Goal: Task Accomplishment & Management: Complete application form

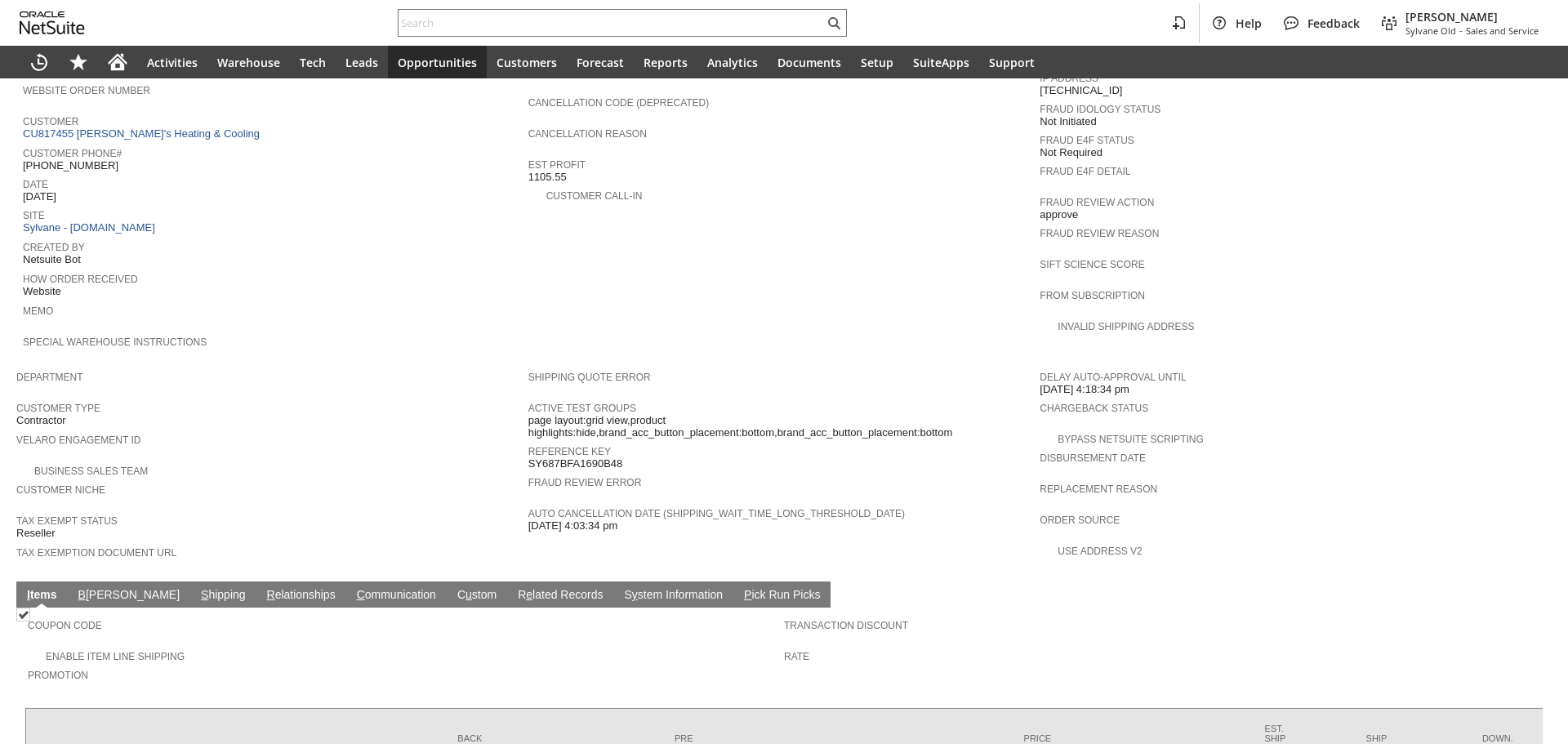
scroll to position [929, 0]
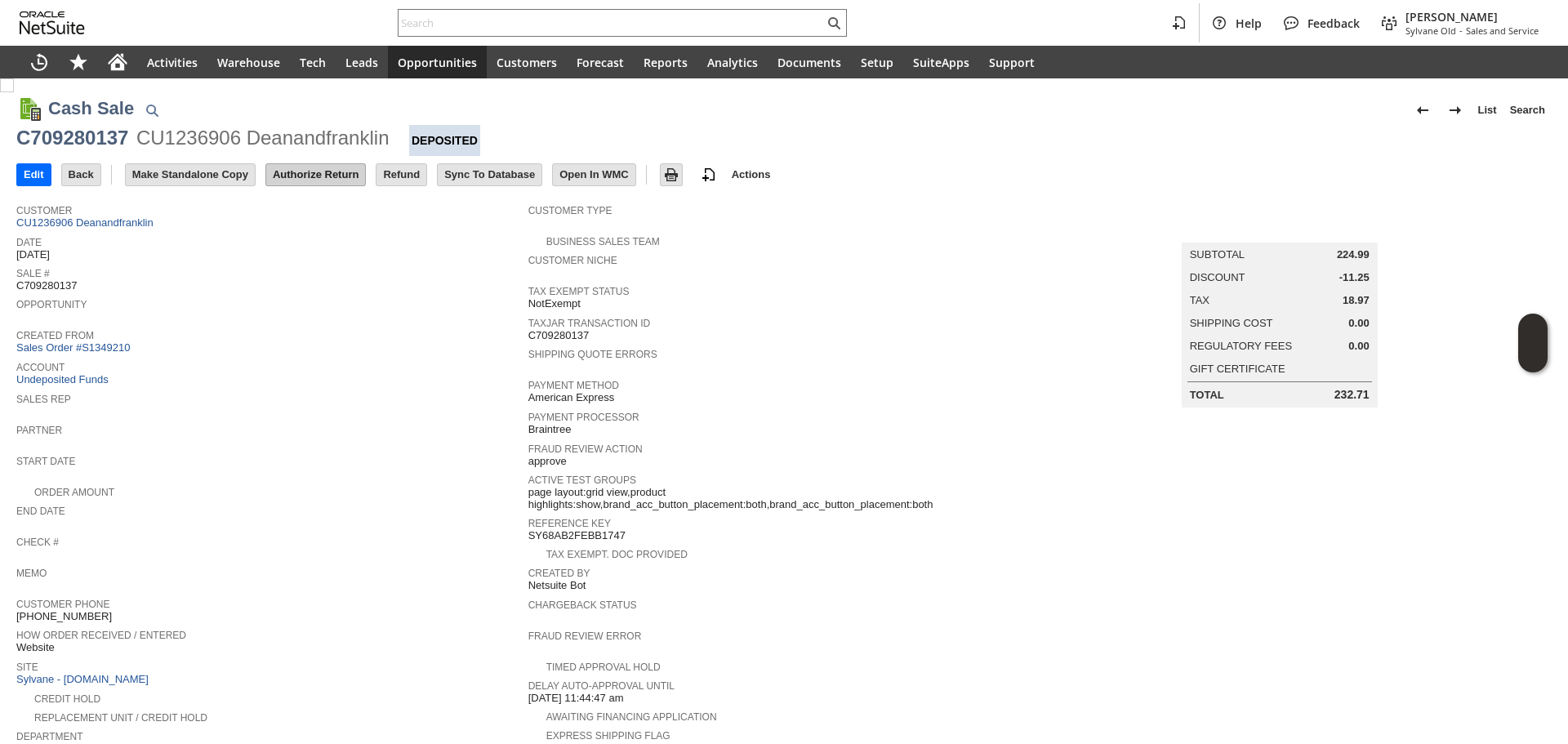
click at [292, 170] on input "Authorize Return" at bounding box center [315, 174] width 99 height 21
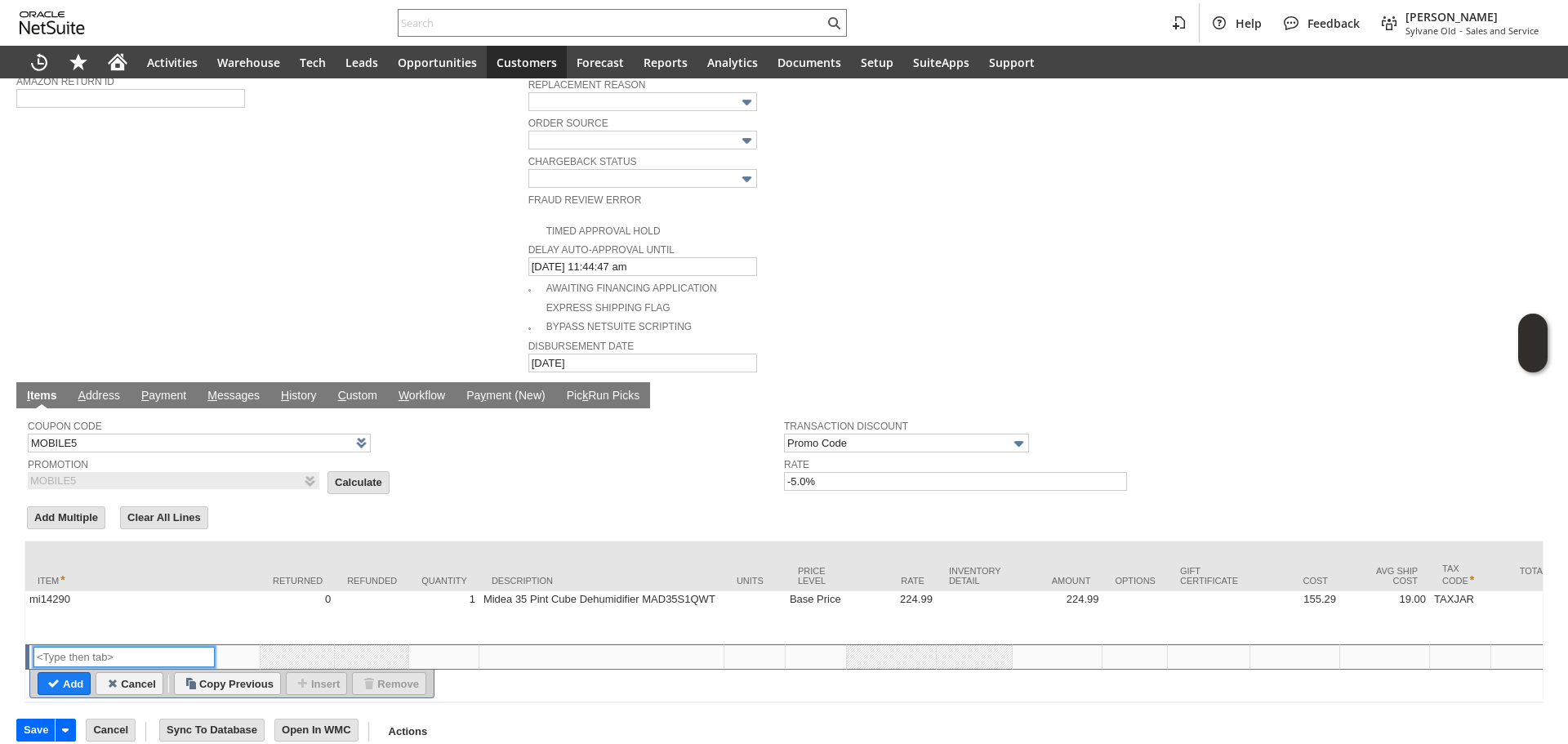
scroll to position [337, 0]
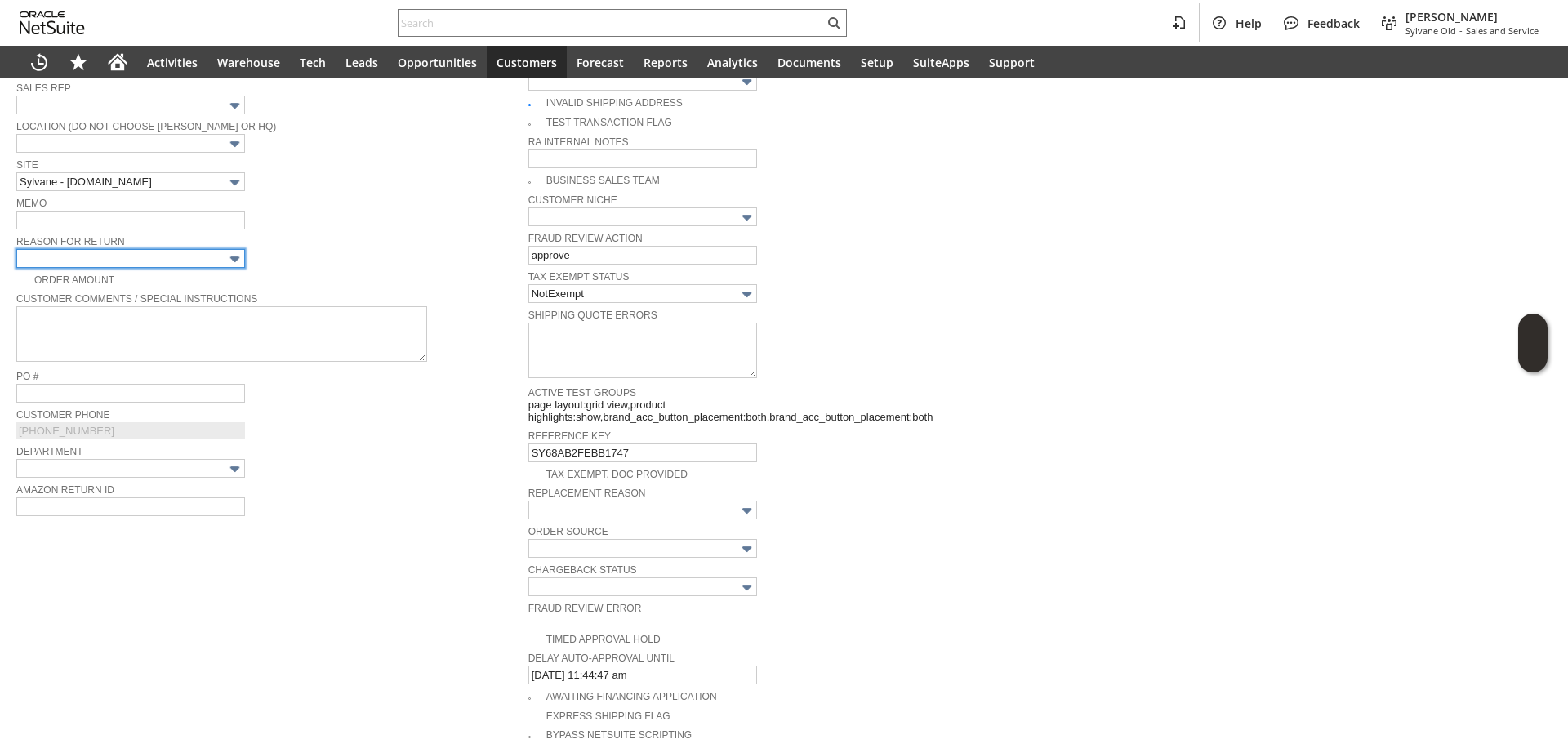
click at [171, 249] on input "text" at bounding box center [130, 258] width 229 height 19
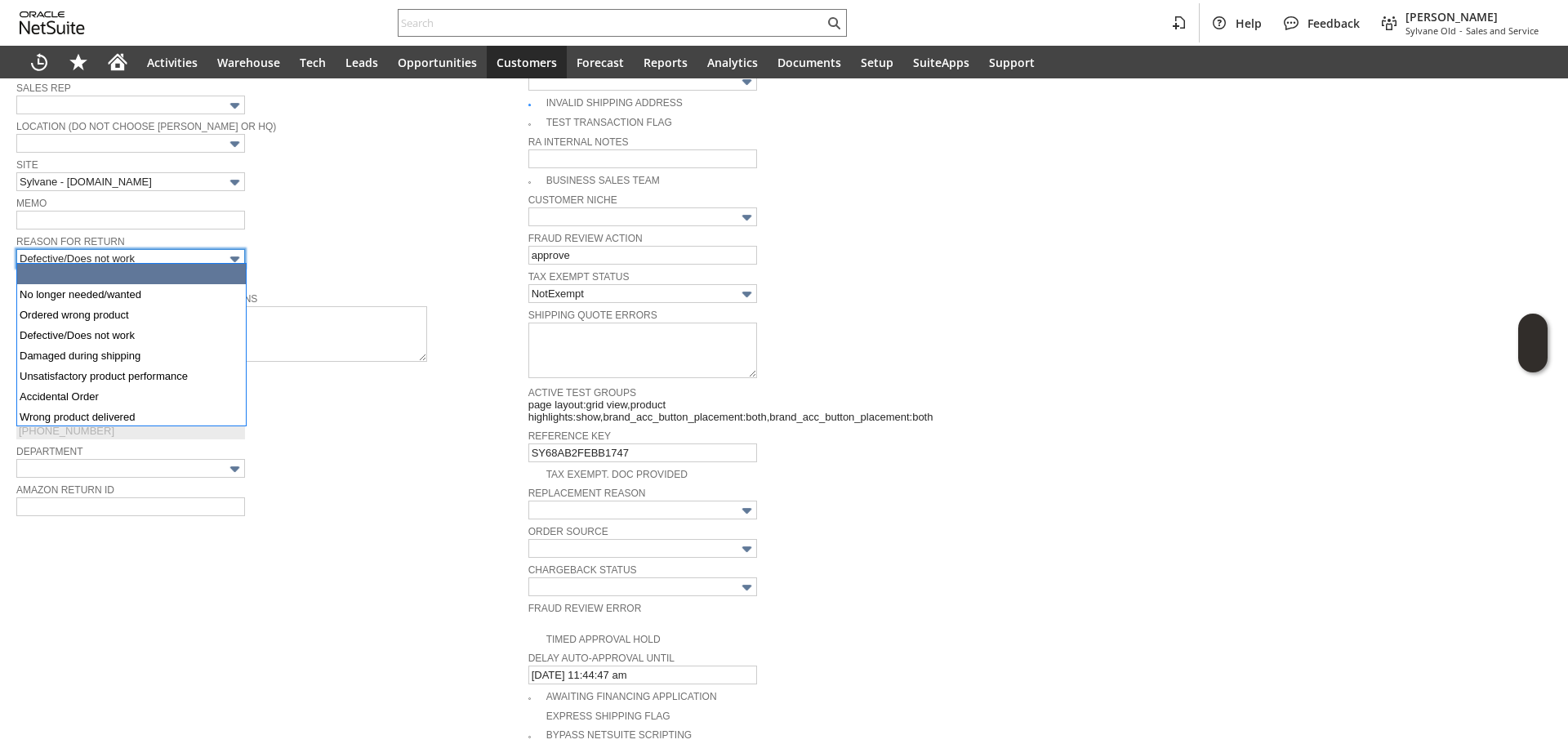
scroll to position [62, 0]
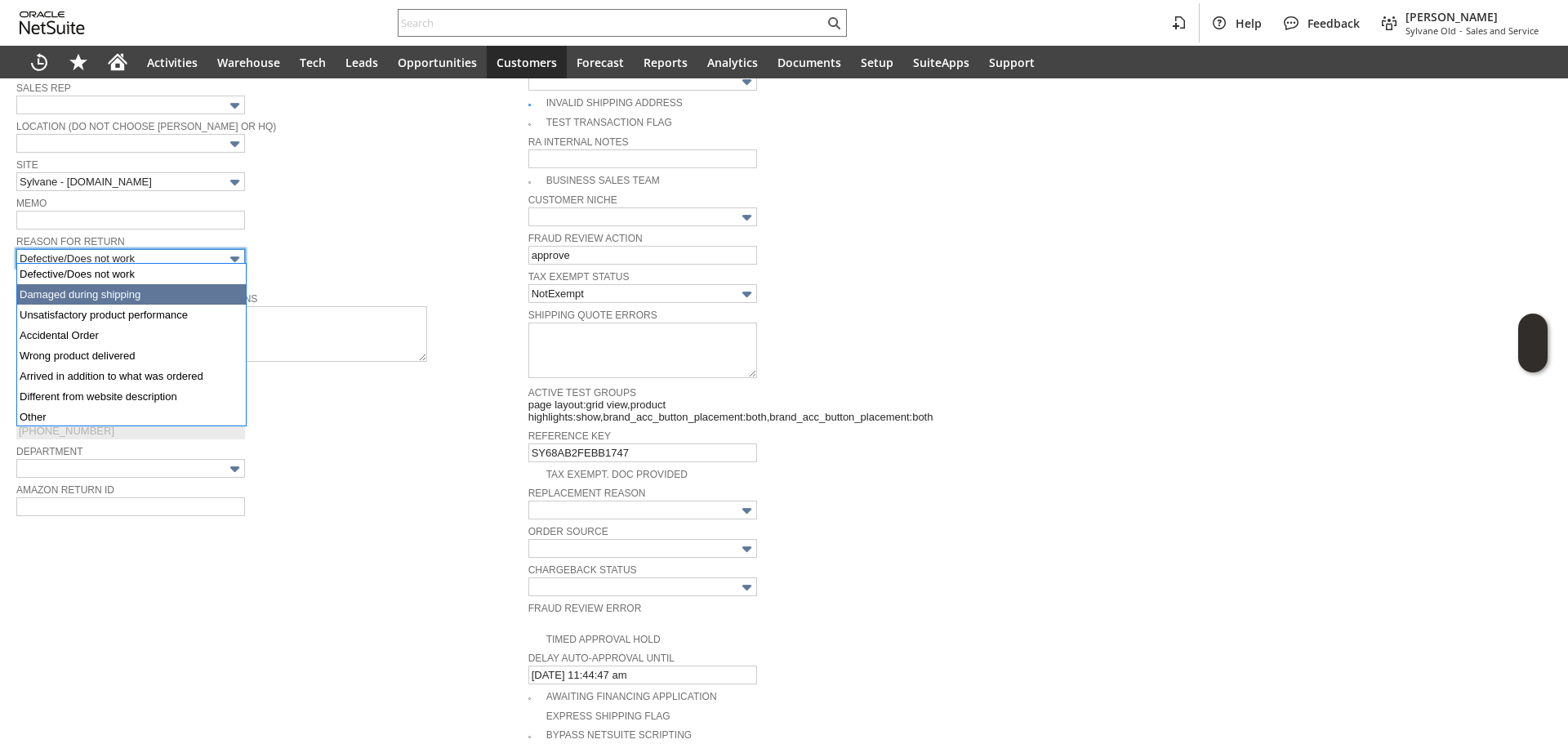
type input "Damaged during shipping"
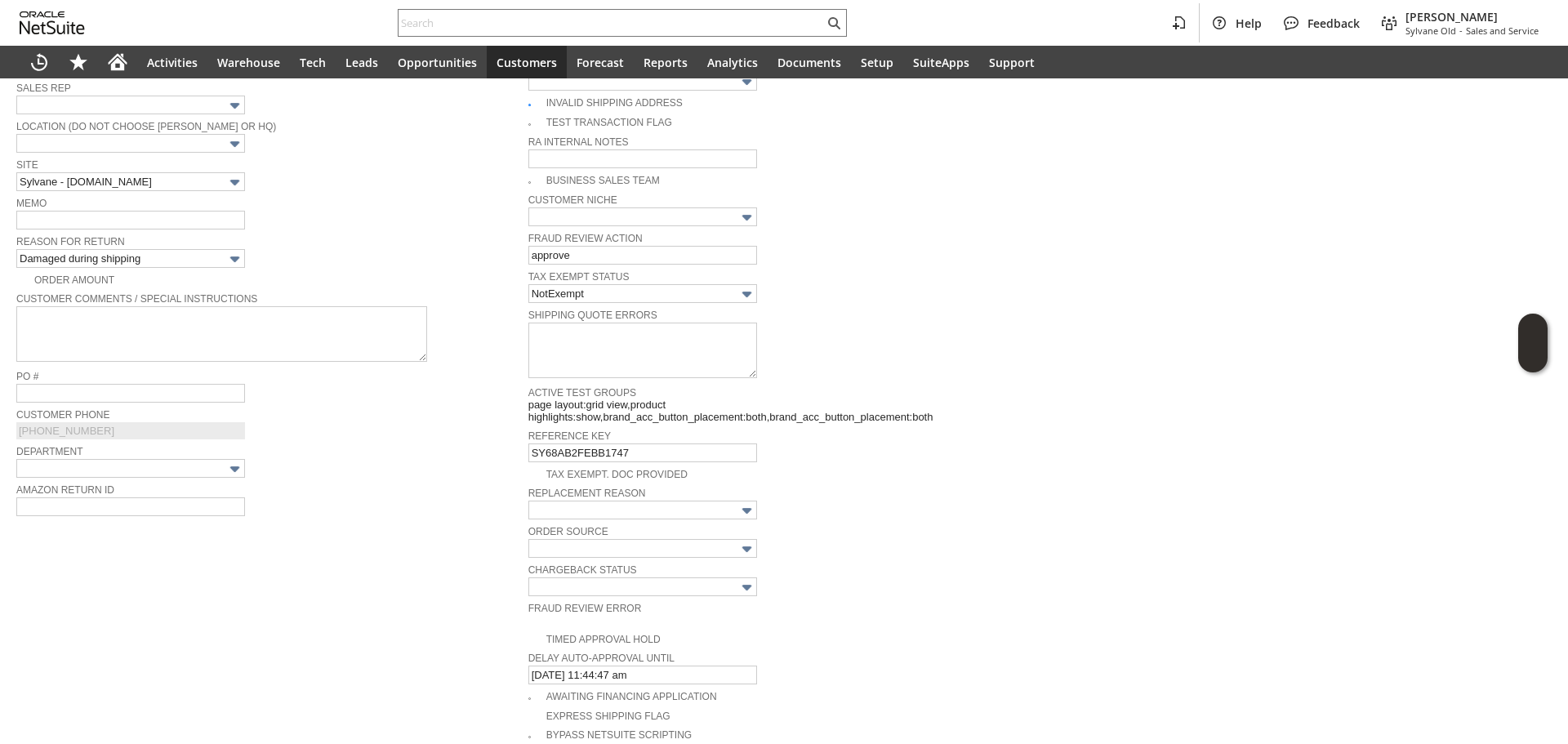
click at [313, 253] on div "Reason For Return Damaged during shipping" at bounding box center [268, 249] width 503 height 37
click at [191, 231] on span "Reason For Return" at bounding box center [268, 240] width 503 height 18
click at [183, 224] on input "text" at bounding box center [130, 220] width 229 height 19
click at [204, 218] on input "Box damaged / cx didn't want to take a chance" at bounding box center [130, 220] width 229 height 19
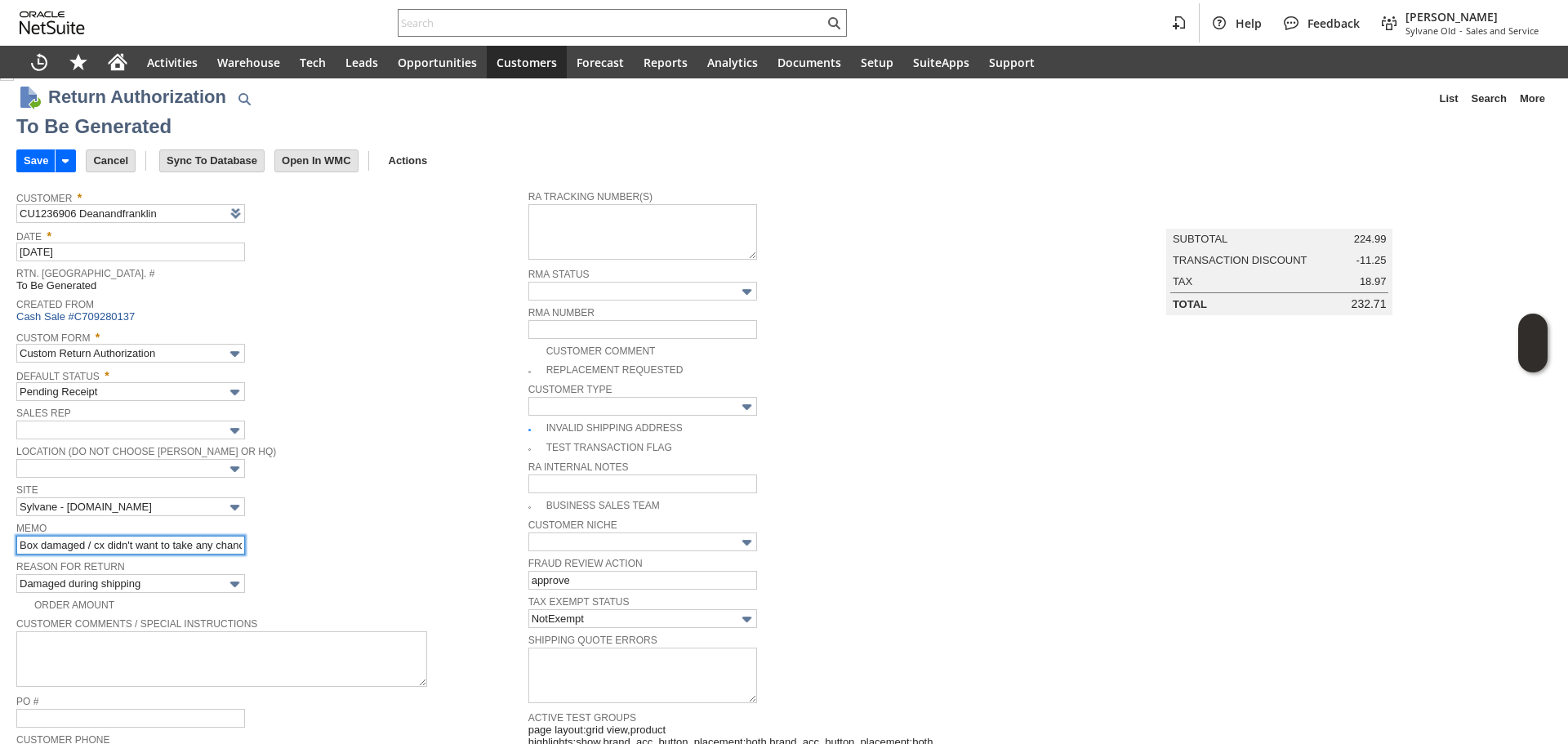
scroll to position [0, 16]
drag, startPoint x: 189, startPoint y: 542, endPoint x: 391, endPoint y: 547, distance: 202.1
click at [391, 547] on div "Memo Box damaged / cx didn't want to take any chances" at bounding box center [268, 536] width 503 height 37
drag, startPoint x: 223, startPoint y: 542, endPoint x: -85, endPoint y: 519, distance: 308.9
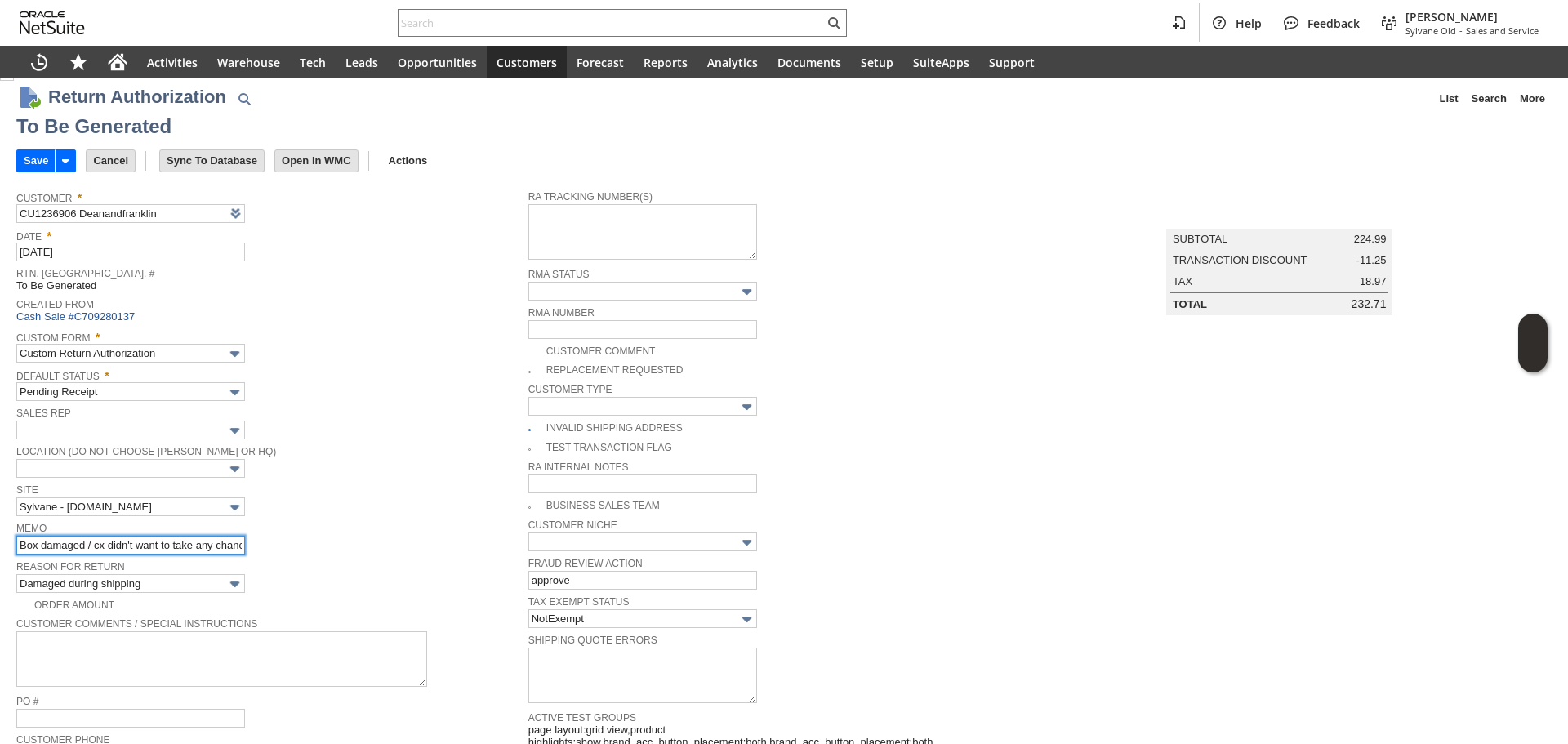
click at [0, 519] on html "Help Feedback Gary J Llanasas Sylvane Old - Sales and Service Activities Wareho…" at bounding box center [784, 372] width 1568 height 744
click at [52, 547] on input "Box damaged / cx didn't want to take any chances" at bounding box center [130, 545] width 229 height 19
drag, startPoint x: 42, startPoint y: 542, endPoint x: 142, endPoint y: 579, distance: 106.6
click at [41, 542] on input "Box damaged / cx didn't want to take any chances" at bounding box center [130, 545] width 229 height 19
type input "Box was only slightly damaged / cx didn't want to take any chances"
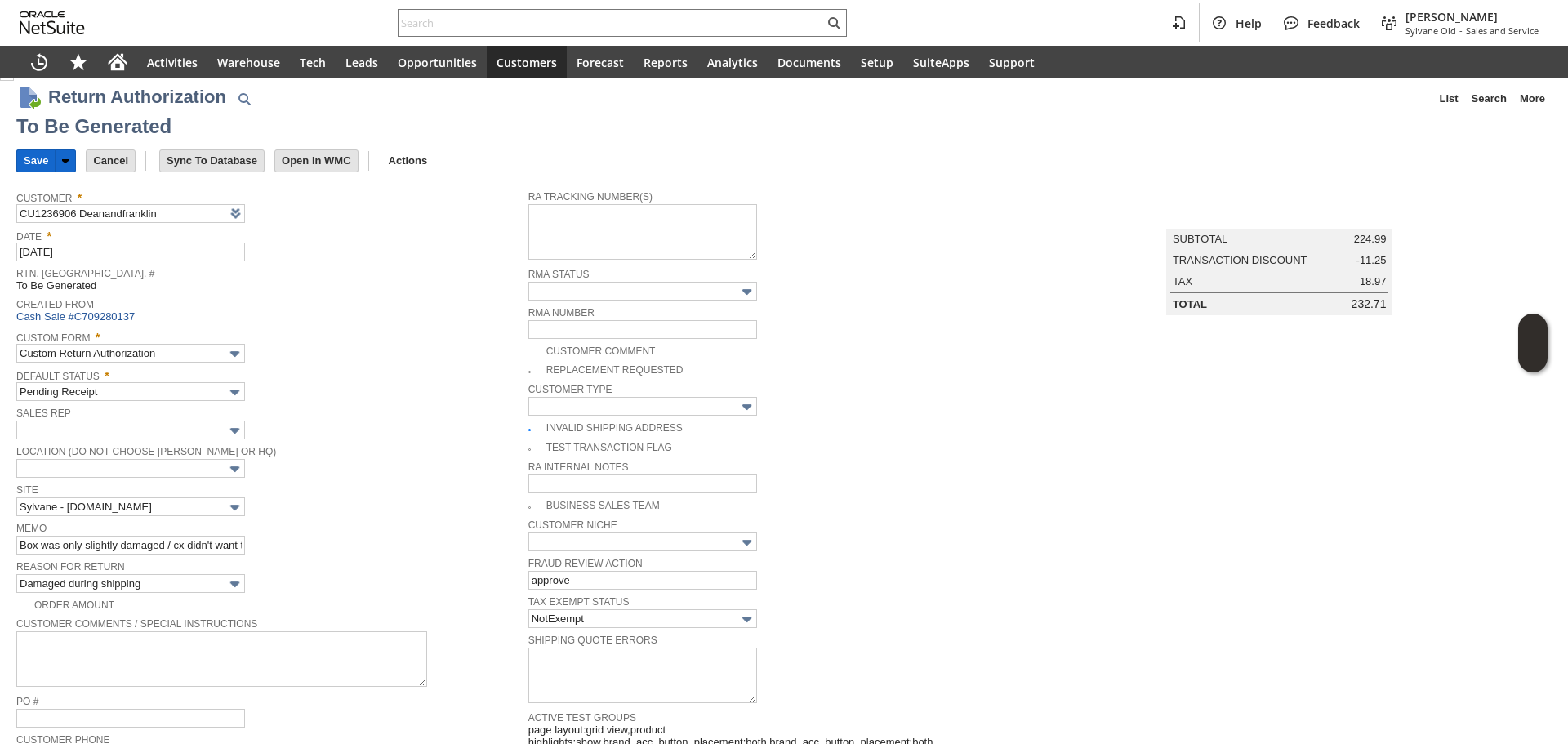
drag, startPoint x: 29, startPoint y: 161, endPoint x: 923, endPoint y: 72, distance: 898.4
click at [29, 160] on input "Save" at bounding box center [35, 160] width 37 height 21
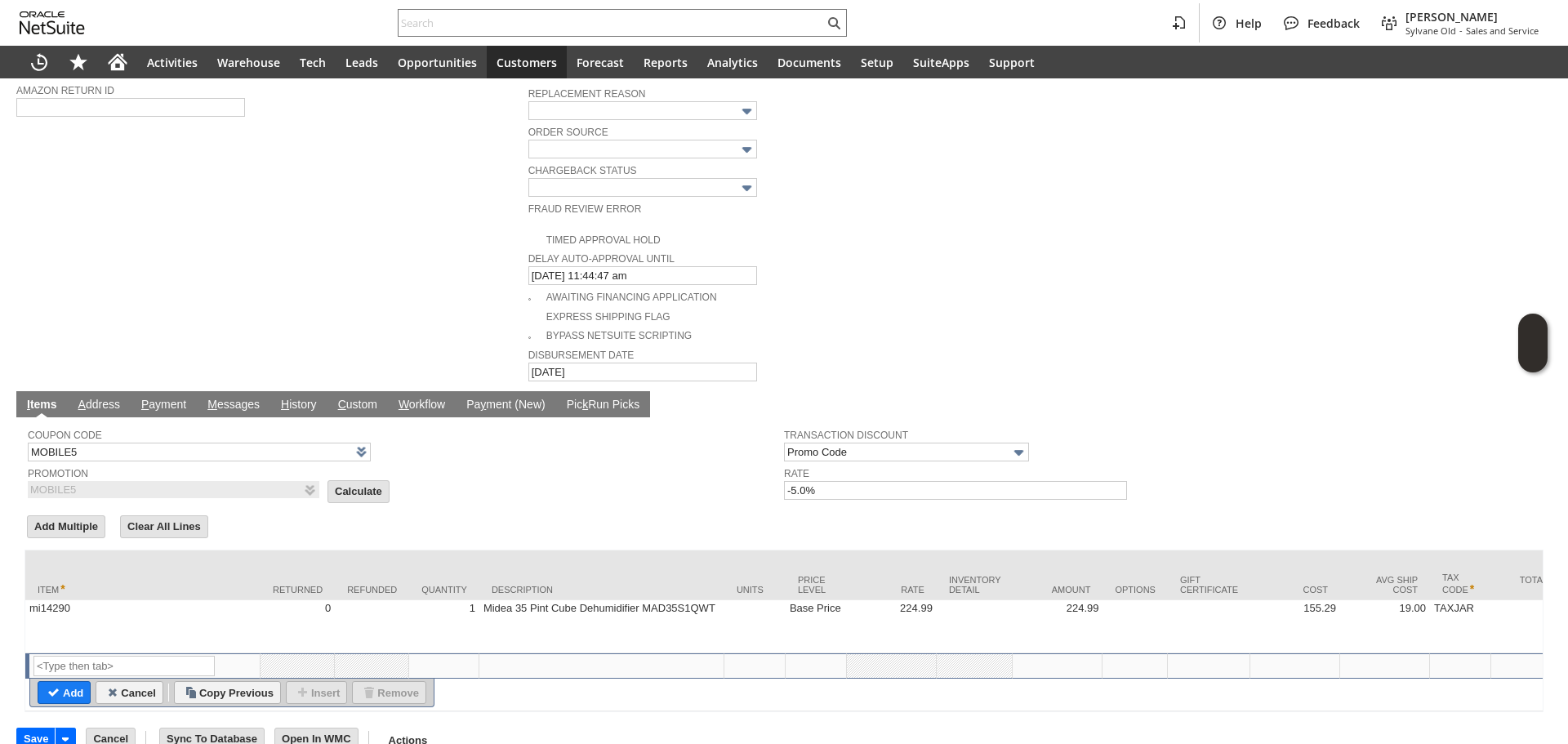
scroll to position [746, 0]
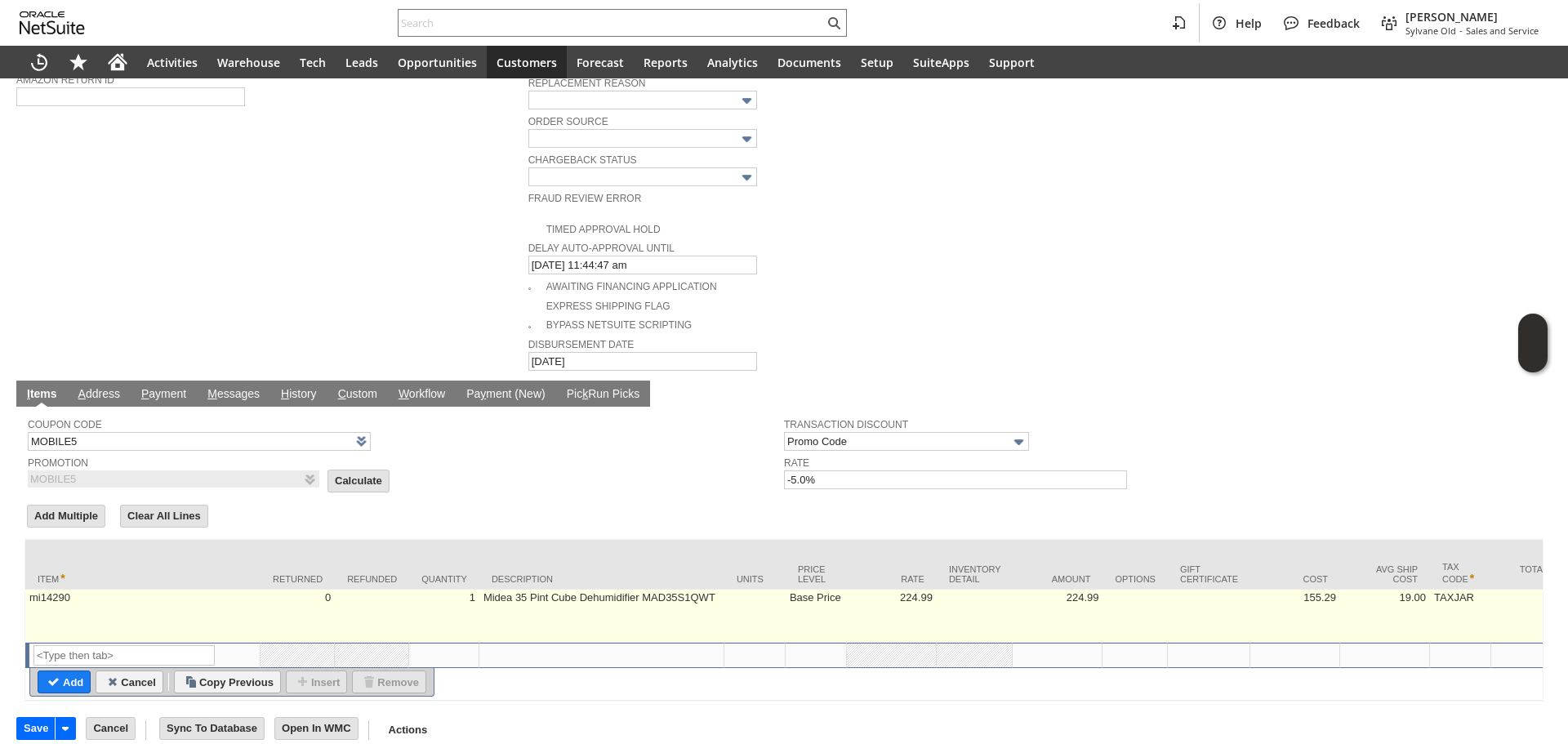
click at [907, 596] on td "224.99" at bounding box center [891, 615] width 90 height 53
type input "mi14290"
type input "OK"
type input "Make Copy"
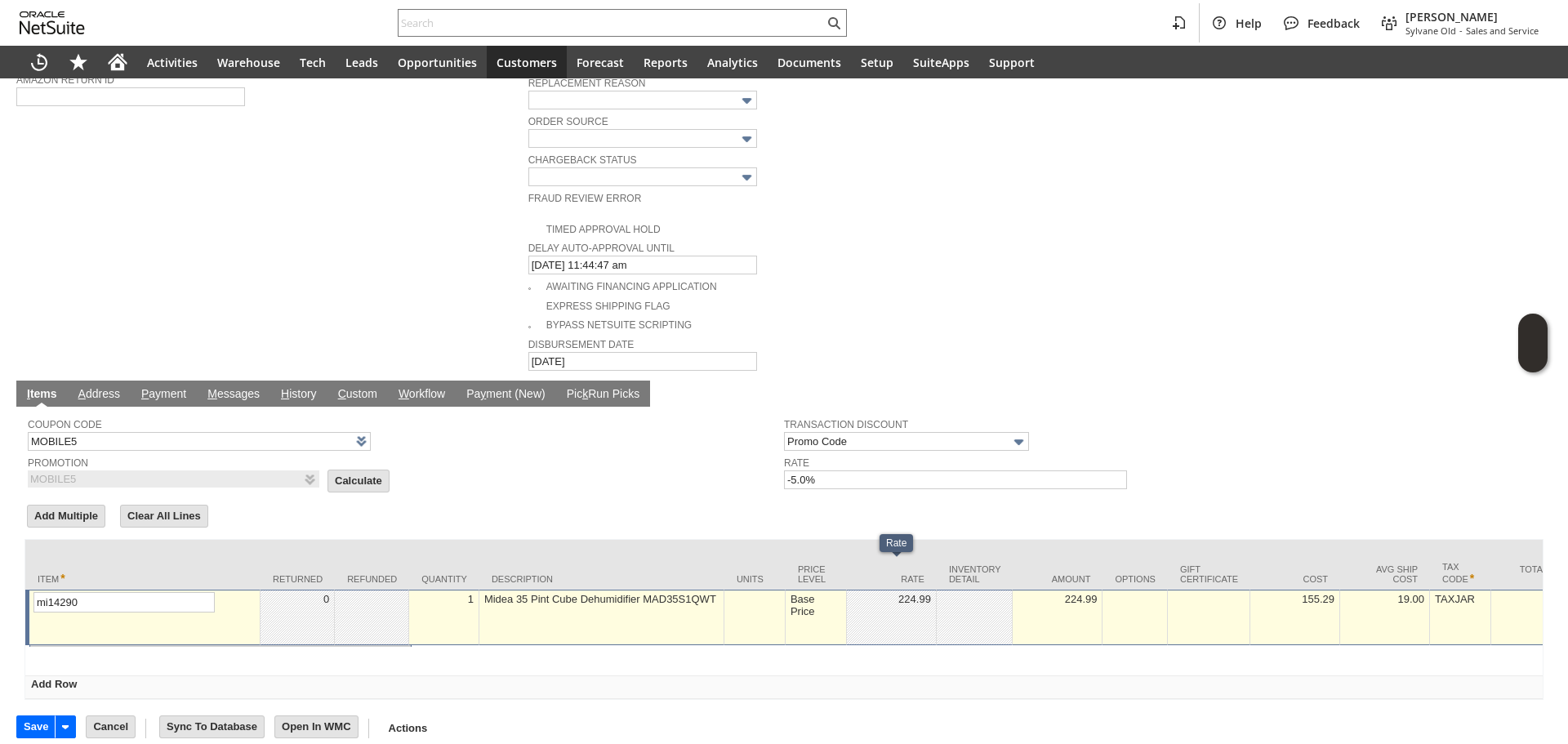
scroll to position [745, 0]
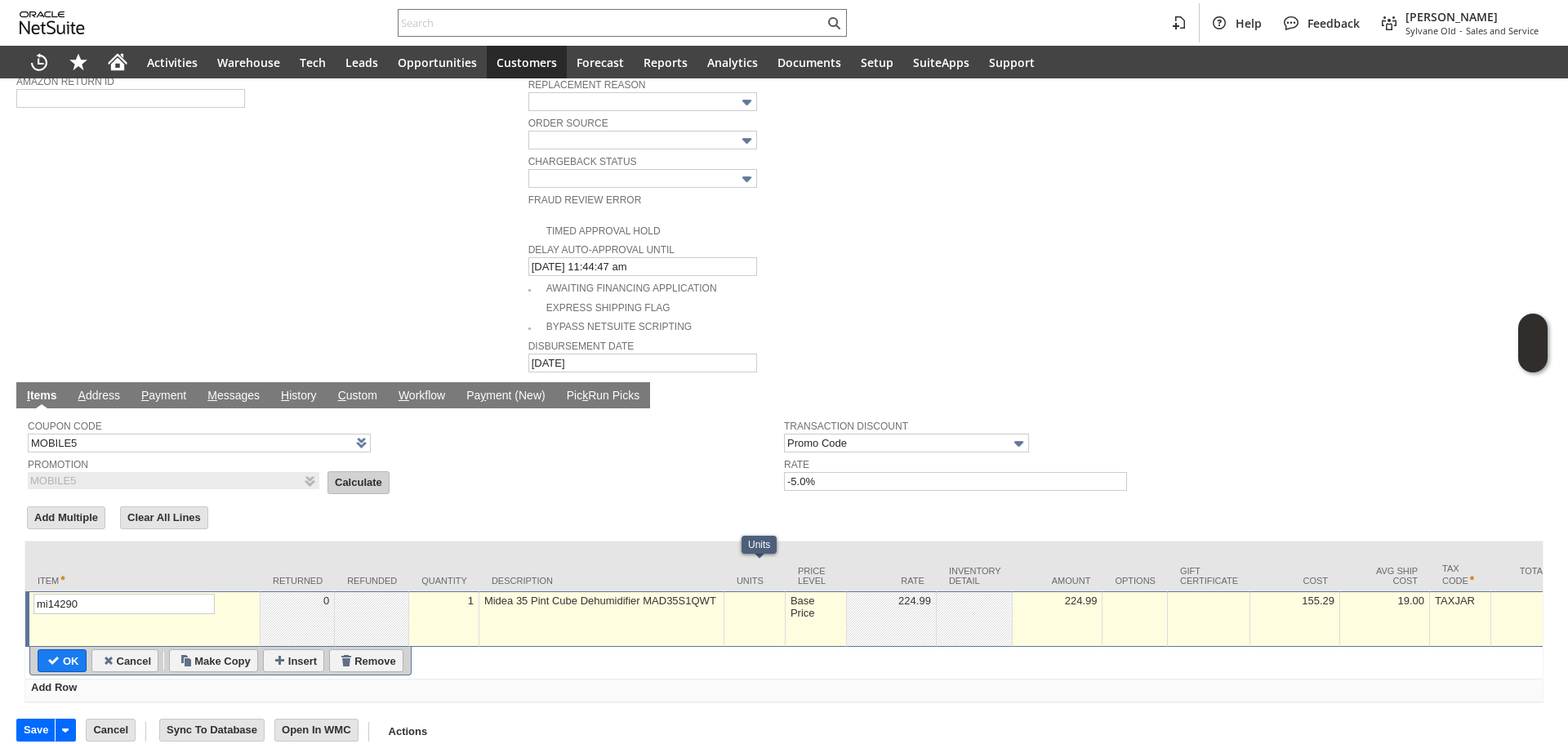
click at [344, 472] on input "Calculate" at bounding box center [359, 482] width 61 height 21
click at [3, 720] on div "Return Authorization List Search More Add To Shortcuts To Be Generated Go Save …" at bounding box center [784, 48] width 1568 height 1428
click at [32, 720] on input "Save" at bounding box center [35, 730] width 37 height 21
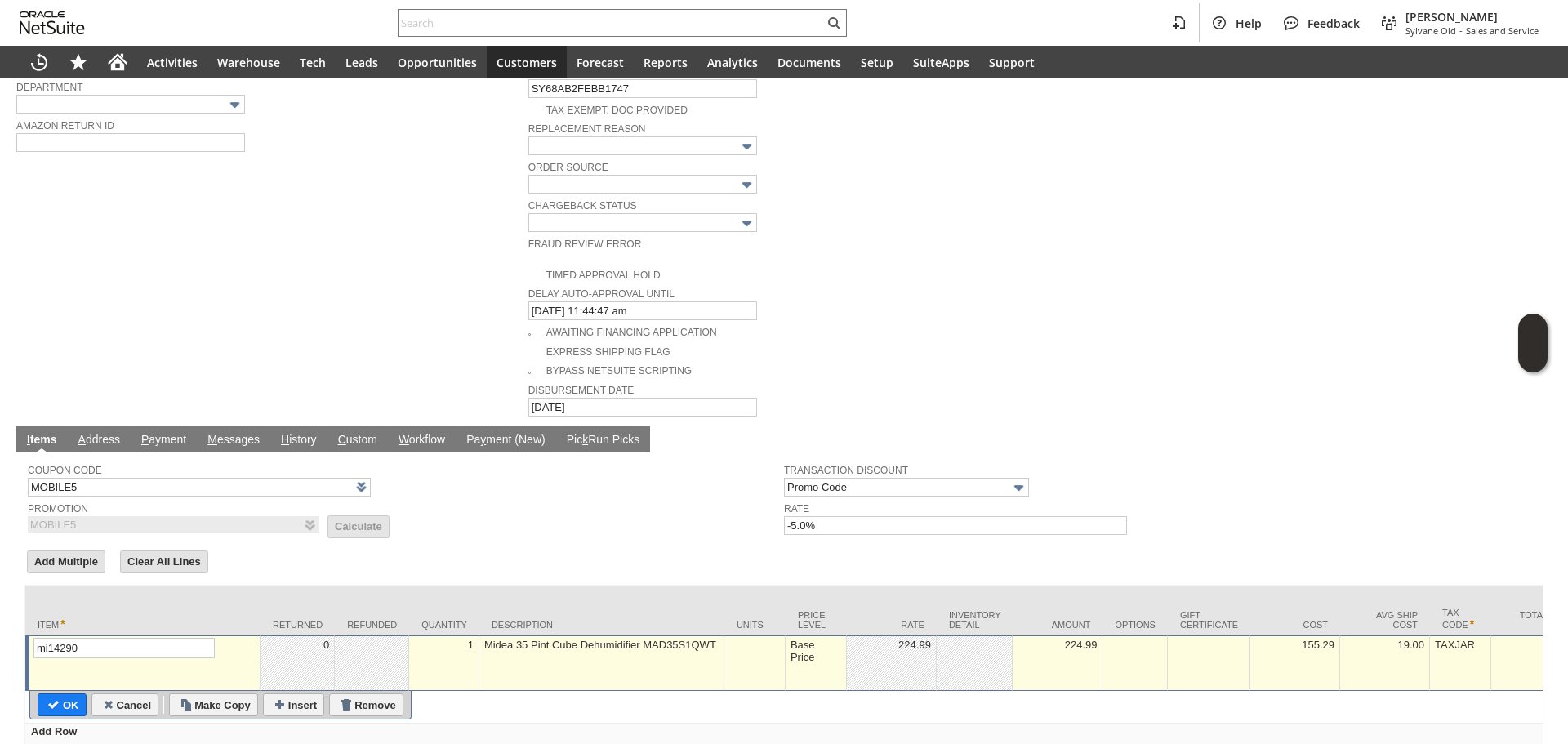
scroll to position [500, 0]
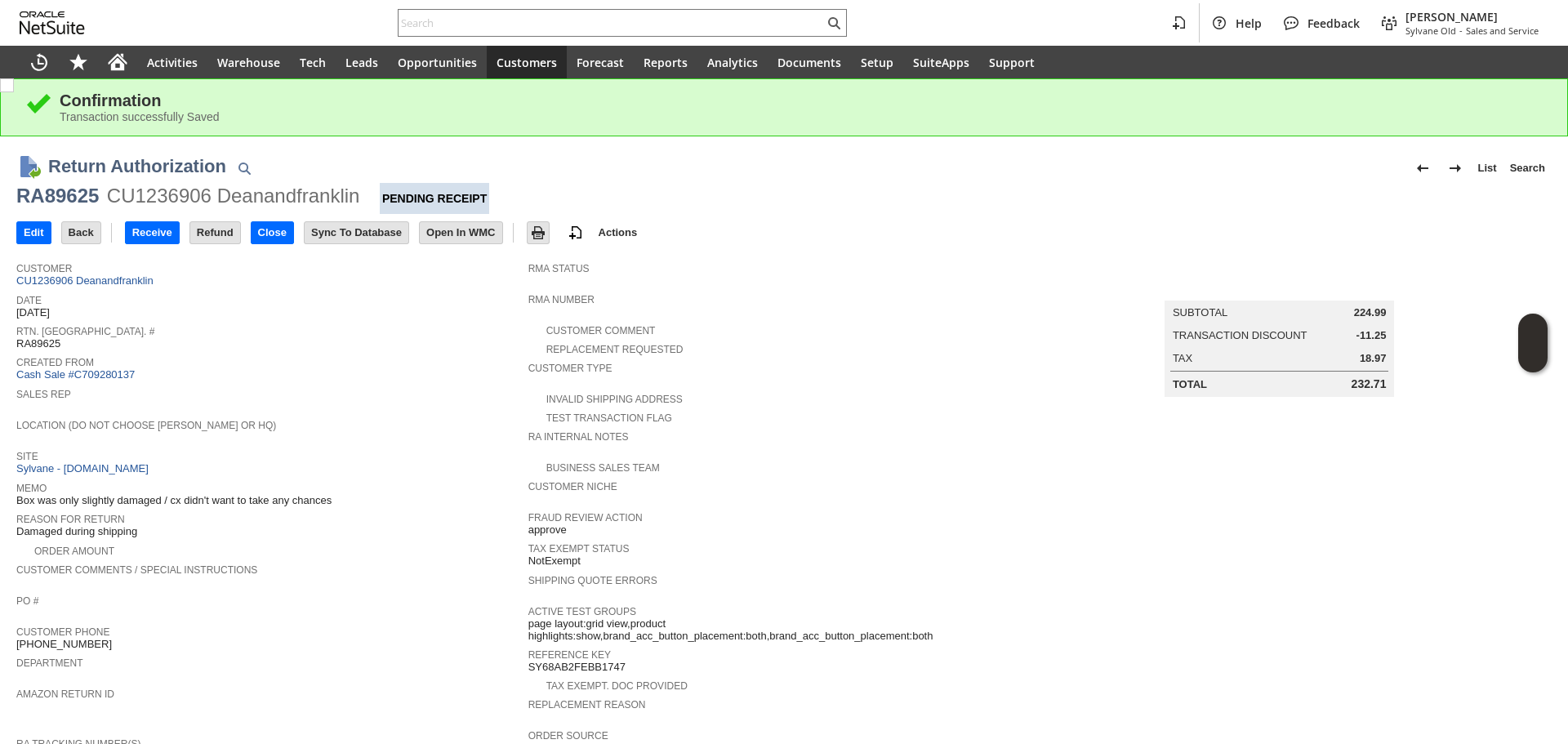
click at [95, 186] on div "RA89625" at bounding box center [57, 196] width 82 height 26
click at [95, 187] on div "RA89625" at bounding box center [57, 196] width 82 height 26
copy div "RA89625"
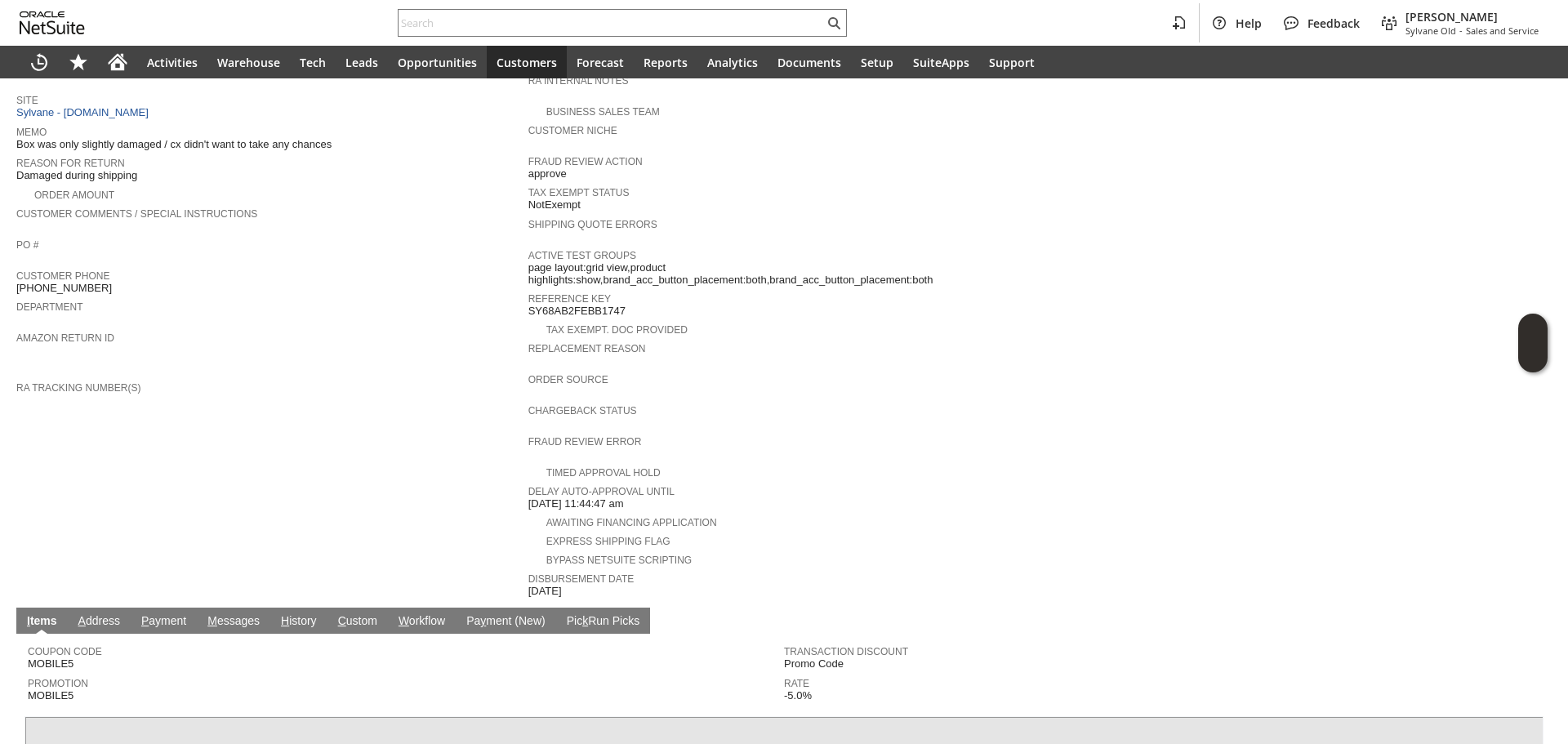
scroll to position [493, 0]
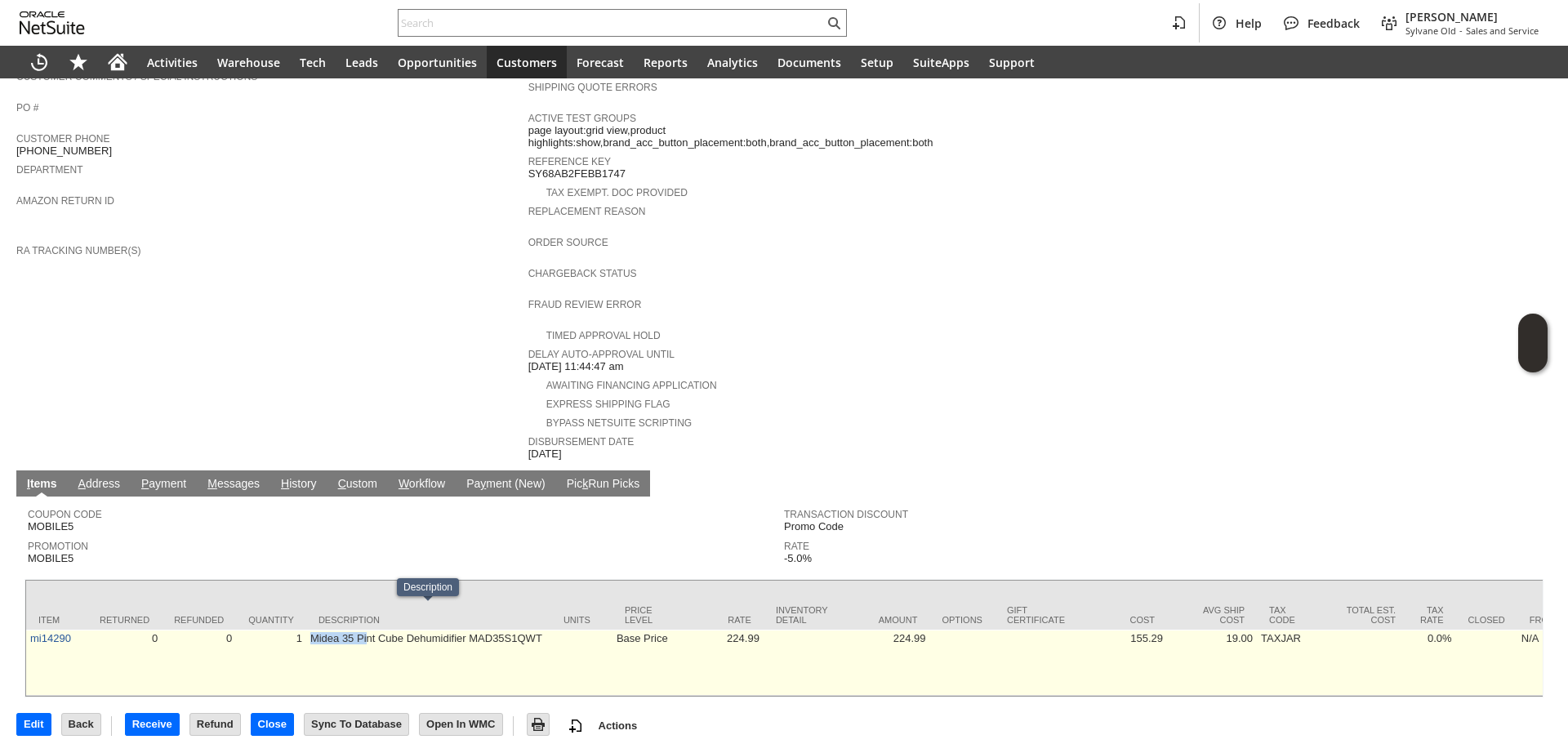
copy td "Midea 35 Pi"
copy td "Midea 35 Pint"
drag, startPoint x: 310, startPoint y: 620, endPoint x: 459, endPoint y: 619, distance: 149.0
click at [463, 629] on td "Midea 35 Pint Cube Dehumidifier MAD35S1QWT" at bounding box center [428, 662] width 245 height 66
click at [431, 629] on td "Midea 35 Pint Cube Dehumidifier MAD35S1QWT" at bounding box center [428, 662] width 245 height 66
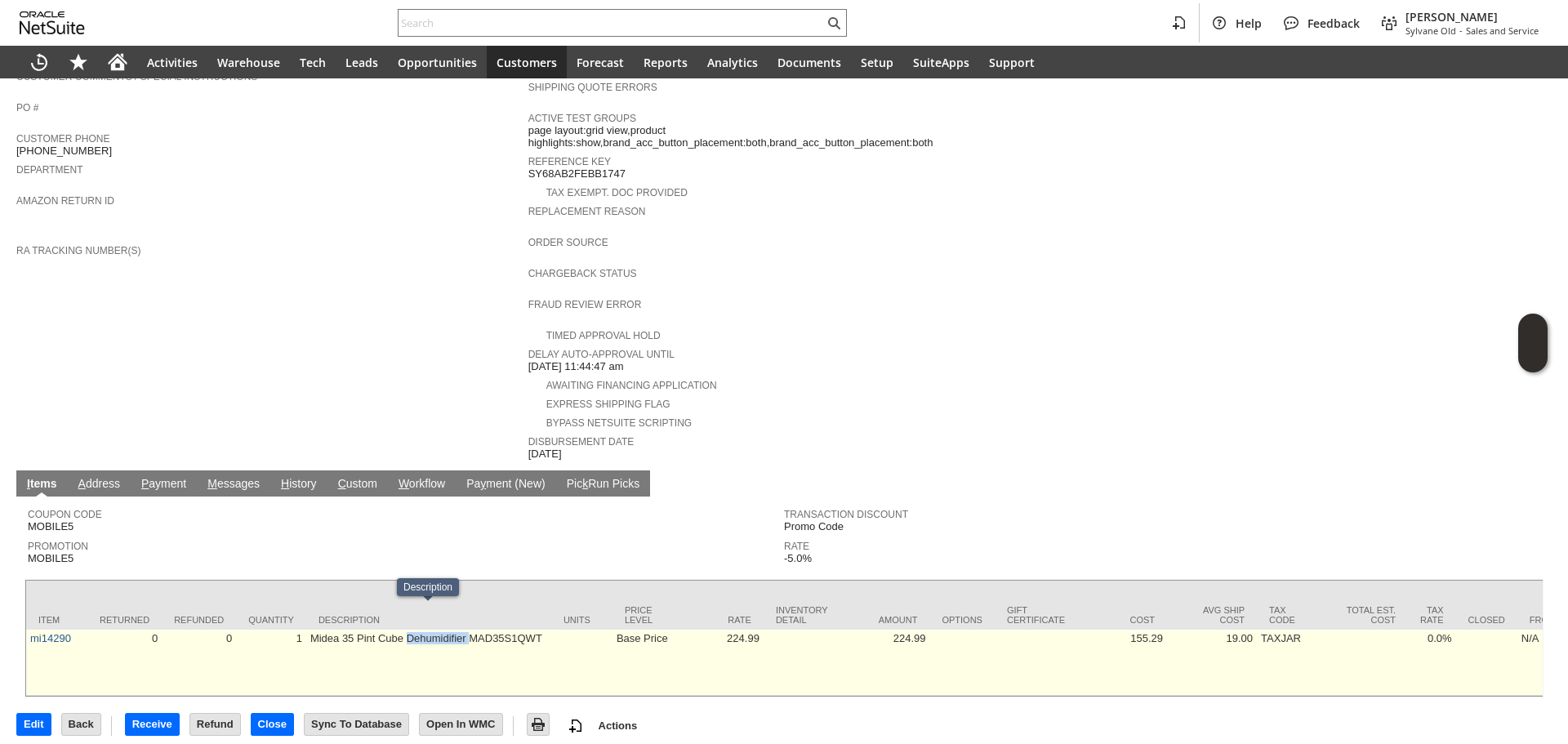
click at [431, 629] on td "Midea 35 Pint Cube Dehumidifier MAD35S1QWT" at bounding box center [428, 662] width 245 height 66
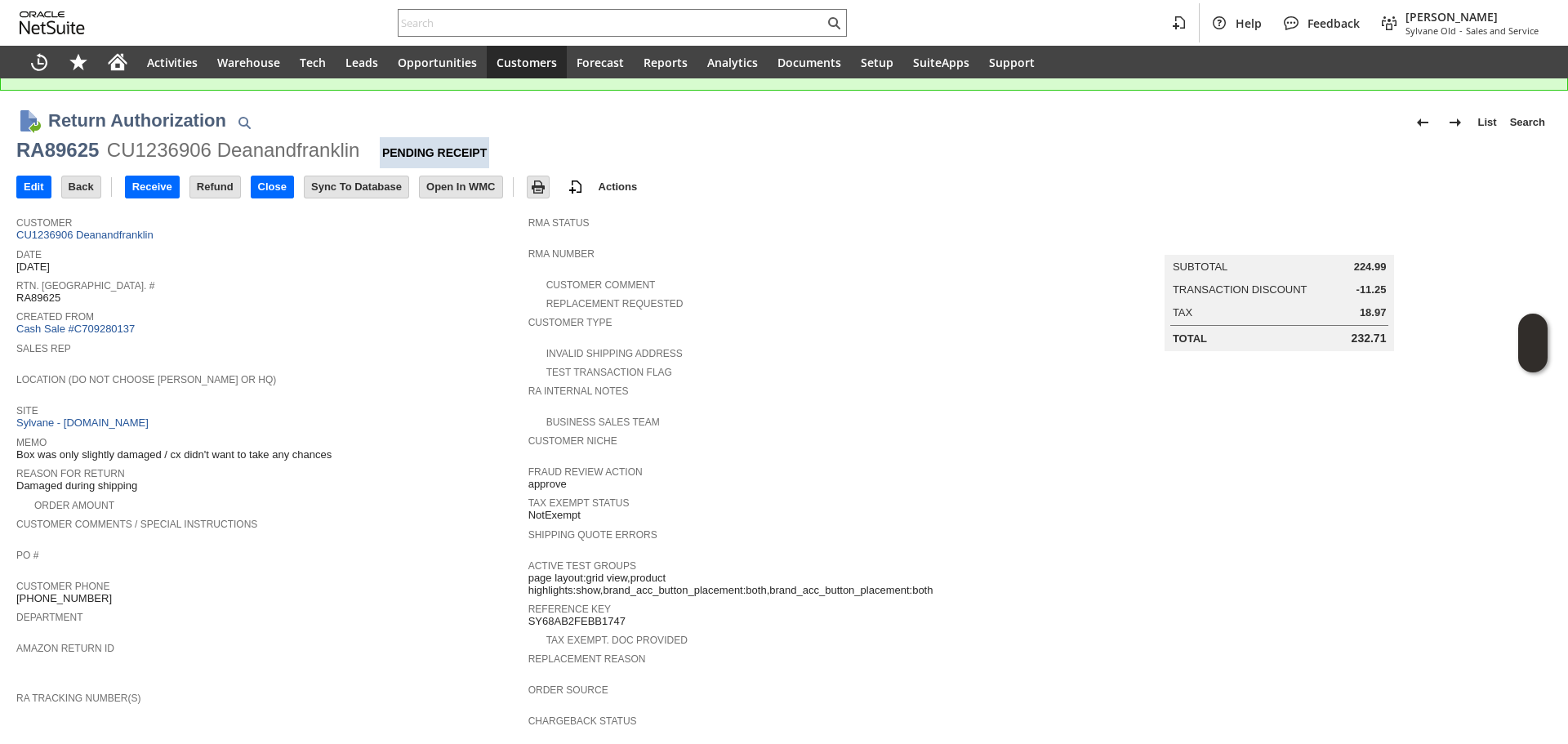
scroll to position [0, 0]
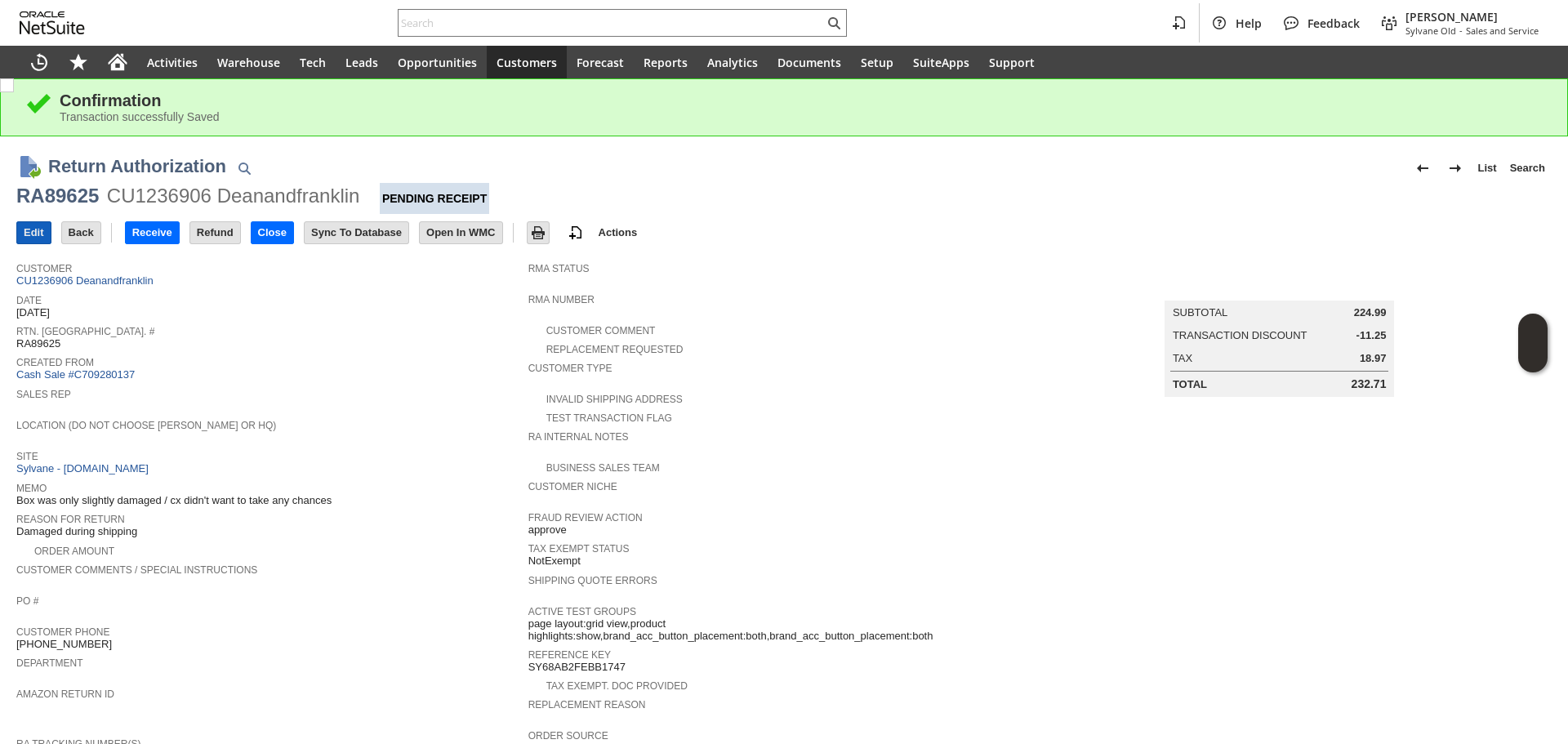
click at [22, 234] on input "Edit" at bounding box center [33, 232] width 33 height 21
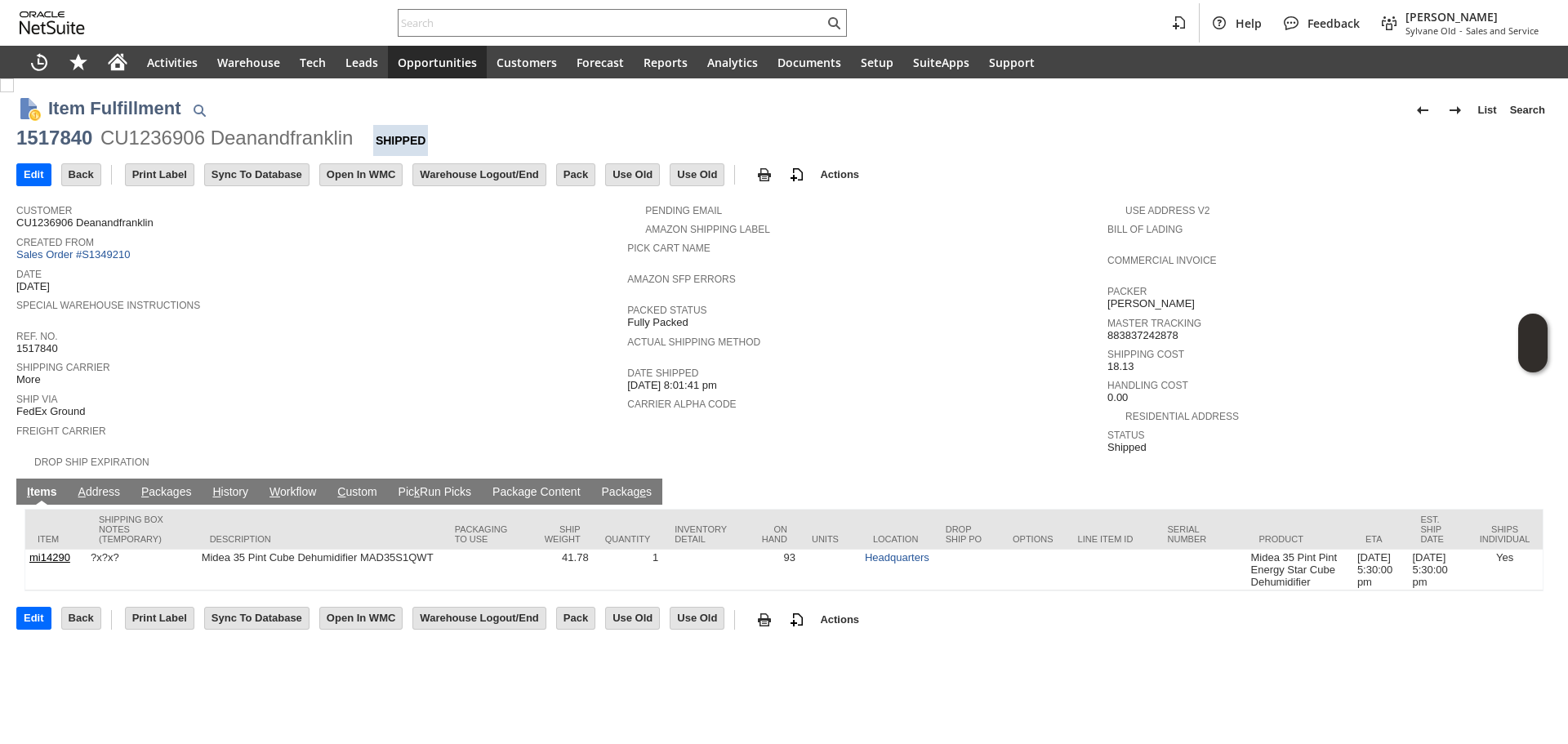
drag, startPoint x: 144, startPoint y: 485, endPoint x: 145, endPoint y: 494, distance: 9.1
click at [144, 485] on span "P" at bounding box center [145, 491] width 7 height 13
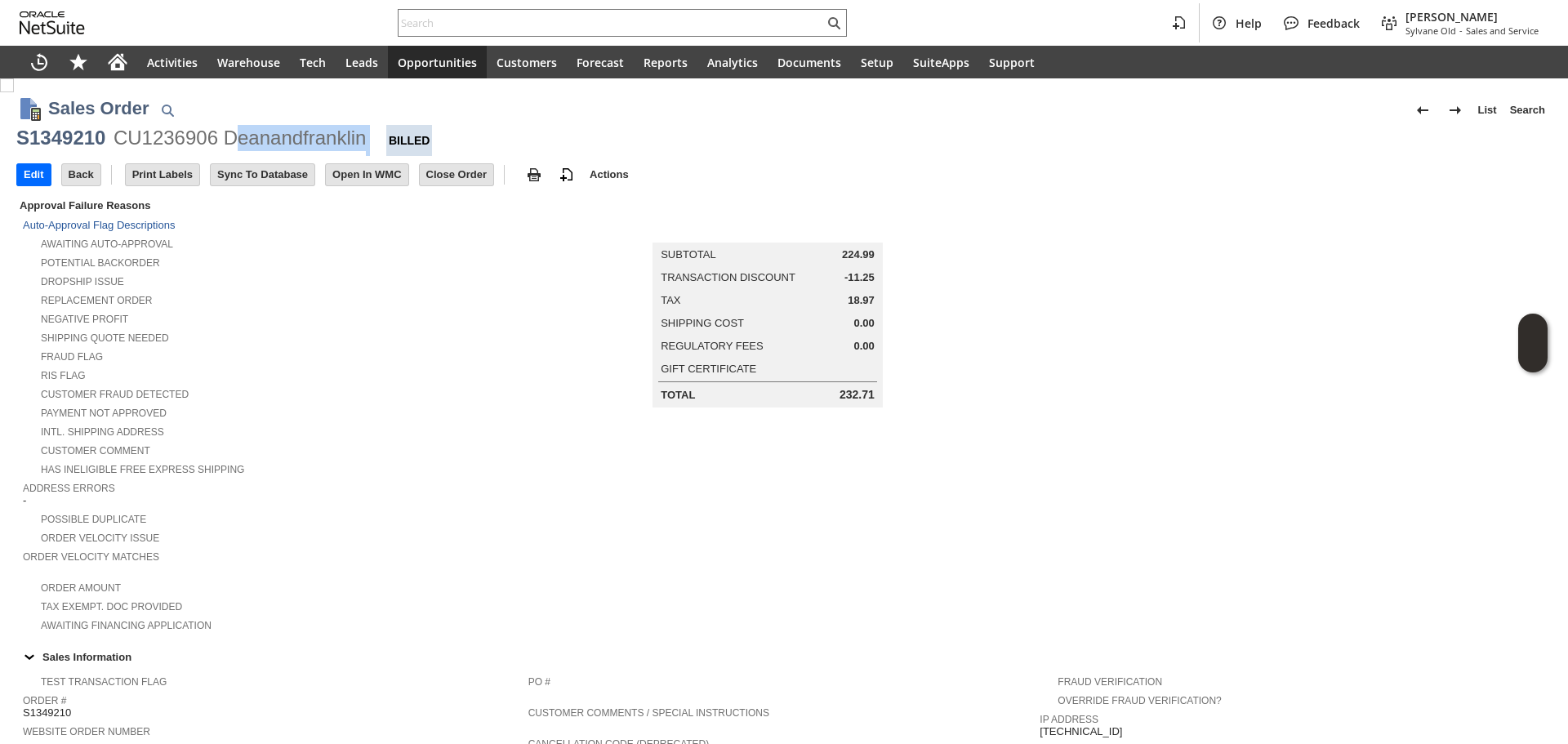
copy div "eanandfranklin"
copy div "Deanandfranklin"
drag, startPoint x: 368, startPoint y: 138, endPoint x: 230, endPoint y: 147, distance: 138.3
click at [230, 147] on div "S1349210 CU1236906 Deanandfranklin Billed" at bounding box center [784, 140] width 1535 height 31
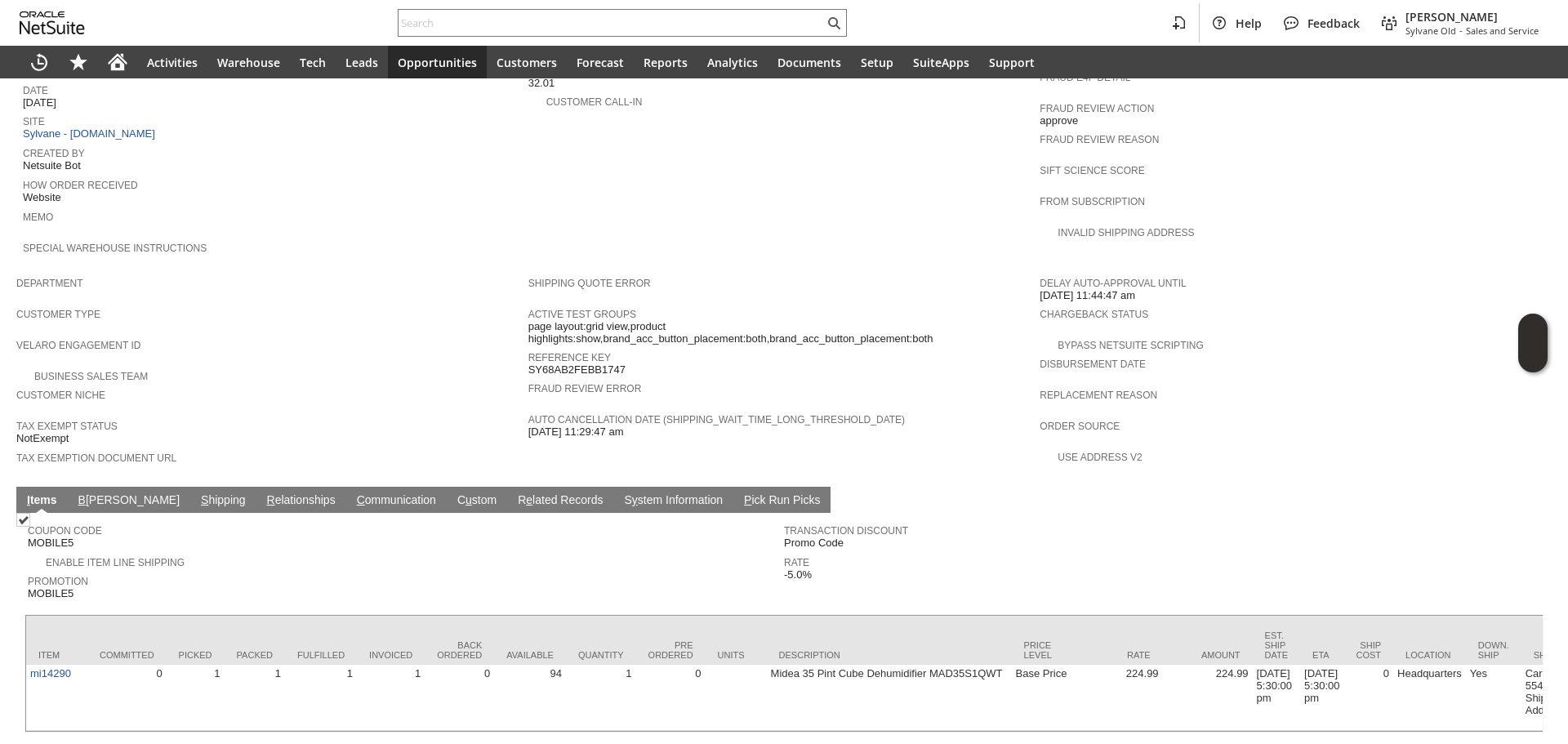
click at [196, 493] on link "S hipping" at bounding box center [223, 501] width 53 height 15
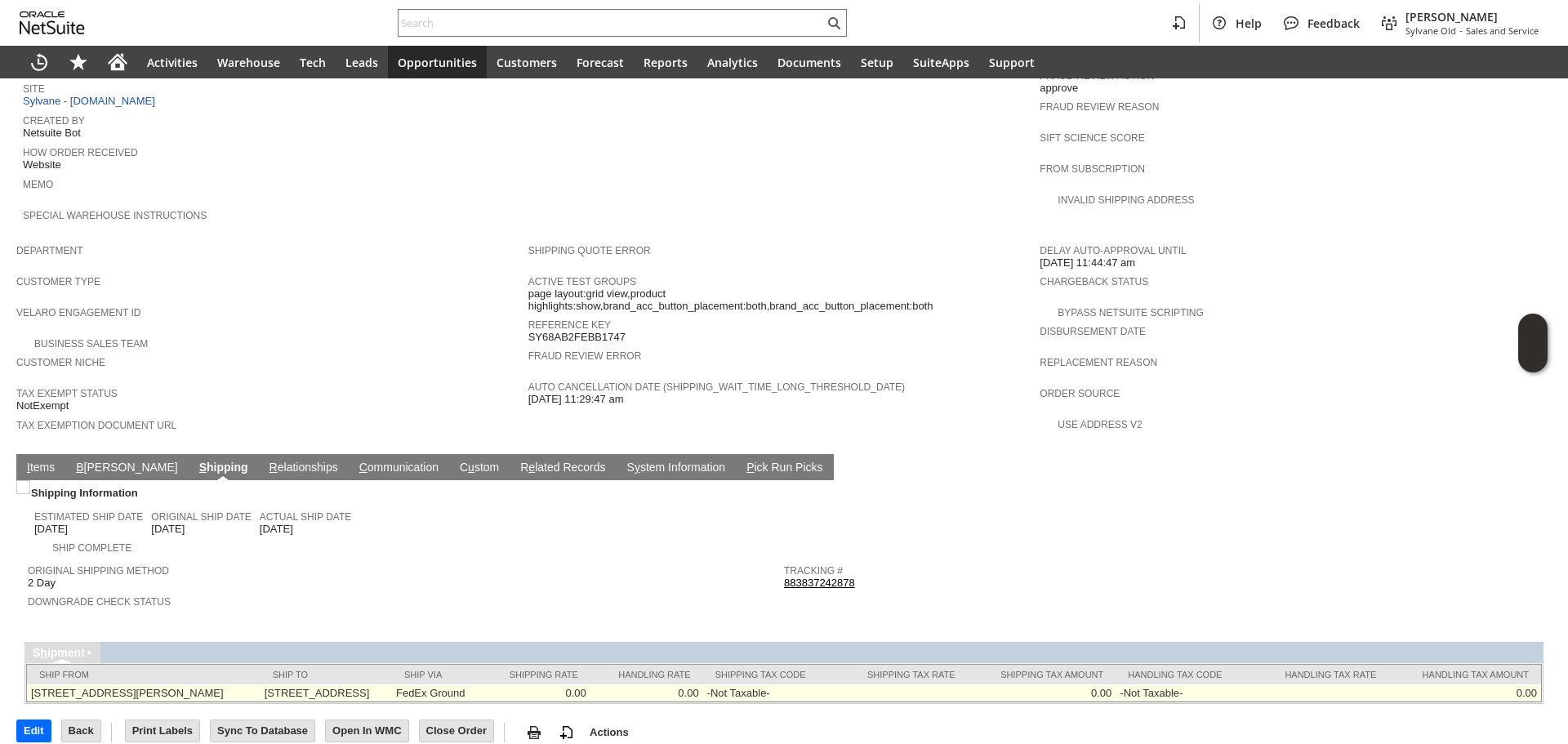
scroll to position [769, 0]
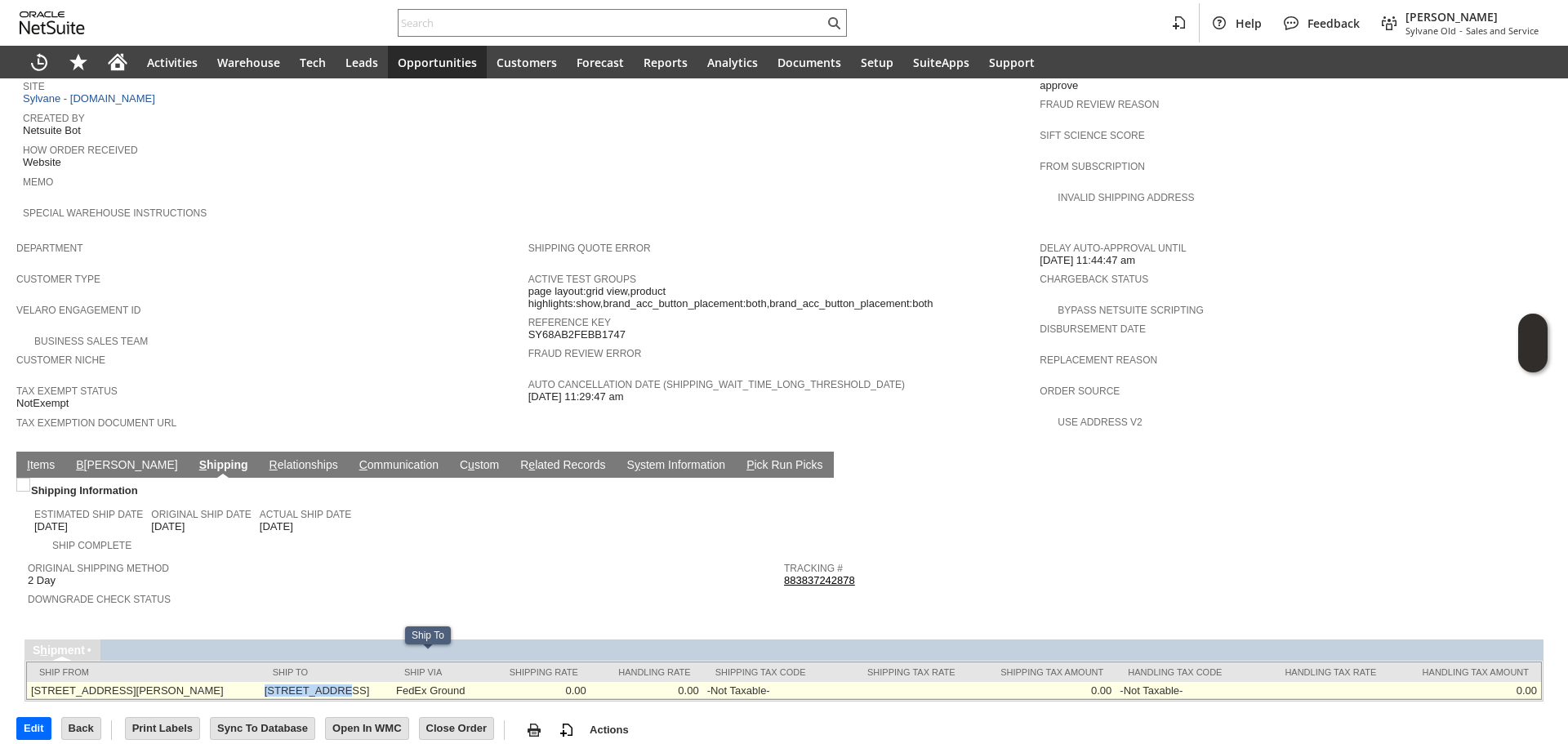
copy td "1080 Bergen S"
copy td "1080 Bergen St"
drag, startPoint x: 295, startPoint y: 655, endPoint x: 372, endPoint y: 660, distance: 77.2
click at [372, 682] on td "1080 Bergen St Unit 153 Brooklyn NY 11216 United States" at bounding box center [326, 690] width 131 height 17
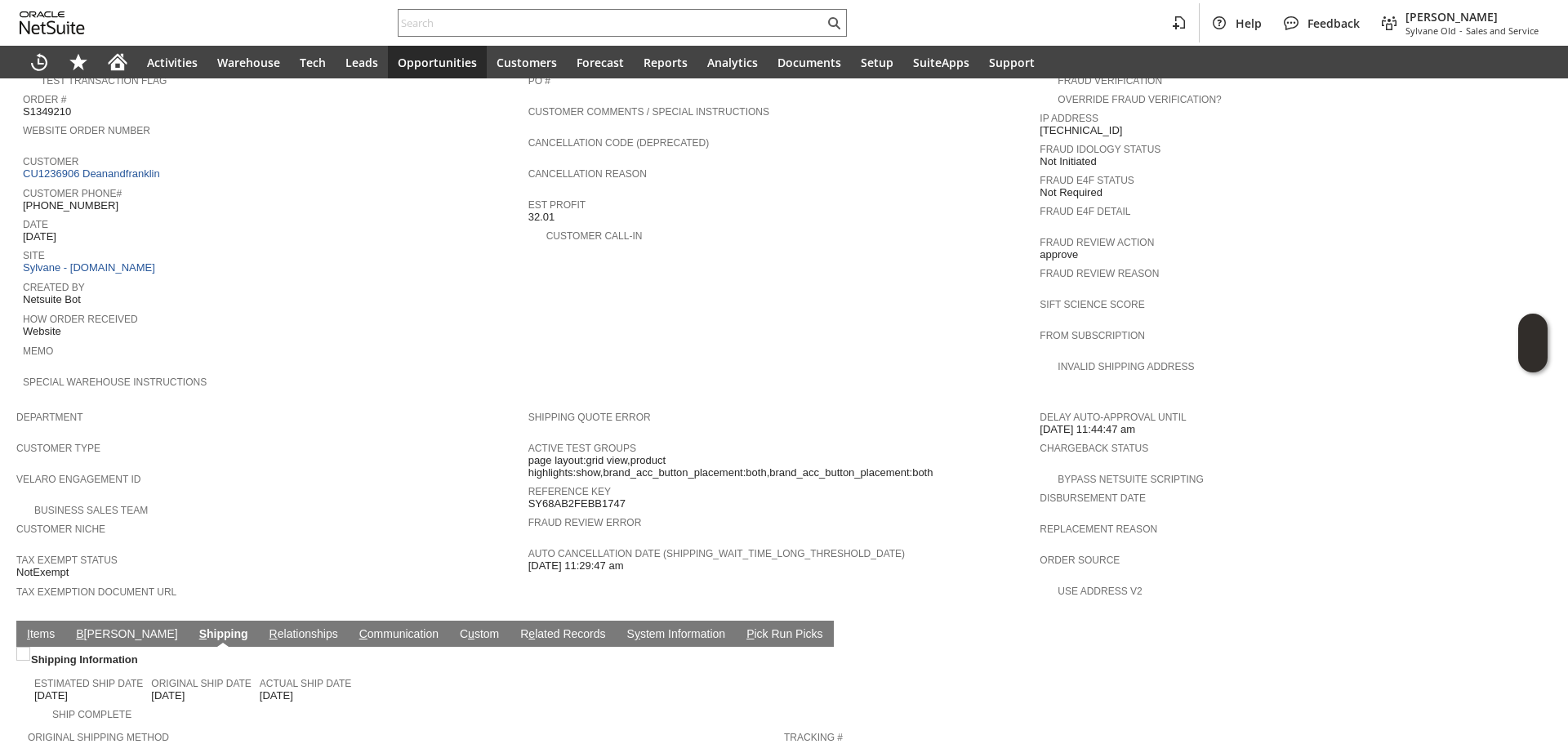
scroll to position [525, 0]
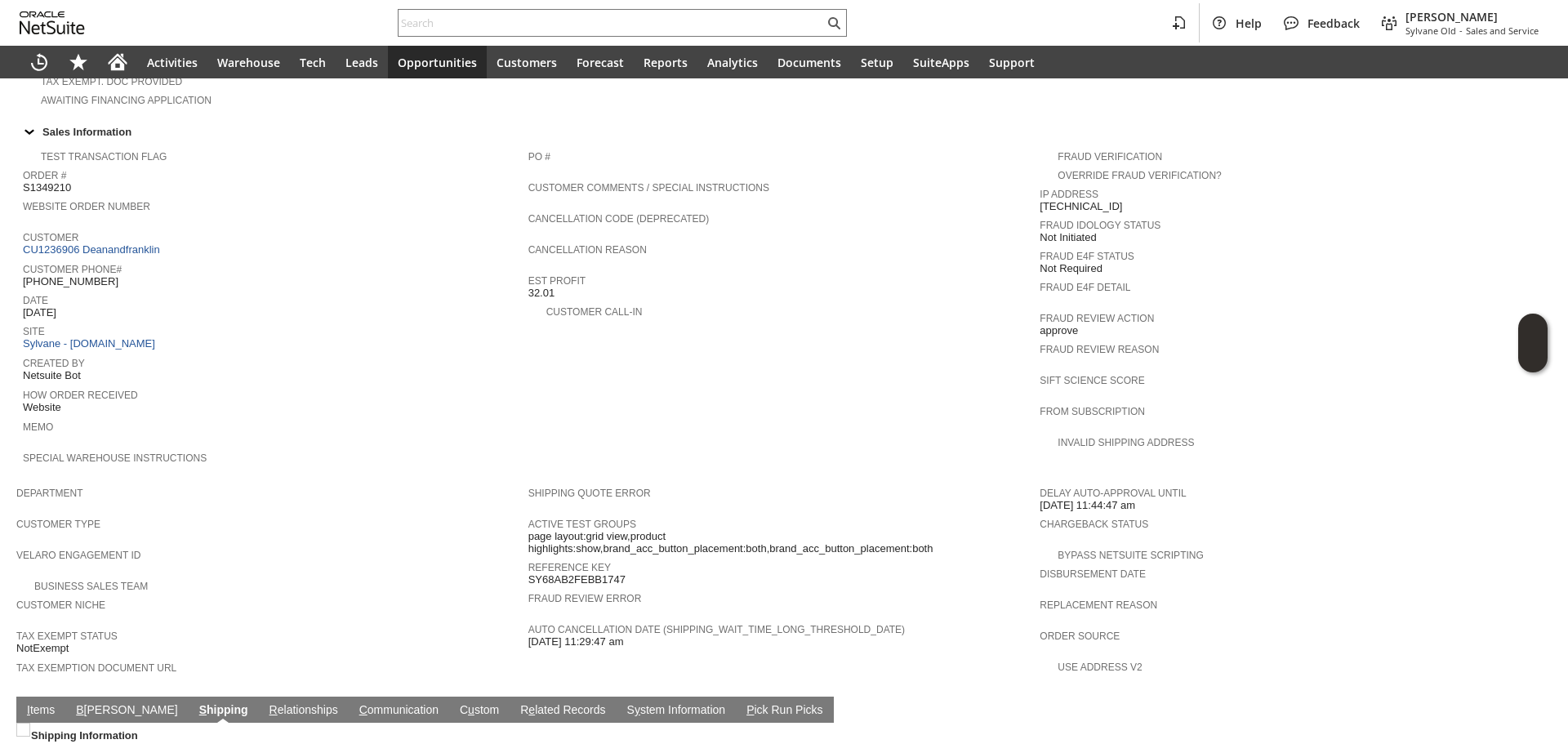
click at [66, 290] on span "Date" at bounding box center [271, 298] width 497 height 16
click at [67, 290] on span "Date" at bounding box center [271, 298] width 497 height 16
click at [71, 275] on span "[PHONE_NUMBER]" at bounding box center [71, 281] width 96 height 13
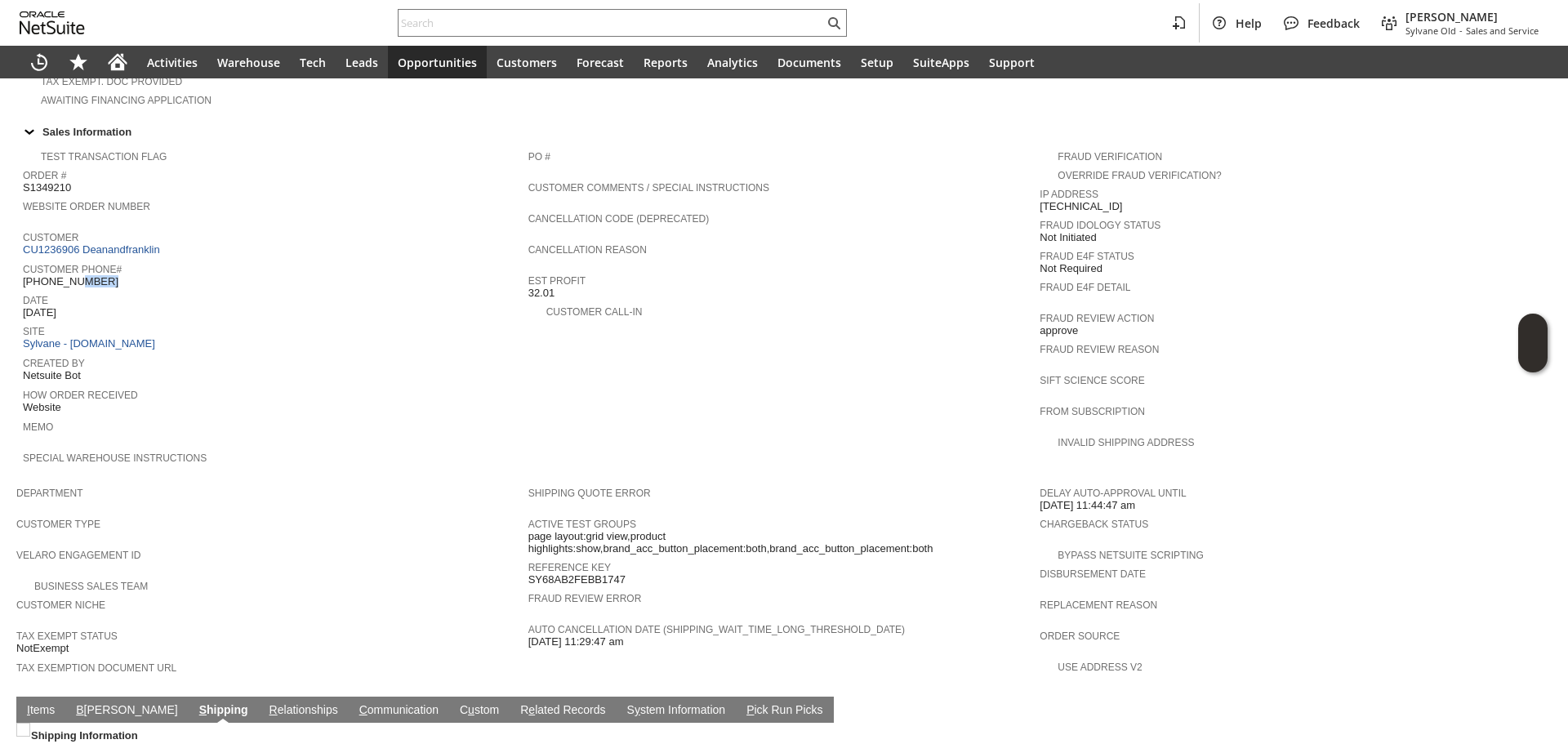
copy tbody "[PHONE_NUMBER]"
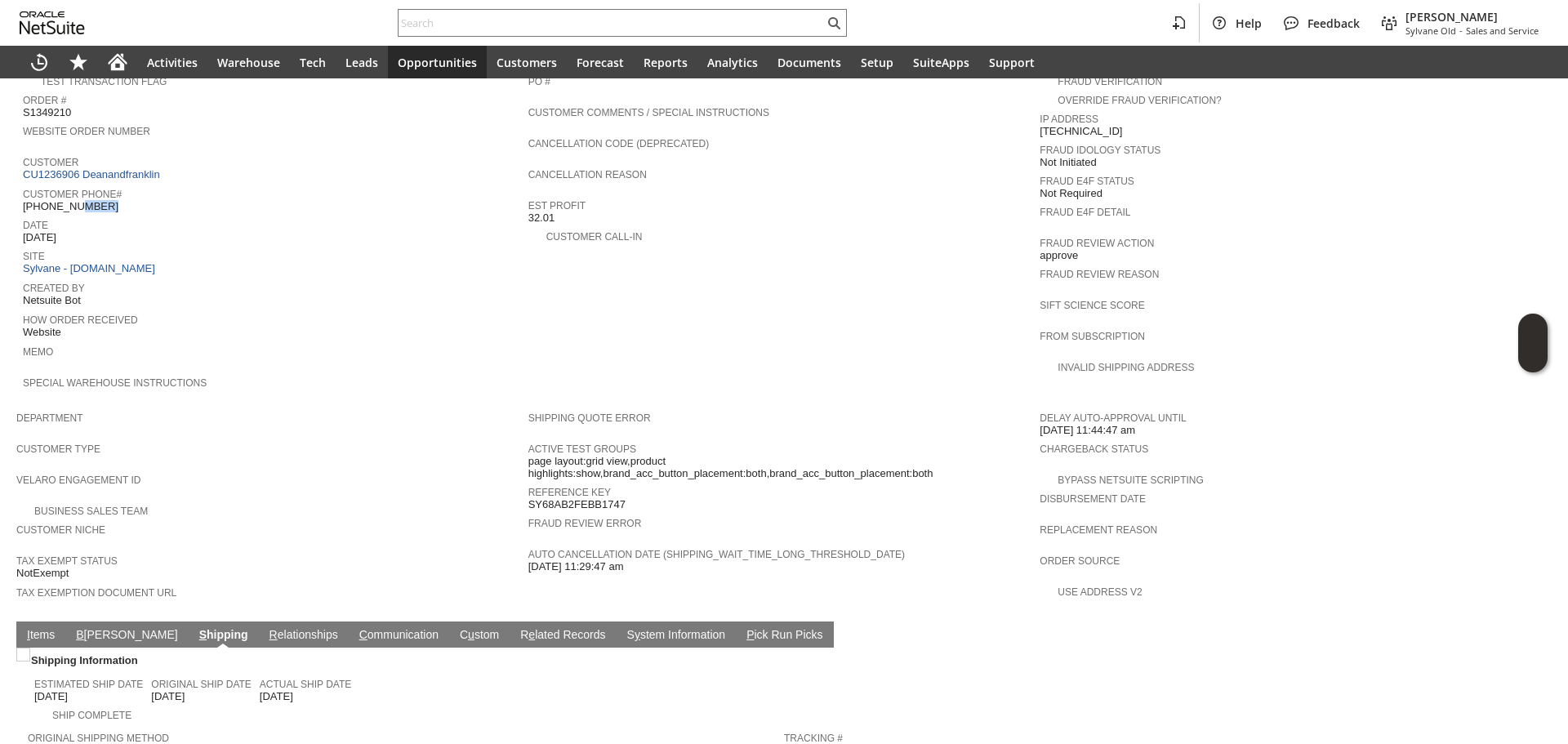
scroll to position [769, 0]
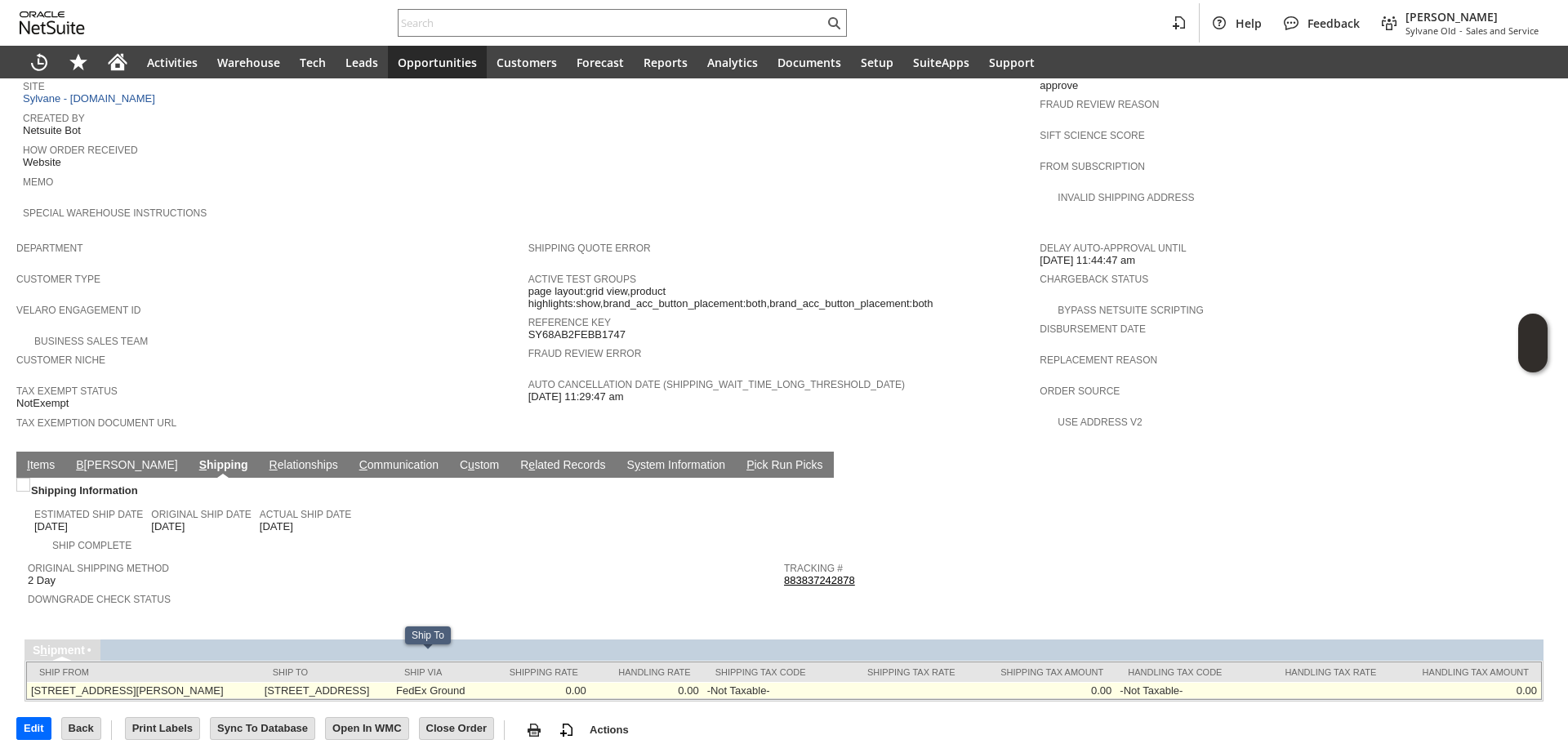
click at [392, 682] on td "1080 Bergen St Unit 153 Brooklyn NY 11216 United States" at bounding box center [326, 690] width 131 height 17
copy td "11216"
click at [392, 682] on td "1080 Bergen St Unit 153 Brooklyn NY 11216 United States" at bounding box center [326, 690] width 131 height 17
copy td "Unit 153"
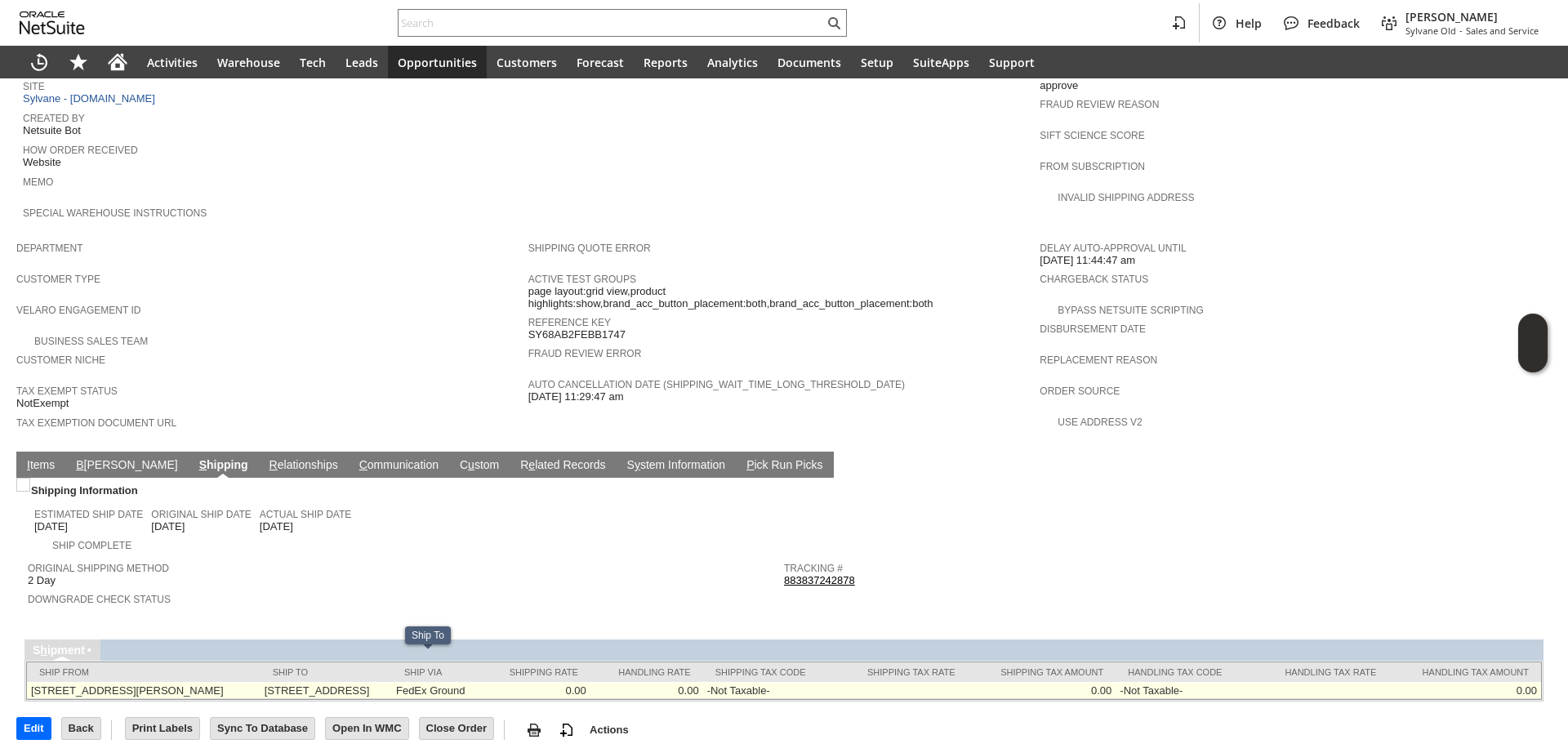
drag, startPoint x: 374, startPoint y: 666, endPoint x: 415, endPoint y: 661, distance: 41.3
click at [392, 682] on td "1080 Bergen St Unit 153 Brooklyn NY 11216 United States" at bounding box center [326, 690] width 131 height 17
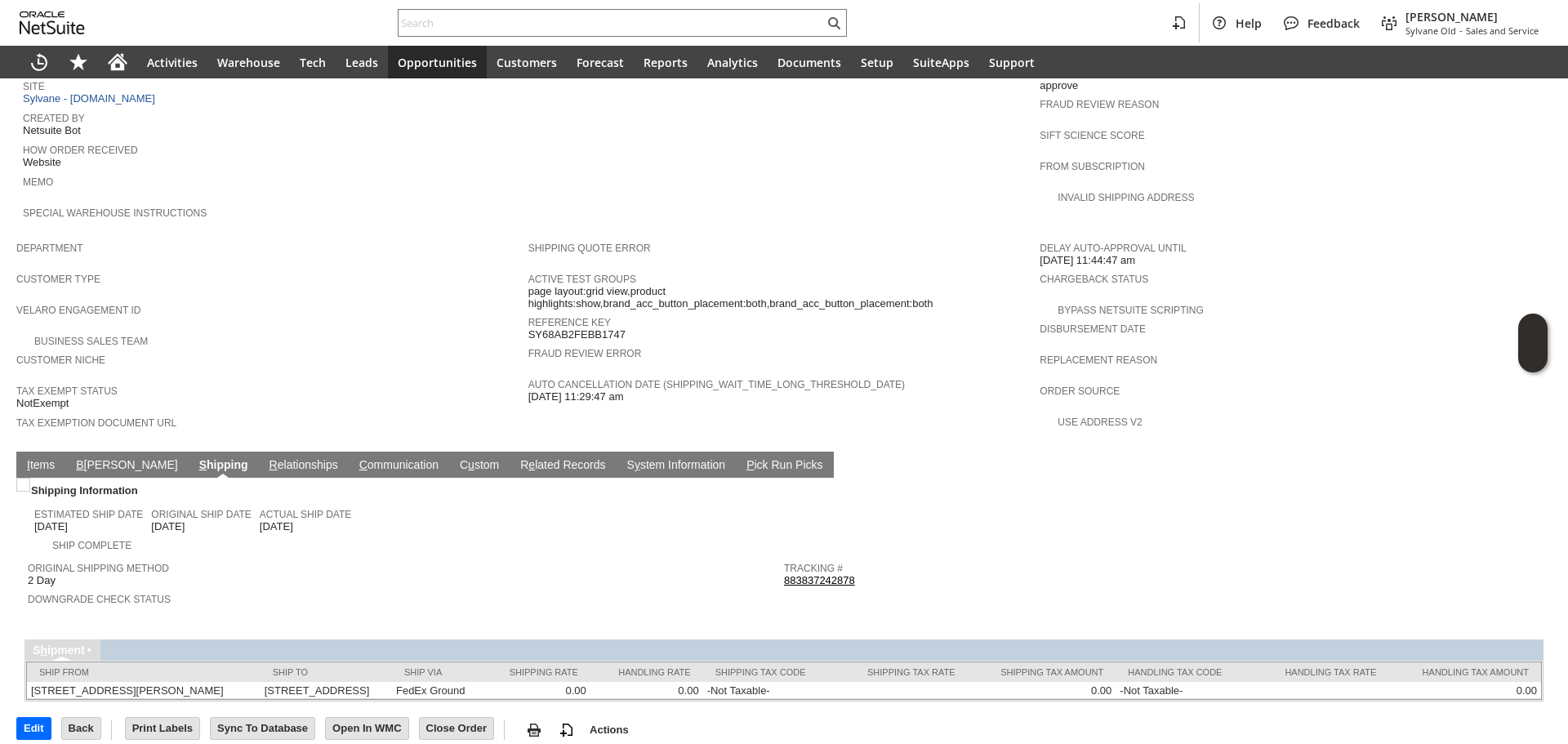
click at [49, 458] on link "I tems" at bounding box center [41, 465] width 36 height 15
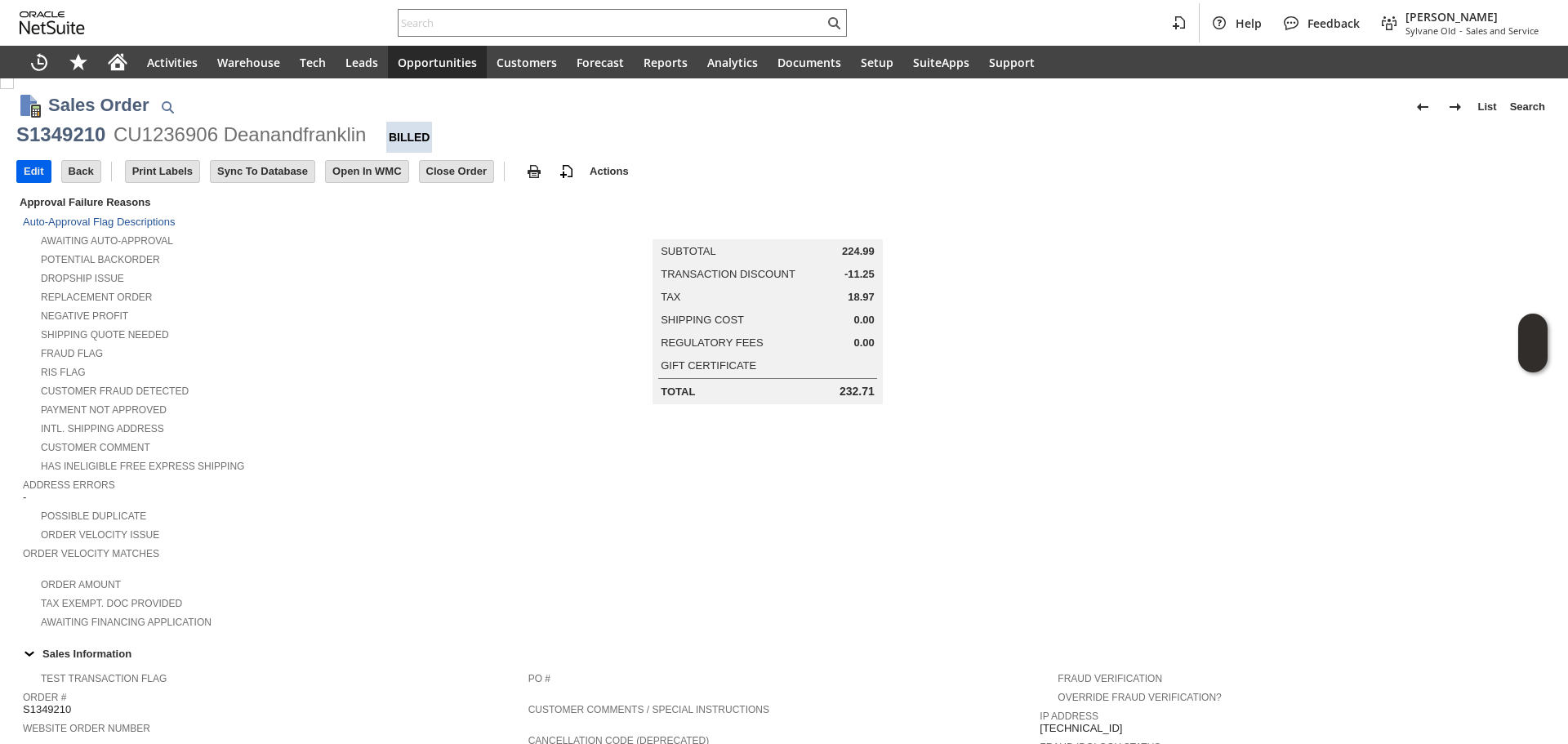
scroll to position [0, 0]
click at [64, 151] on div "S1349210 CU1236906 Deanandfranklin Billed" at bounding box center [784, 140] width 1535 height 31
click at [69, 148] on div "S1349210" at bounding box center [61, 138] width 89 height 26
copy div "S1349210"
click at [69, 148] on div "S1349210" at bounding box center [61, 138] width 89 height 26
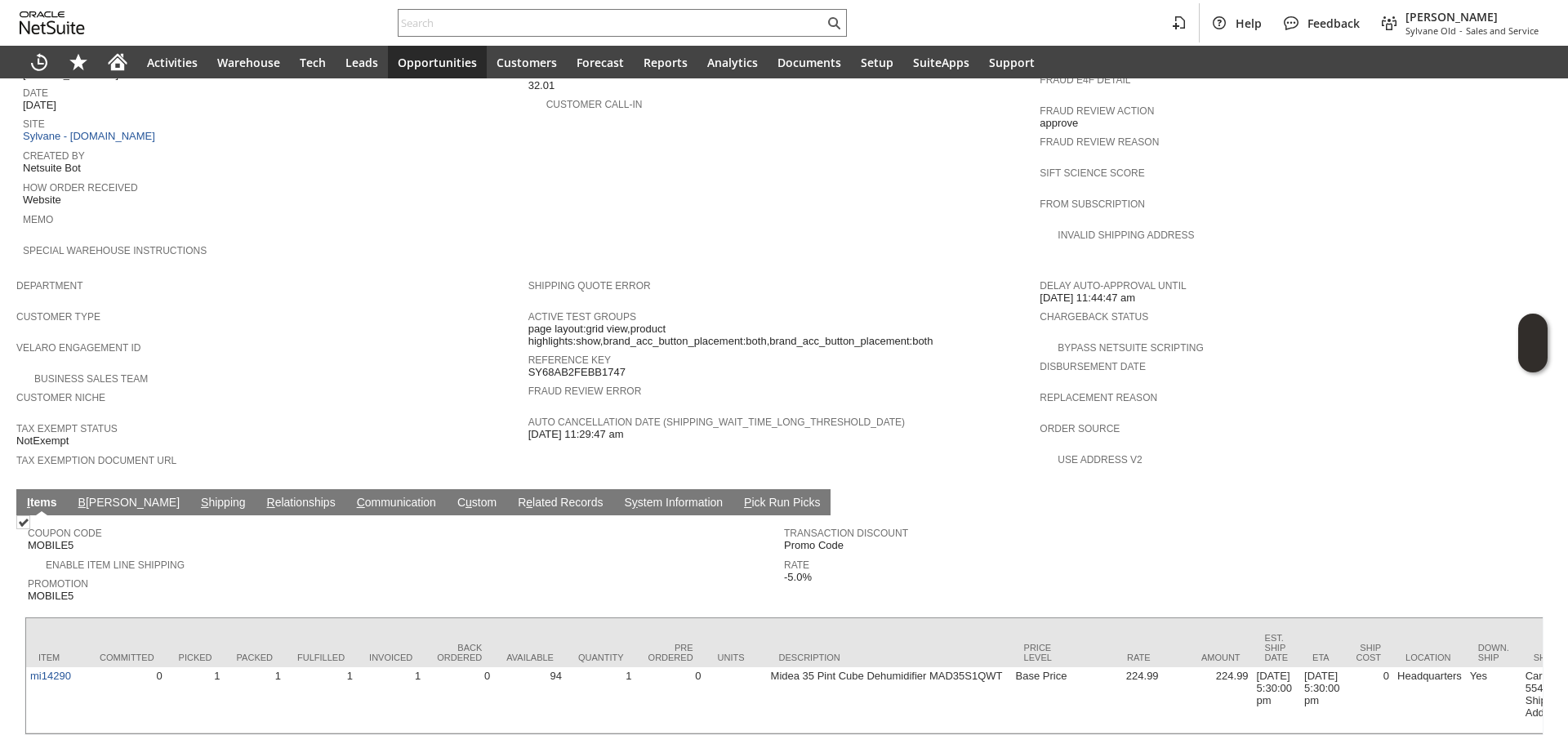
scroll to position [755, 0]
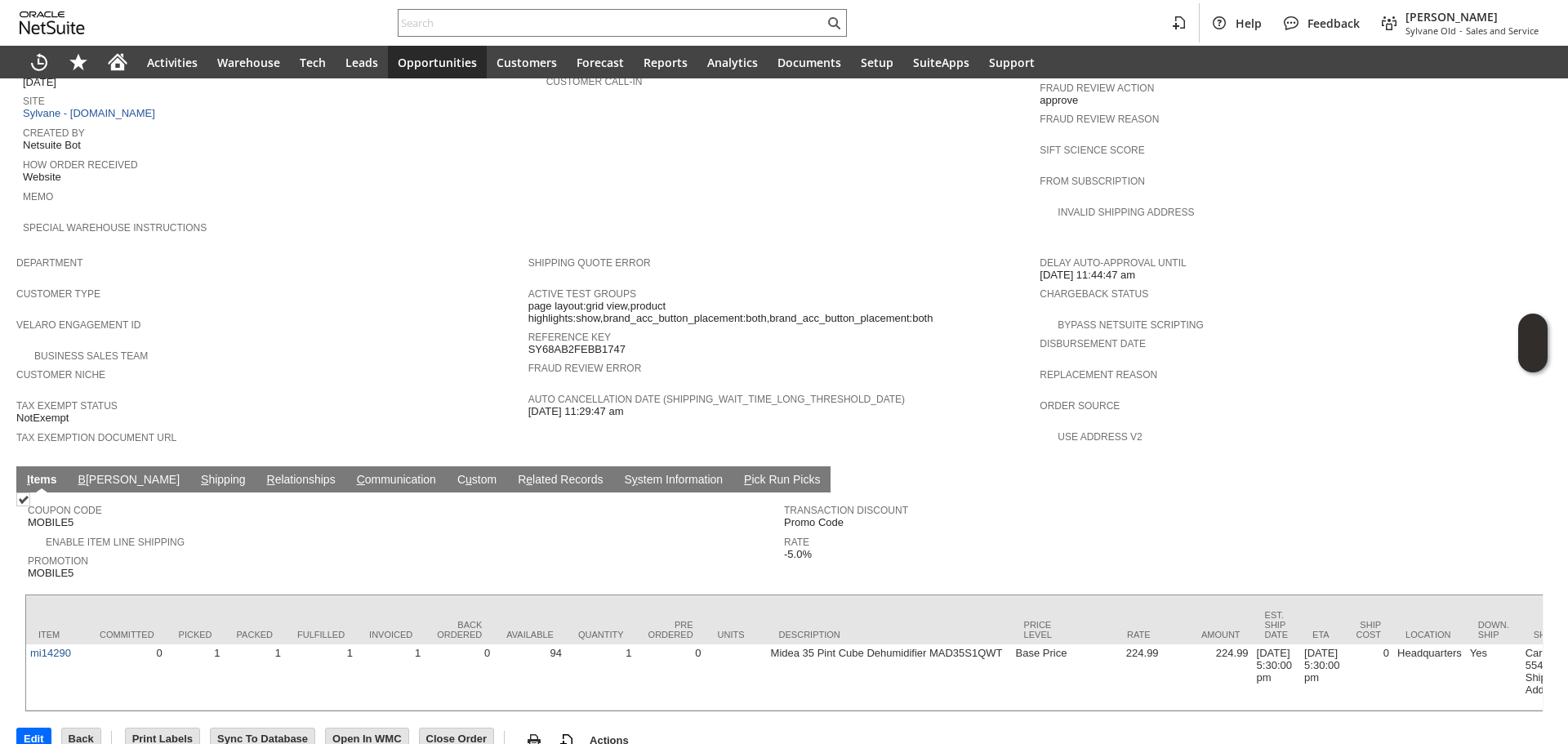
click at [196, 472] on link "S hipping" at bounding box center [223, 480] width 53 height 15
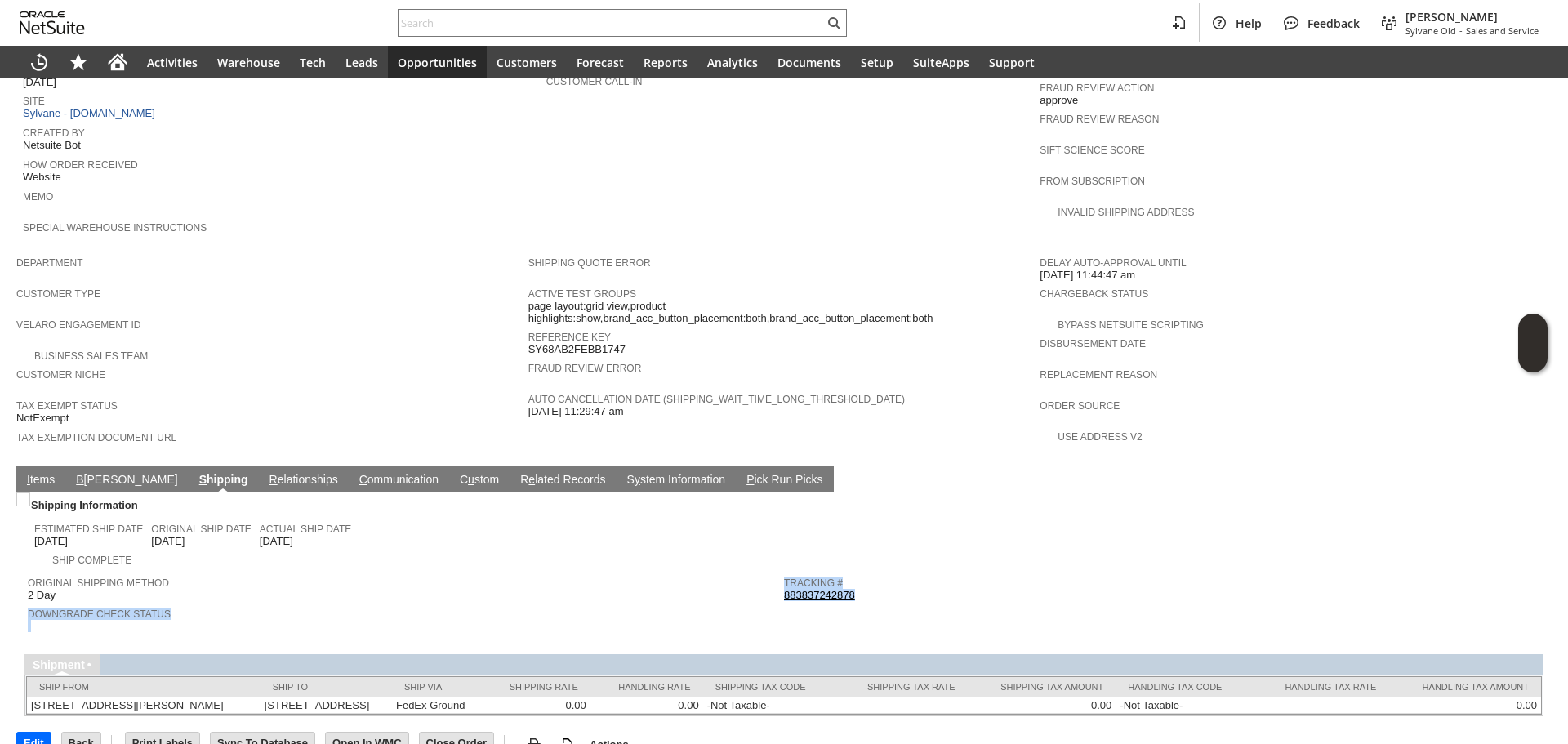
copy tr "Downgrade Check Status Tracking # 883837242878"
copy link "883837242878"
drag, startPoint x: 853, startPoint y: 554, endPoint x: 778, endPoint y: 558, distance: 75.1
click at [784, 572] on div "Tracking # 883837242878" at bounding box center [1158, 587] width 748 height 29
click at [30, 472] on link "I tems" at bounding box center [41, 480] width 36 height 15
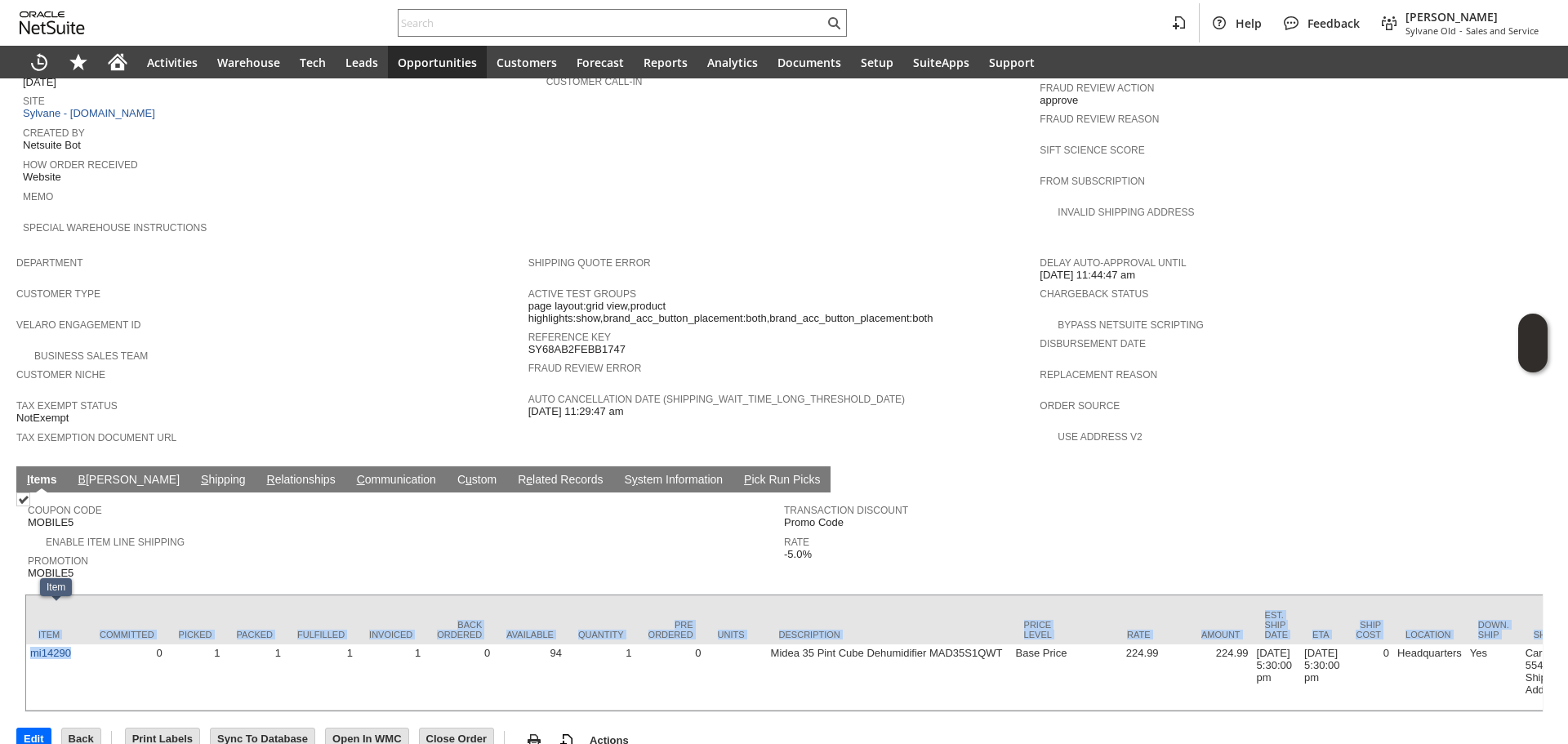
drag, startPoint x: 76, startPoint y: 638, endPoint x: 24, endPoint y: 618, distance: 55.7
click at [24, 618] on div "Item Committed Picked Packed Fulfilled Invoiced Back Ordered Available Quantity…" at bounding box center [784, 653] width 1519 height 119
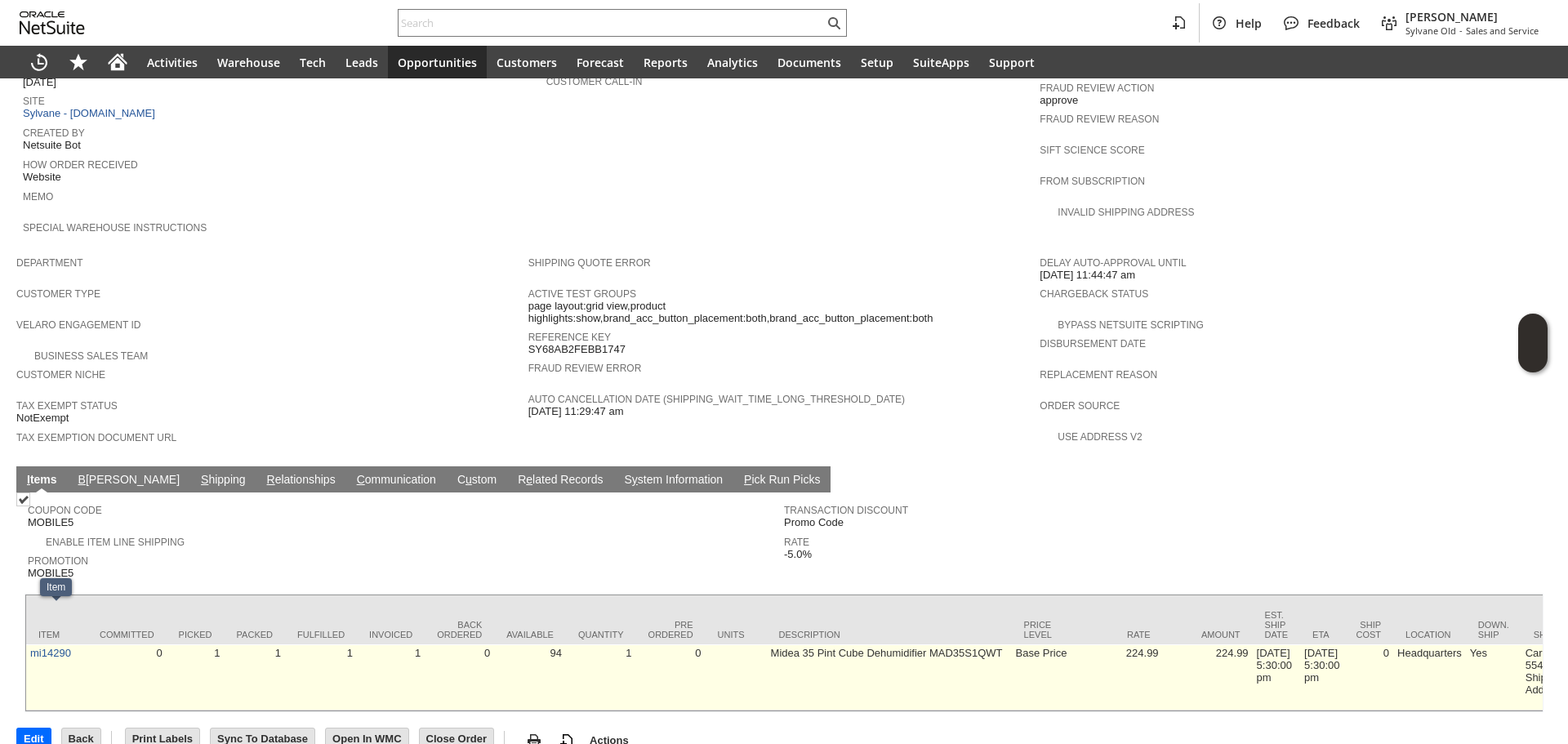
click at [196, 644] on td "1" at bounding box center [196, 677] width 58 height 66
drag, startPoint x: 61, startPoint y: 632, endPoint x: 29, endPoint y: 634, distance: 32.1
click at [29, 644] on td "mi14290" at bounding box center [57, 677] width 62 height 66
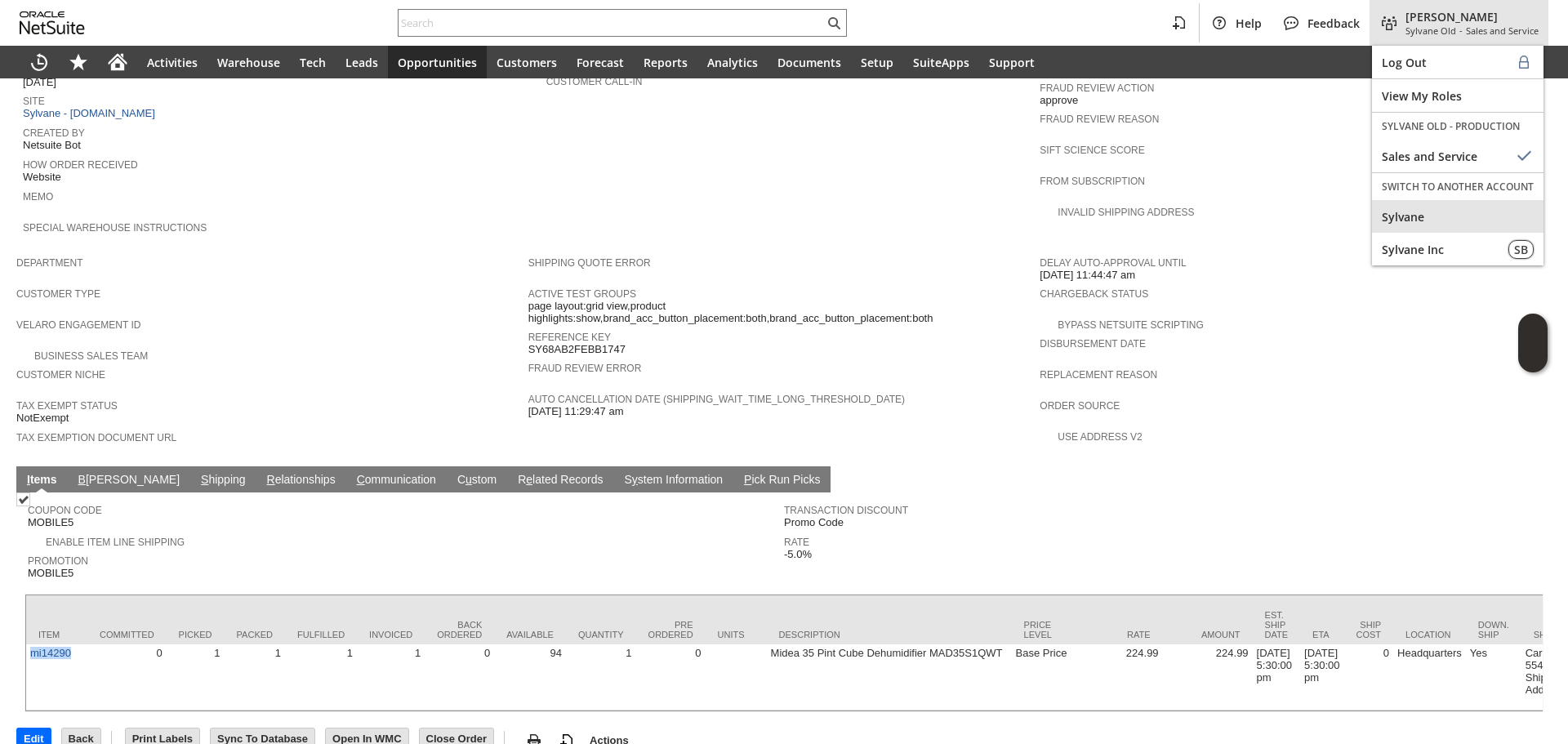
click at [1418, 223] on span "Sylvane" at bounding box center [1458, 216] width 152 height 15
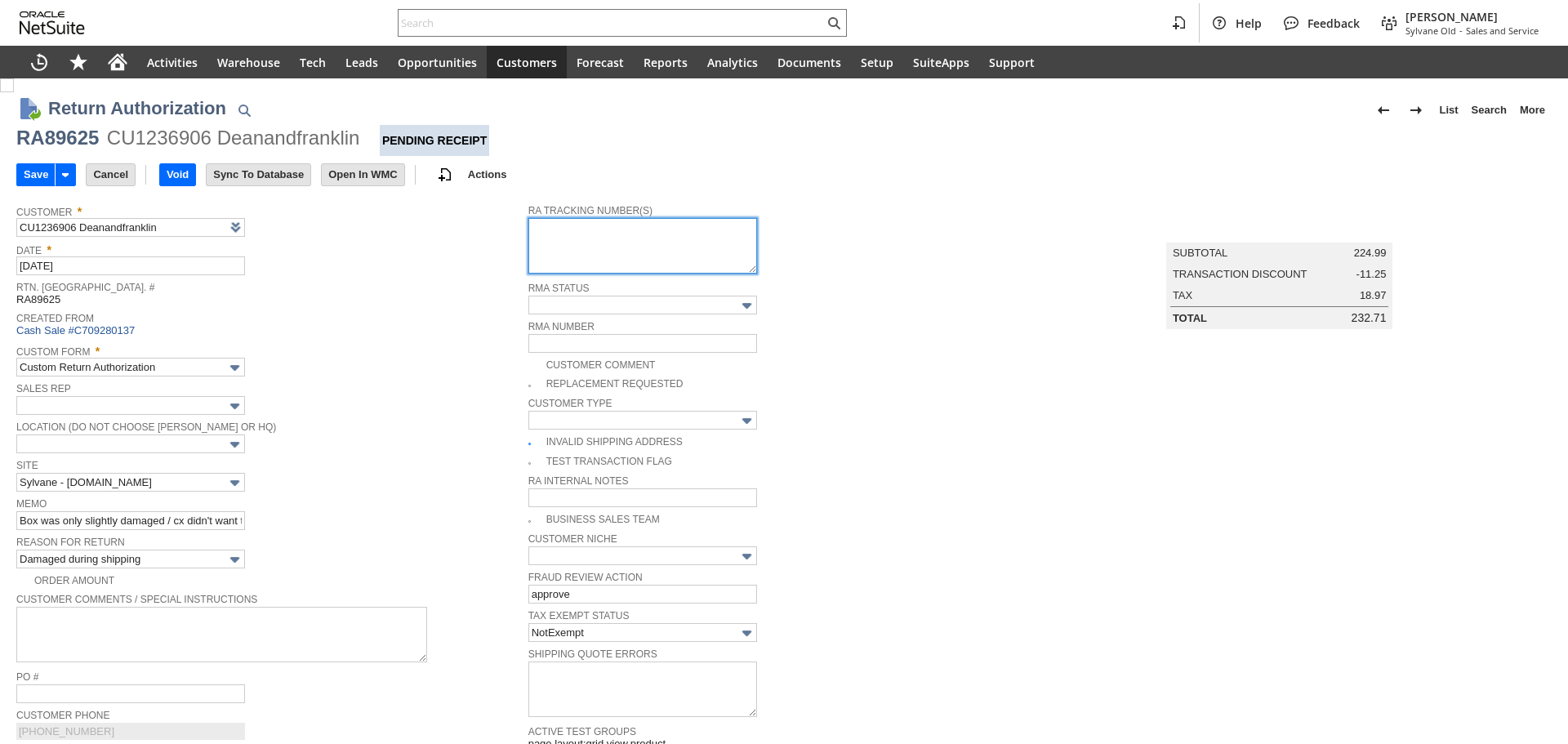
click at [620, 247] on textarea at bounding box center [643, 245] width 229 height 55
paste textarea "997011000256790"
type textarea "997011000256790"
type input "Add"
type input "Copy Previous"
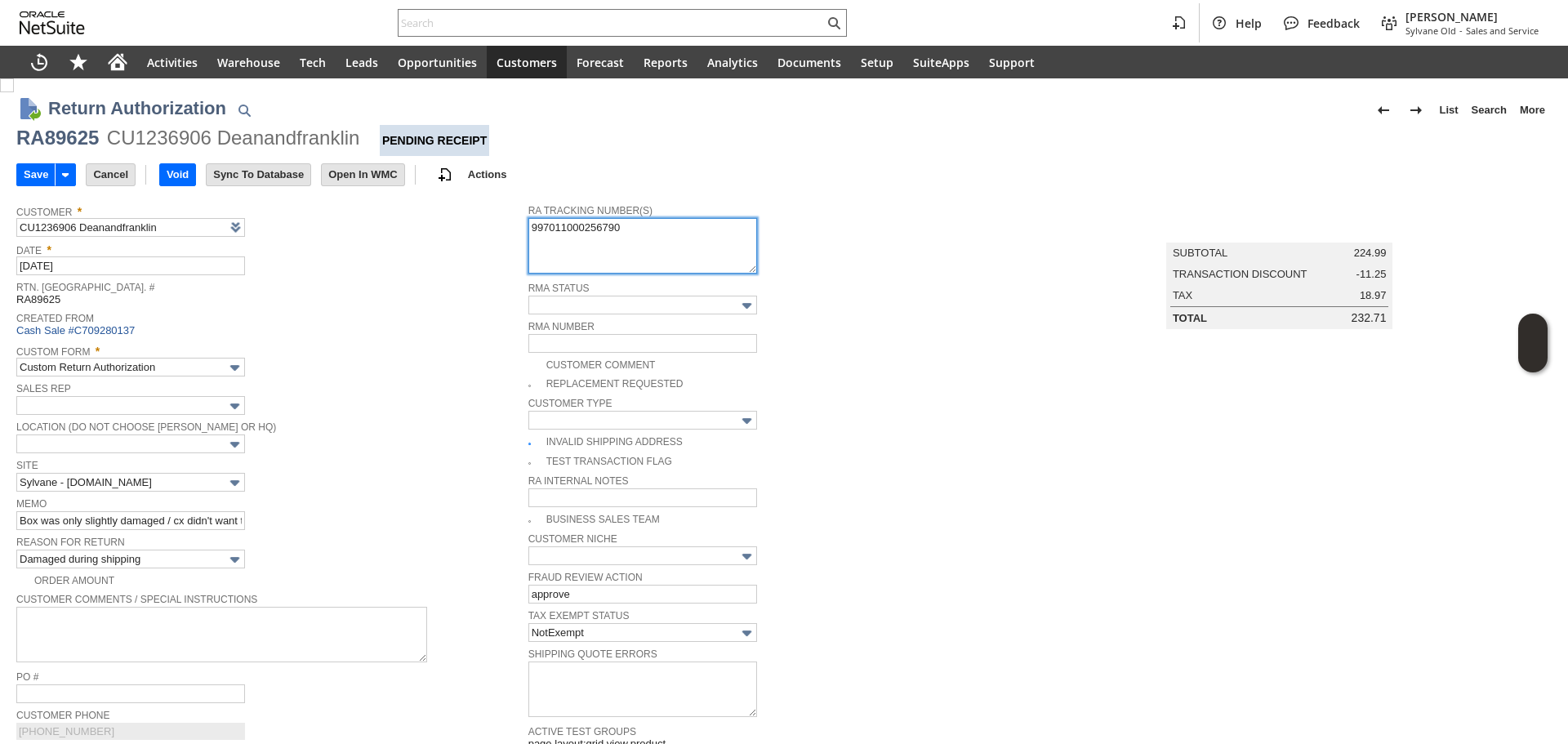
click at [620, 247] on textarea "997011000256790" at bounding box center [643, 245] width 229 height 55
type textarea "[PHONE_NUMBER] Ground Call Tag [DATE] 8am-12pm"
click at [374, 381] on span "Sales Rep" at bounding box center [268, 387] width 503 height 18
click at [45, 186] on td "Save" at bounding box center [51, 174] width 70 height 30
click at [45, 176] on input "Save" at bounding box center [35, 174] width 37 height 21
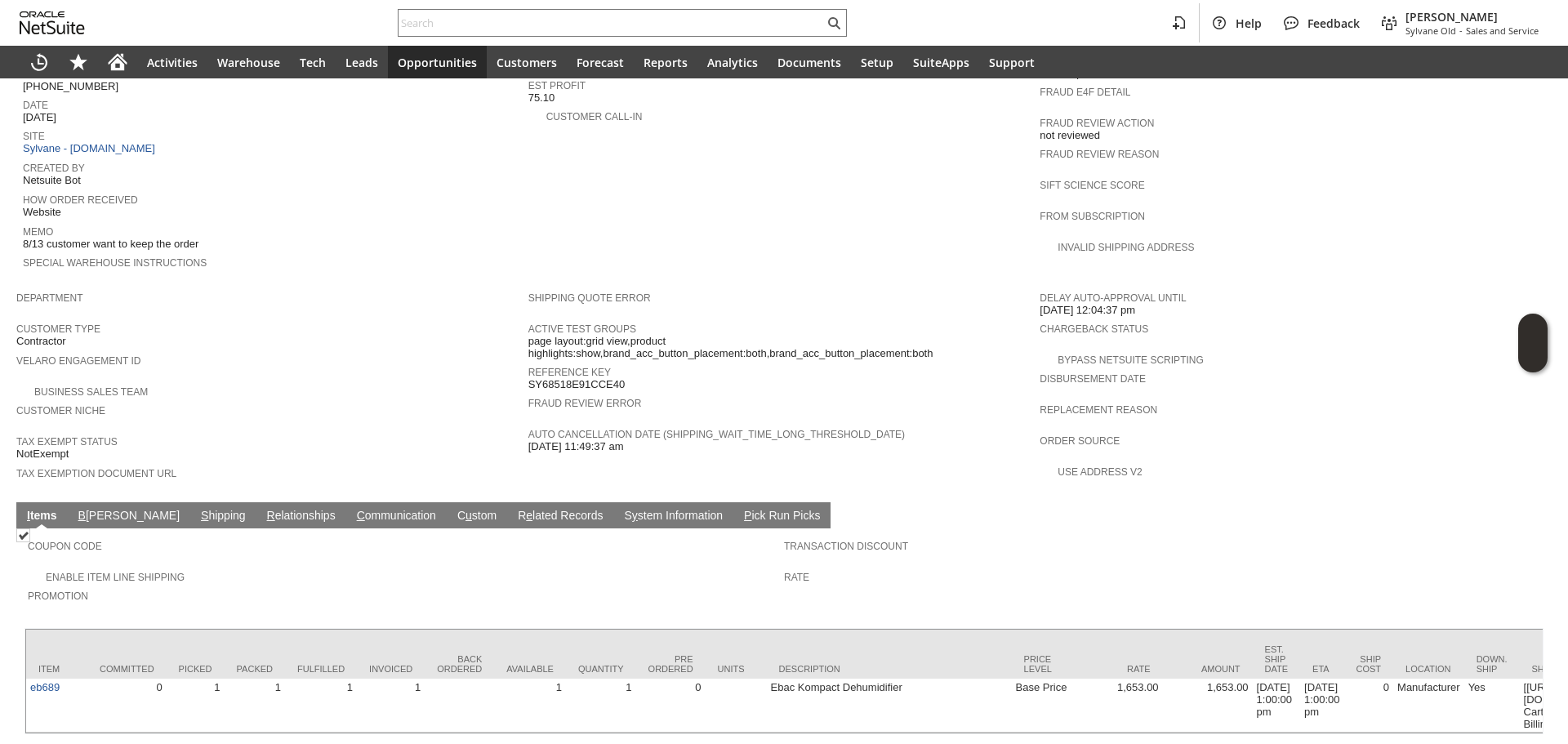
scroll to position [743, 0]
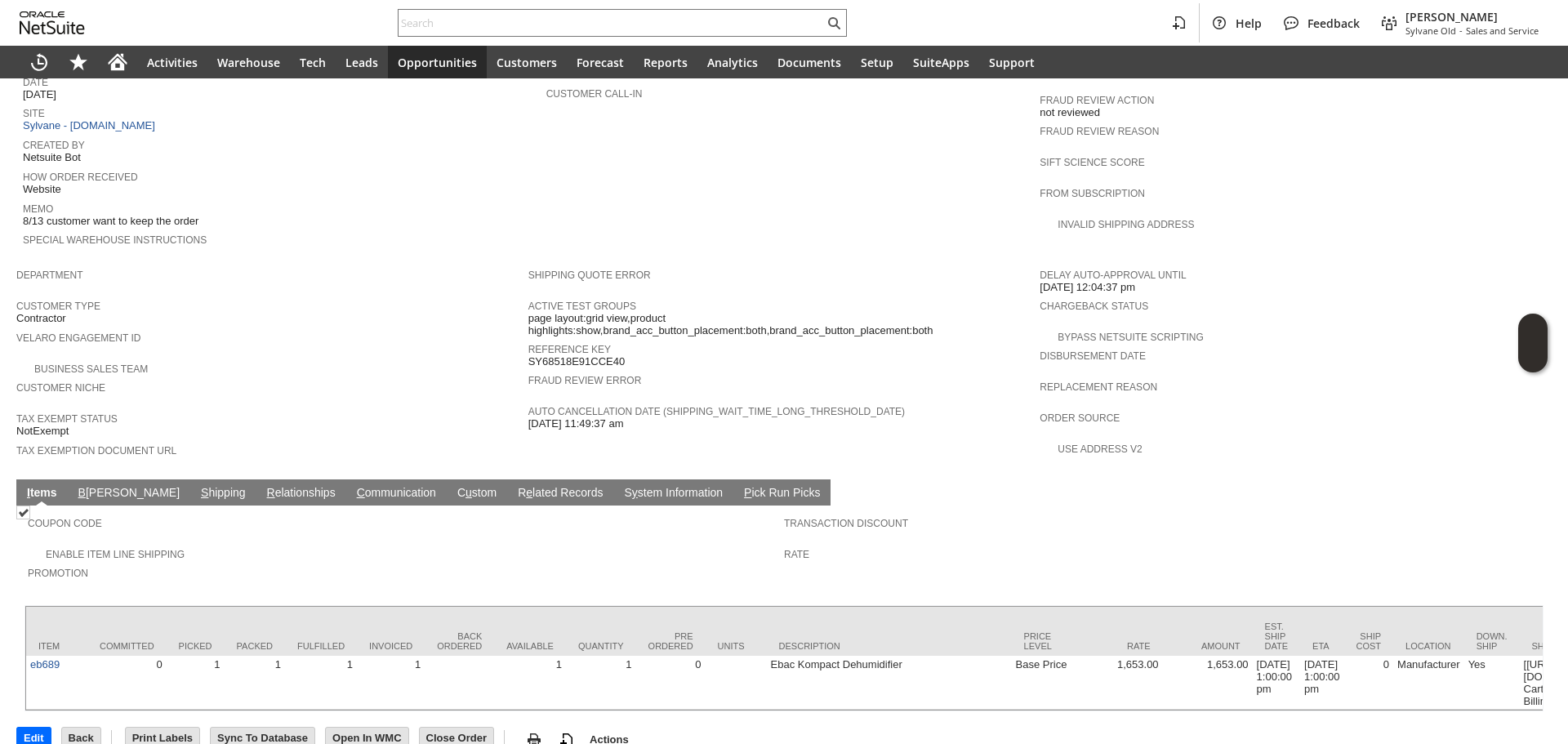
click at [190, 479] on td "S hipping" at bounding box center [223, 491] width 66 height 26
click at [196, 486] on link "S hipping" at bounding box center [223, 493] width 53 height 15
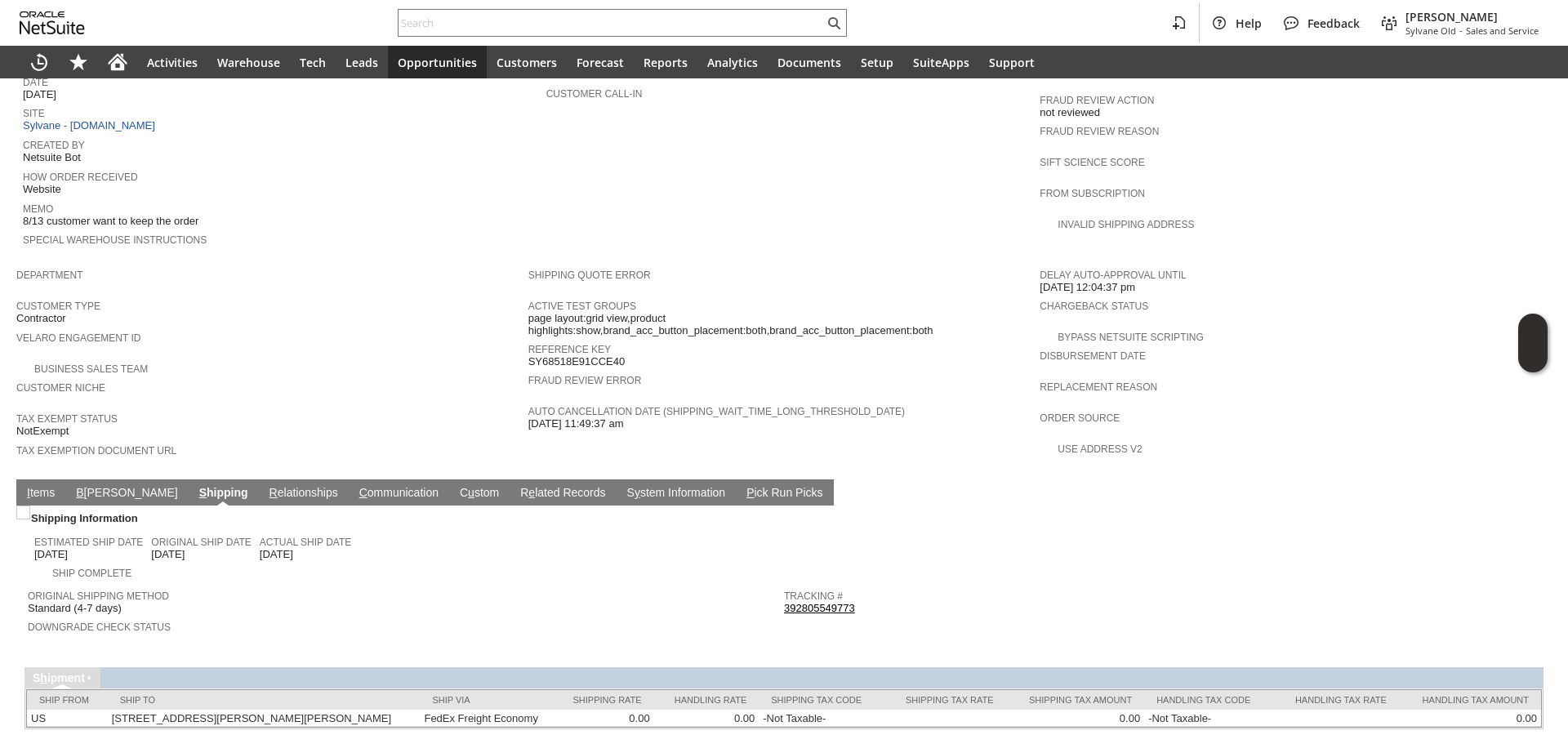
click at [825, 602] on link "392805549773" at bounding box center [819, 608] width 71 height 13
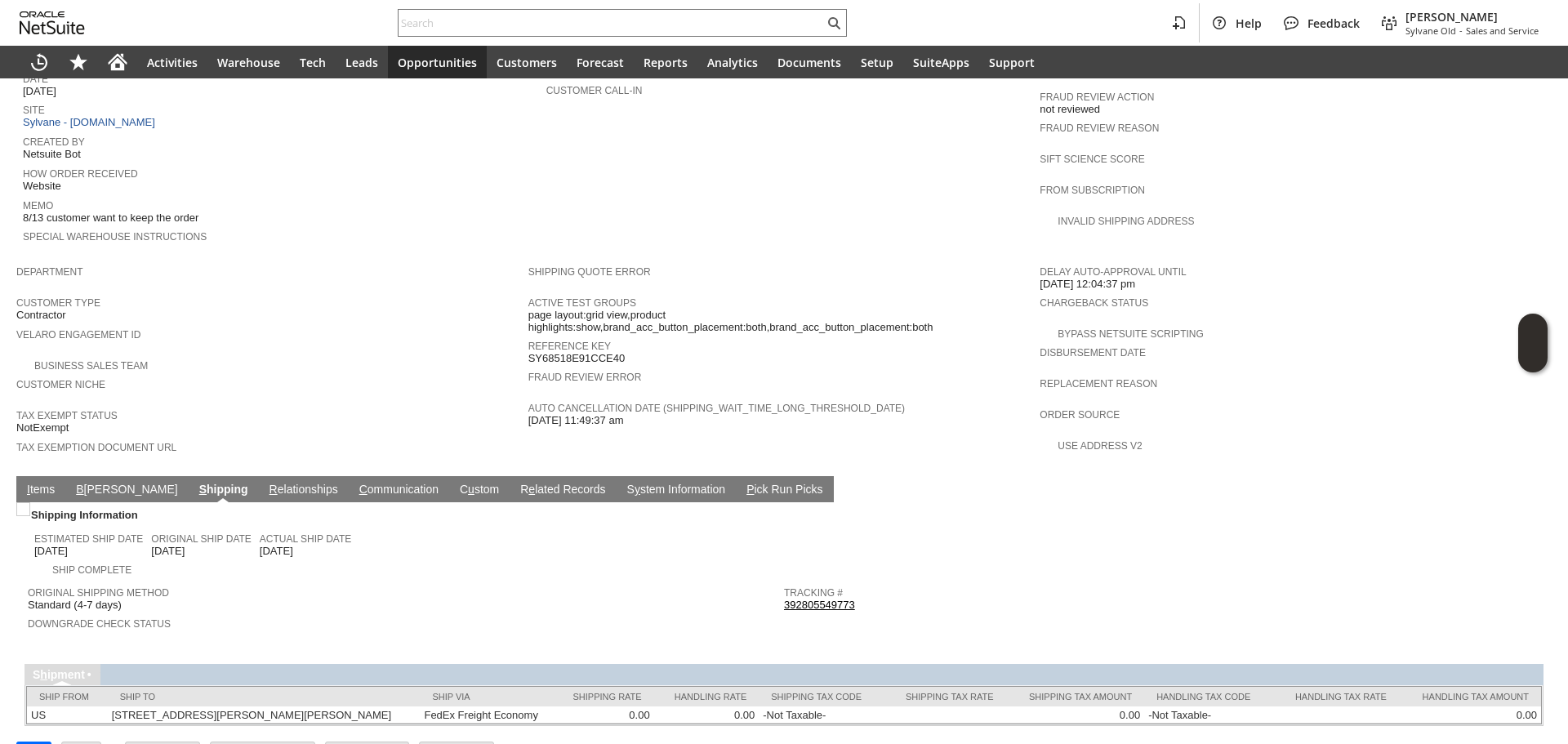
scroll to position [748, 0]
drag, startPoint x: 28, startPoint y: 450, endPoint x: 185, endPoint y: 461, distance: 157.4
click at [29, 481] on span "I" at bounding box center [29, 487] width 4 height 13
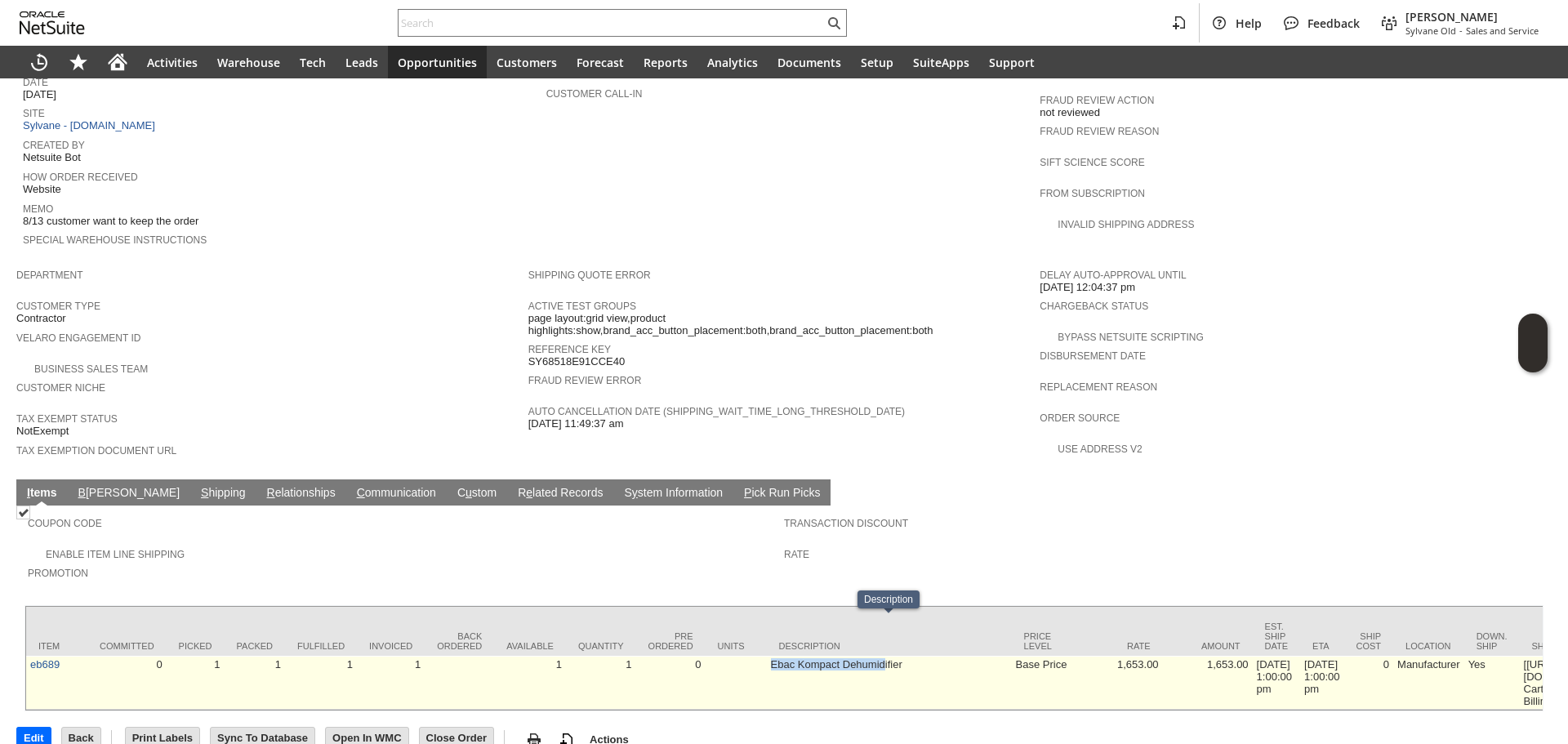
drag, startPoint x: 734, startPoint y: 618, endPoint x: 883, endPoint y: 636, distance: 150.1
click at [883, 655] on td "Ebac Kompact Dehumidifier" at bounding box center [889, 682] width 245 height 54
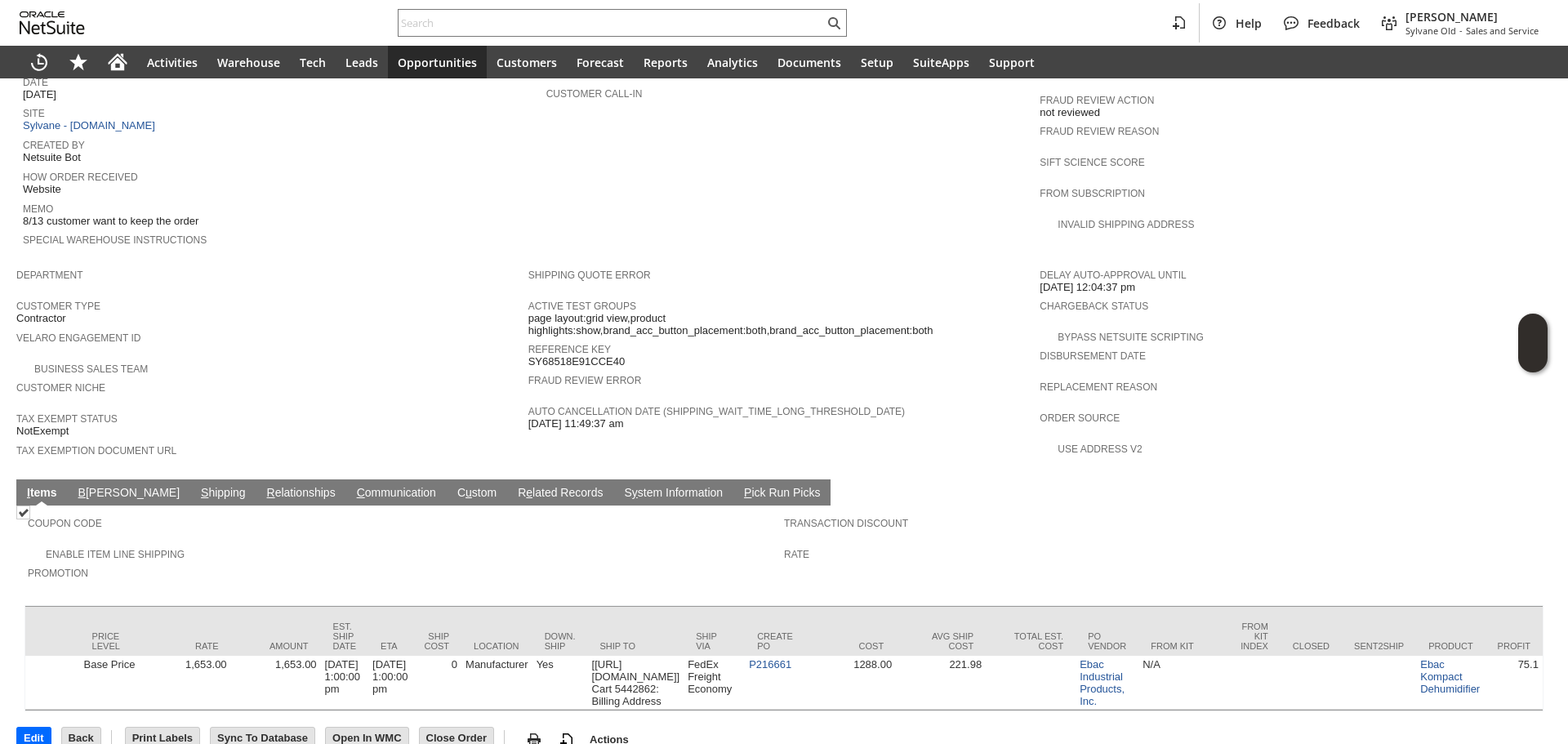
scroll to position [0, 970]
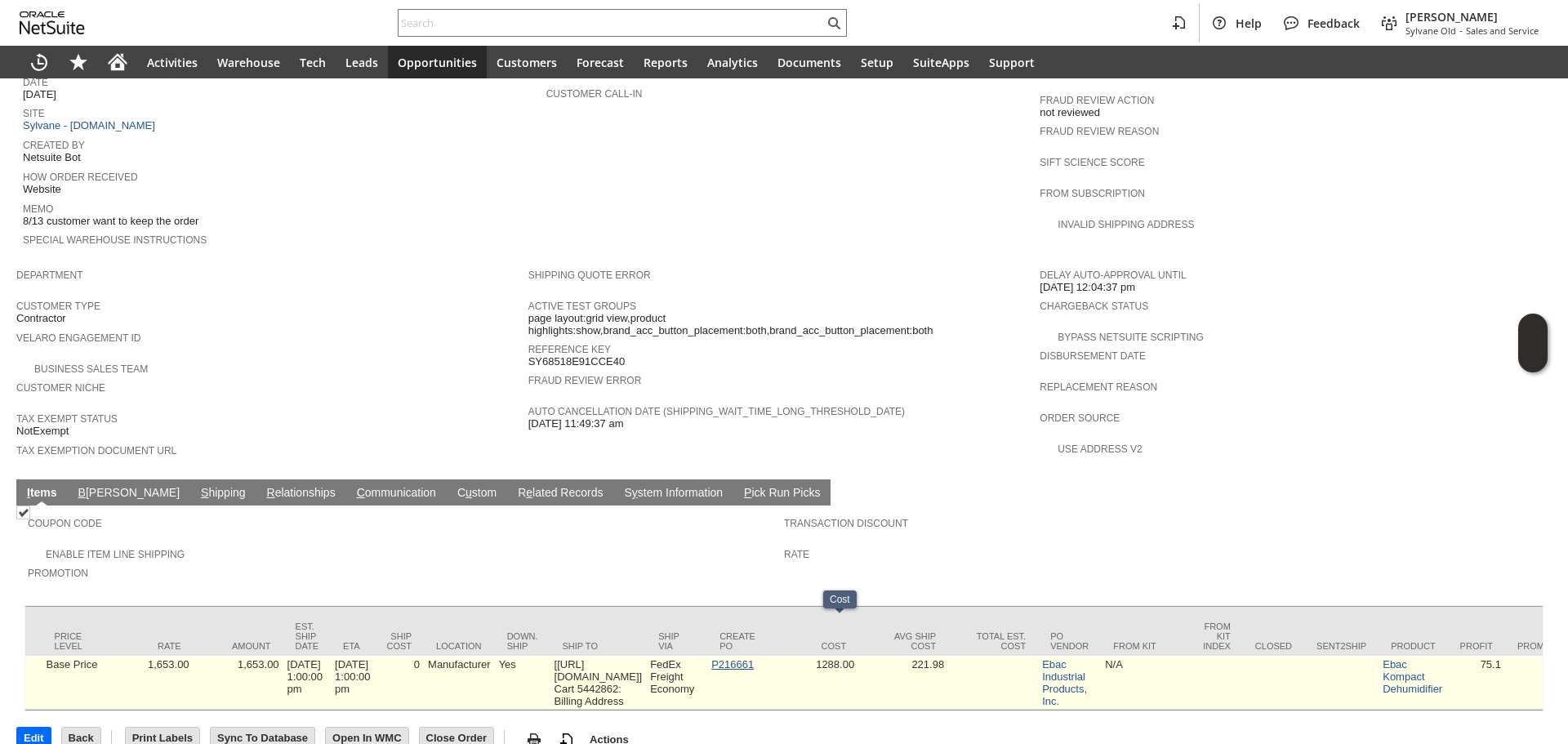
click at [753, 658] on link "P216661" at bounding box center [732, 664] width 43 height 13
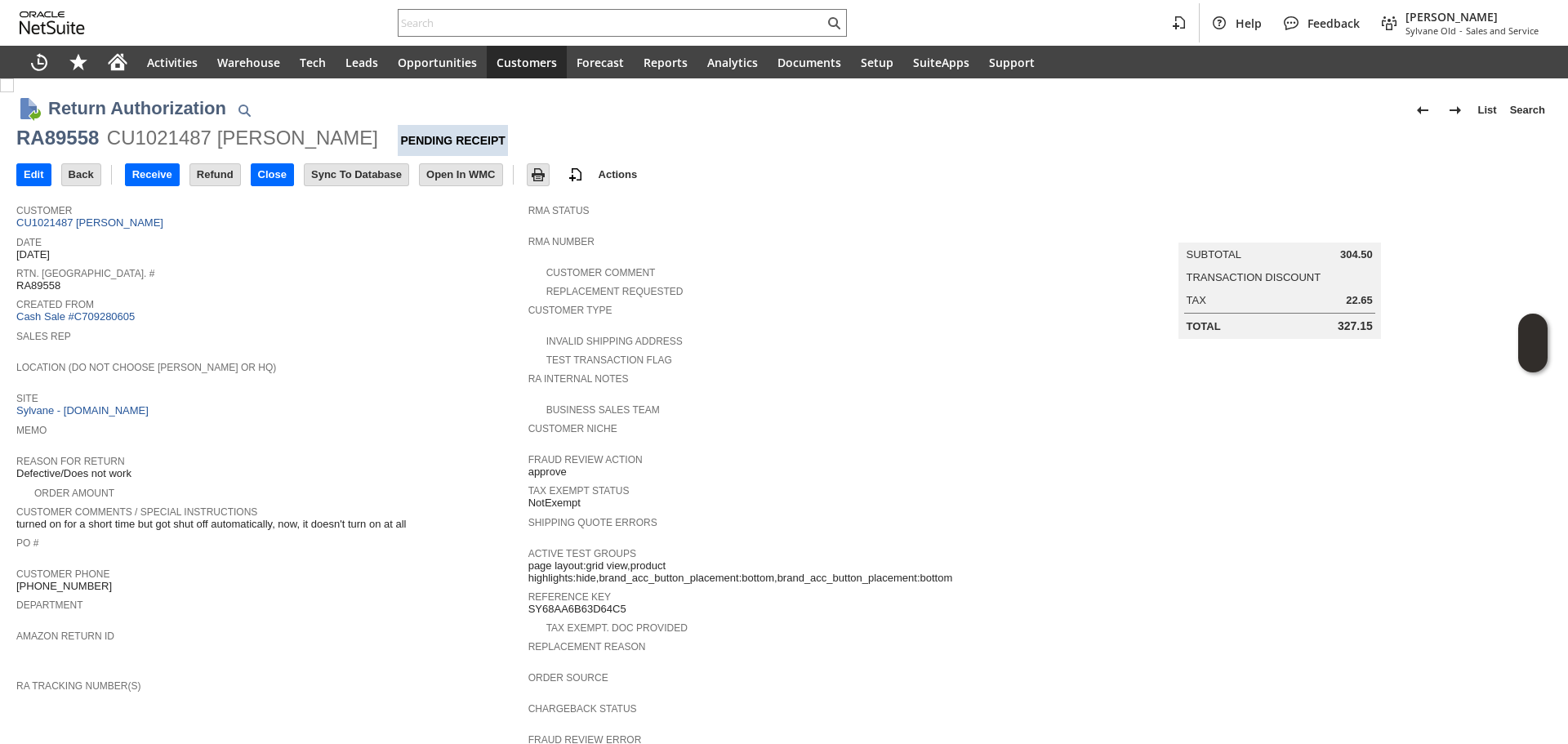
click at [284, 376] on div "Location (Do Not Choose [PERSON_NAME] or HQ)" at bounding box center [268, 371] width 503 height 29
click at [43, 180] on input "Edit" at bounding box center [33, 174] width 33 height 21
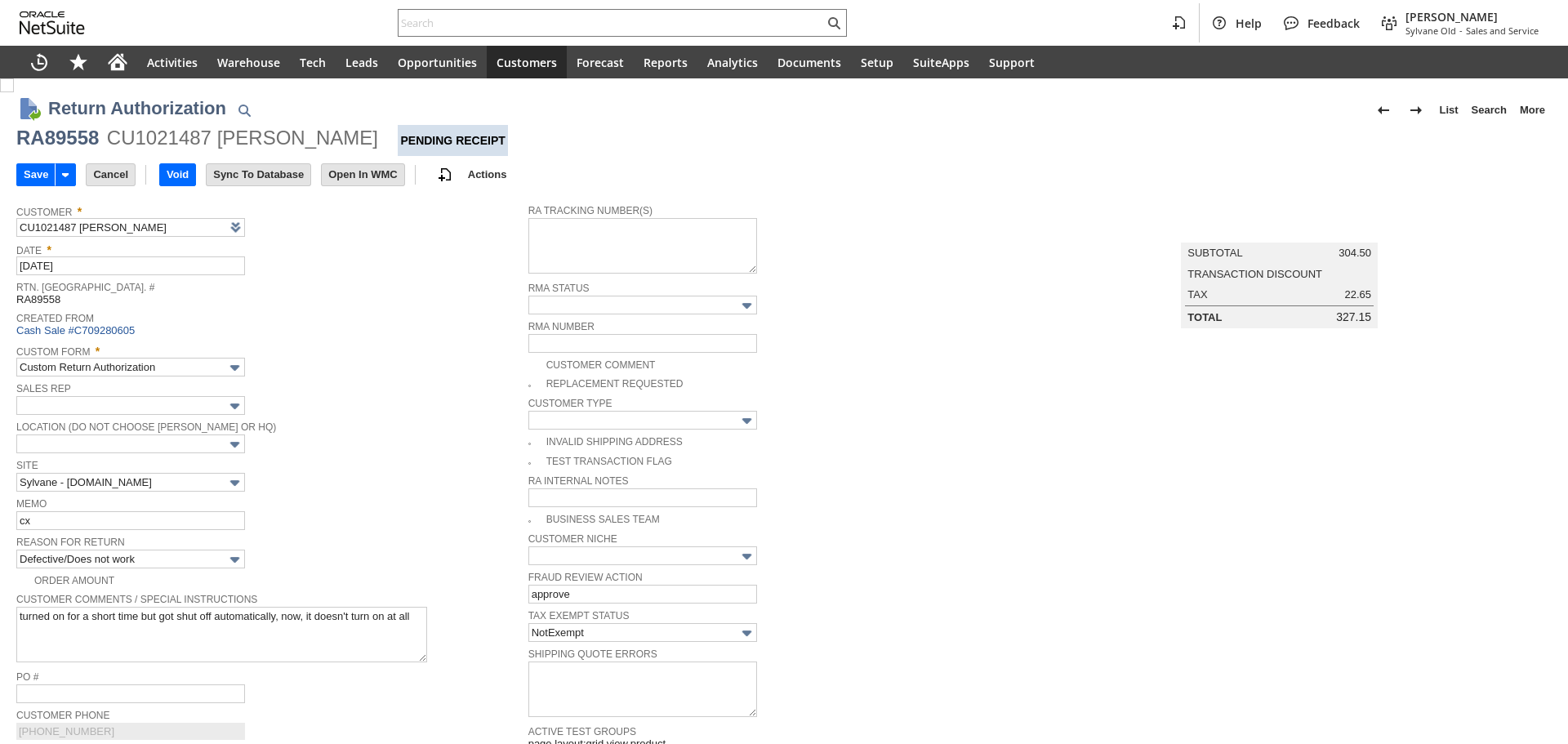
type input "cx"
type input "Add"
type input "Copy Previous"
type input "cx sent photo of cut cord / refund"
click at [33, 166] on input "Save" at bounding box center [35, 174] width 37 height 21
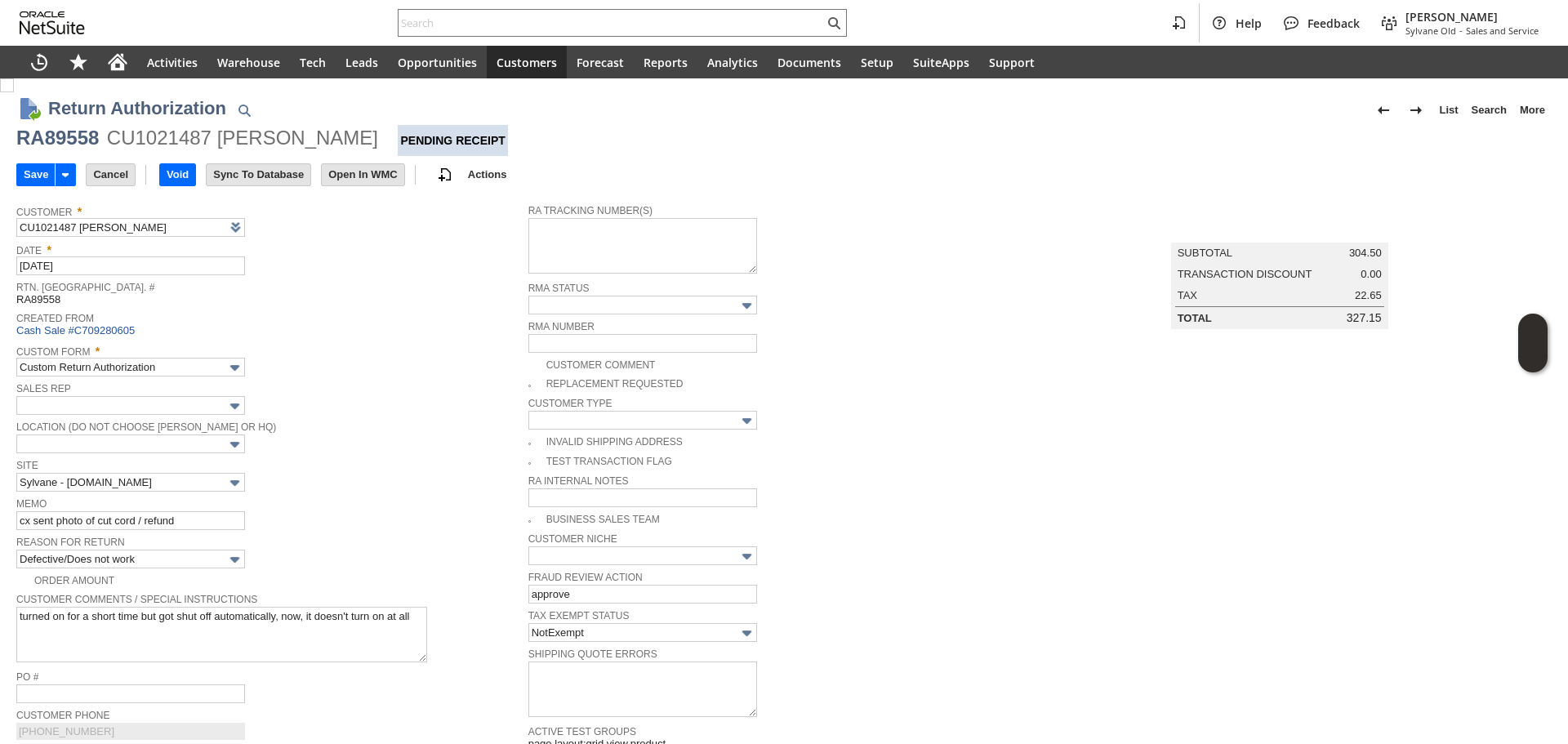
click at [62, 143] on div "RA89558" at bounding box center [57, 138] width 82 height 26
copy div "RA89558"
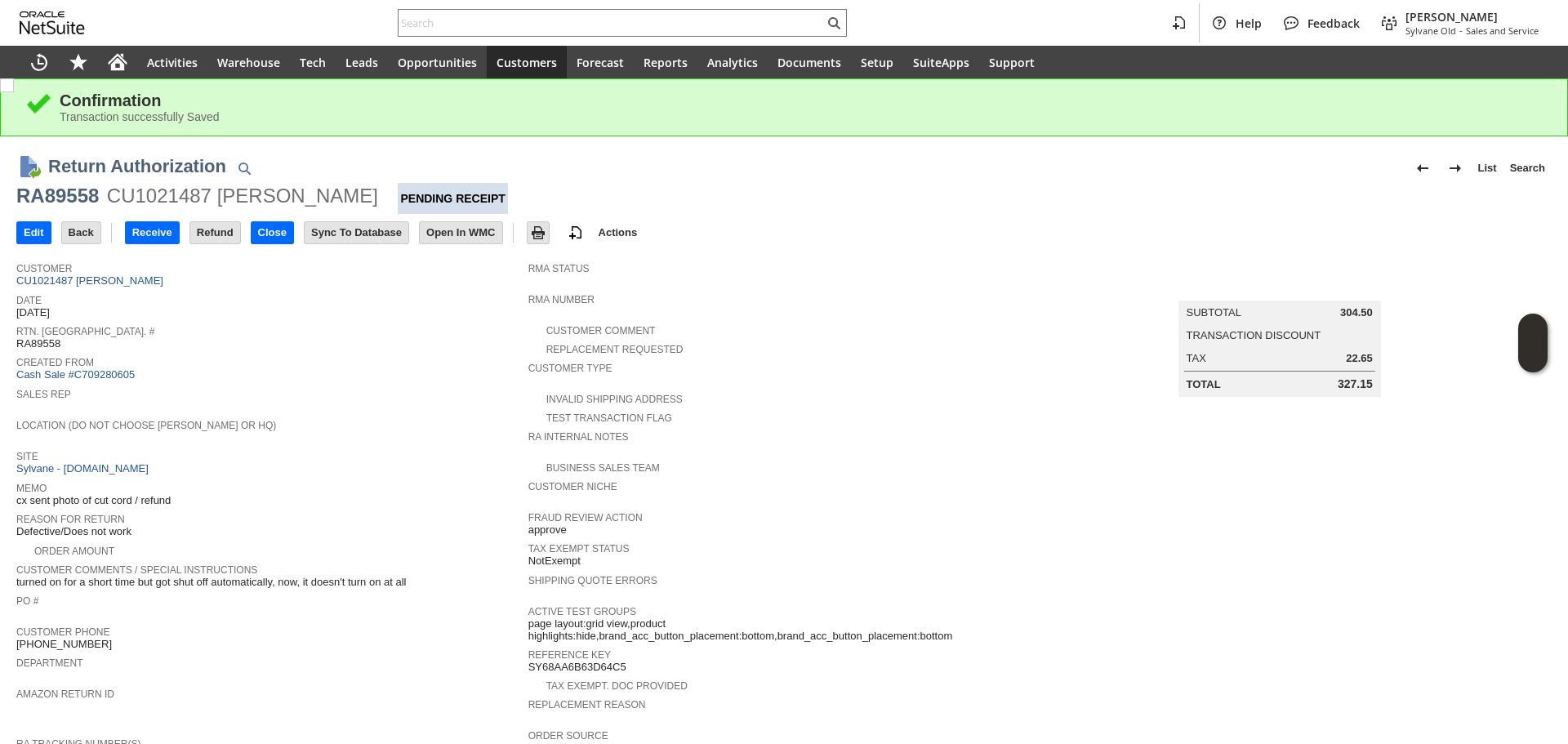
click at [57, 198] on div "RA89558" at bounding box center [57, 196] width 82 height 26
copy div "RA89558"
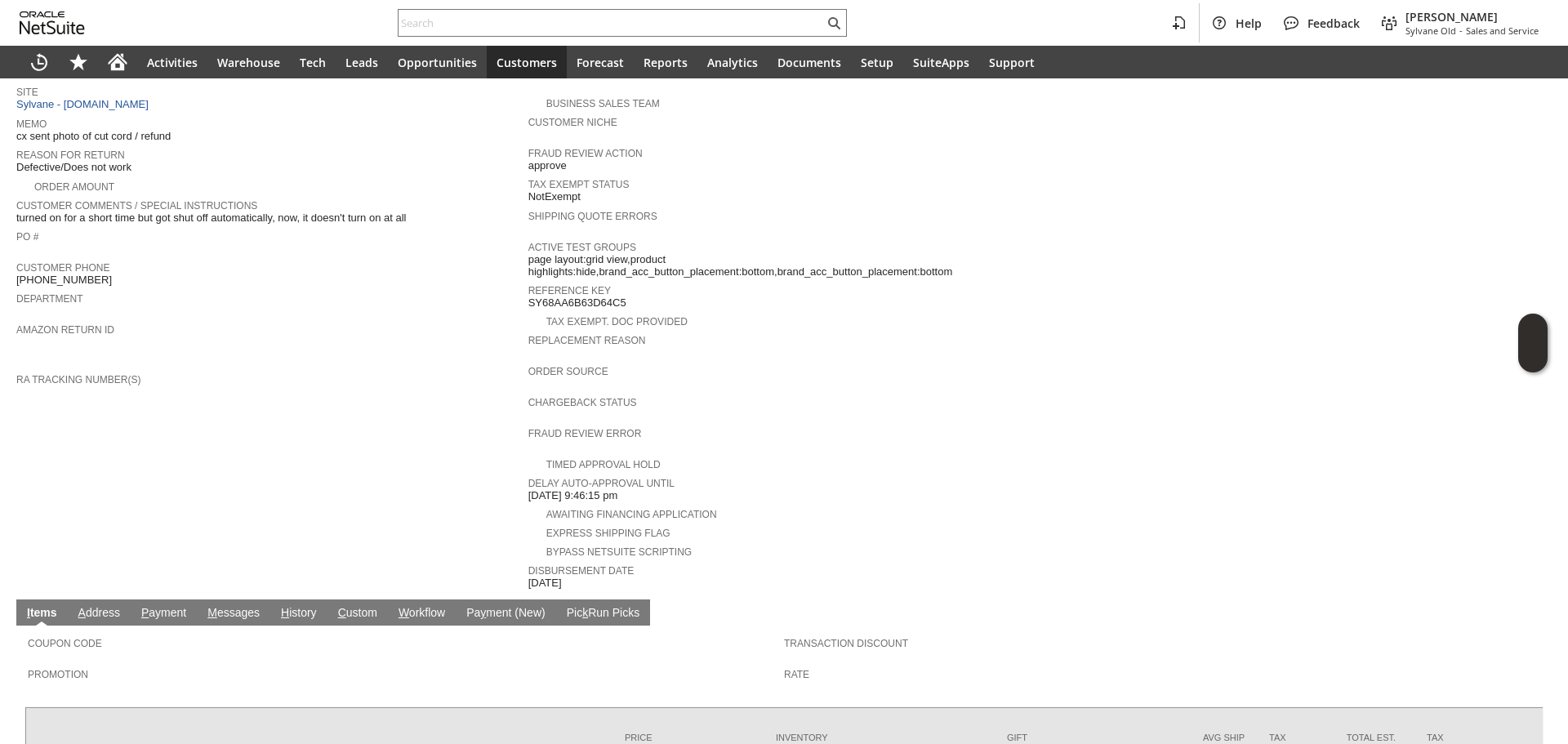
scroll to position [493, 0]
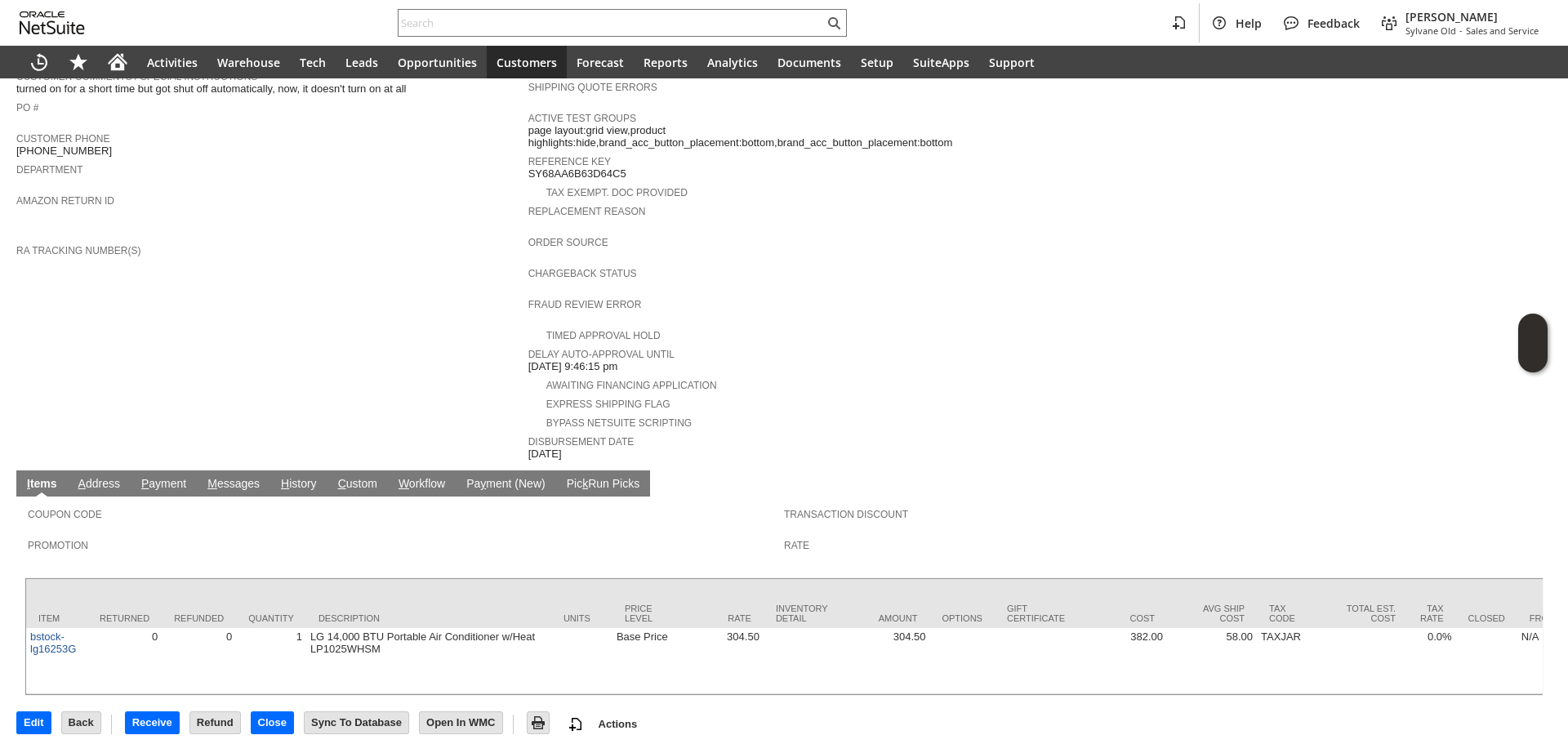
click at [224, 477] on link "M essages" at bounding box center [234, 484] width 61 height 15
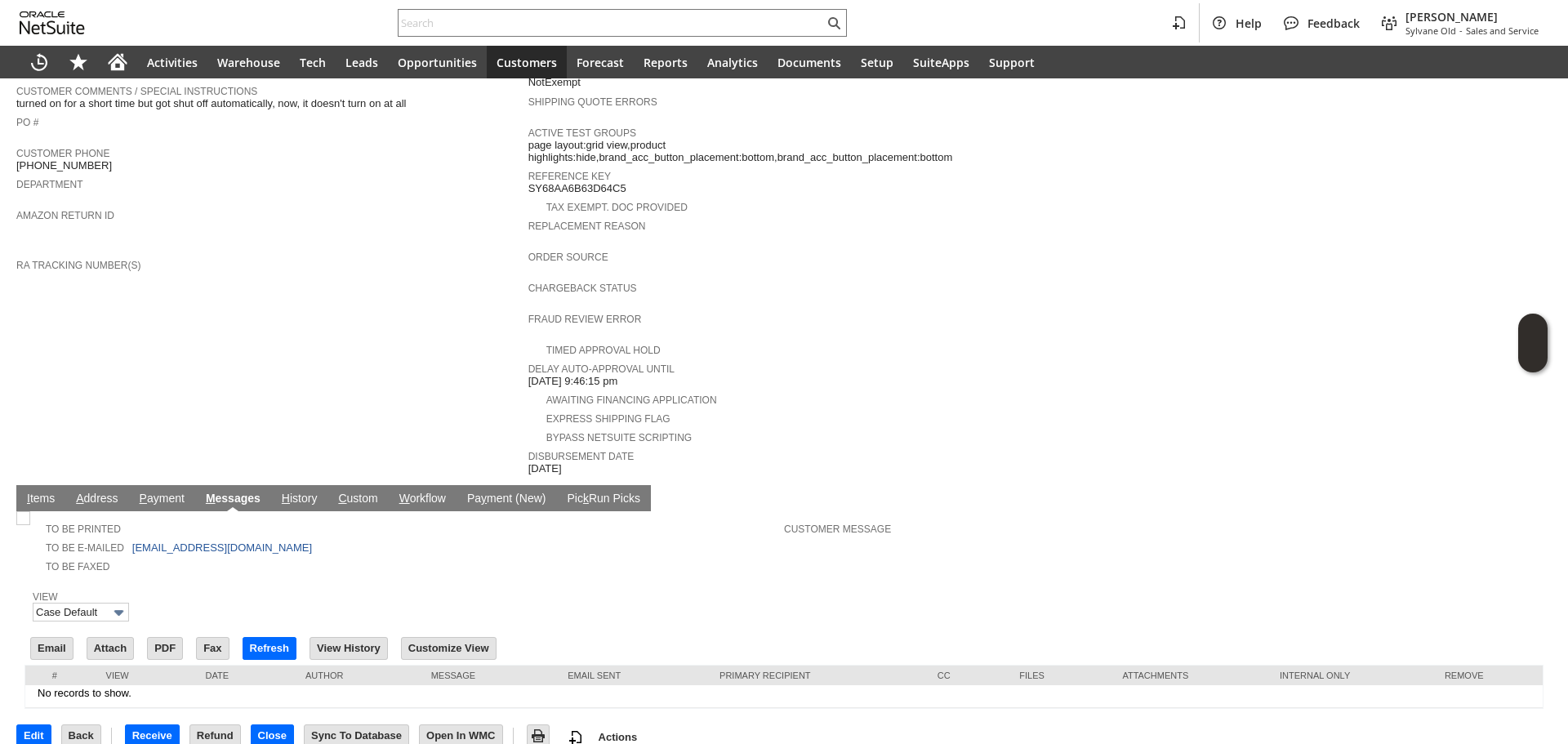
scroll to position [0, 0]
click at [310, 485] on td "H istory" at bounding box center [299, 498] width 57 height 26
click at [305, 485] on td "H istory" at bounding box center [299, 498] width 57 height 26
click at [306, 491] on link "H istory" at bounding box center [300, 499] width 44 height 15
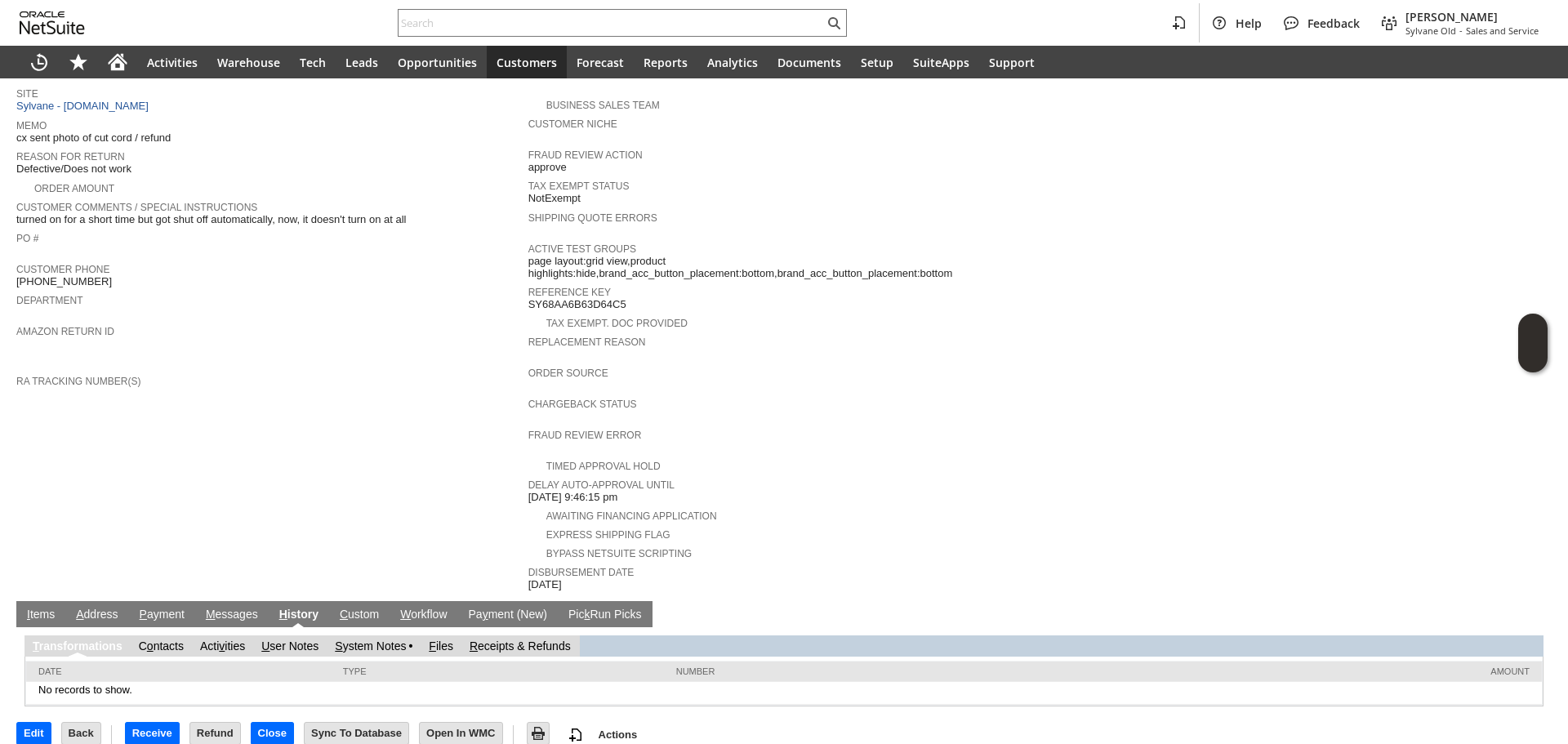
click at [440, 639] on link "F iles" at bounding box center [440, 645] width 24 height 13
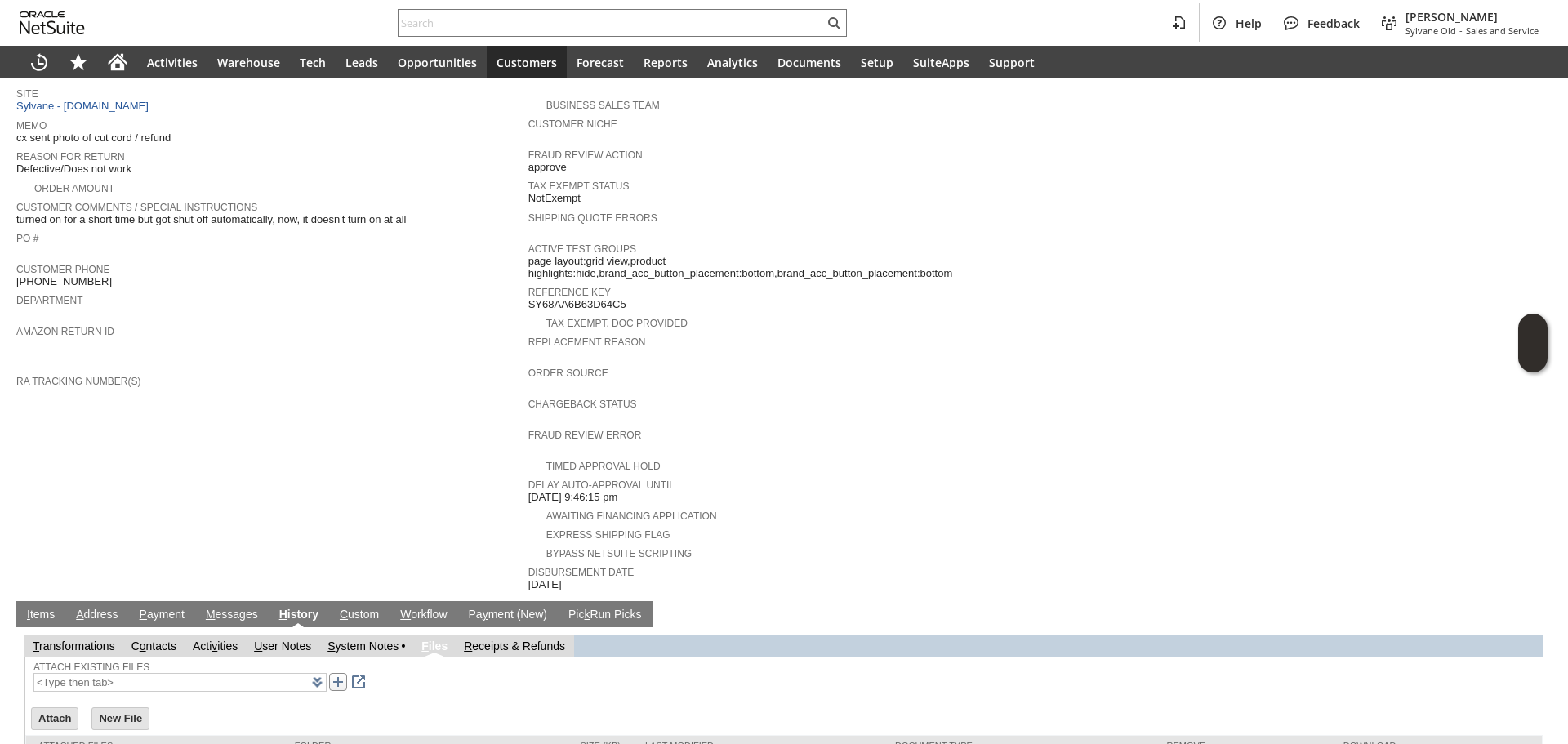
click at [329, 672] on link at bounding box center [338, 682] width 18 height 18
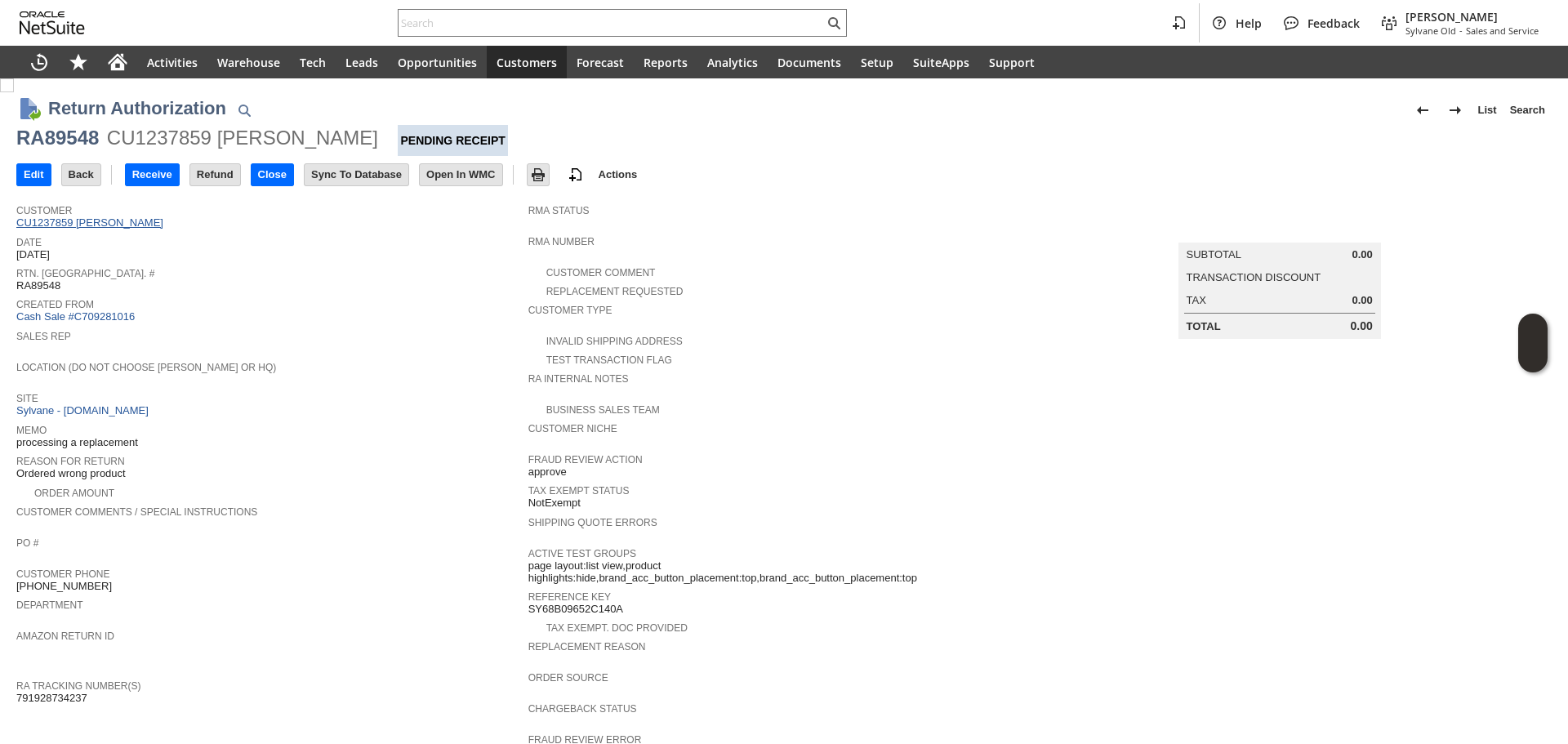
click at [119, 224] on link "CU1237859 Timothy Coon" at bounding box center [91, 223] width 151 height 13
click at [67, 680] on link "RA Tracking Number(s)" at bounding box center [78, 685] width 124 height 12
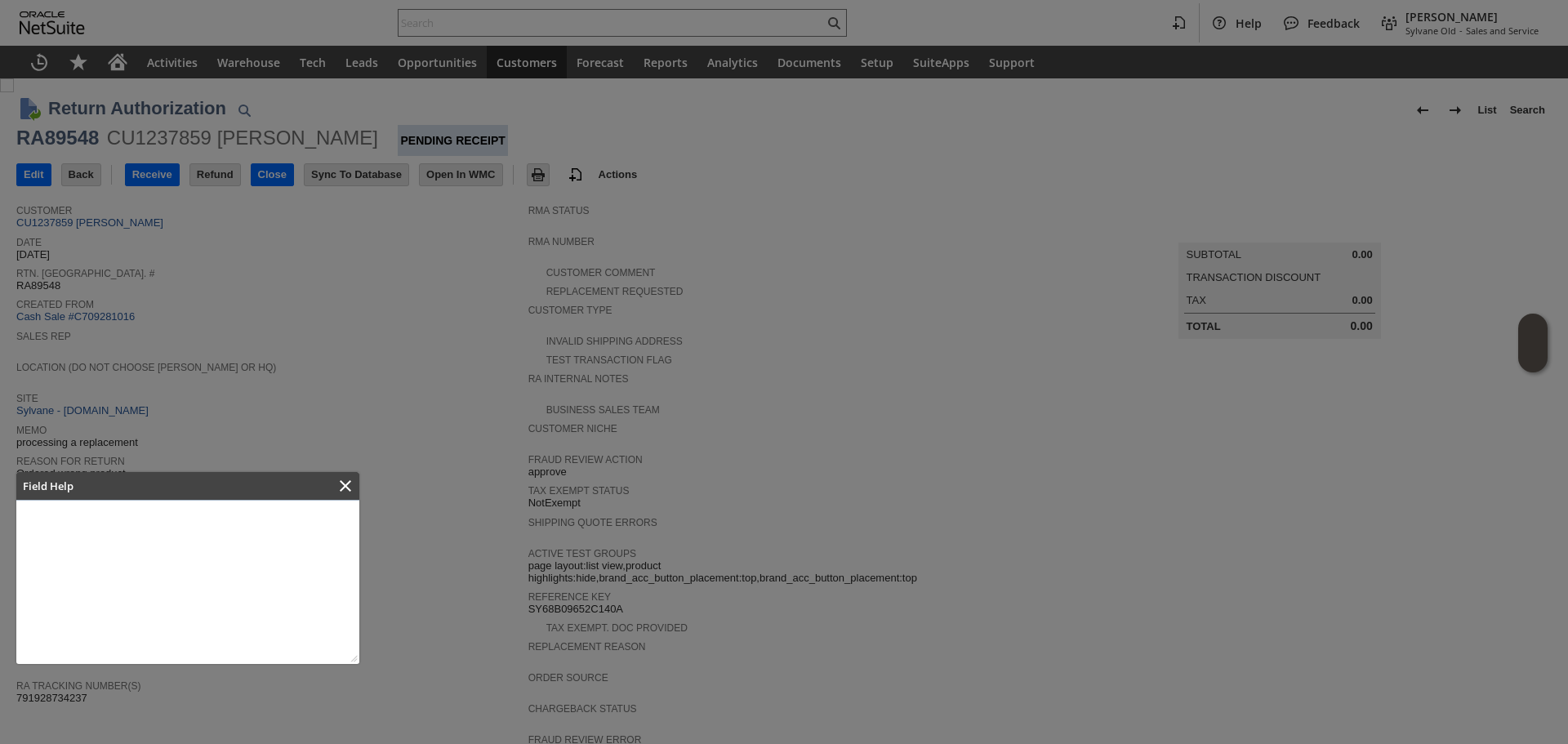
click at [346, 472] on div at bounding box center [345, 485] width 28 height 28
click at [340, 482] on icon "Close" at bounding box center [345, 485] width 12 height 12
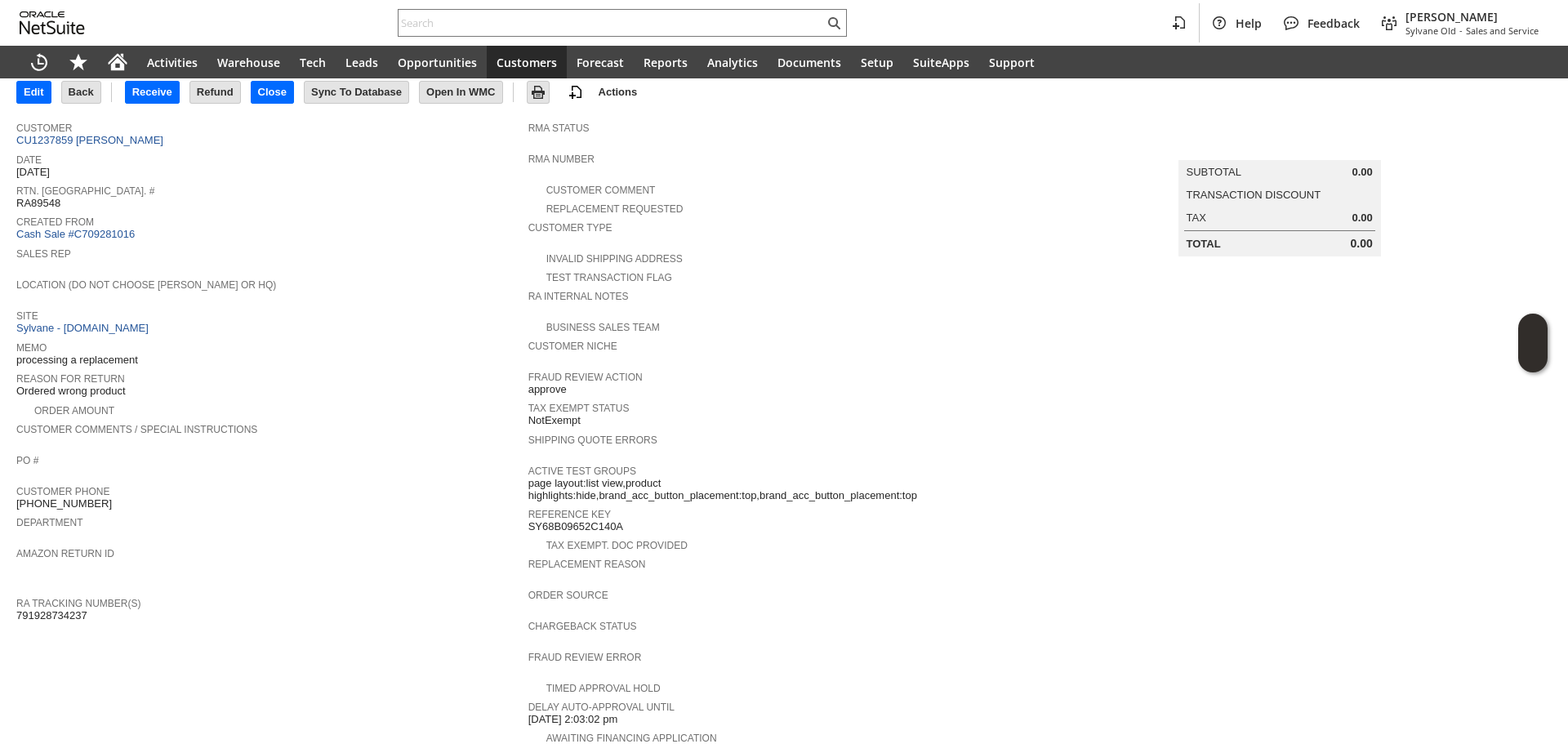
scroll to position [245, 0]
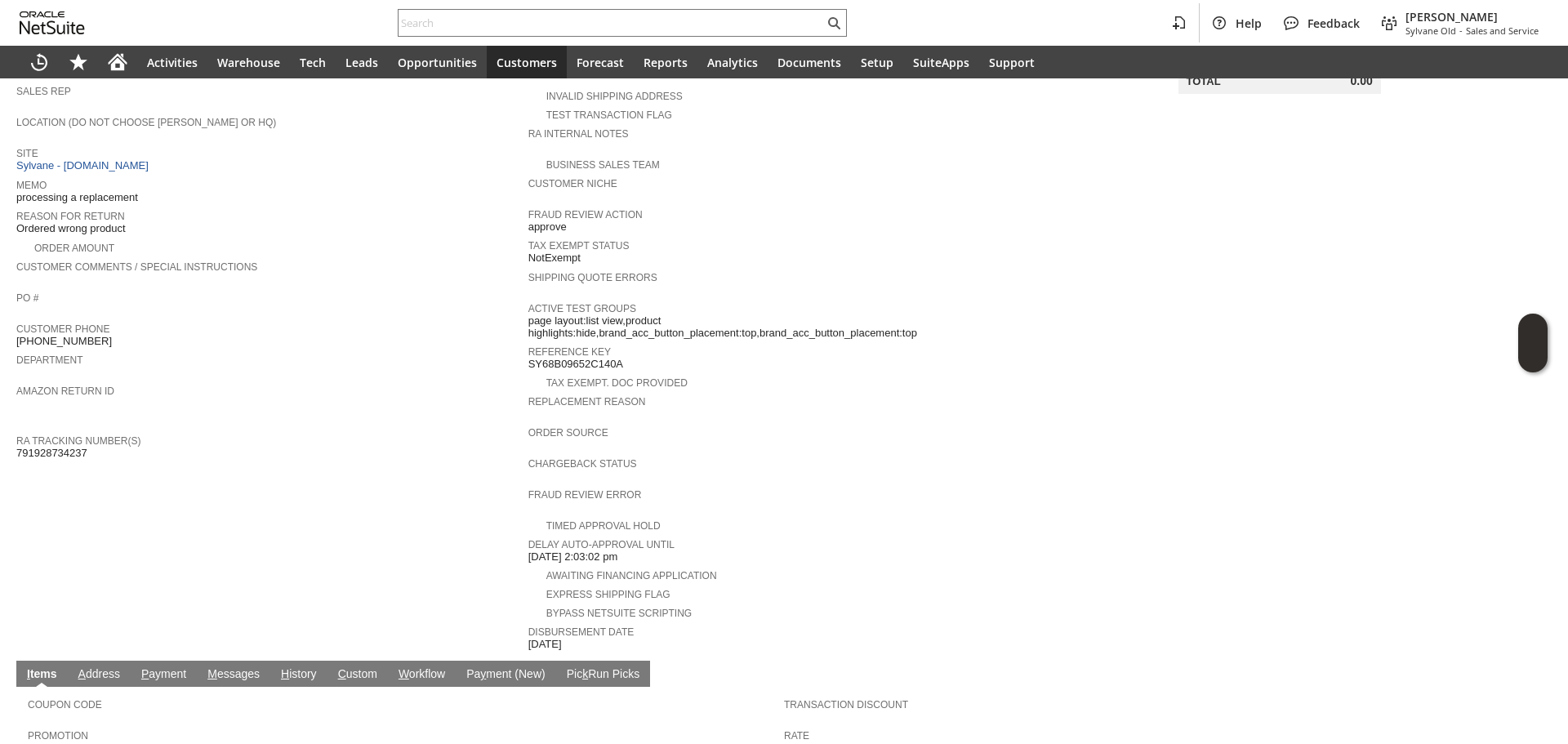
click at [74, 444] on td "Customer CU1237859 Timothy Coon Date 9/8/2025 Rtn. Auth. # RA89548 Created From…" at bounding box center [272, 301] width 512 height 701
click at [76, 446] on span "791928734237" at bounding box center [52, 453] width 71 height 13
copy span "791928734237"
click at [76, 446] on span "791928734237" at bounding box center [52, 453] width 71 height 13
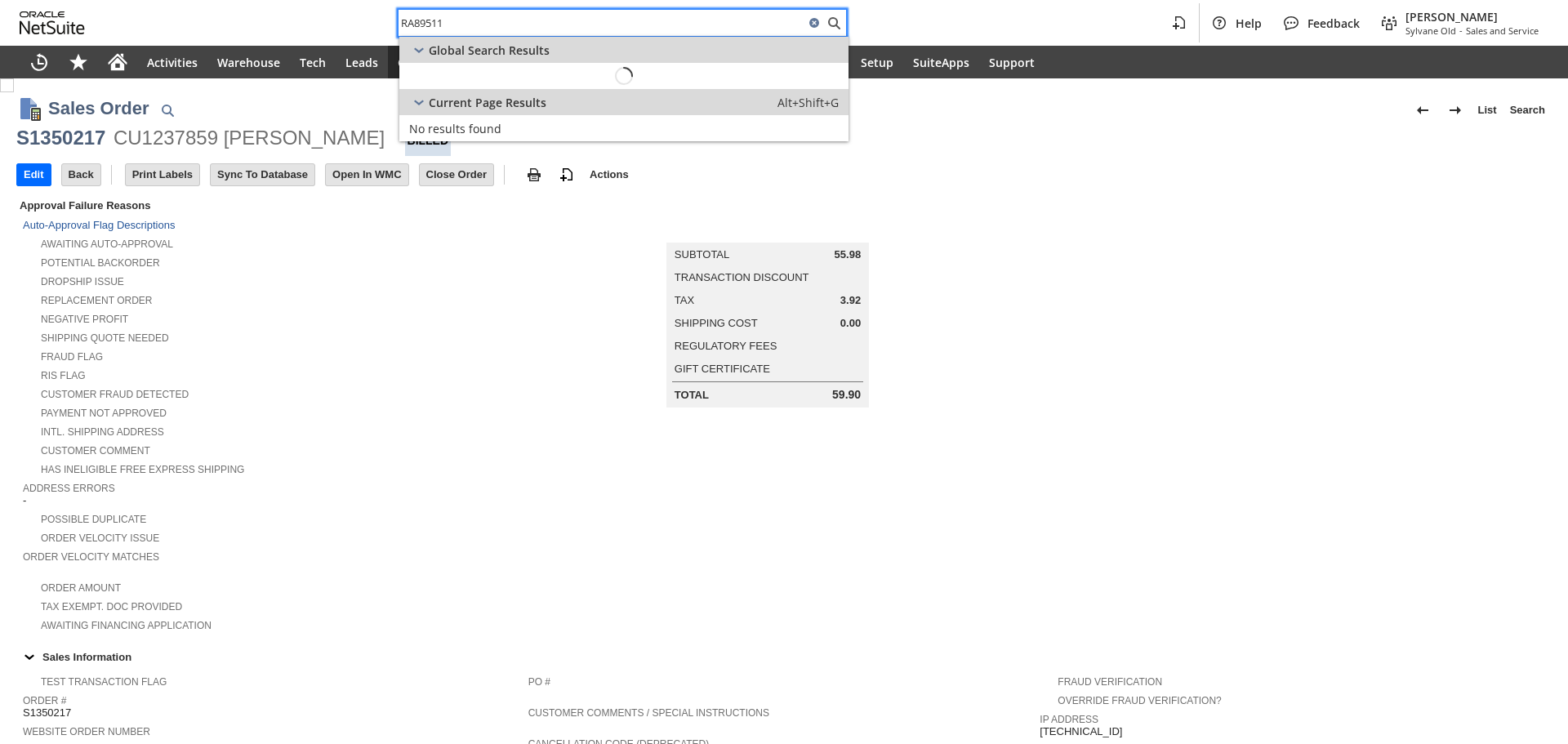
type input "RA89511"
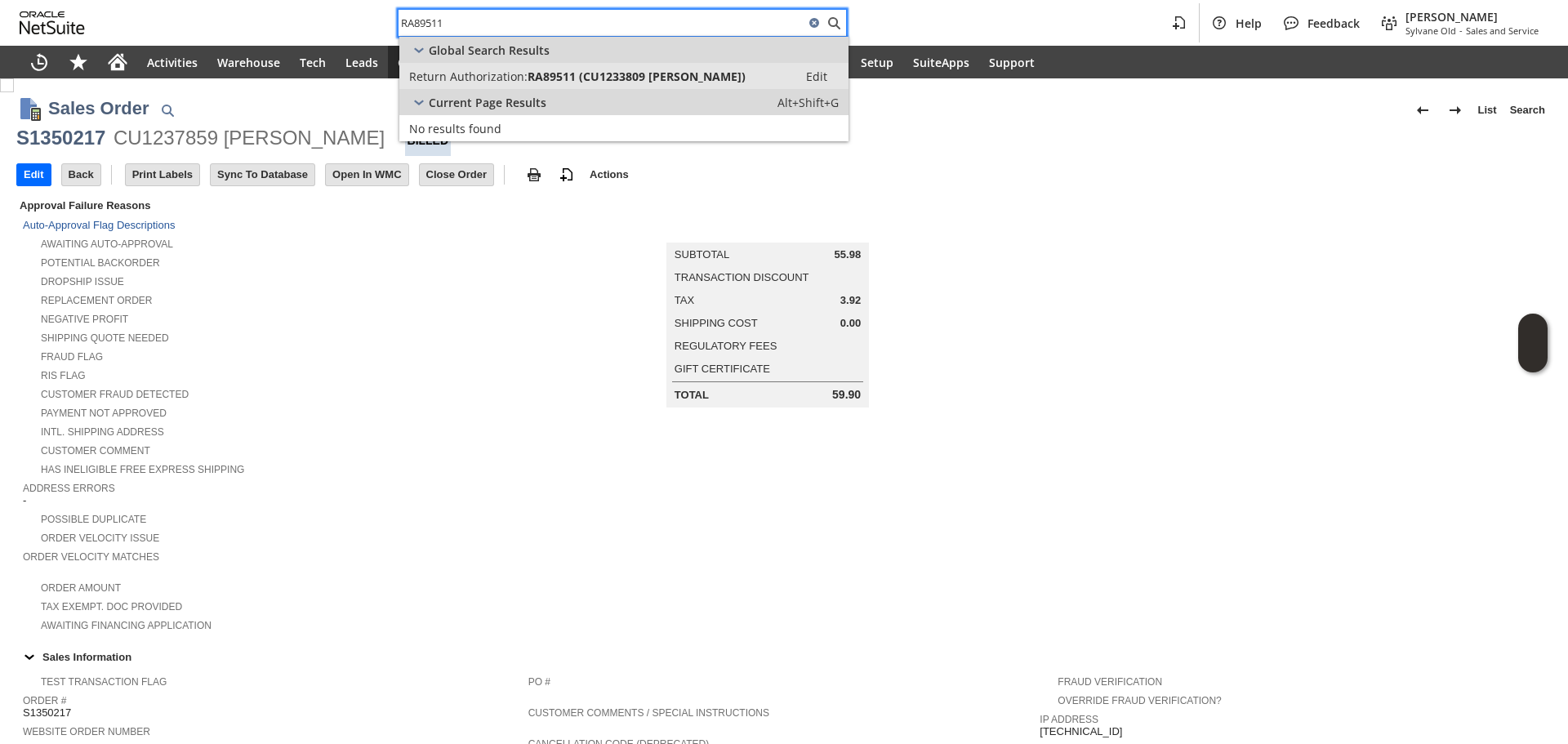
click at [516, 80] on span "Return Authorization:" at bounding box center [468, 76] width 119 height 15
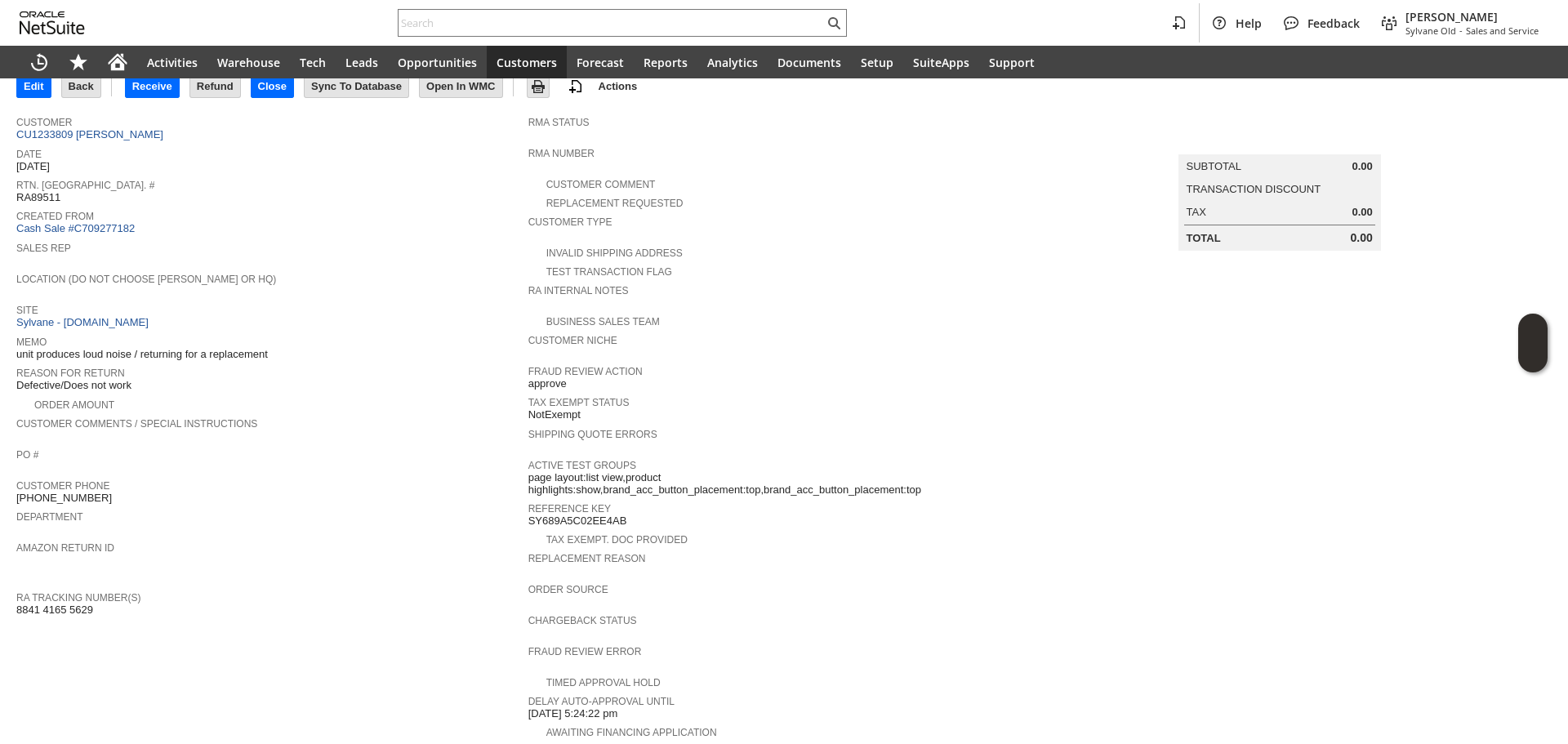
scroll to position [78, 0]
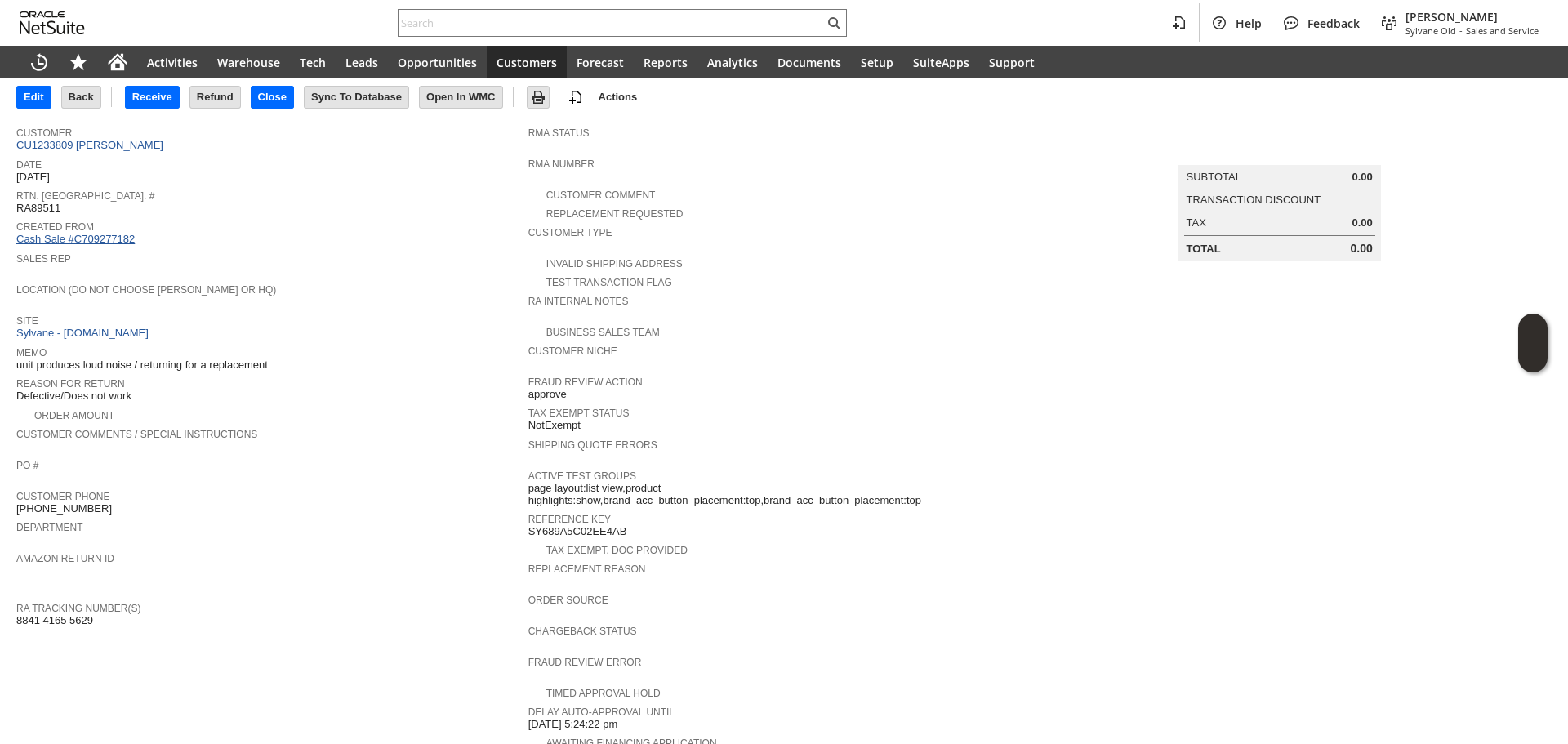
click at [122, 235] on link "Cash Sale #C709277182" at bounding box center [75, 239] width 119 height 13
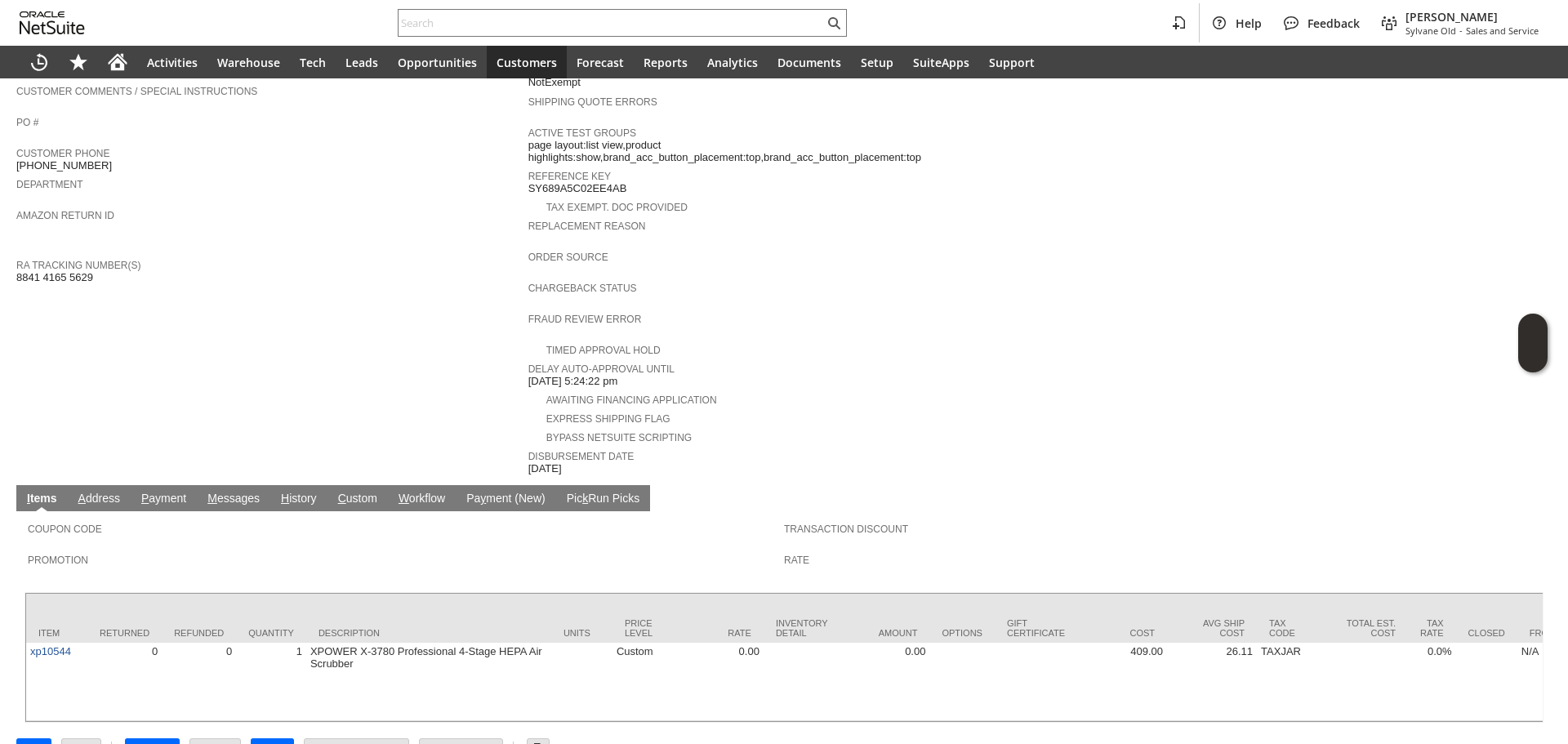
scroll to position [447, 0]
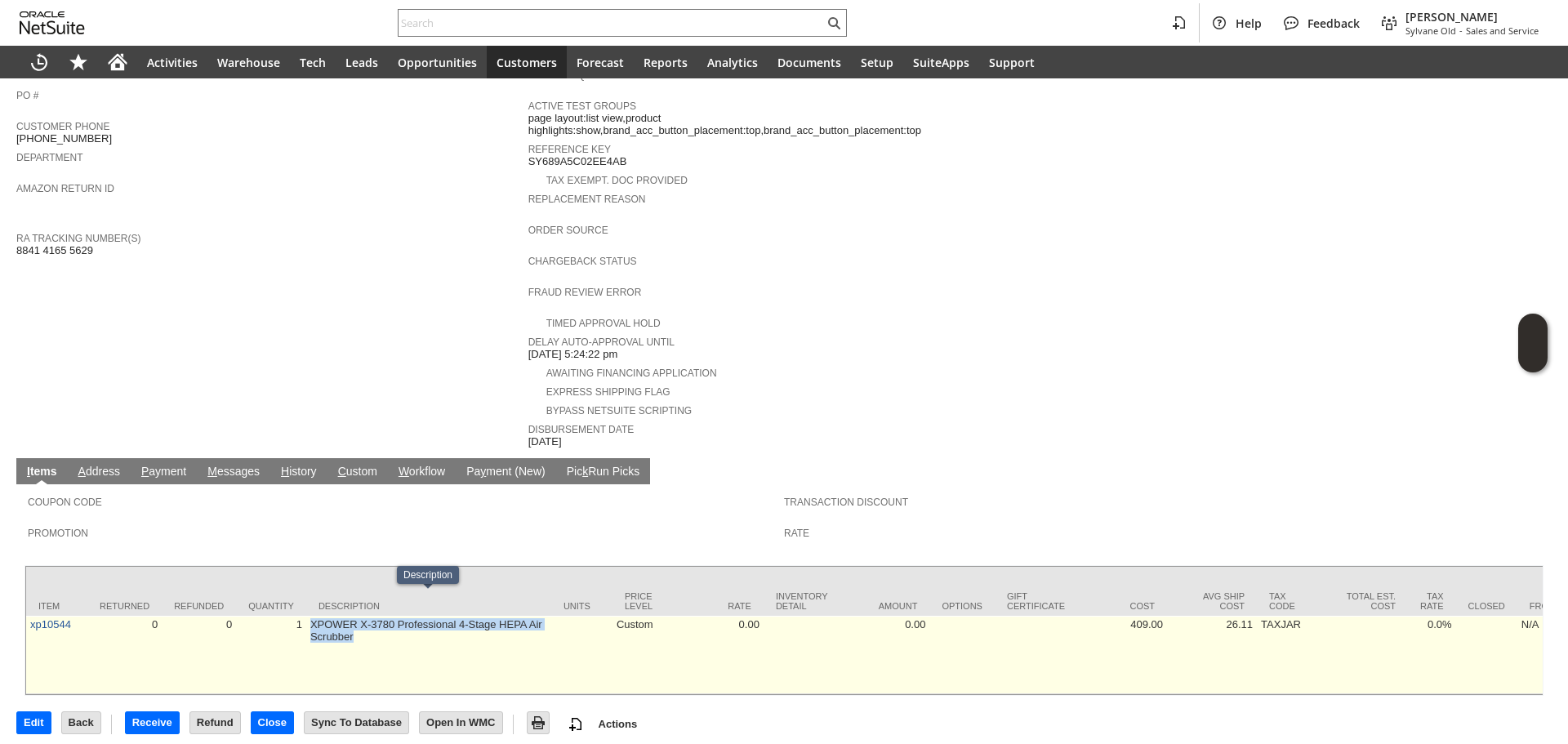
drag, startPoint x: 338, startPoint y: 606, endPoint x: 310, endPoint y: 595, distance: 30.1
click at [310, 615] on td "XPOWER X-3780 Professional 4-Stage HEPA Air Scrubber" at bounding box center [428, 654] width 245 height 79
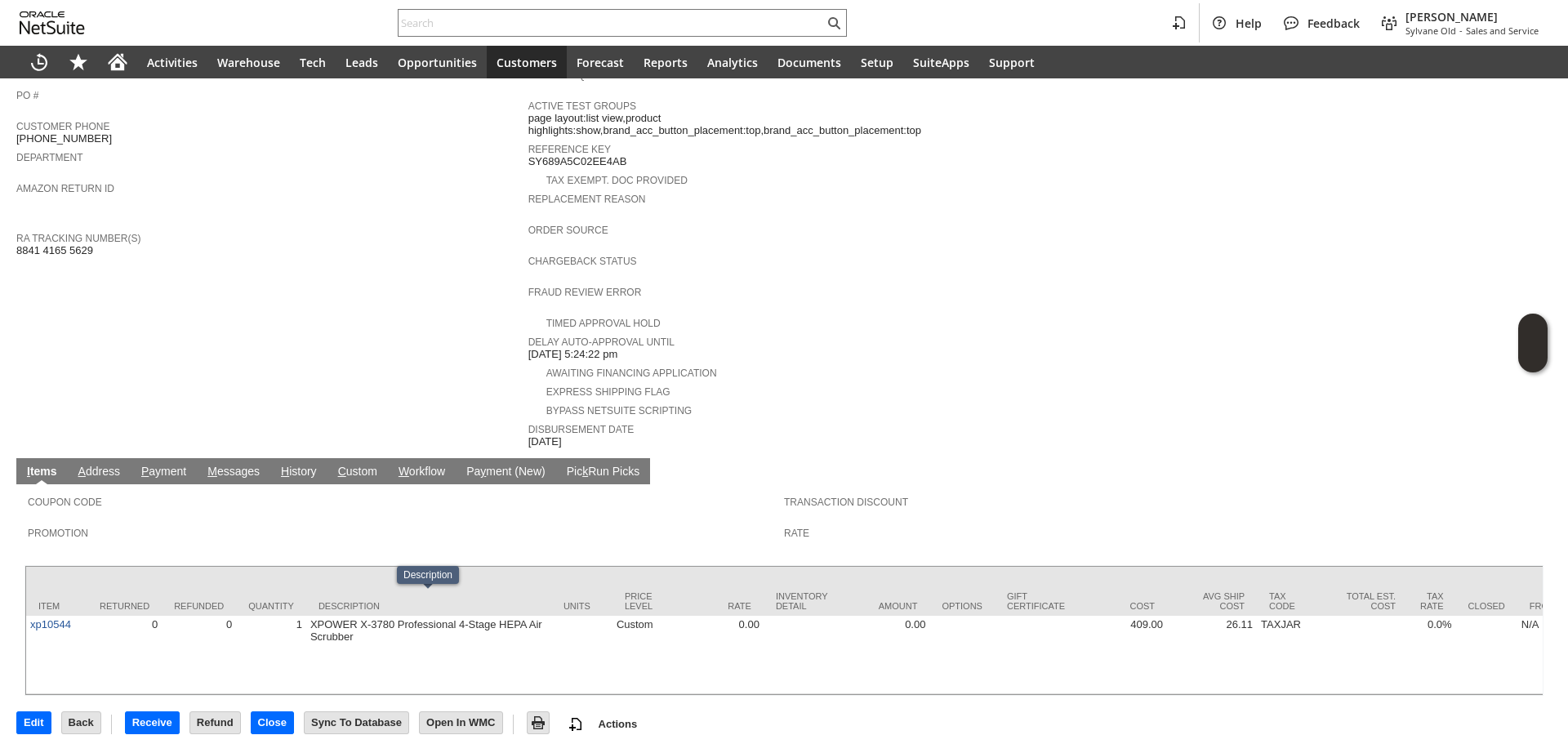
click at [402, 120] on div "Customer Phone [PHONE_NUMBER]" at bounding box center [268, 130] width 503 height 29
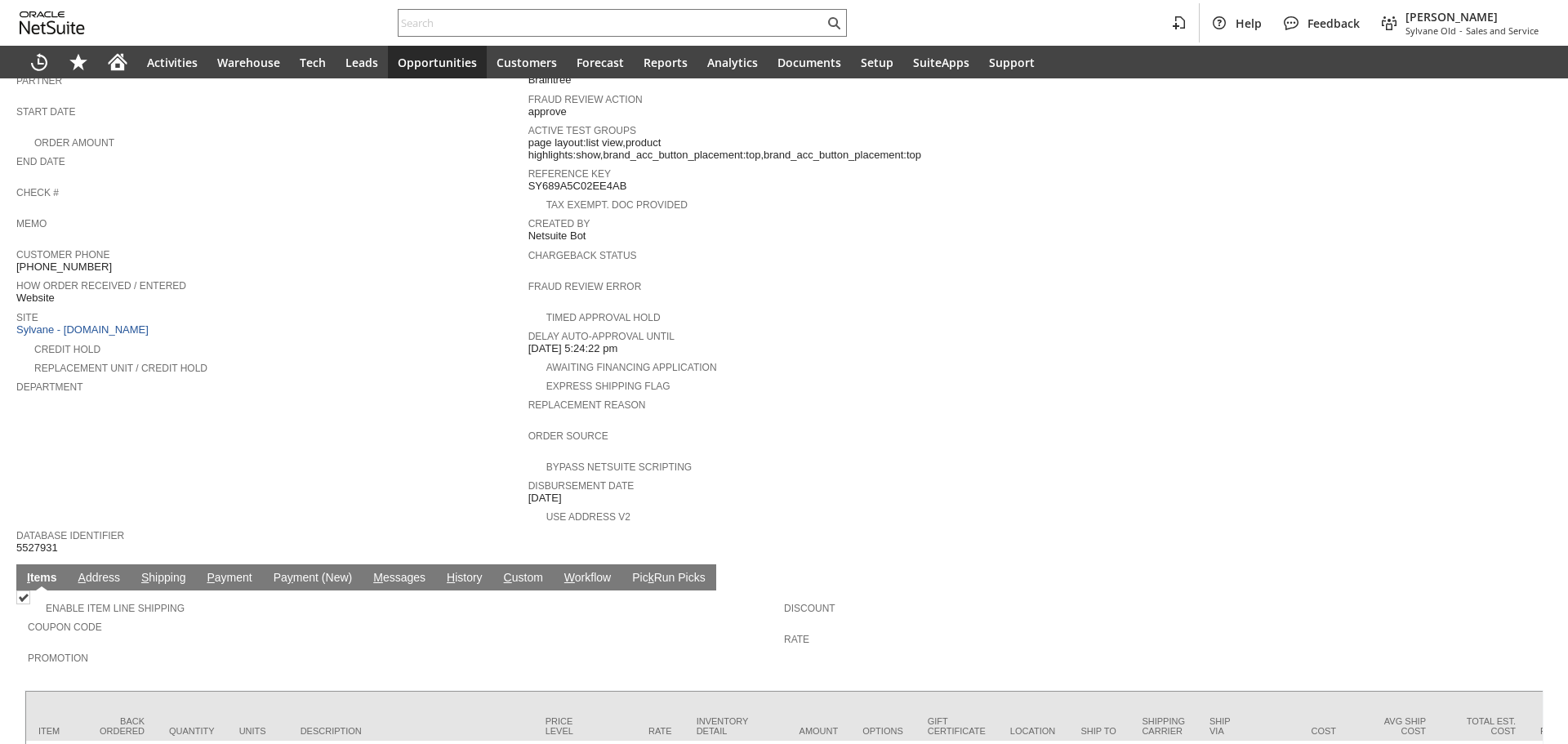
scroll to position [63, 0]
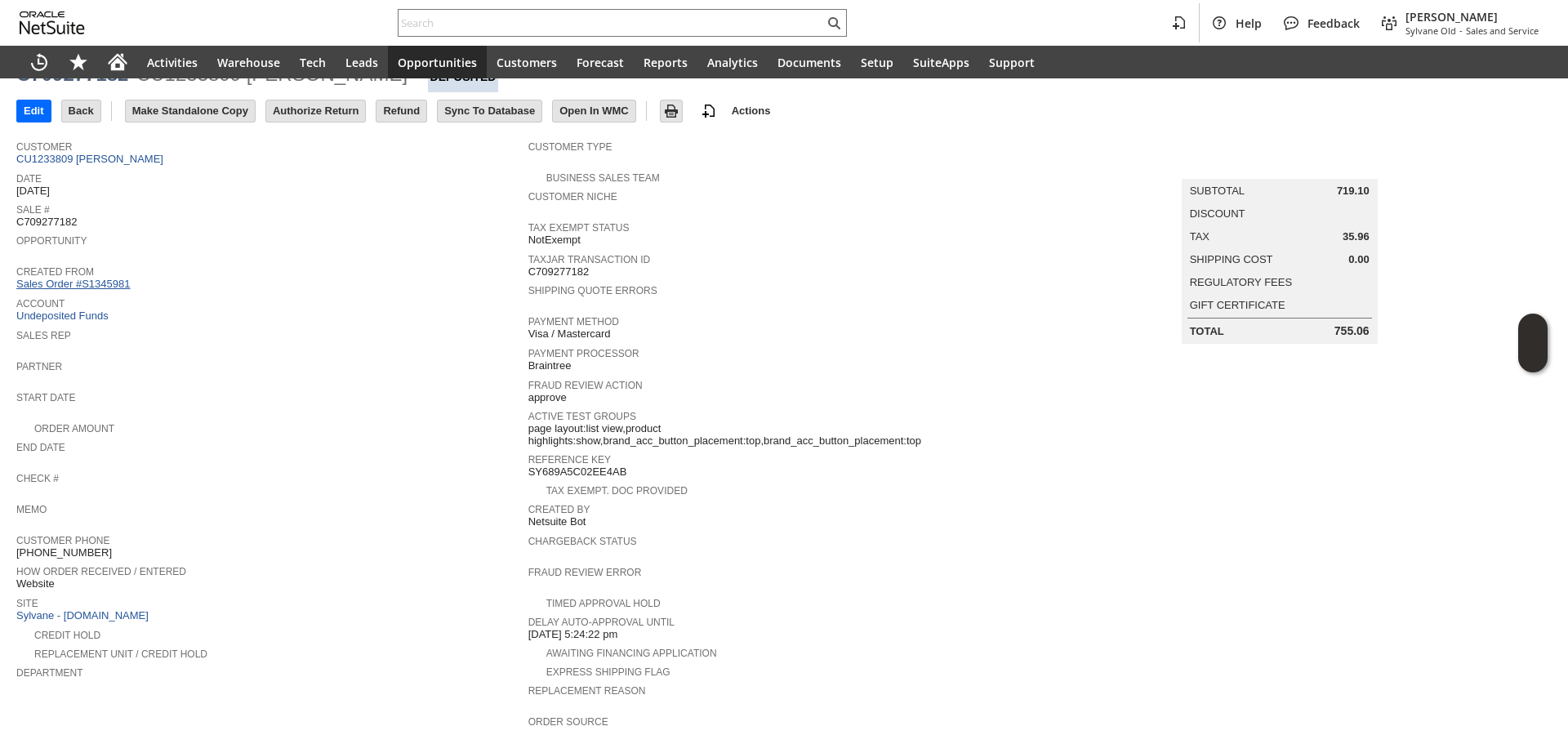
click at [120, 278] on link "Sales Order #S1345981" at bounding box center [75, 284] width 118 height 13
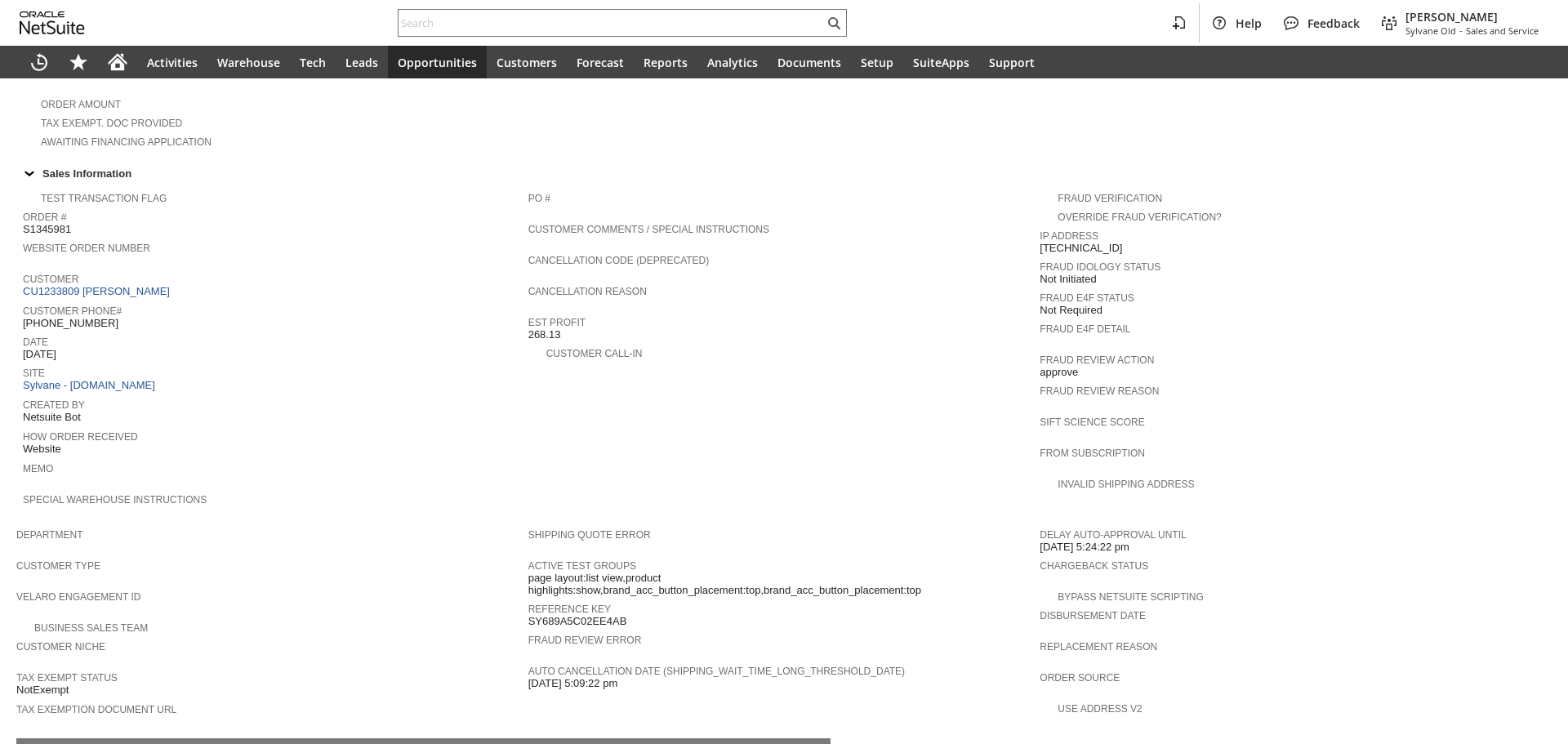
scroll to position [768, 0]
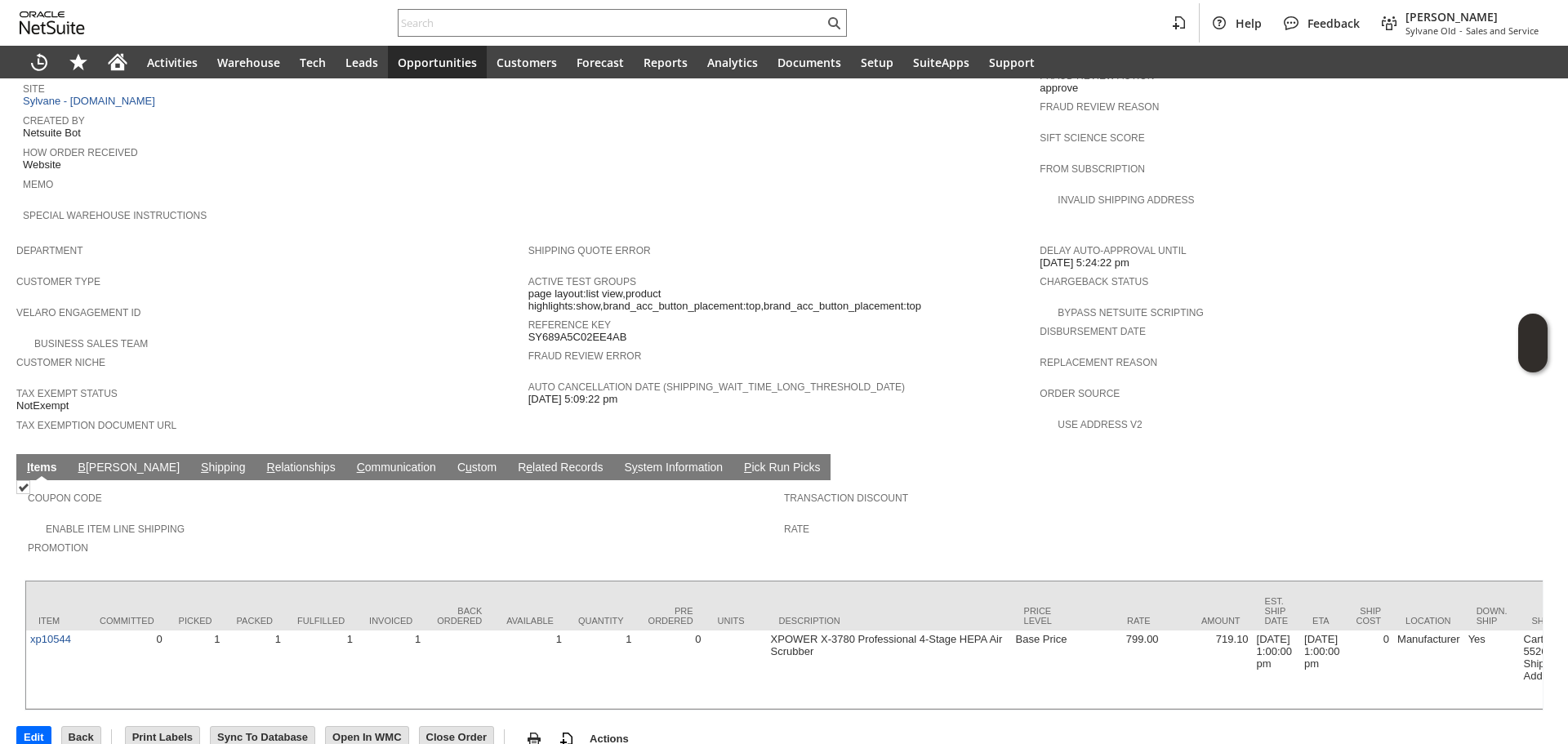
click at [196, 461] on link "S hipping" at bounding box center [223, 468] width 53 height 15
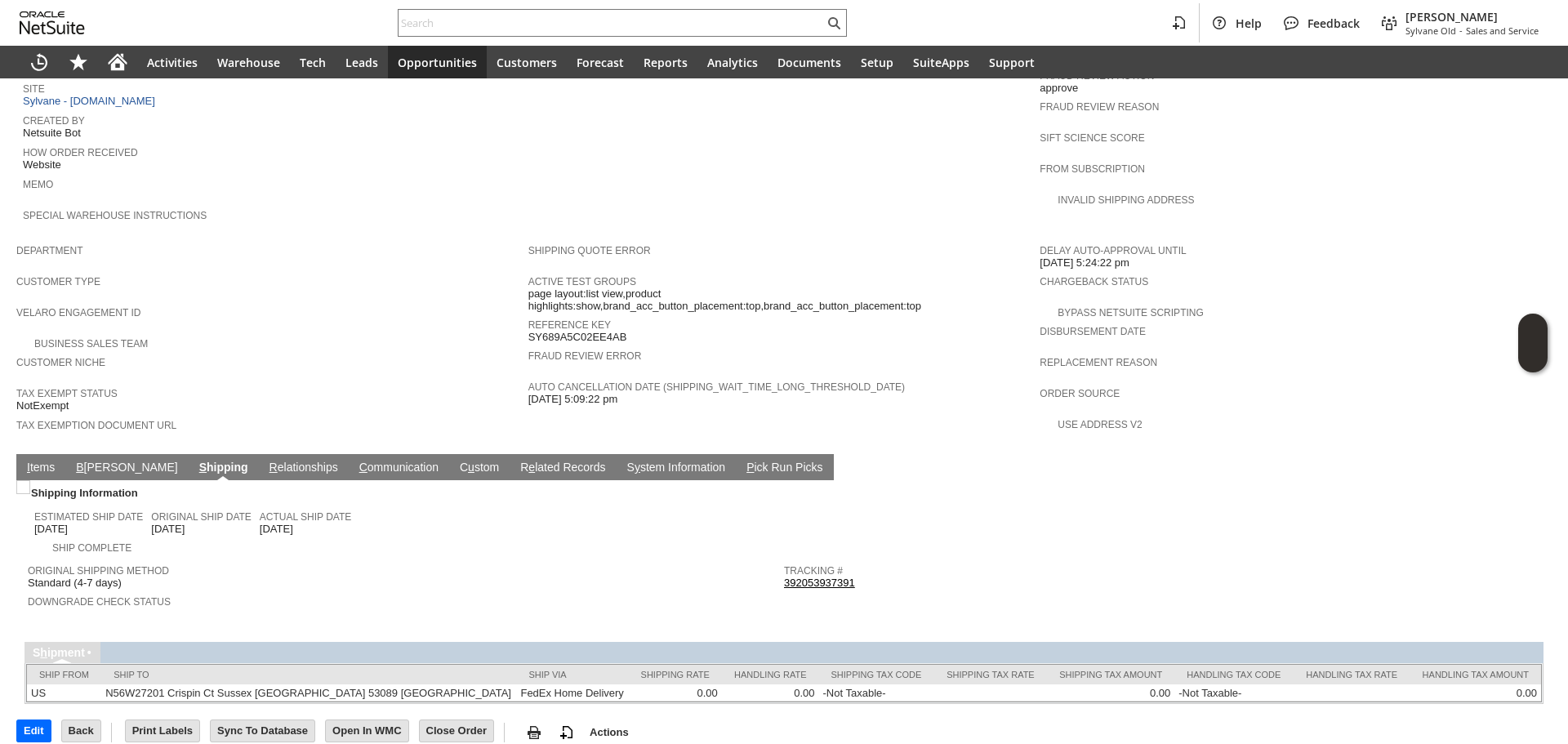
scroll to position [748, 0]
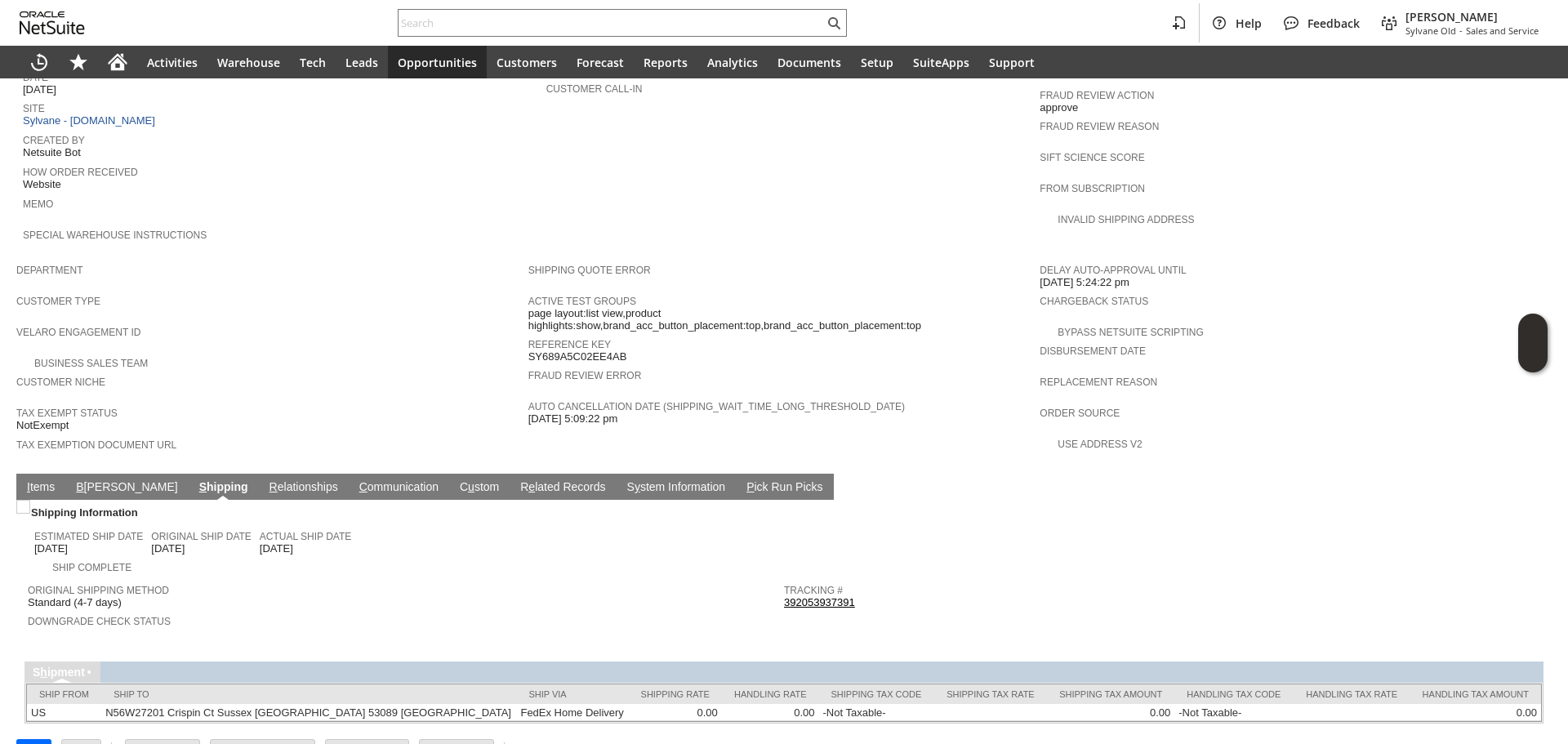
click at [820, 611] on span "Return Tracking #" at bounding box center [1158, 619] width 748 height 16
click at [822, 596] on link "392053937391" at bounding box center [819, 602] width 71 height 13
click at [790, 189] on td "PO # Customer Comments / Special Instructions Cancellation Code (deprecated) Ca…" at bounding box center [784, 88] width 512 height 337
click at [22, 473] on td "I tems" at bounding box center [41, 486] width 49 height 26
click at [43, 480] on link "I tems" at bounding box center [41, 487] width 36 height 15
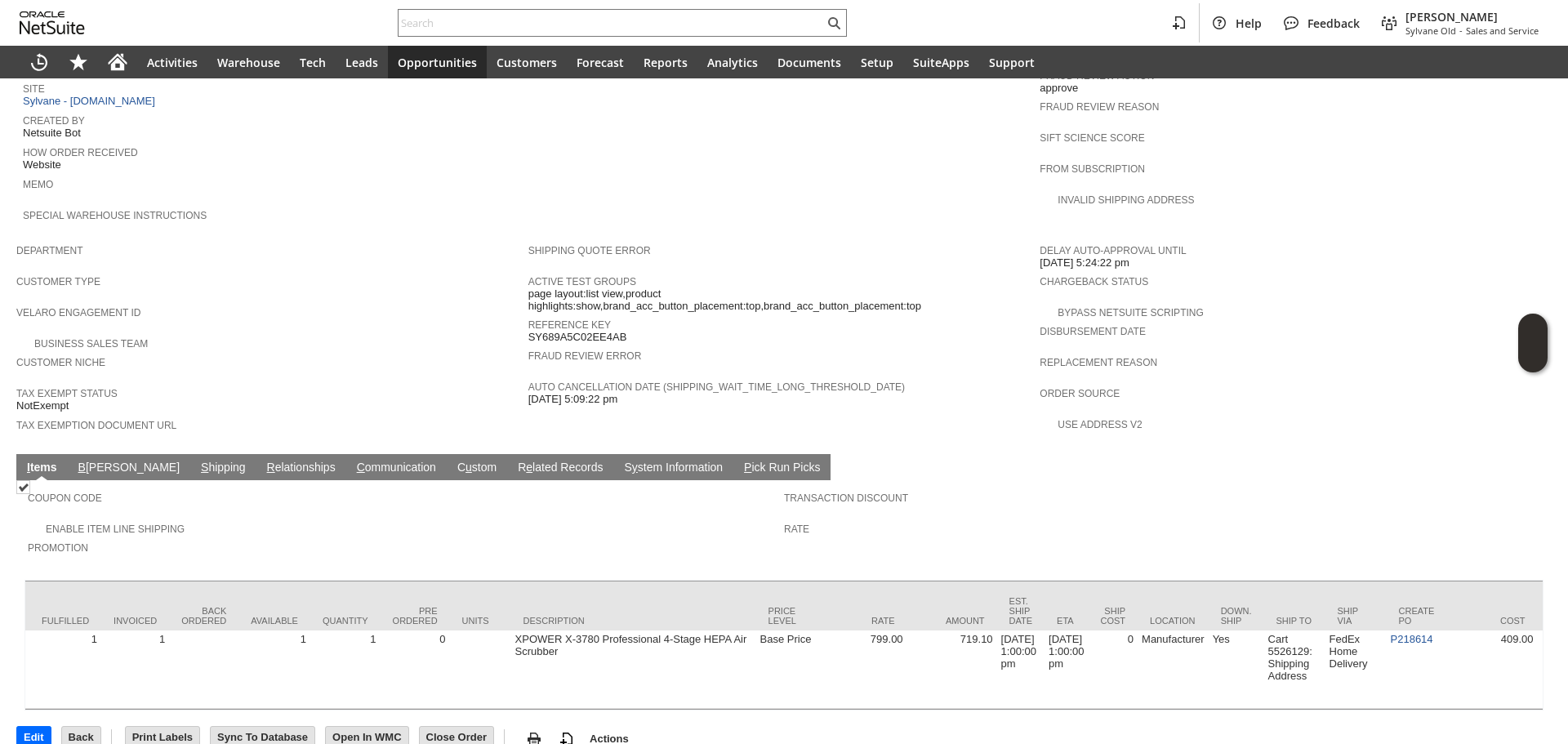
scroll to position [0, 604]
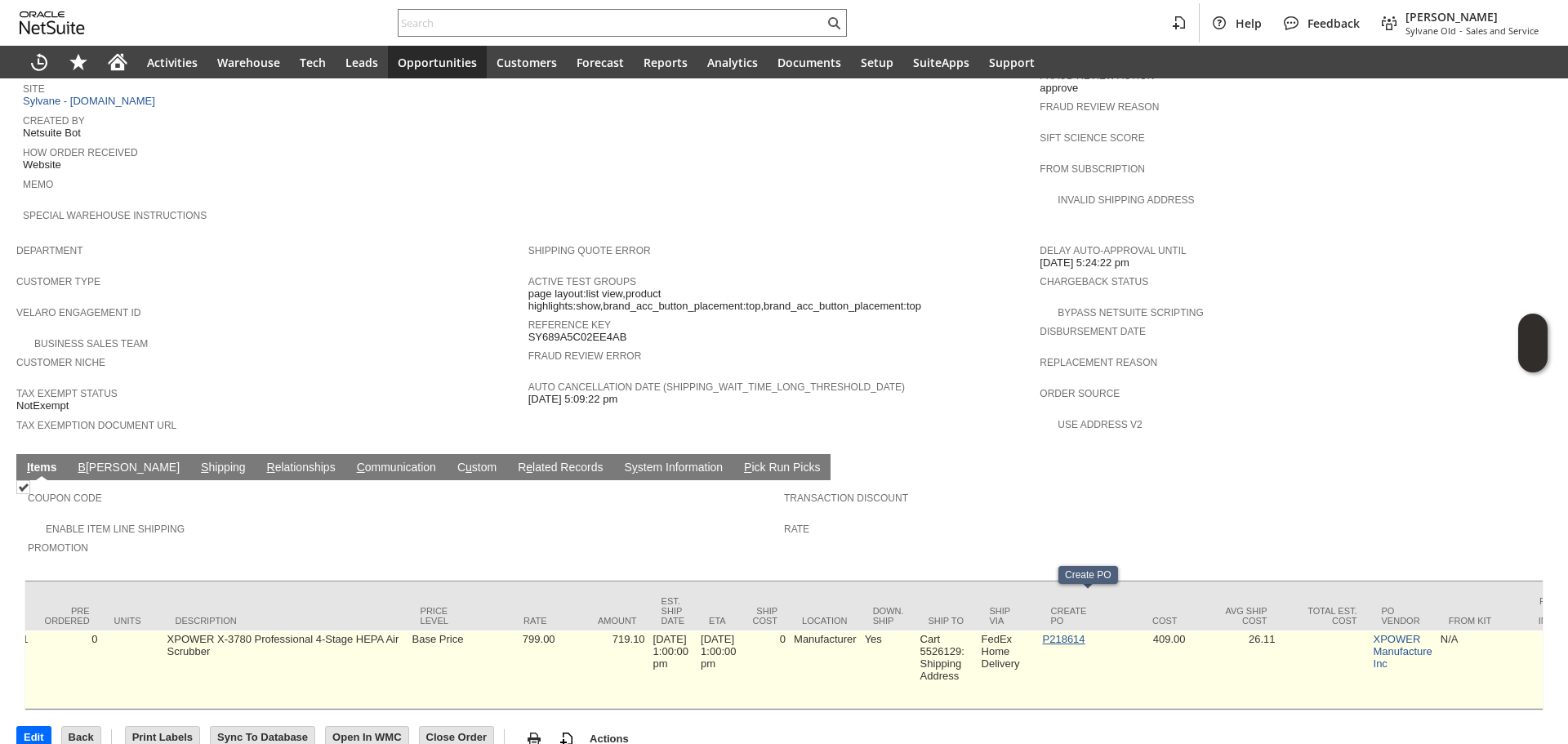
click at [1083, 633] on link "P218614" at bounding box center [1064, 639] width 43 height 13
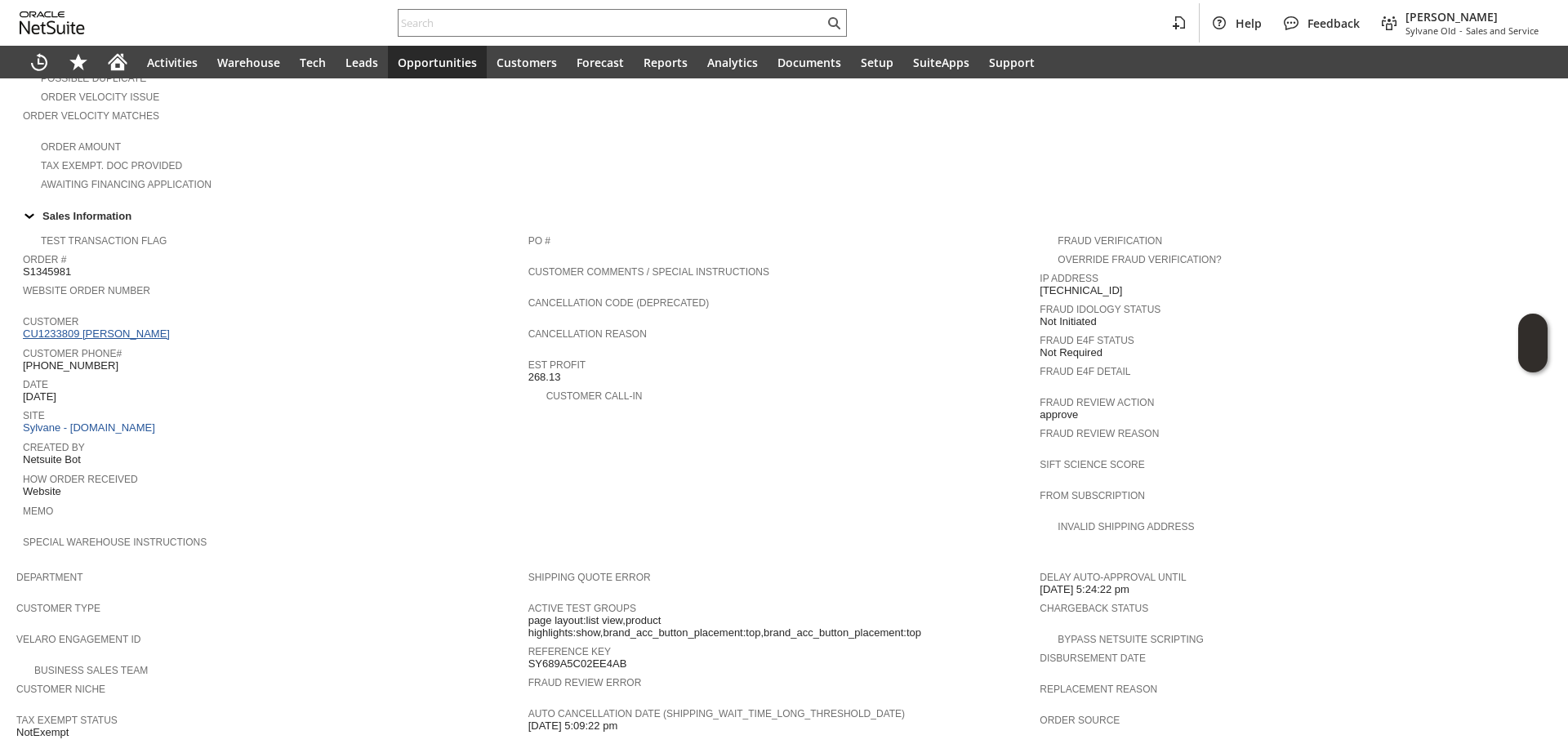
click at [125, 328] on link "CU1233809 Katharine R Francis" at bounding box center [98, 334] width 151 height 13
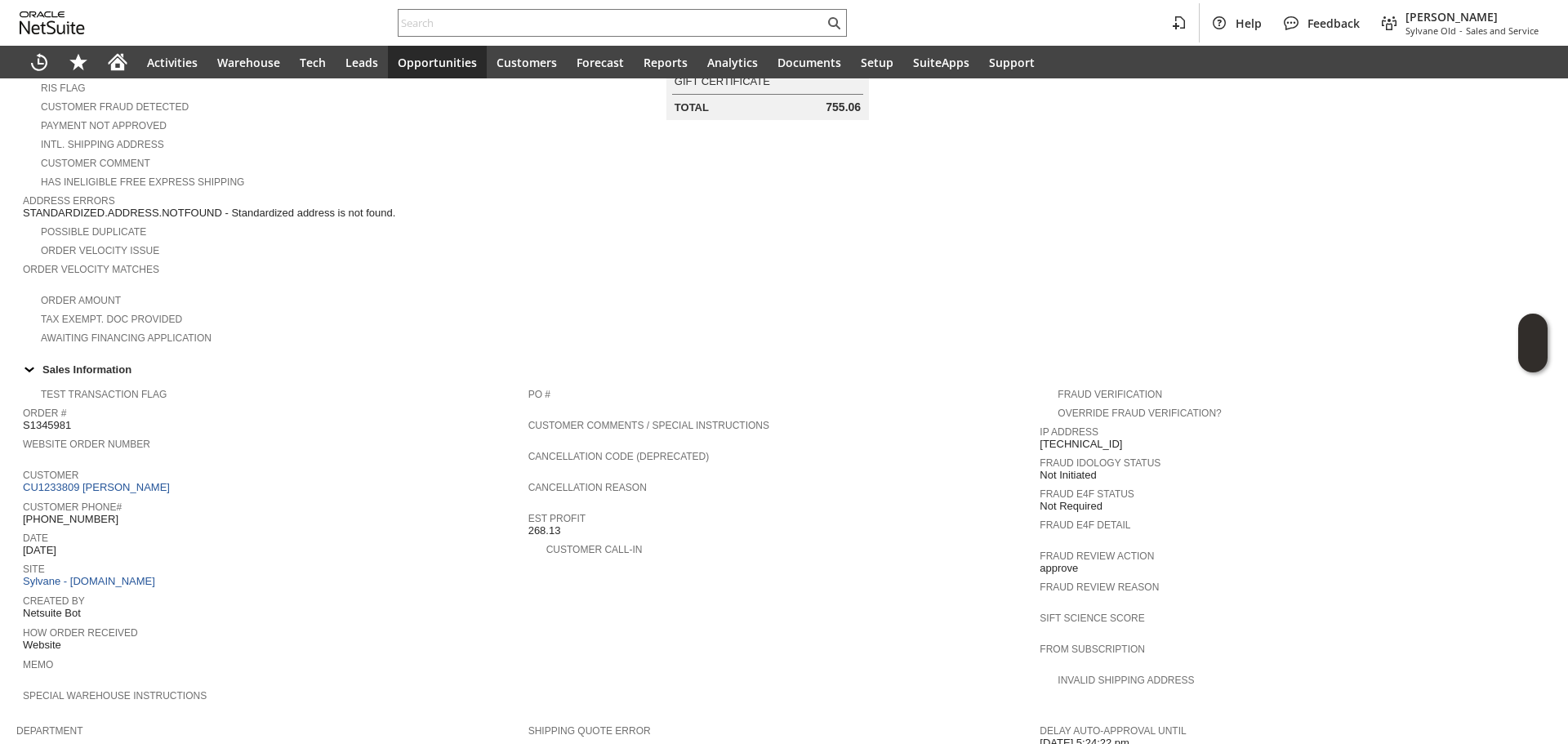
scroll to position [522, 0]
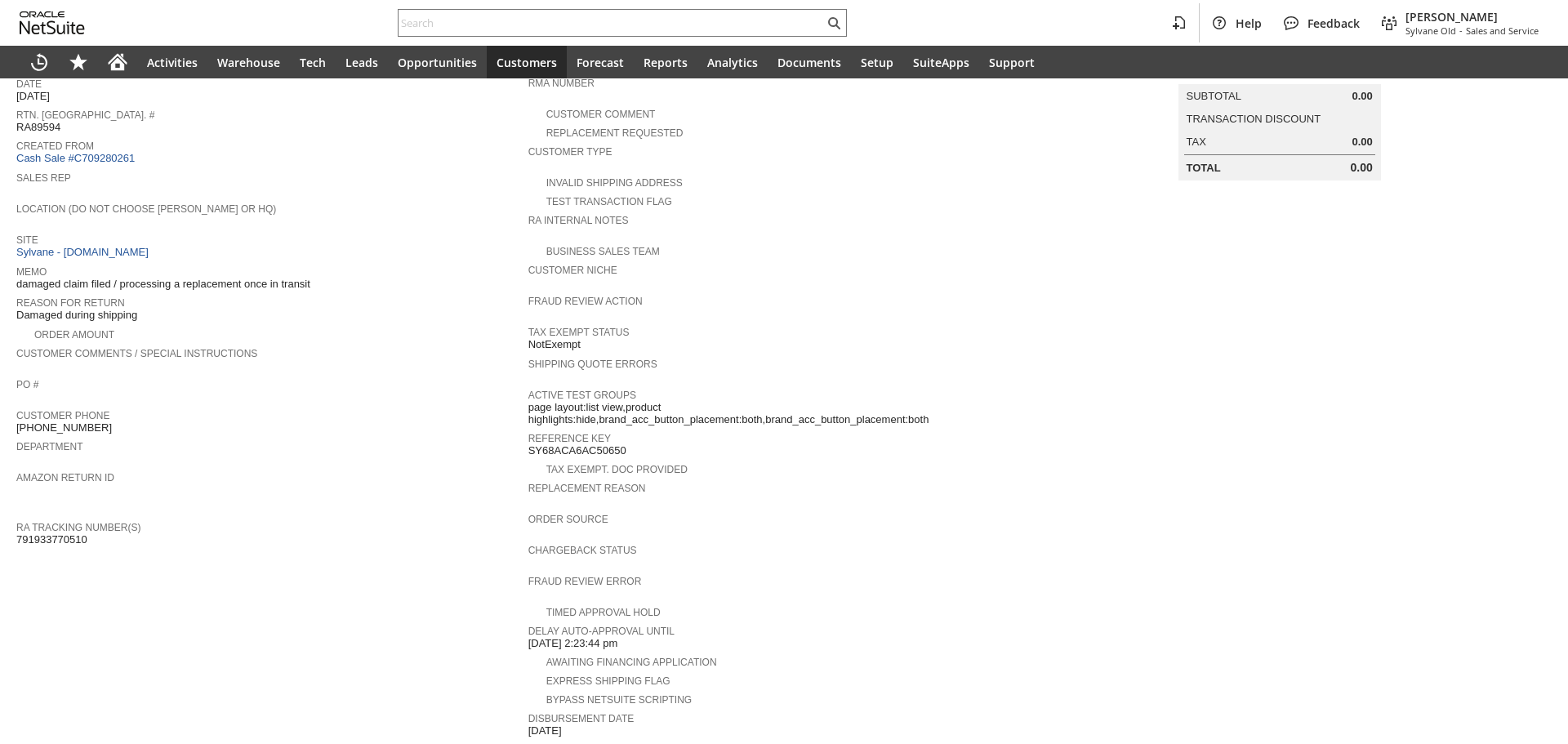
scroll to position [163, 0]
click at [69, 529] on span "791933770510" at bounding box center [52, 535] width 71 height 13
copy span "791933770510"
click at [69, 529] on span "791933770510" at bounding box center [52, 535] width 71 height 13
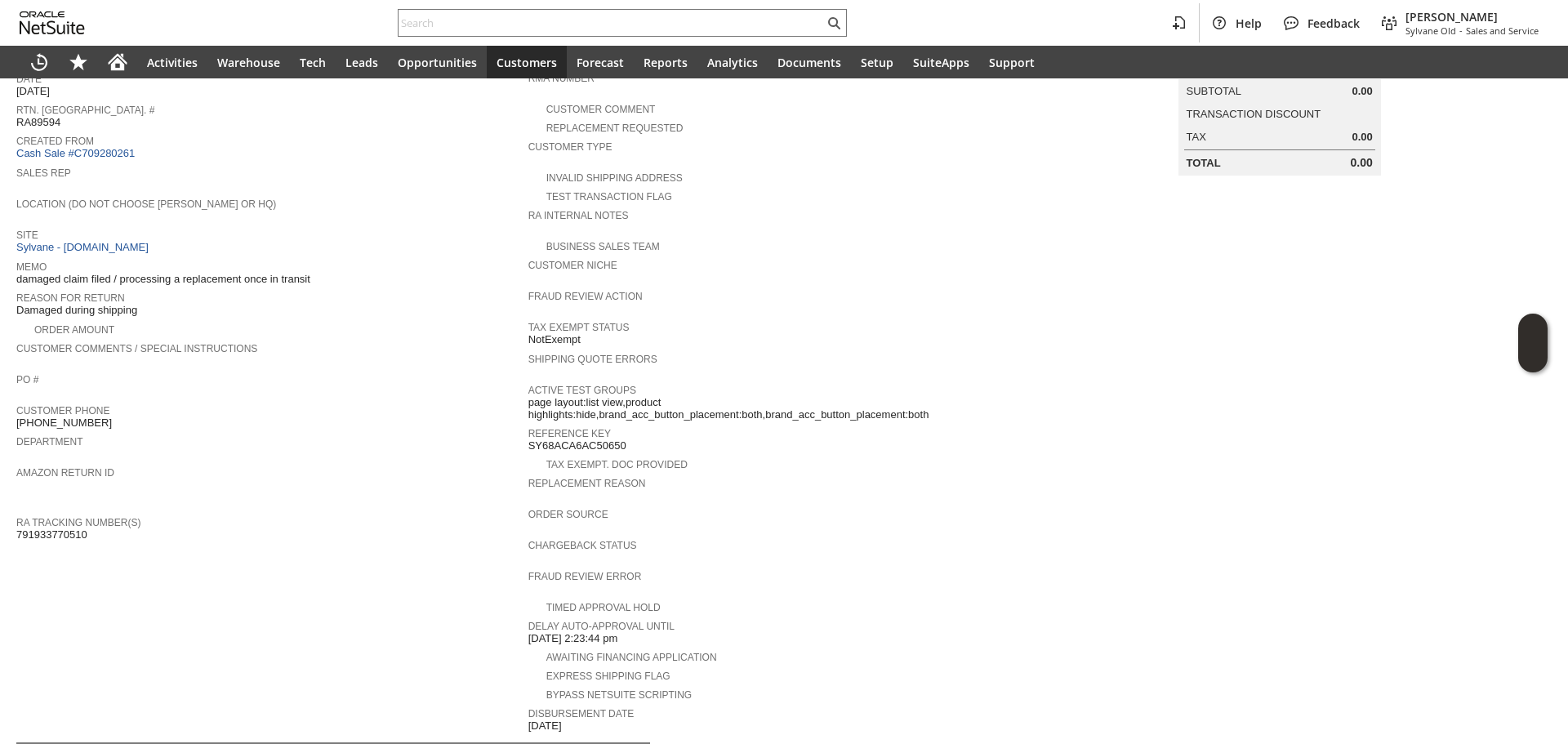
scroll to position [0, 0]
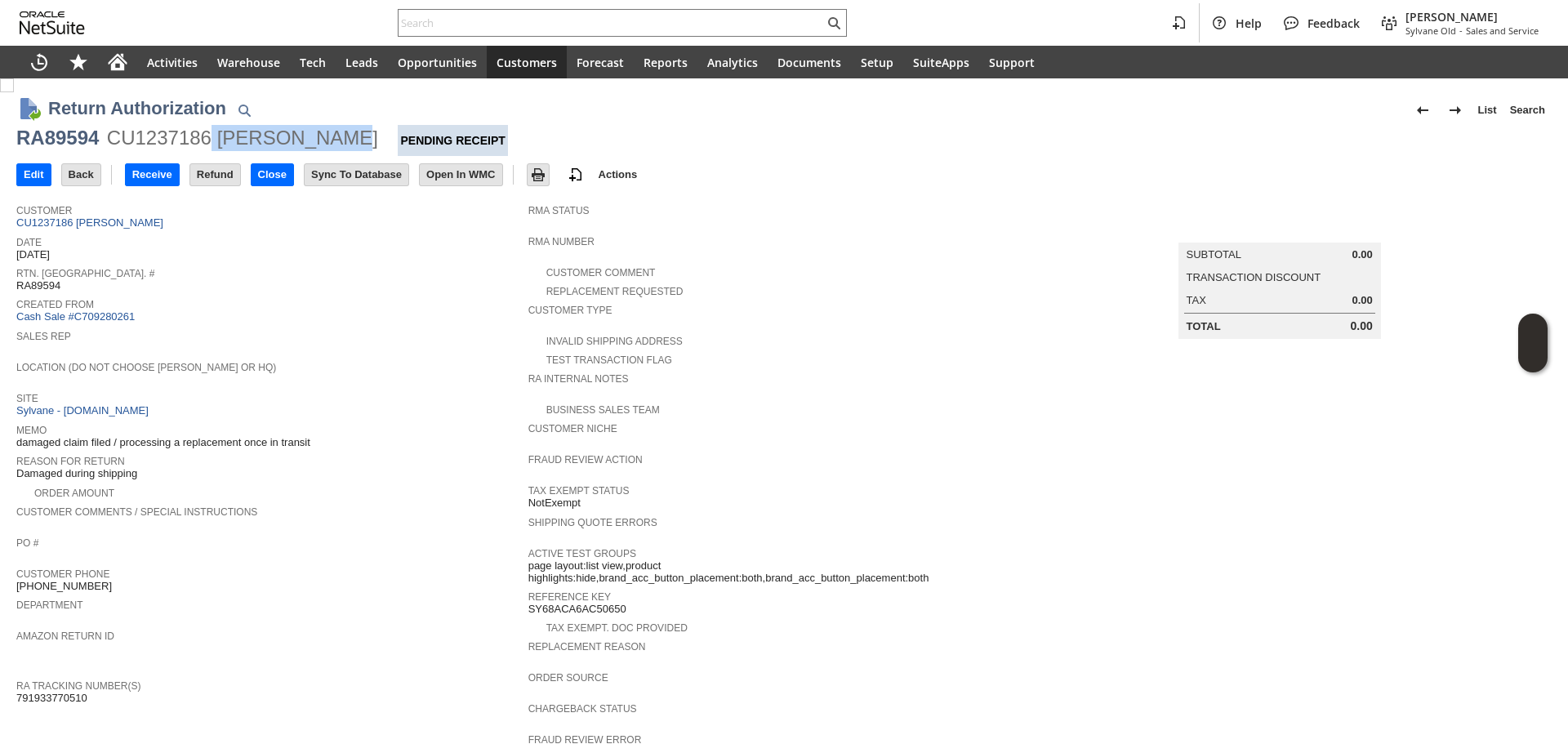
copy div "Tighe Smalle"
copy div "Tighe Smalley"
drag, startPoint x: 214, startPoint y: 142, endPoint x: 336, endPoint y: 141, distance: 122.0
click at [336, 141] on div "CU1237186 Tighe Smalley" at bounding box center [242, 138] width 271 height 26
click at [52, 680] on link "RA Tracking Number(s)" at bounding box center [78, 685] width 124 height 12
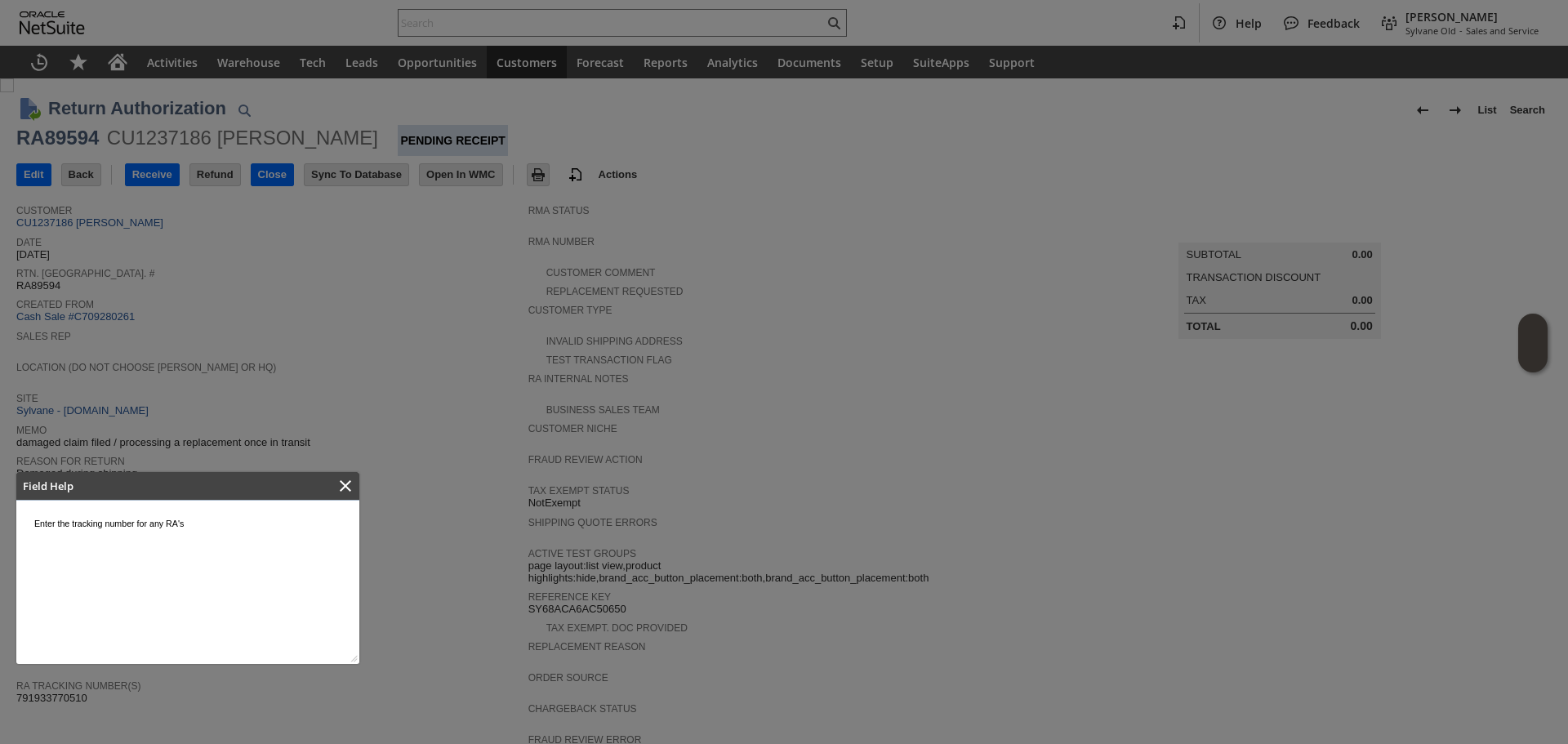
click at [212, 421] on div at bounding box center [784, 372] width 1568 height 744
click at [339, 491] on icon "Close" at bounding box center [346, 486] width 20 height 20
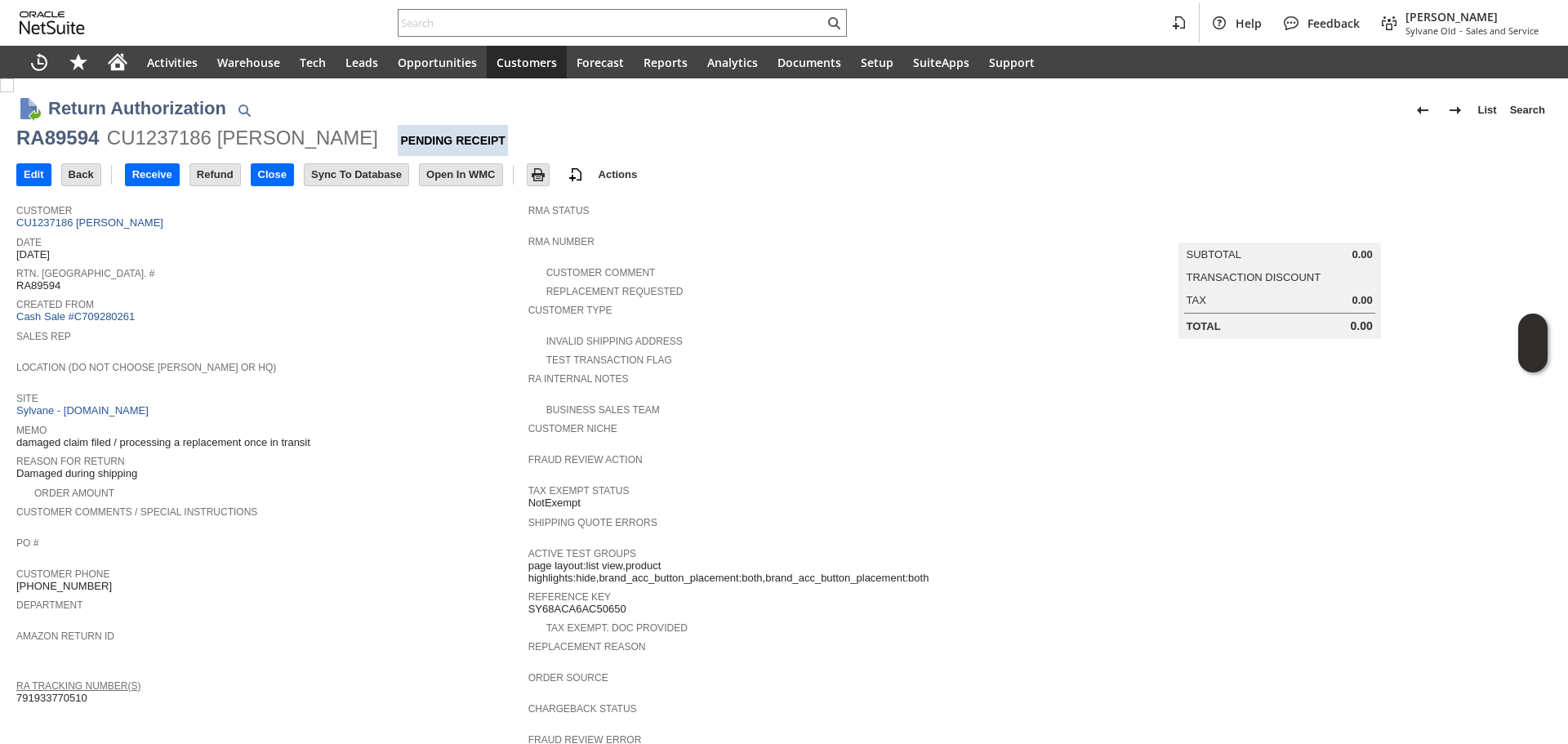
click at [69, 692] on span "791933770510" at bounding box center [52, 698] width 71 height 13
copy span "791933770510"
click at [433, 17] on input "text" at bounding box center [611, 23] width 425 height 20
paste input "RA89491"
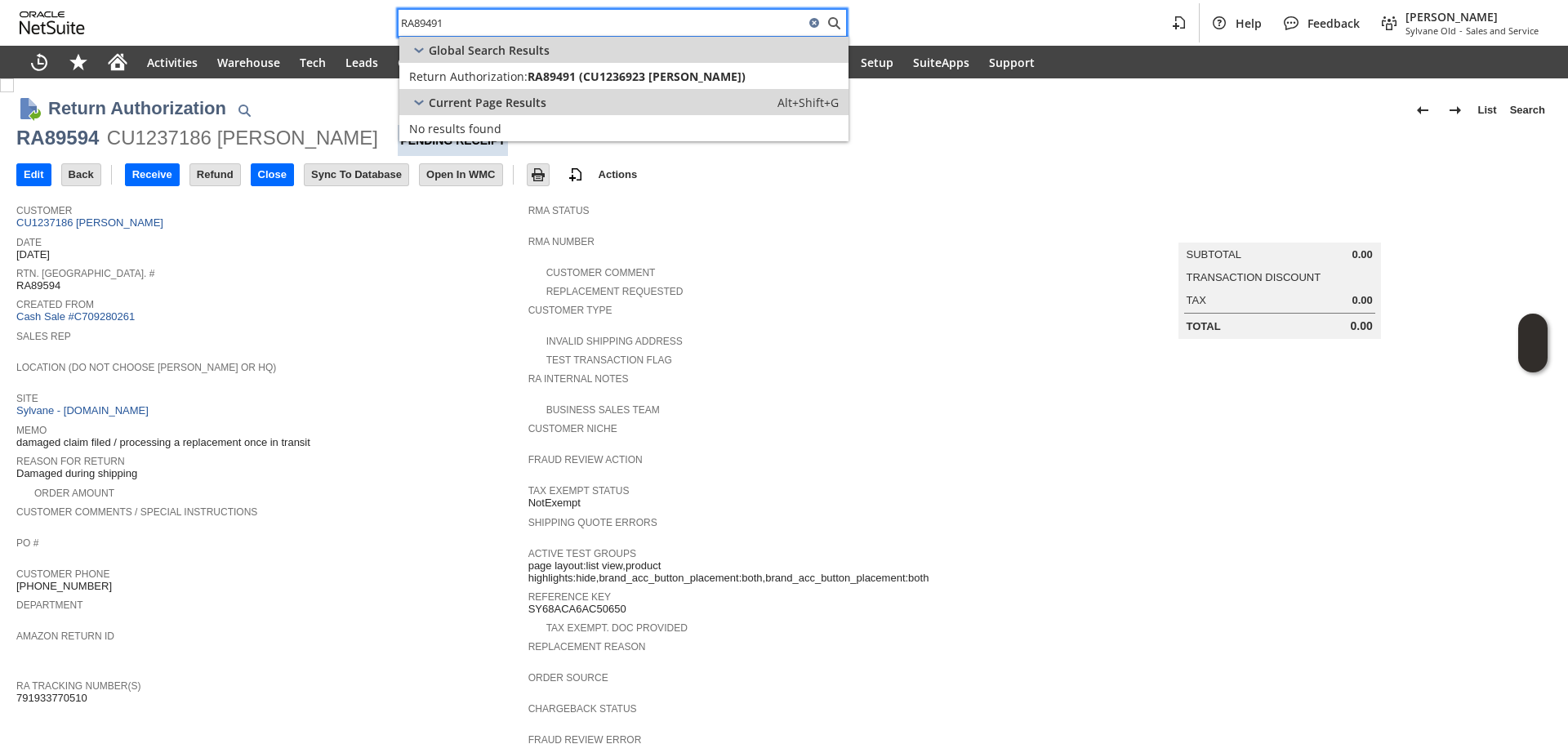
type input "RA89491"
click at [478, 77] on span "Return Authorization:" at bounding box center [468, 76] width 119 height 15
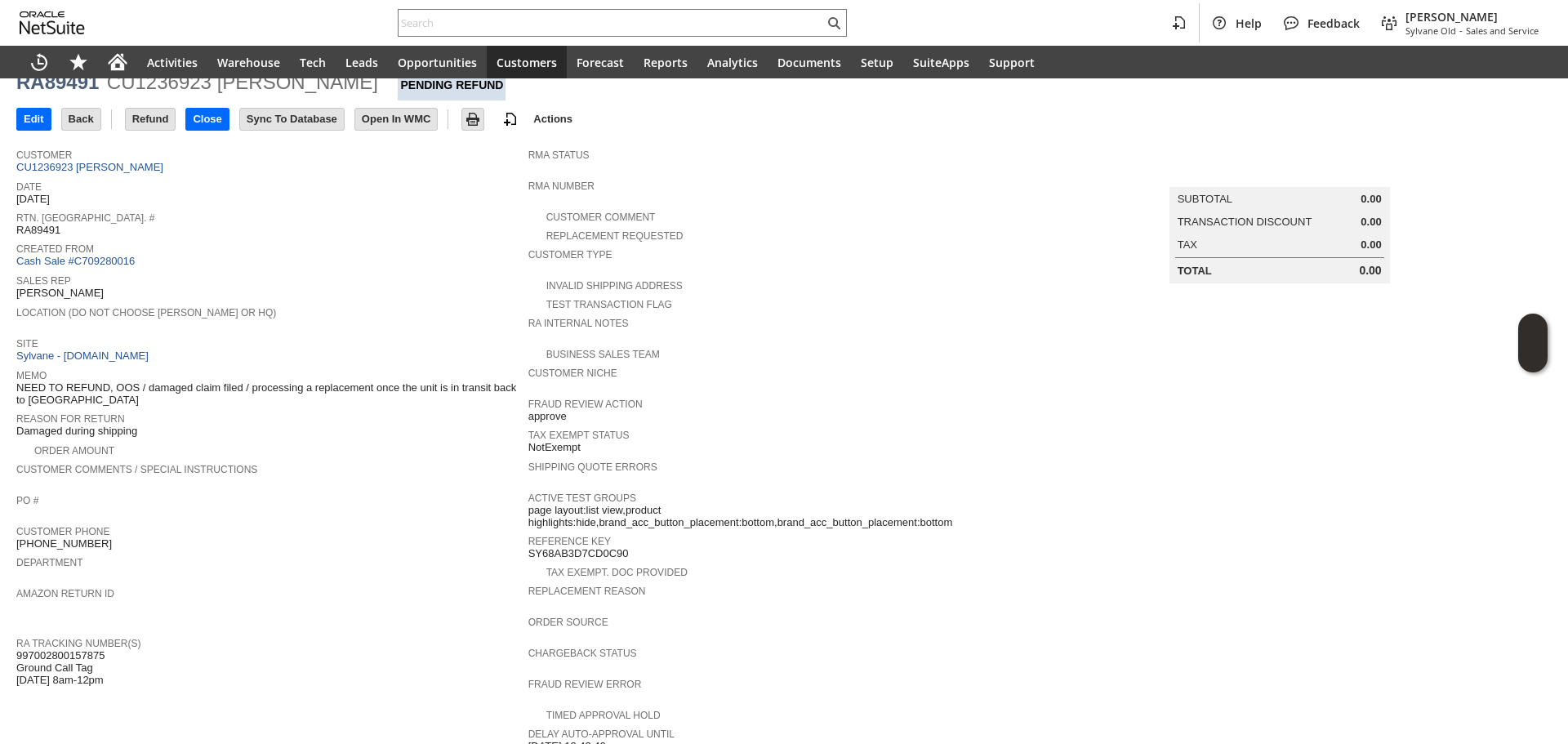
scroll to position [52, 0]
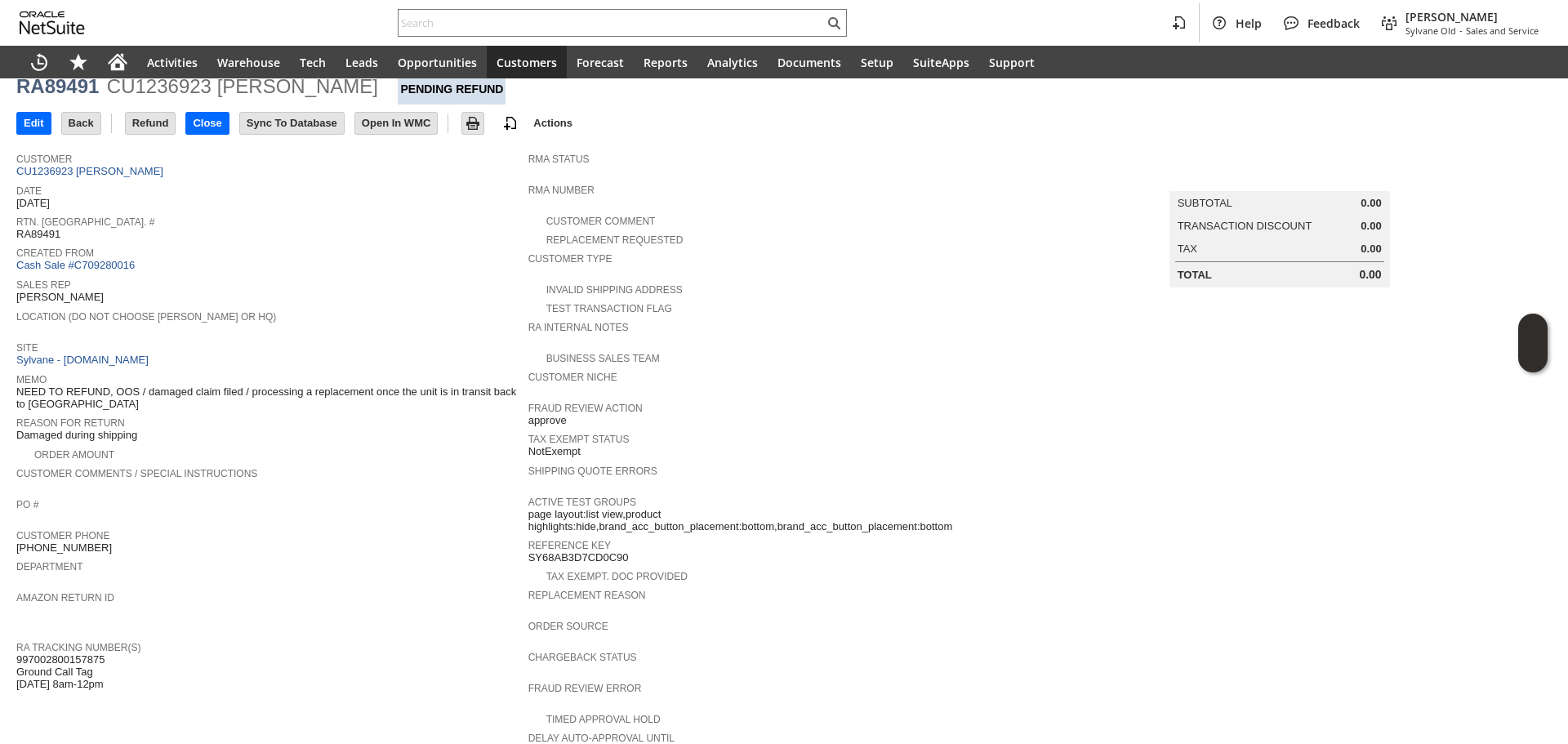
click at [225, 389] on span "NEED TO REFUND, OOS / damaged claim filed / processing a replacement once the u…" at bounding box center [268, 398] width 503 height 25
click at [85, 97] on div "RA89491" at bounding box center [57, 86] width 82 height 26
copy div "RA89491"
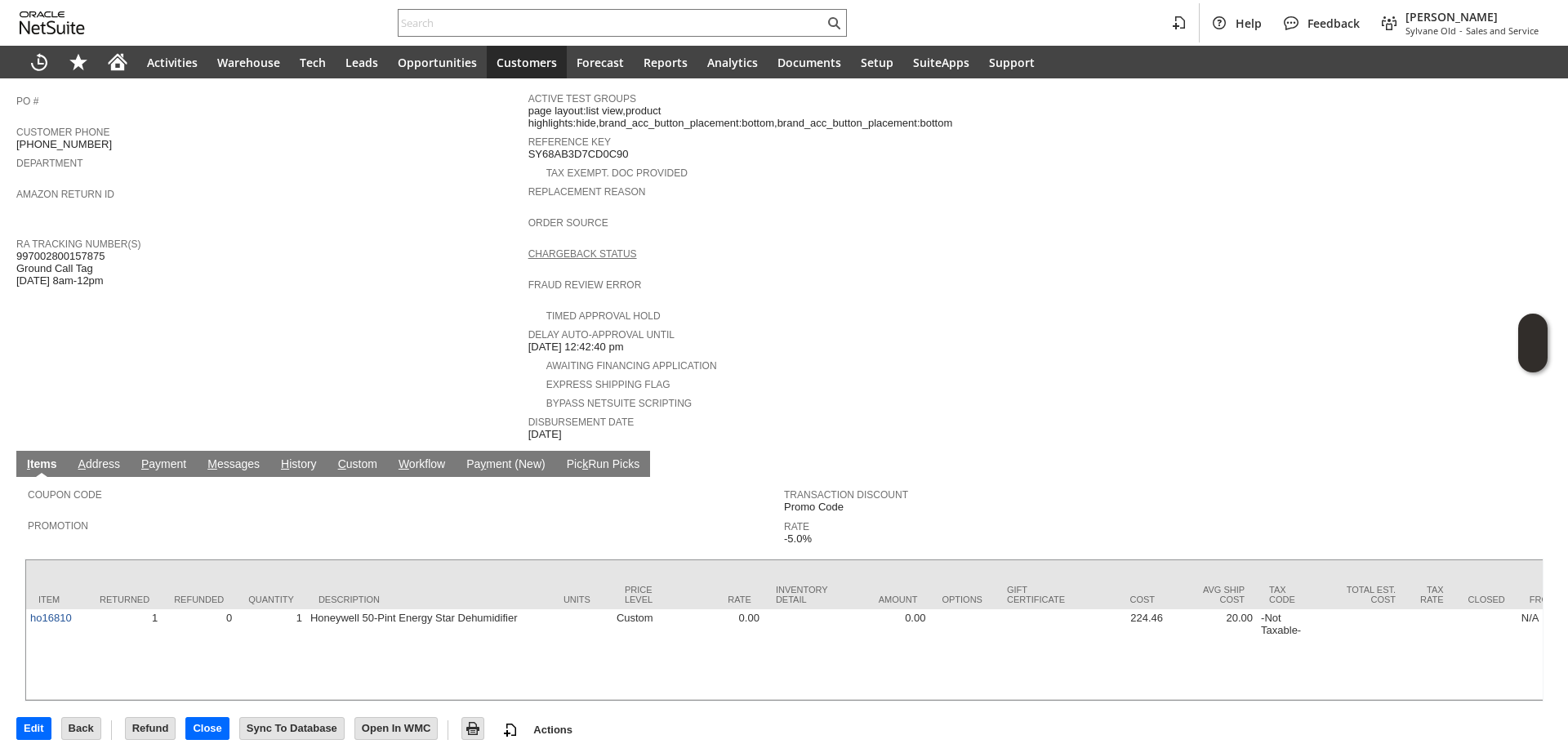
scroll to position [460, 0]
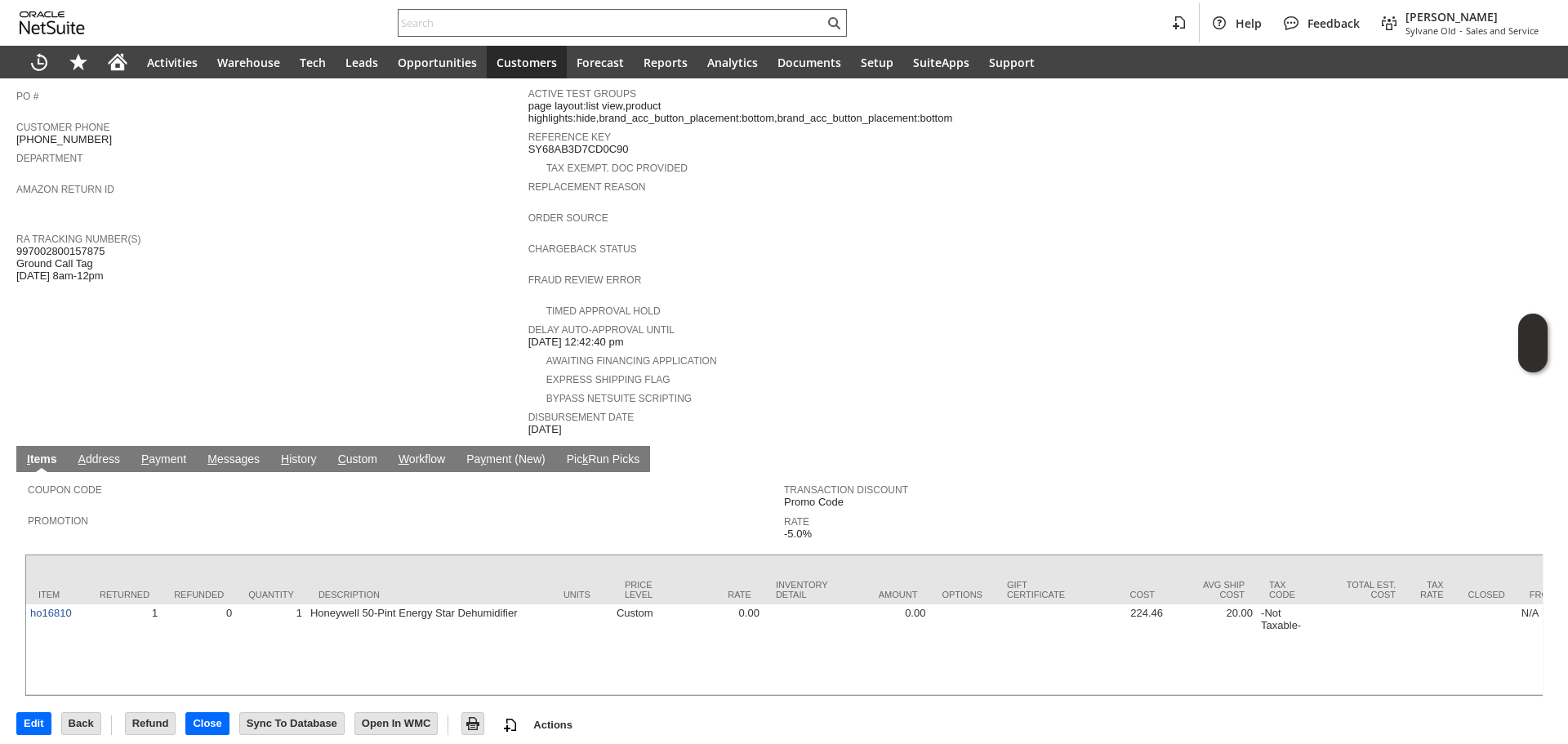
click at [490, 14] on input "text" at bounding box center [611, 23] width 425 height 20
paste input "P218470"
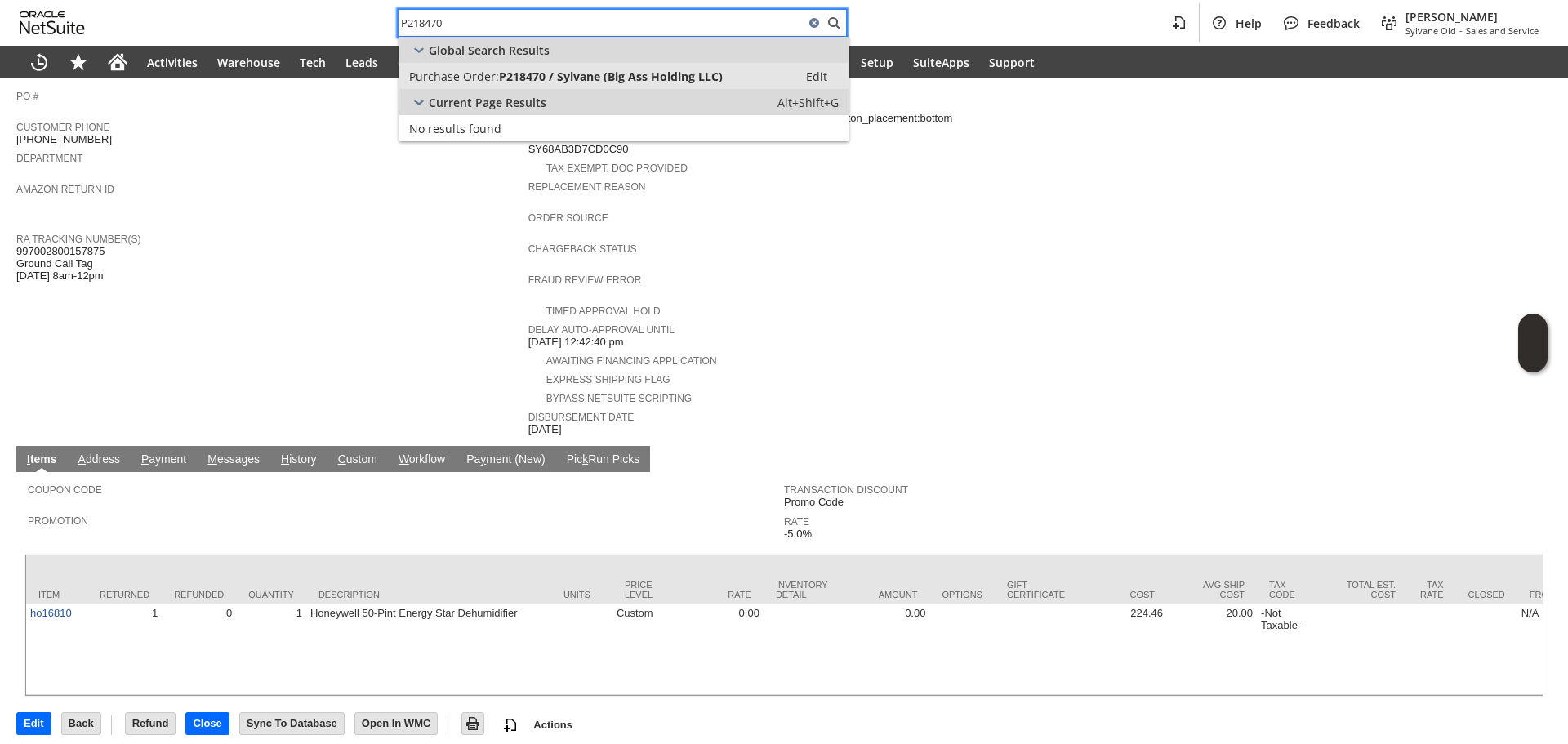
type input "P218470"
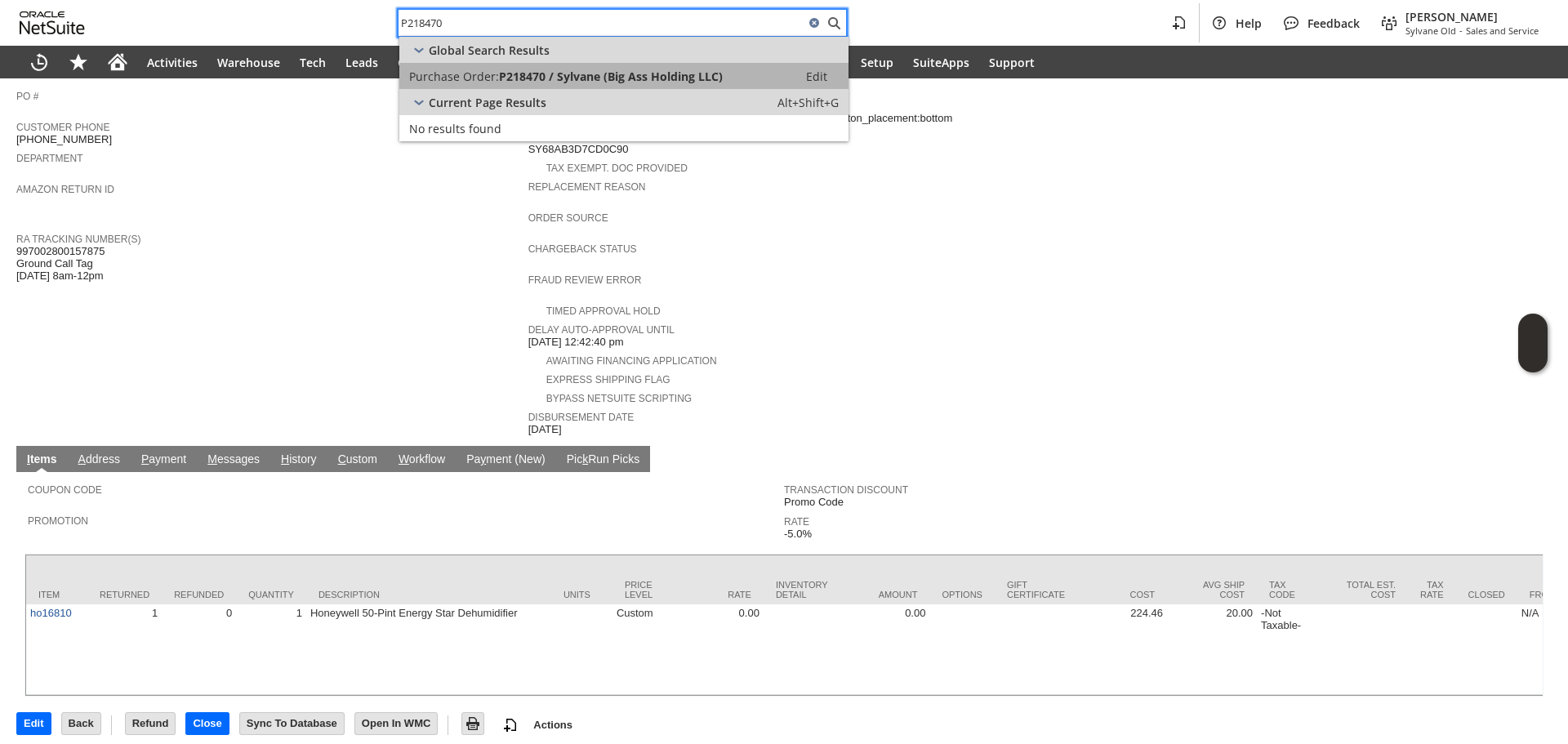
click at [546, 82] on span "P218470 / Sylvane (Big Ass Holding LLC)" at bounding box center [610, 76] width 224 height 15
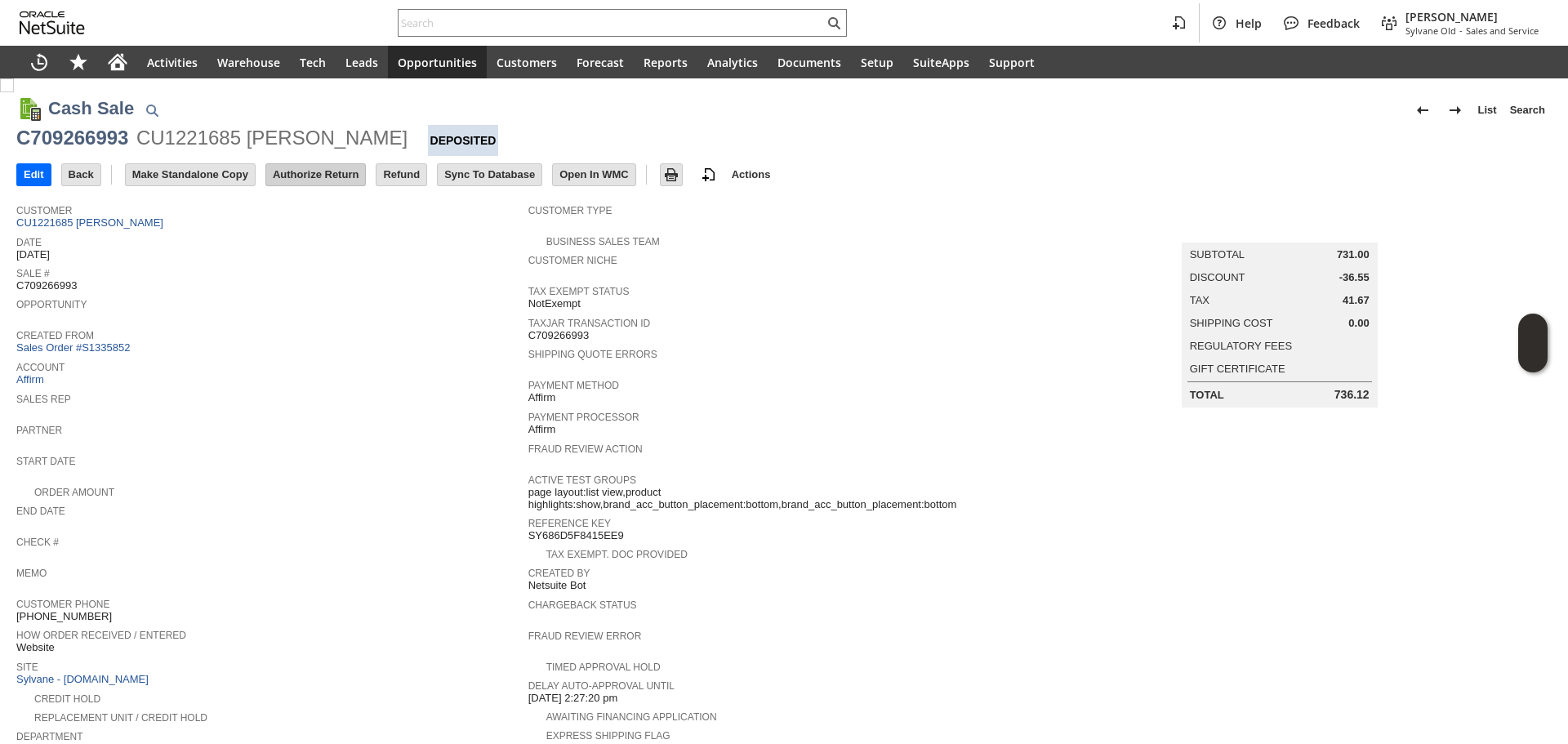
click at [300, 171] on input "Authorize Return" at bounding box center [315, 174] width 99 height 21
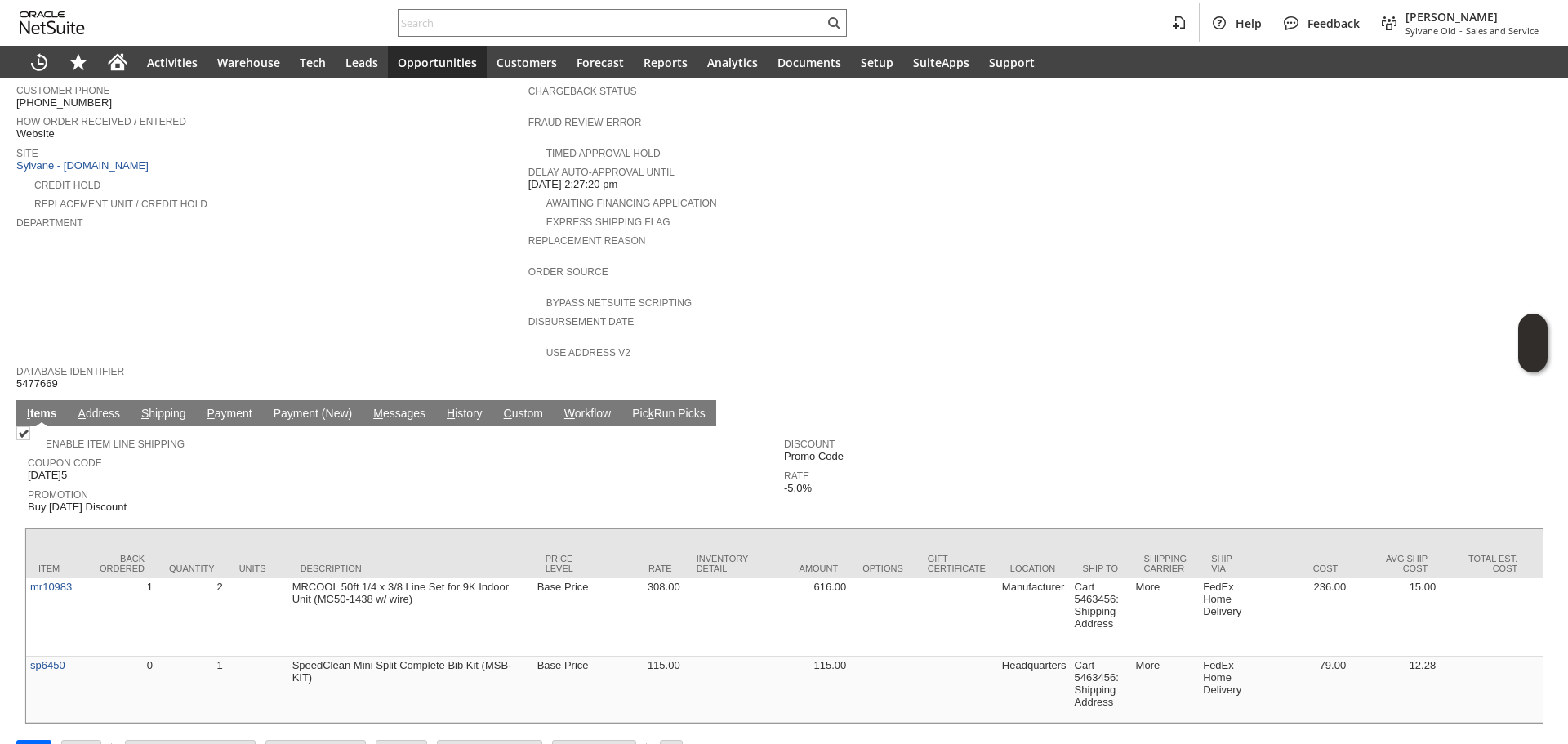
scroll to position [538, 0]
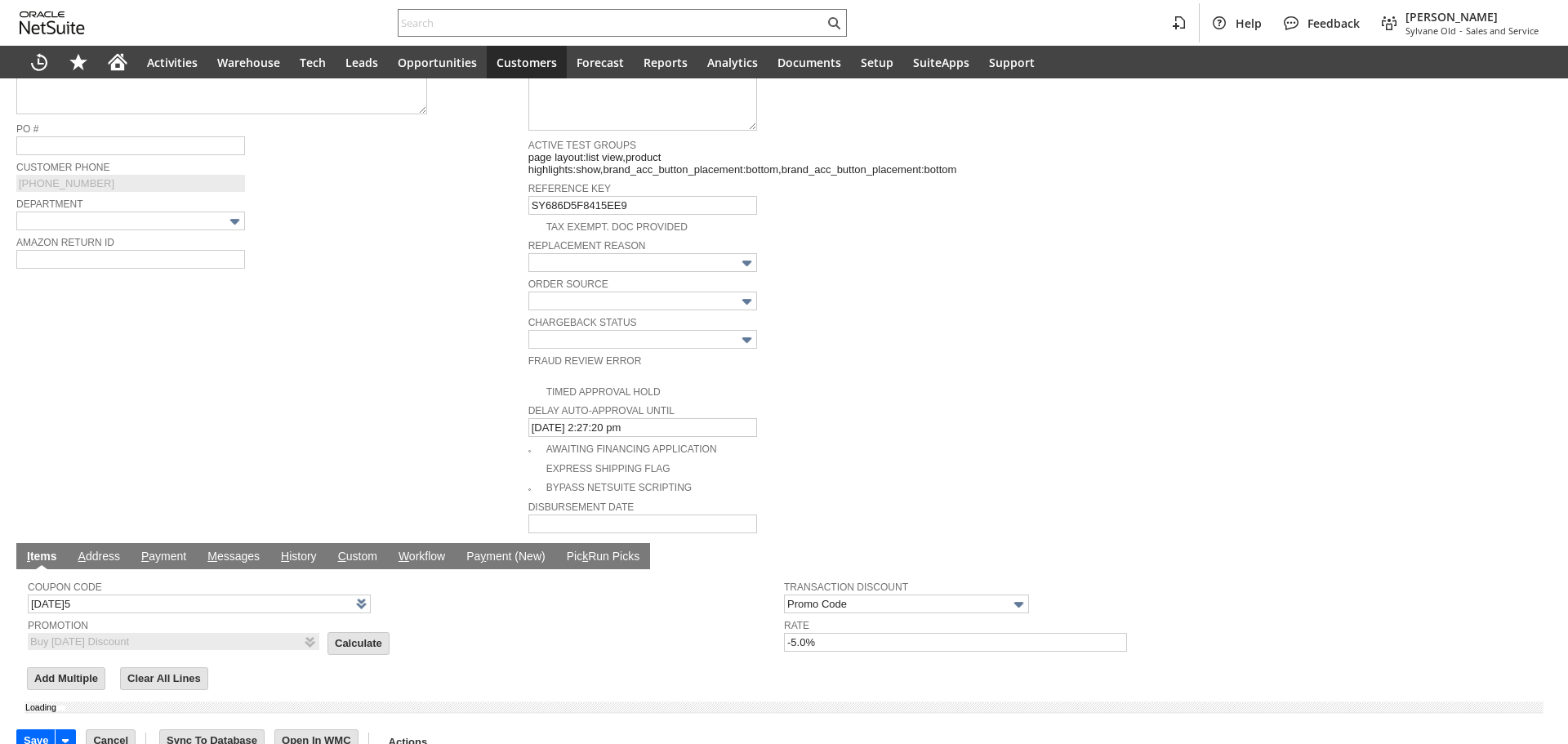
scroll to position [523, 0]
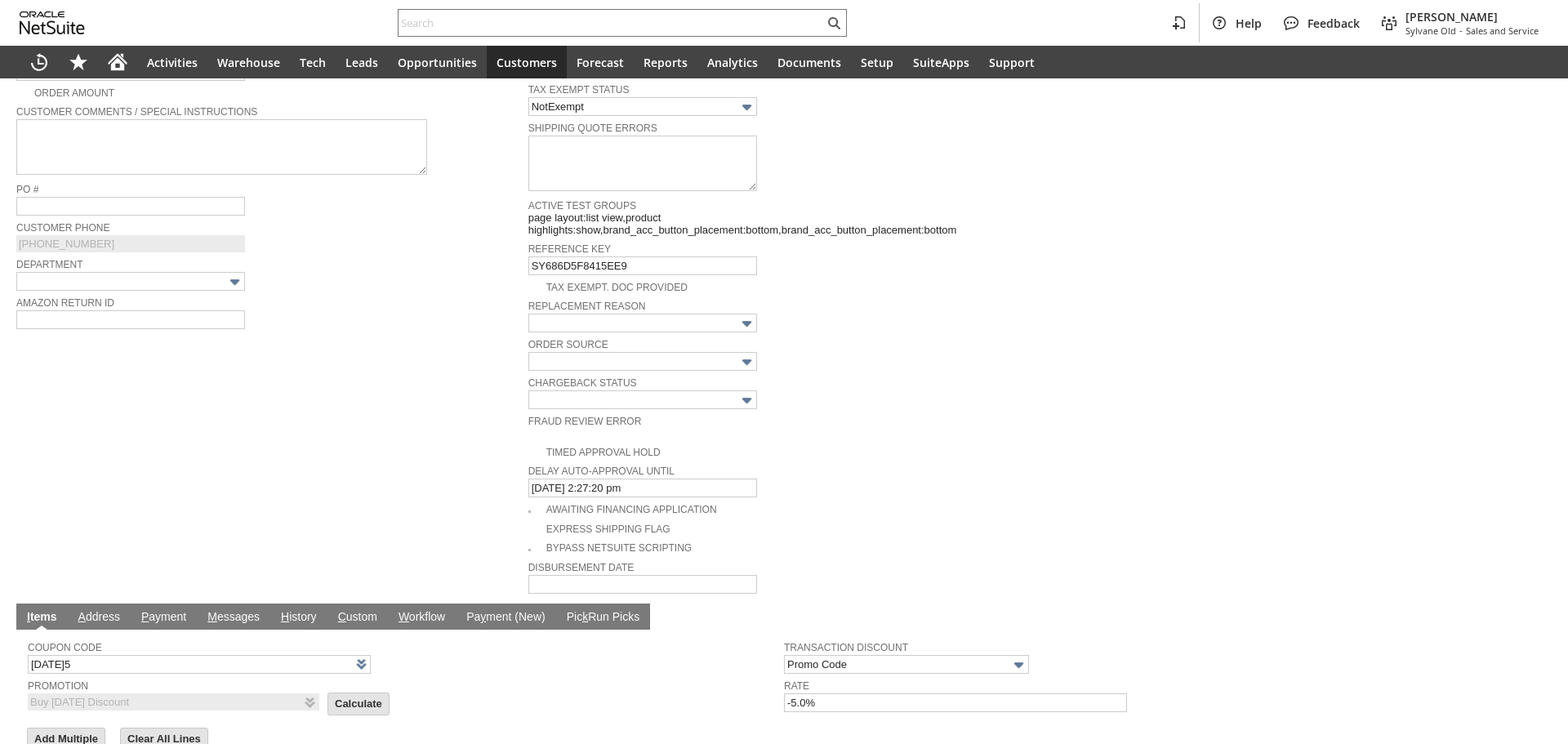
click at [159, 295] on span "Amazon Return ID" at bounding box center [268, 301] width 503 height 18
click at [1001, 411] on div "Fraud Review Error" at bounding box center [780, 425] width 503 height 29
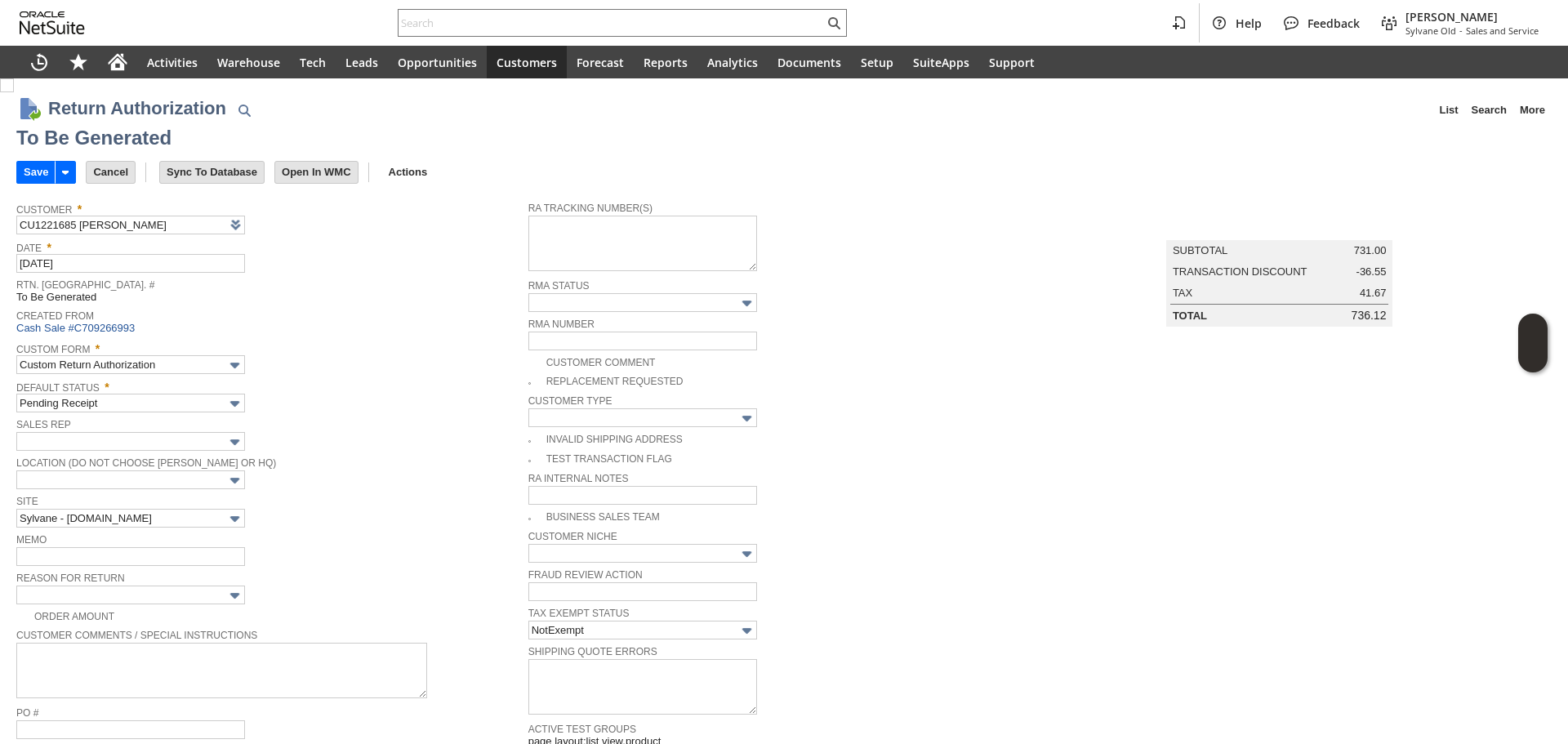
click at [529, 366] on td "Customer Comment" at bounding box center [784, 361] width 512 height 19
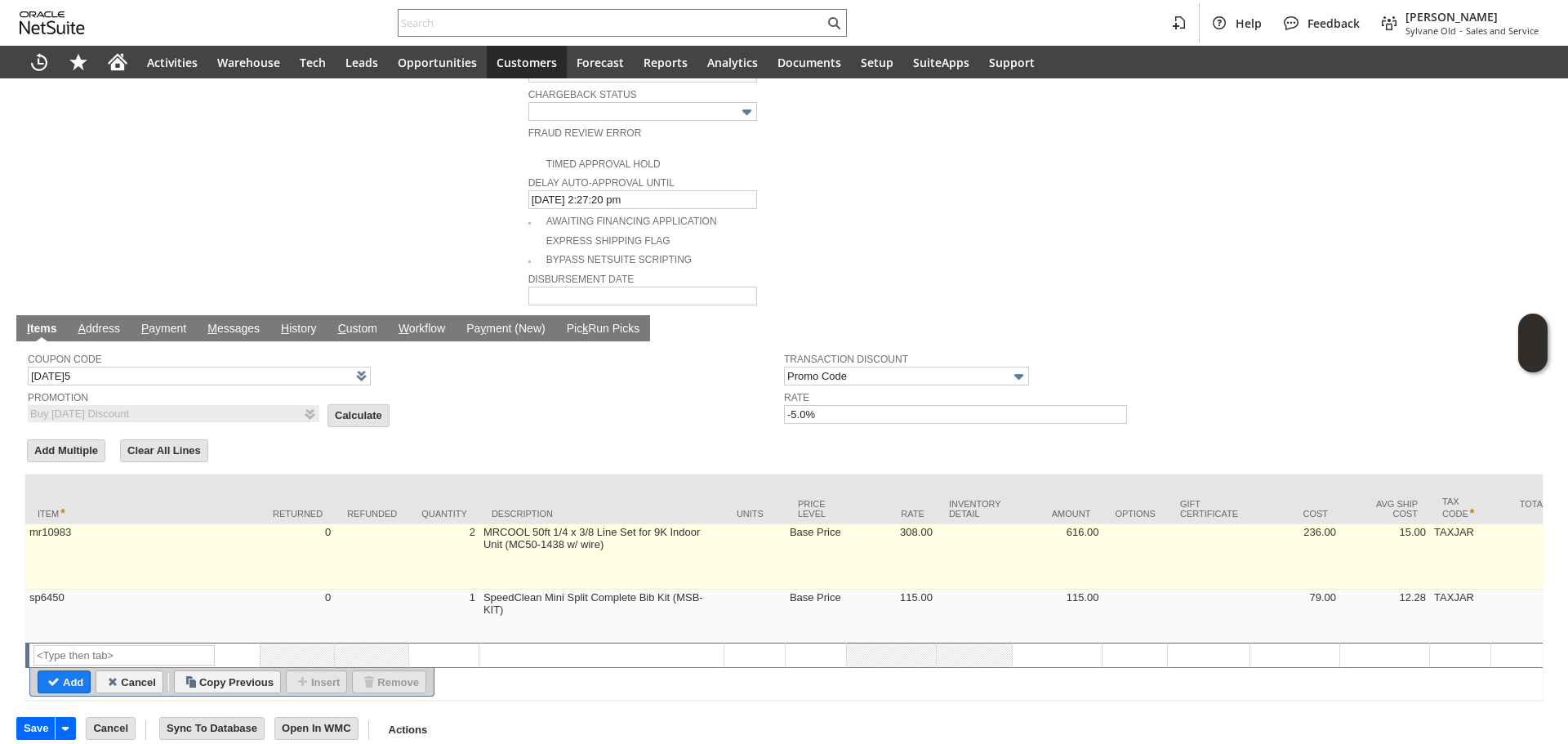
click at [479, 539] on td "2" at bounding box center [445, 557] width 71 height 65
type input "2"
type input "mr10983"
type input "OK"
type input "Make Copy"
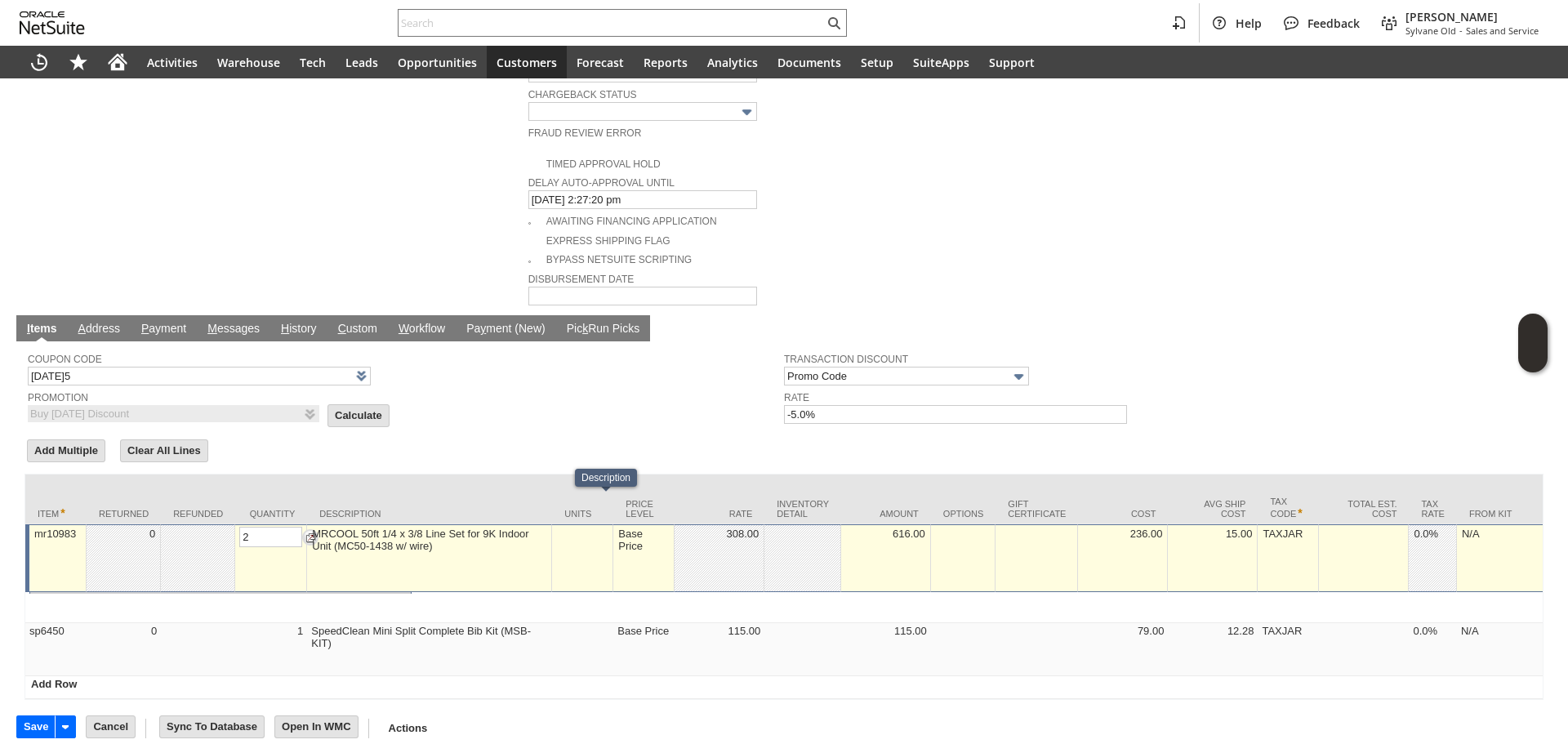
scroll to position [810, 0]
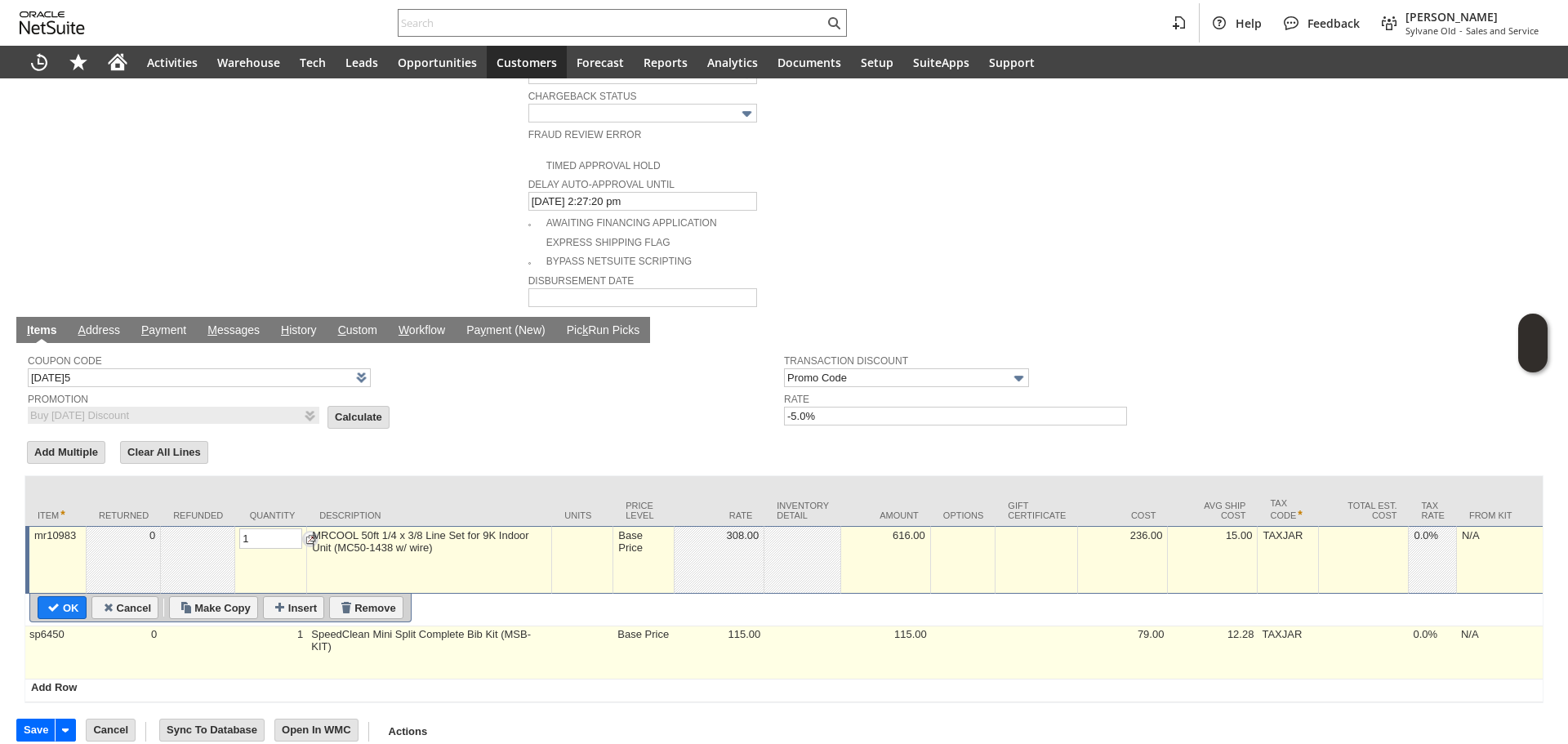
type input "1"
click at [290, 628] on td "1" at bounding box center [271, 653] width 72 height 53
type input "sp6450"
type input "OK"
type input "Make Copy"
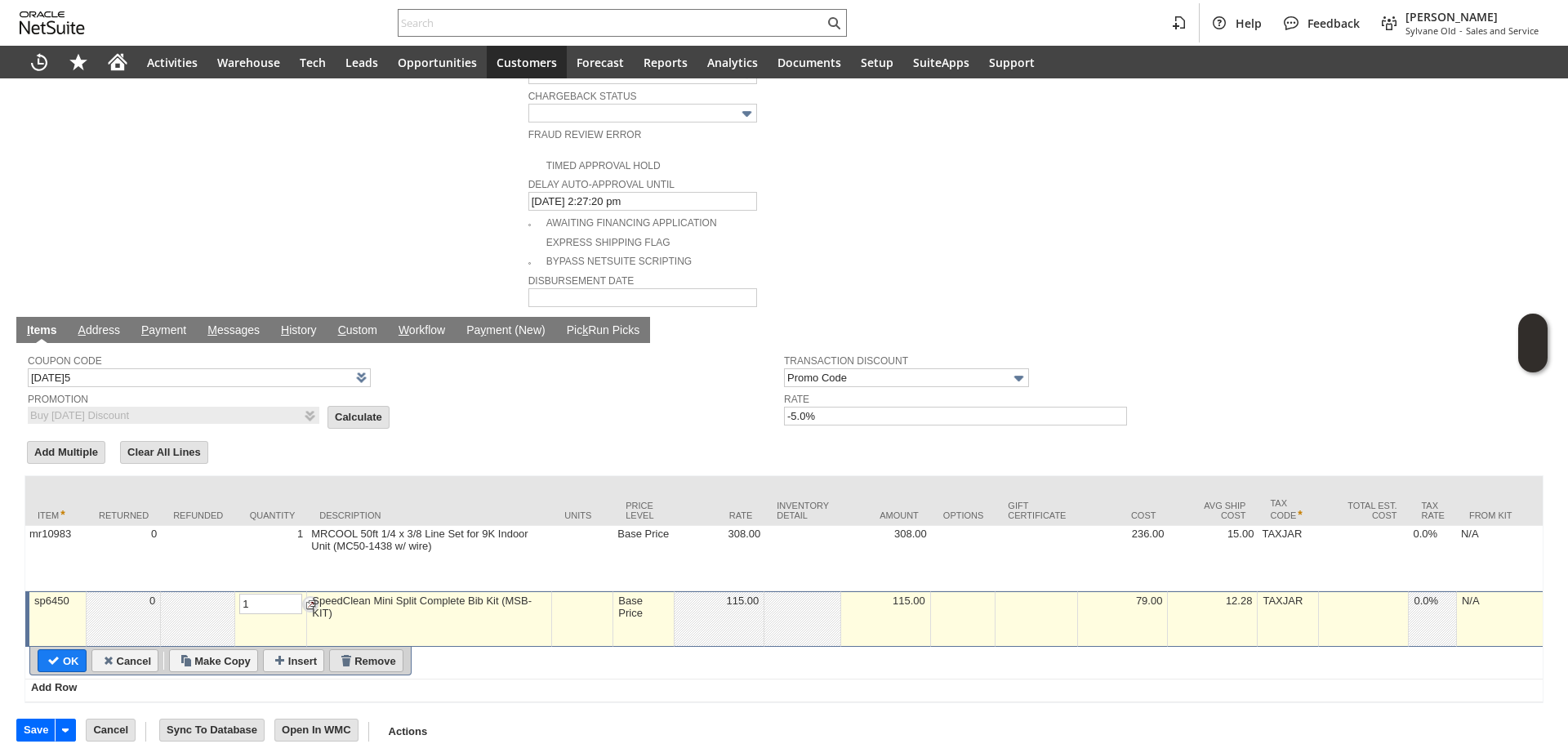
click at [379, 650] on input "Remove" at bounding box center [366, 660] width 72 height 21
type input "Add"
type input "Copy Previous"
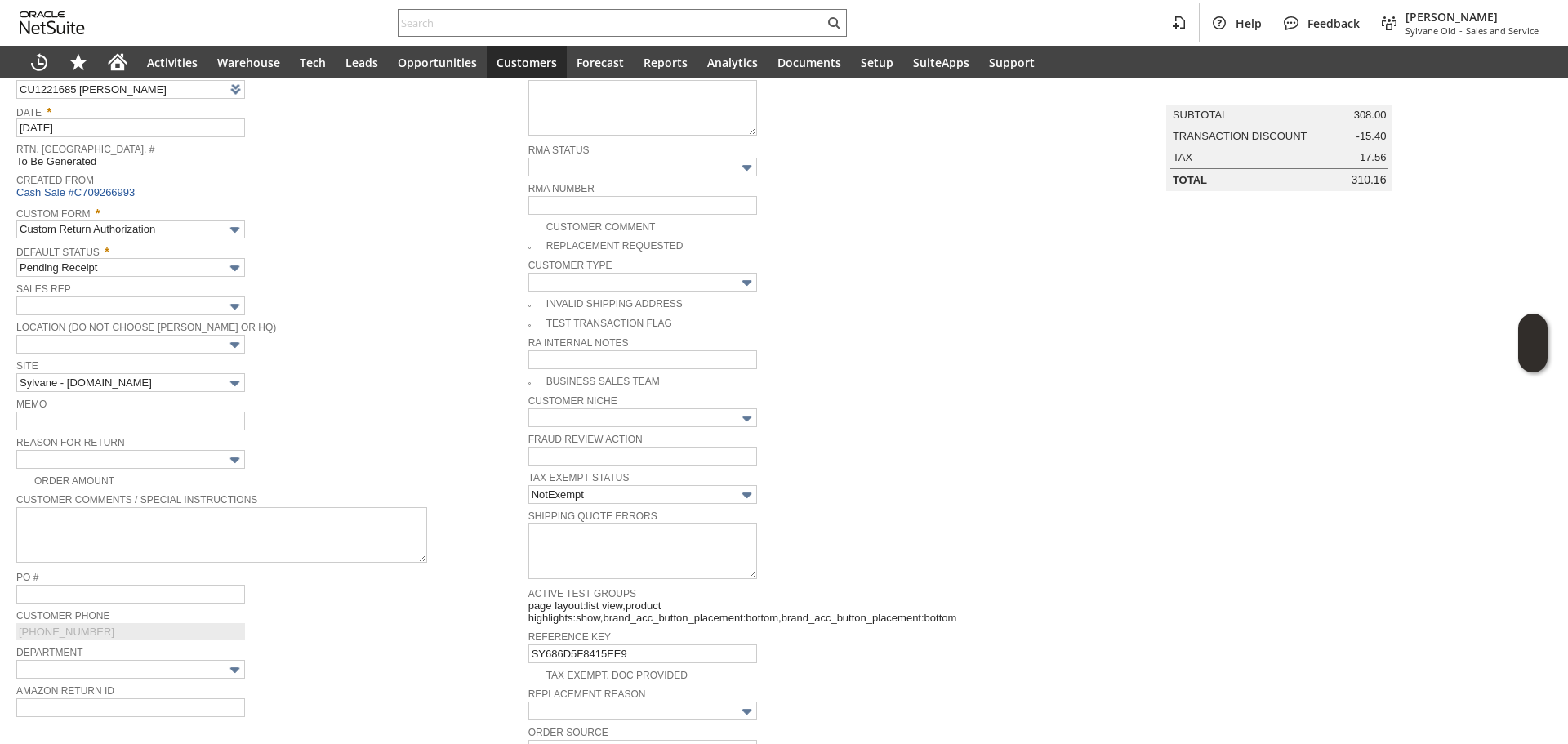
scroll to position [104, 0]
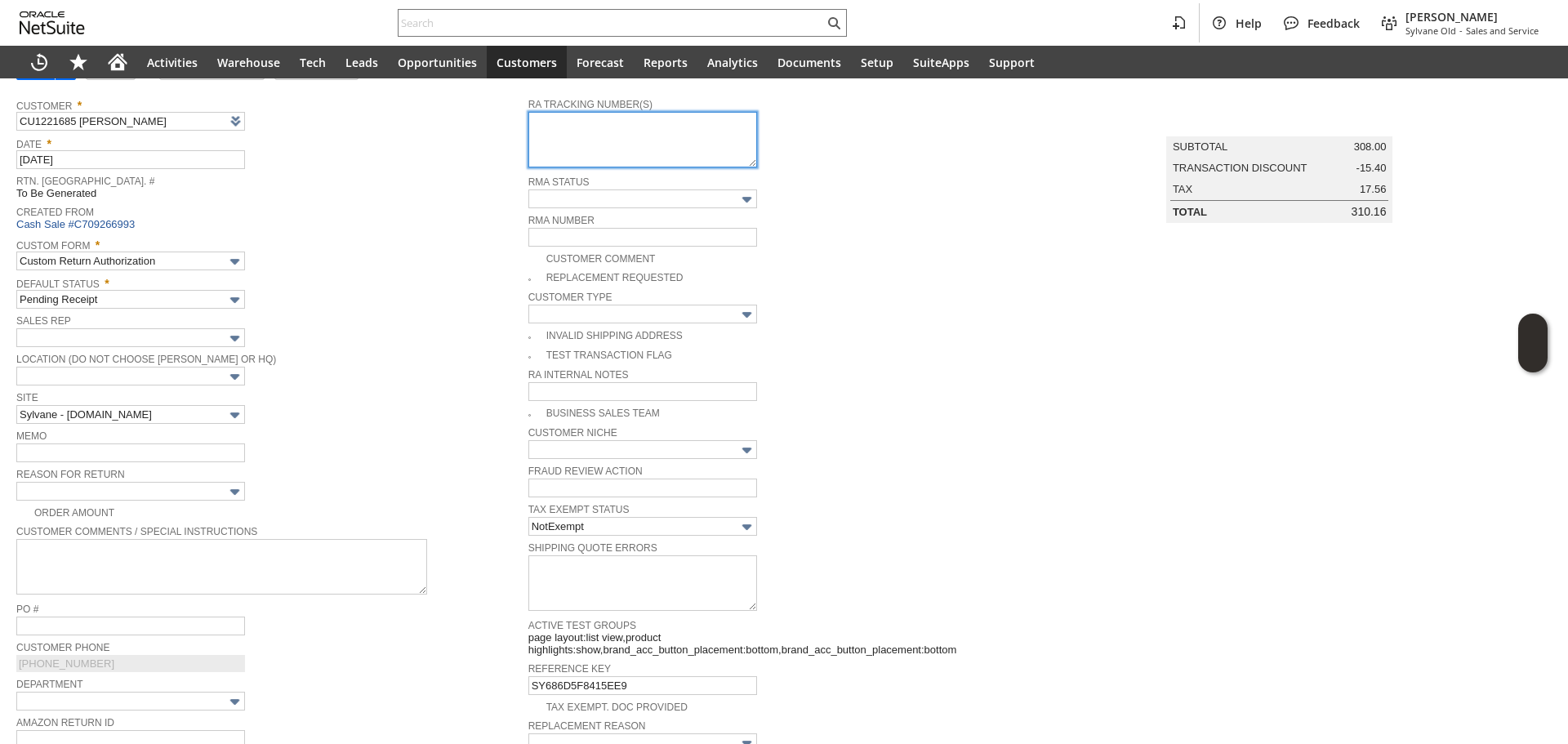
click at [547, 147] on textarea at bounding box center [643, 139] width 229 height 55
paste textarea "mr10983"
type textarea "mr10983"
paste textarea "1ZGH27130225305767"
type textarea "1ZGH27130225305767"
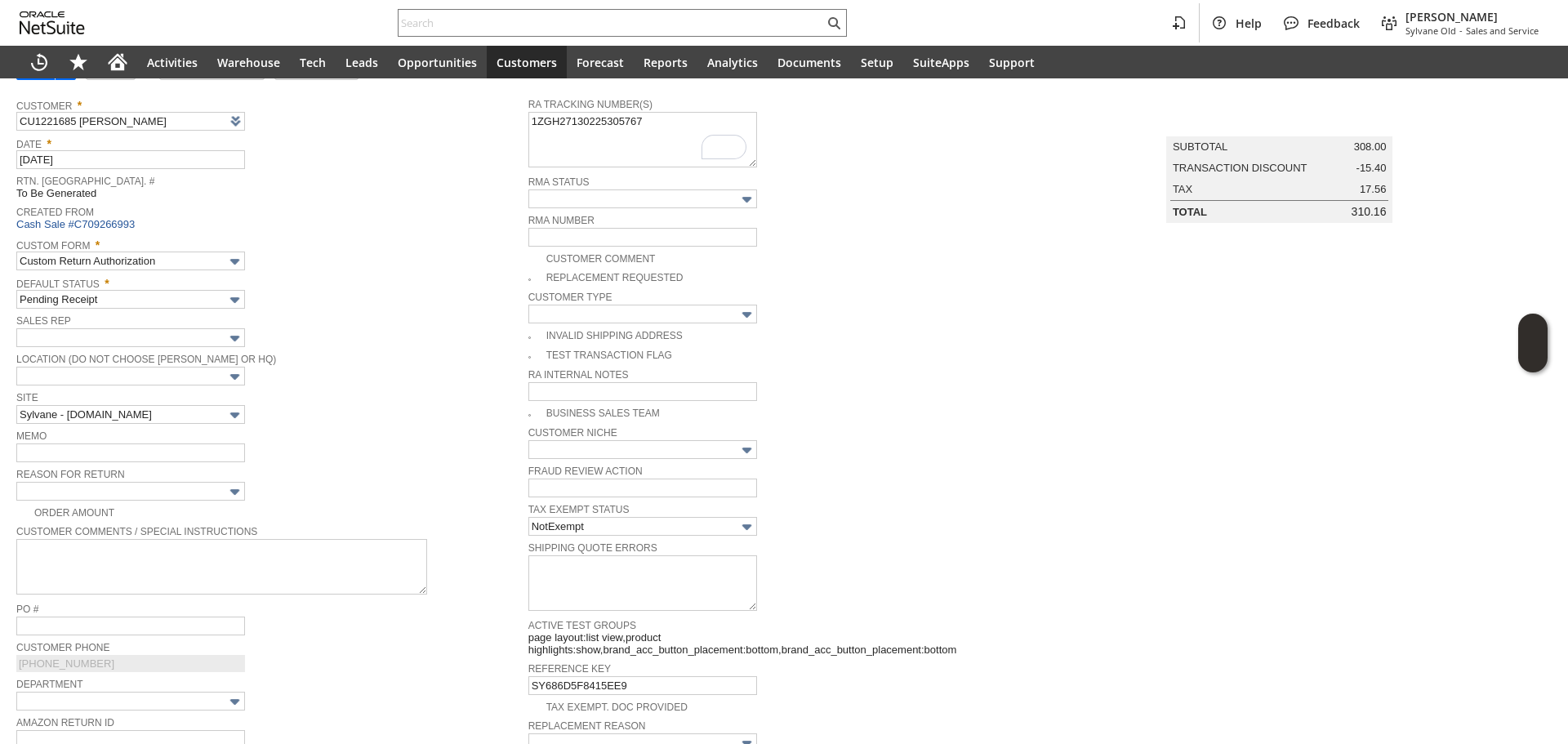
click at [425, 415] on div "Site Sylvane - www.sylvane.com" at bounding box center [268, 405] width 503 height 37
click at [142, 444] on input "text" at bounding box center [130, 453] width 229 height 19
type input "cx returned the other one and got credit from [DOMAIN_NAME]"
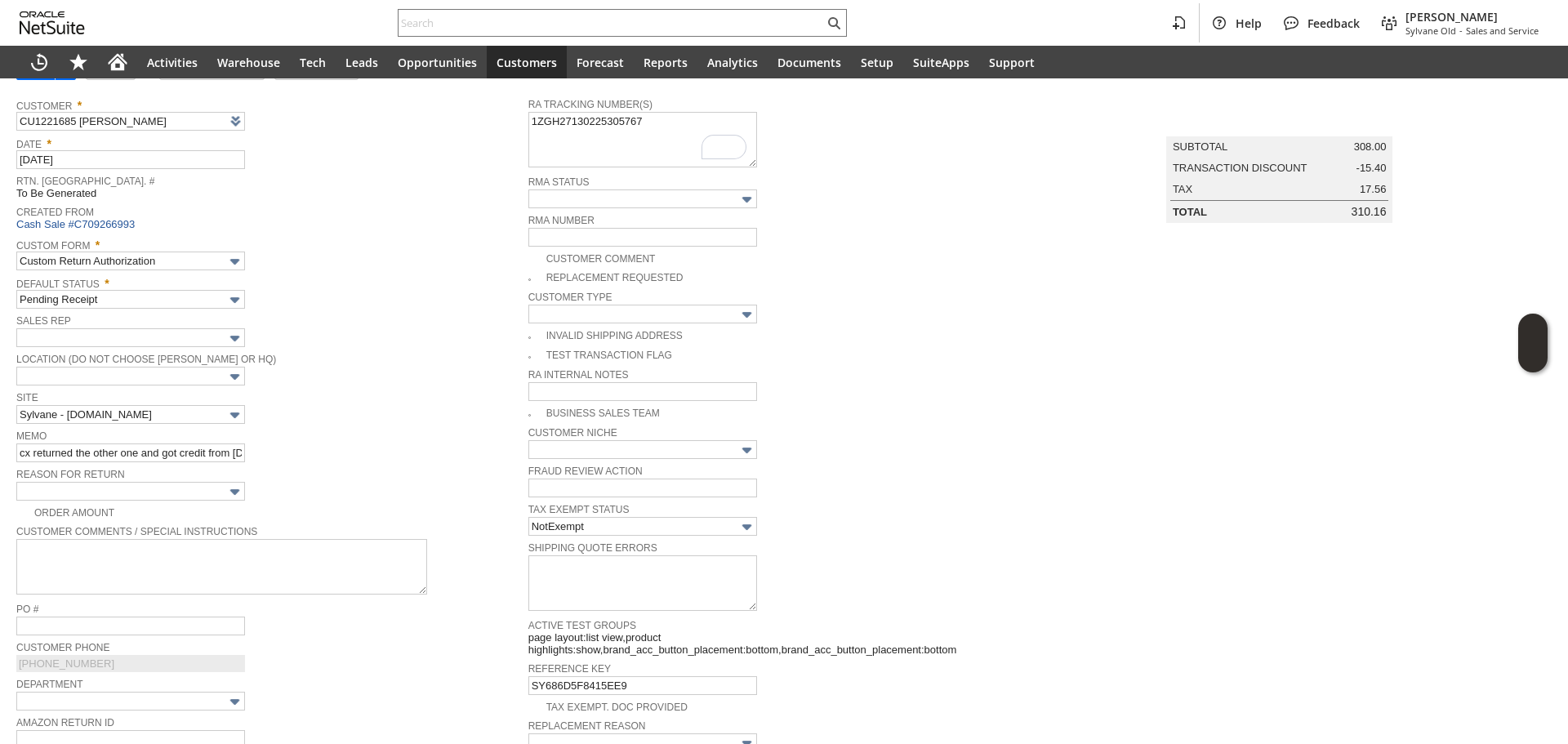
click at [138, 473] on span "Reason For Return" at bounding box center [268, 472] width 503 height 18
click at [136, 502] on div "Order Amount" at bounding box center [272, 510] width 512 height 17
click at [148, 487] on input "text" at bounding box center [130, 491] width 229 height 19
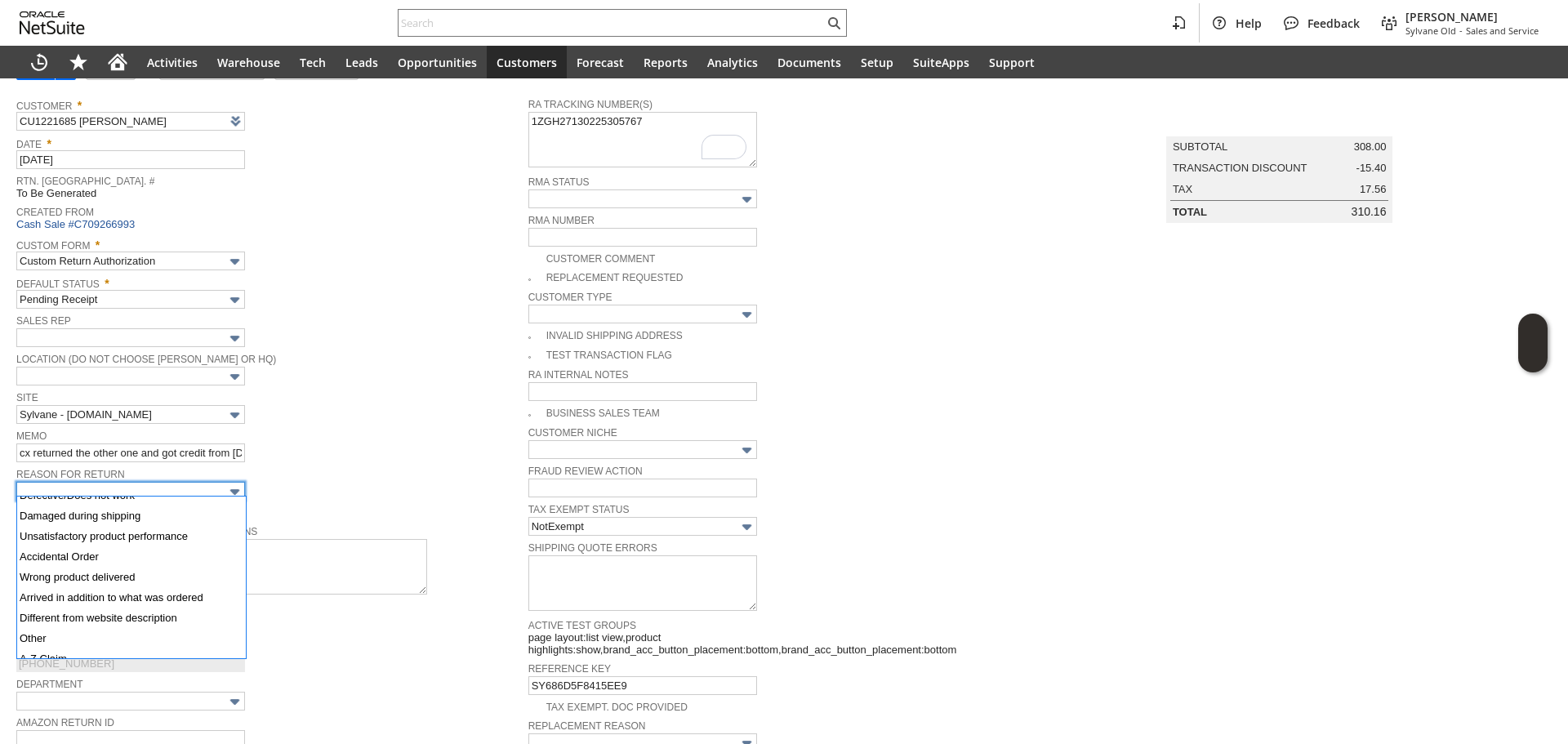
scroll to position [81, 0]
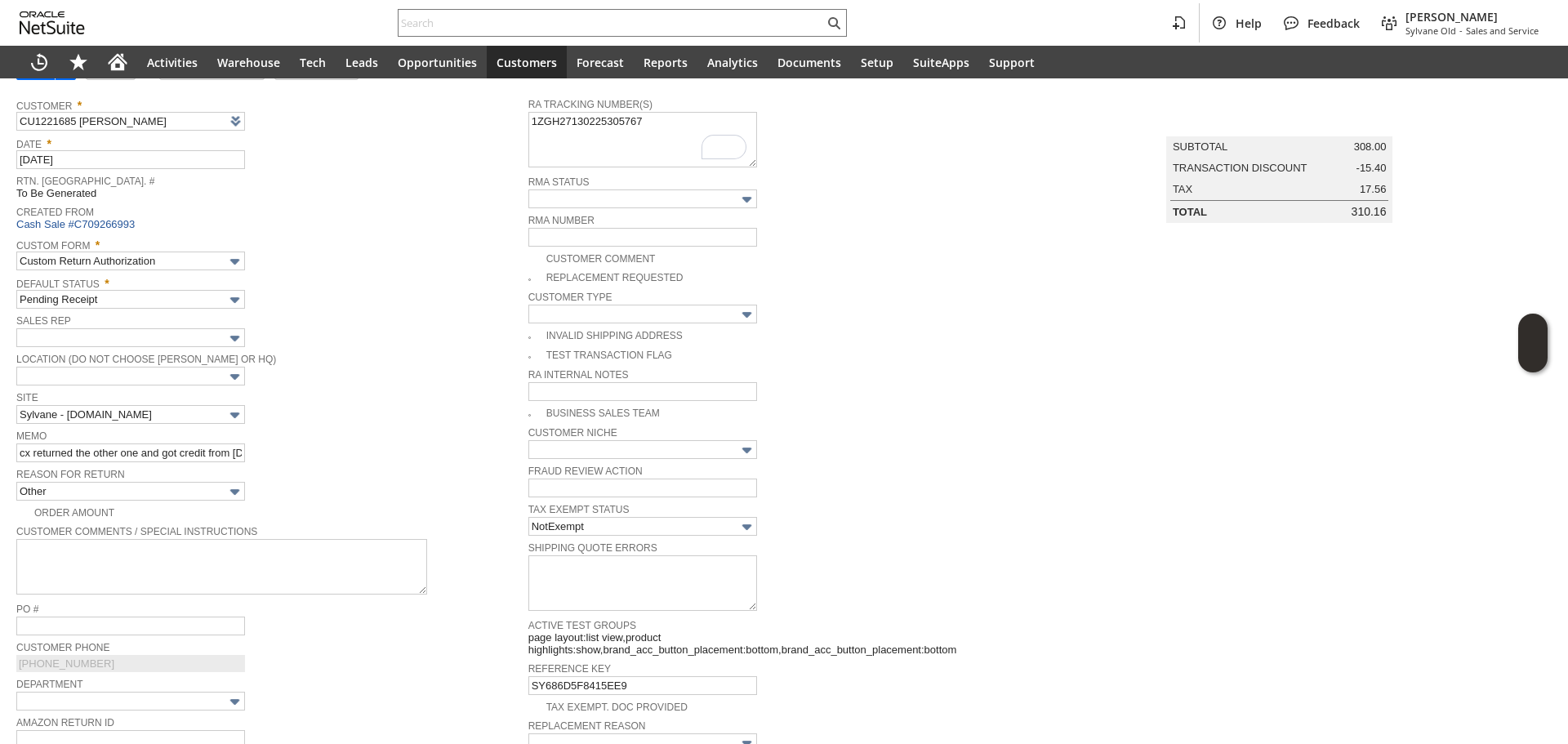
click at [324, 409] on div "Site Sylvane - www.sylvane.com" at bounding box center [268, 405] width 503 height 37
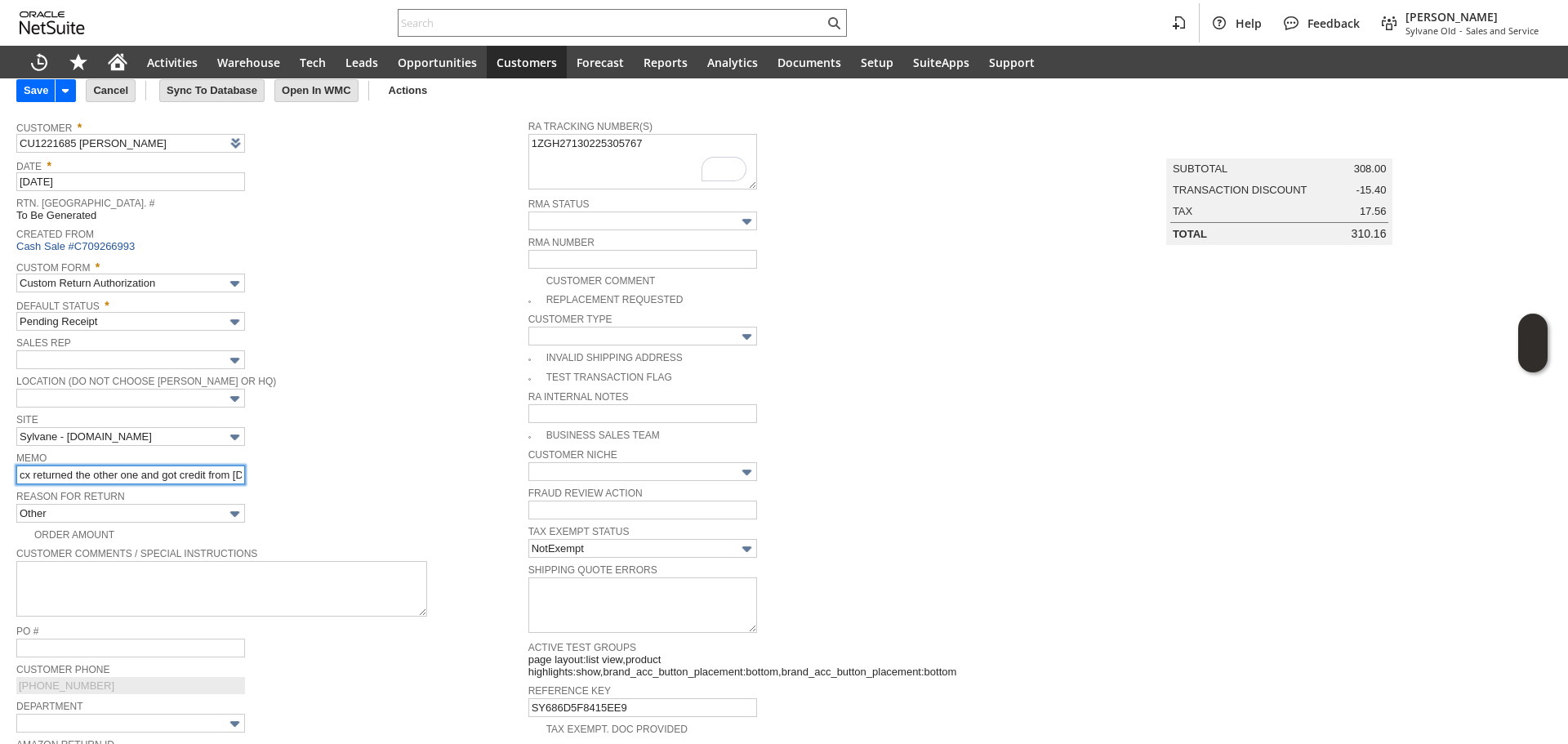
scroll to position [0, 32]
drag, startPoint x: 111, startPoint y: 473, endPoint x: 264, endPoint y: 471, distance: 153.0
click at [264, 471] on div "Memo cx returned the other one and got credit from MR.Cool" at bounding box center [268, 465] width 503 height 37
click at [320, 471] on div "Memo cx returned the other one and got credit from MR.Cool" at bounding box center [268, 465] width 503 height 37
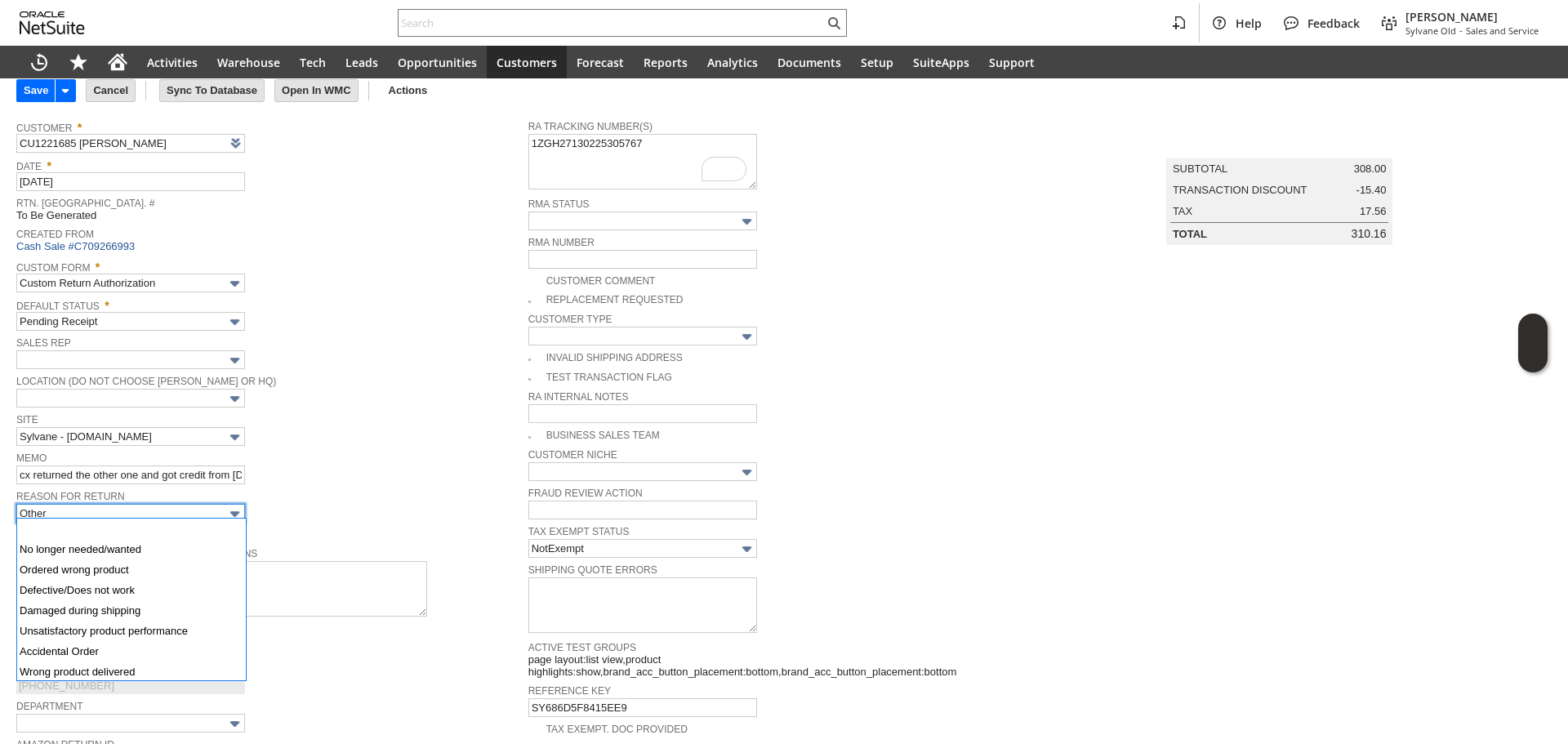
click at [187, 510] on input "Other" at bounding box center [130, 512] width 229 height 19
drag, startPoint x: 167, startPoint y: 568, endPoint x: 178, endPoint y: 548, distance: 22.8
type input "No longer needed/wanted"
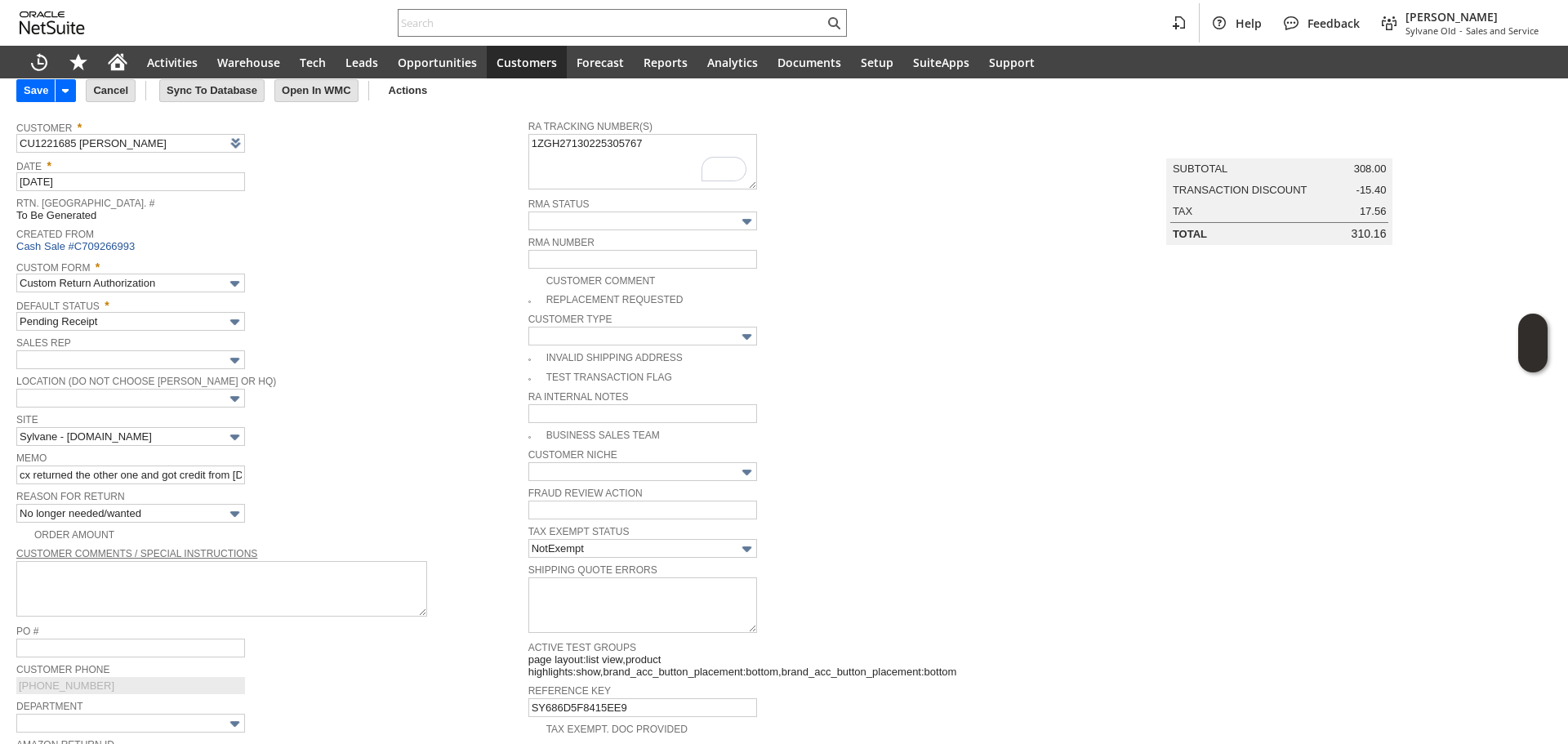
click at [301, 472] on div "Memo cx returned the other one and got credit from MR.Cool" at bounding box center [268, 465] width 503 height 37
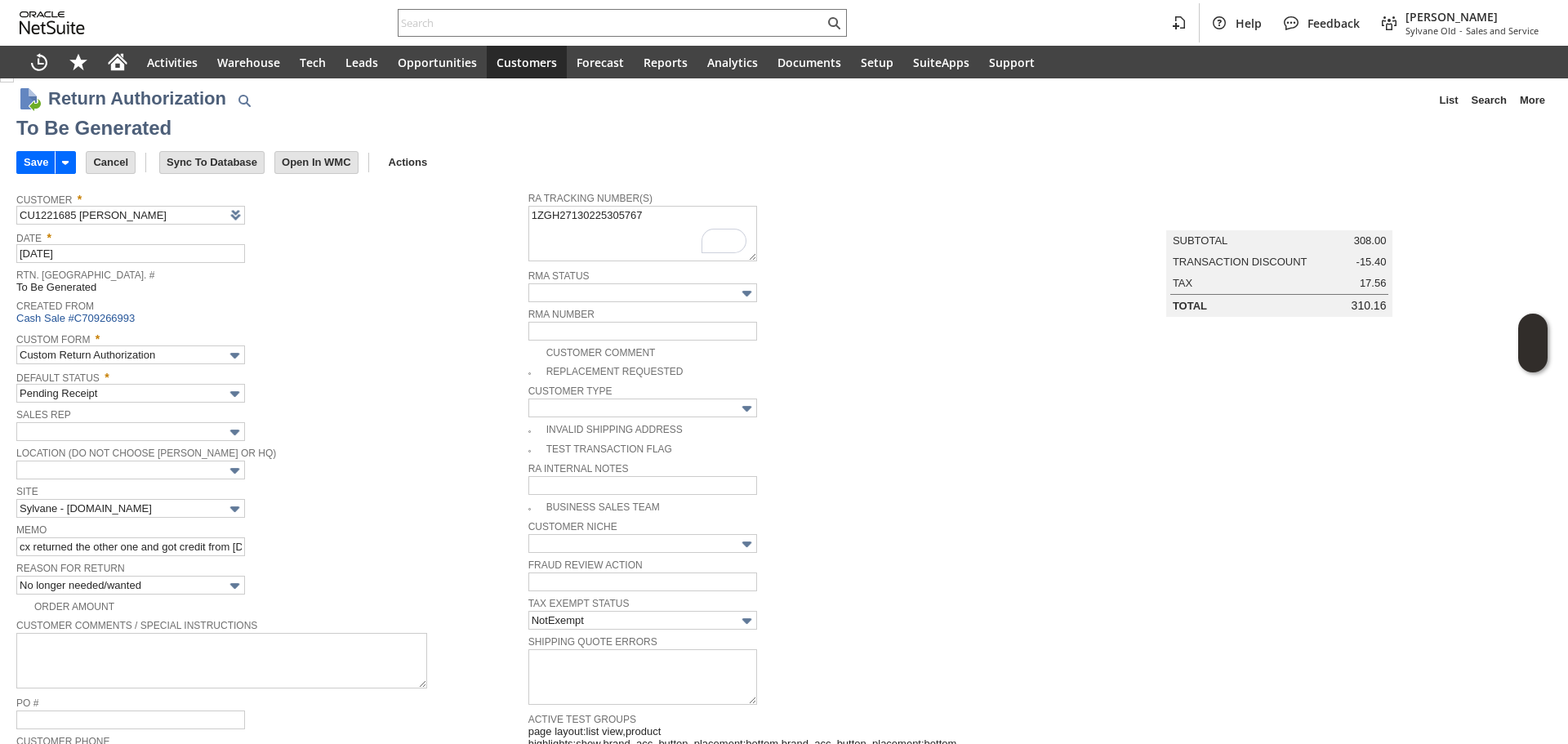
scroll to position [0, 0]
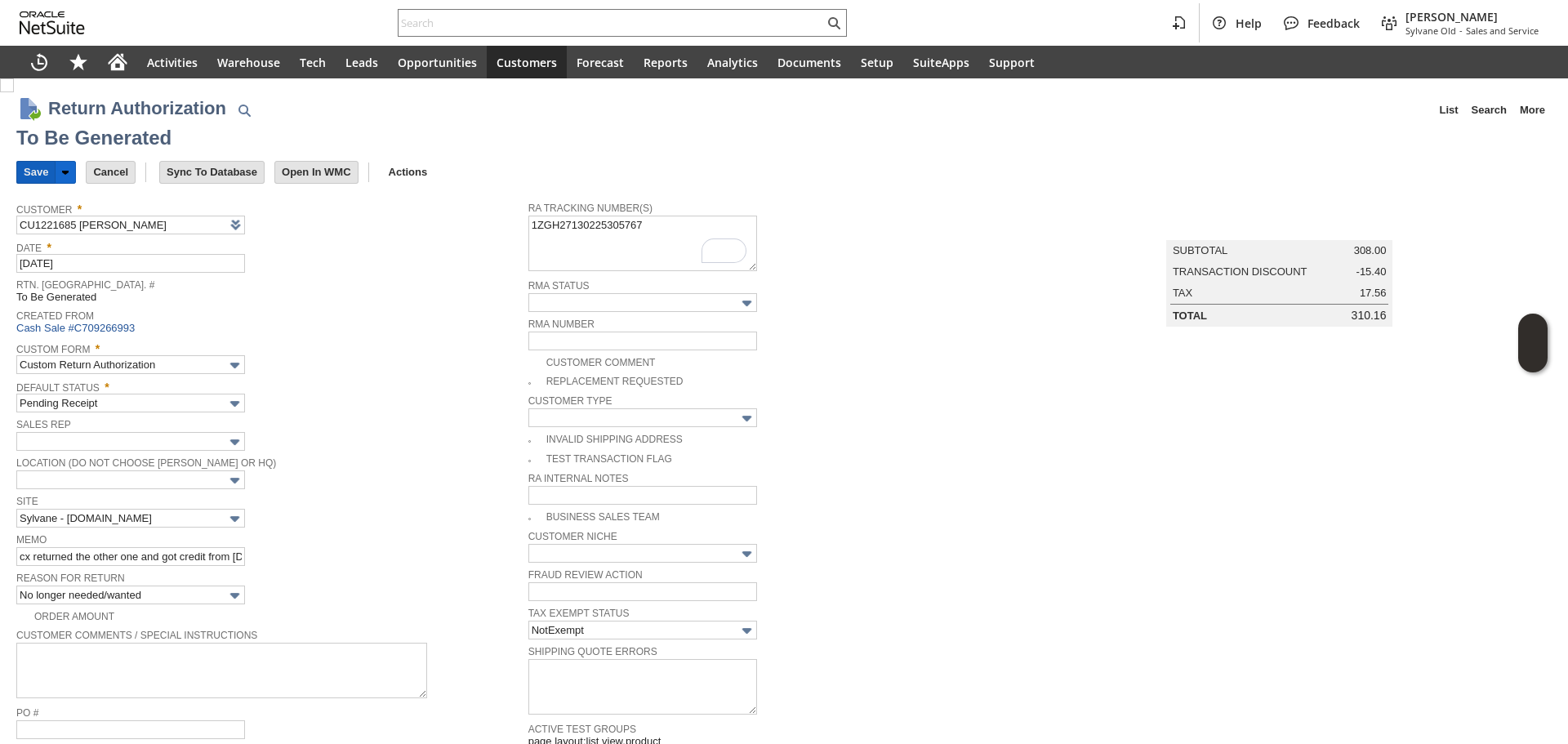
click at [31, 174] on input "Save" at bounding box center [35, 172] width 37 height 21
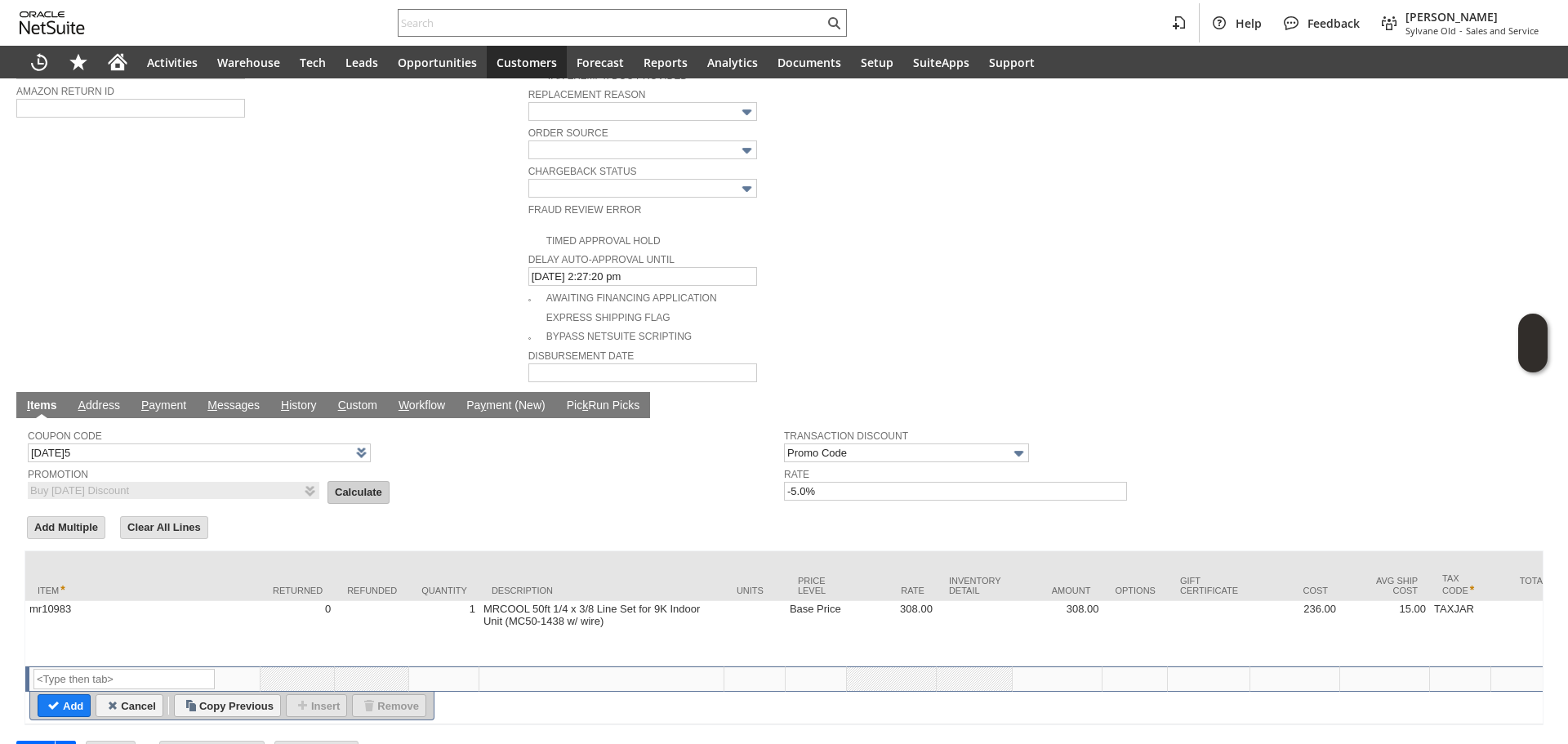
click at [339, 482] on input "Calculate" at bounding box center [359, 491] width 61 height 21
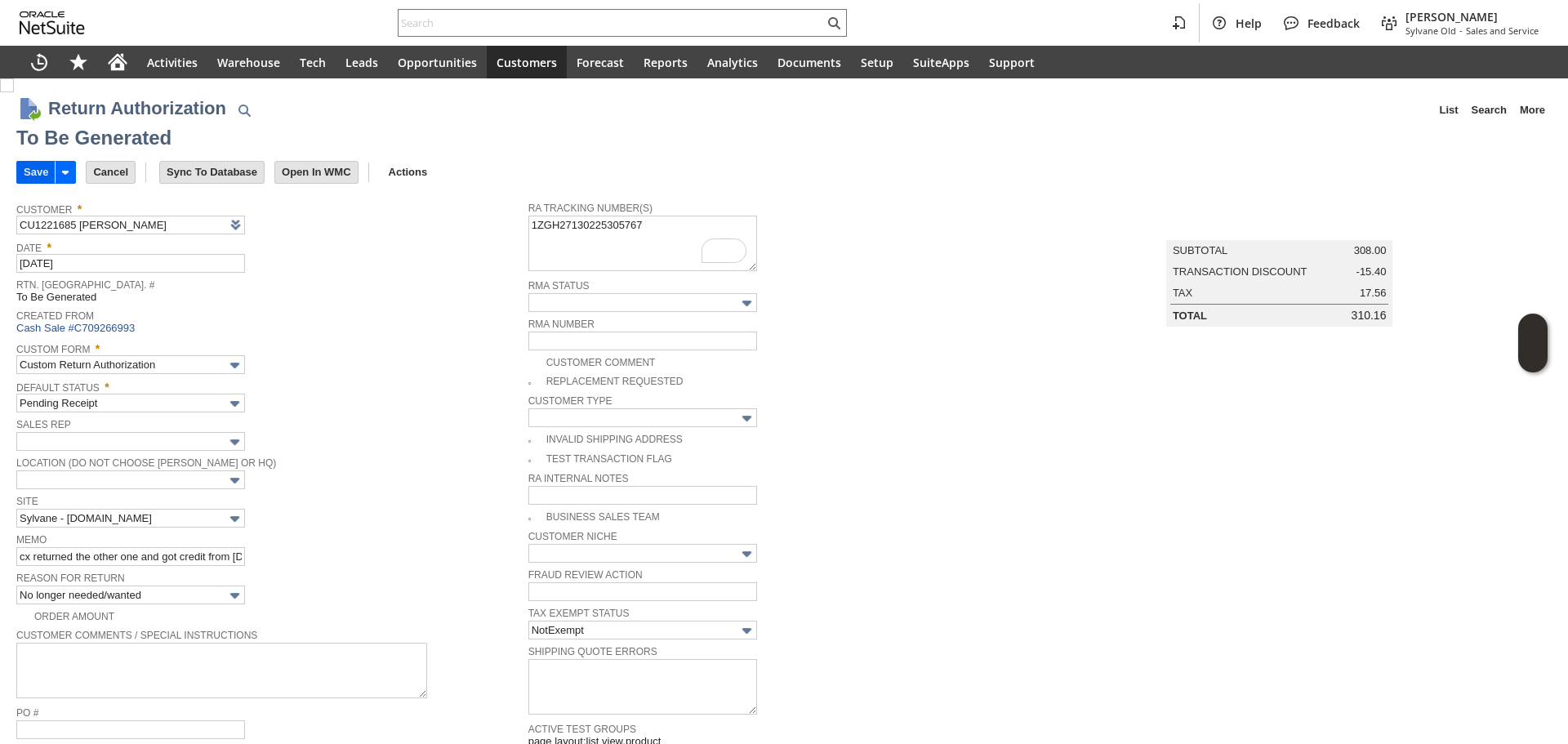
click at [28, 166] on input "Save" at bounding box center [35, 172] width 37 height 21
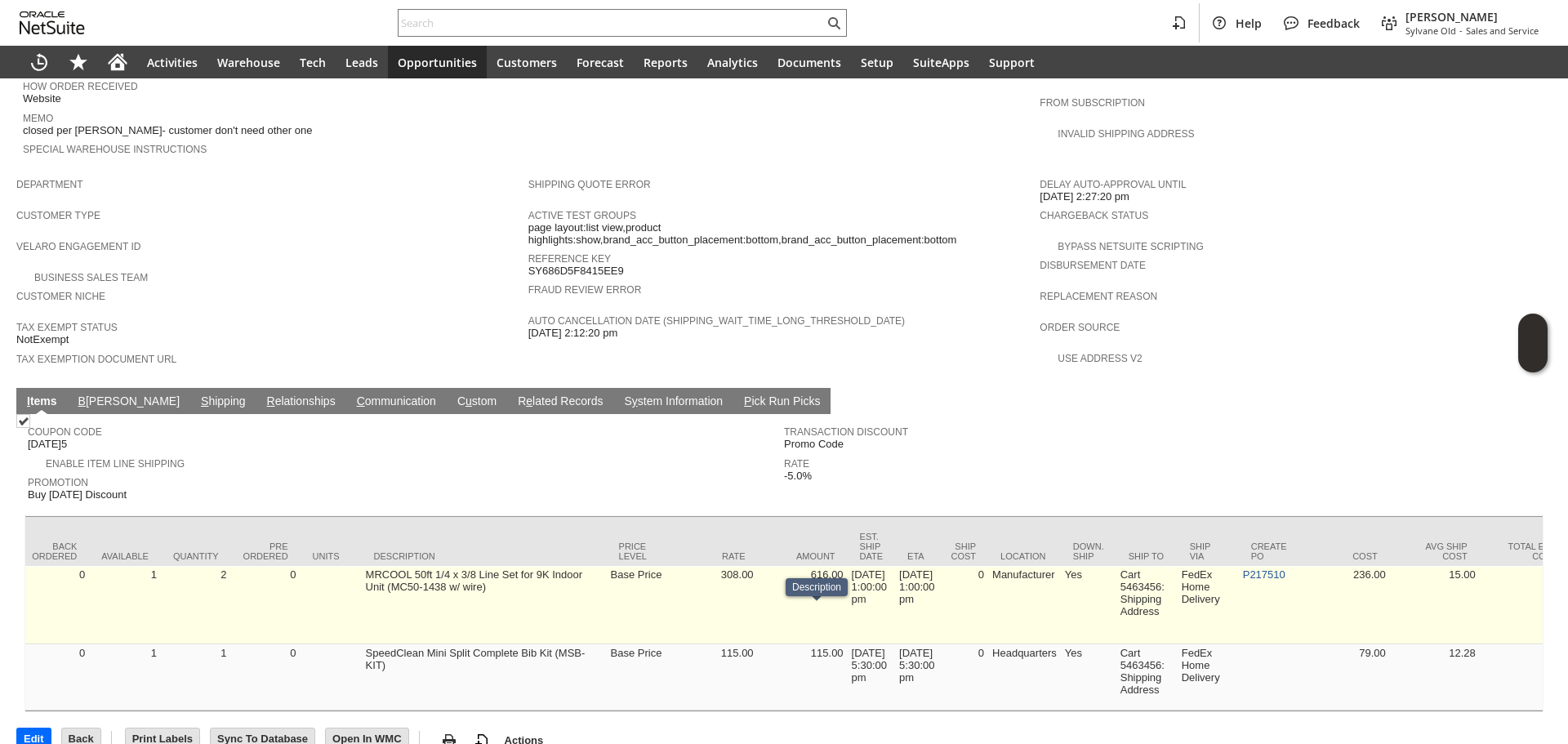
scroll to position [0, 503]
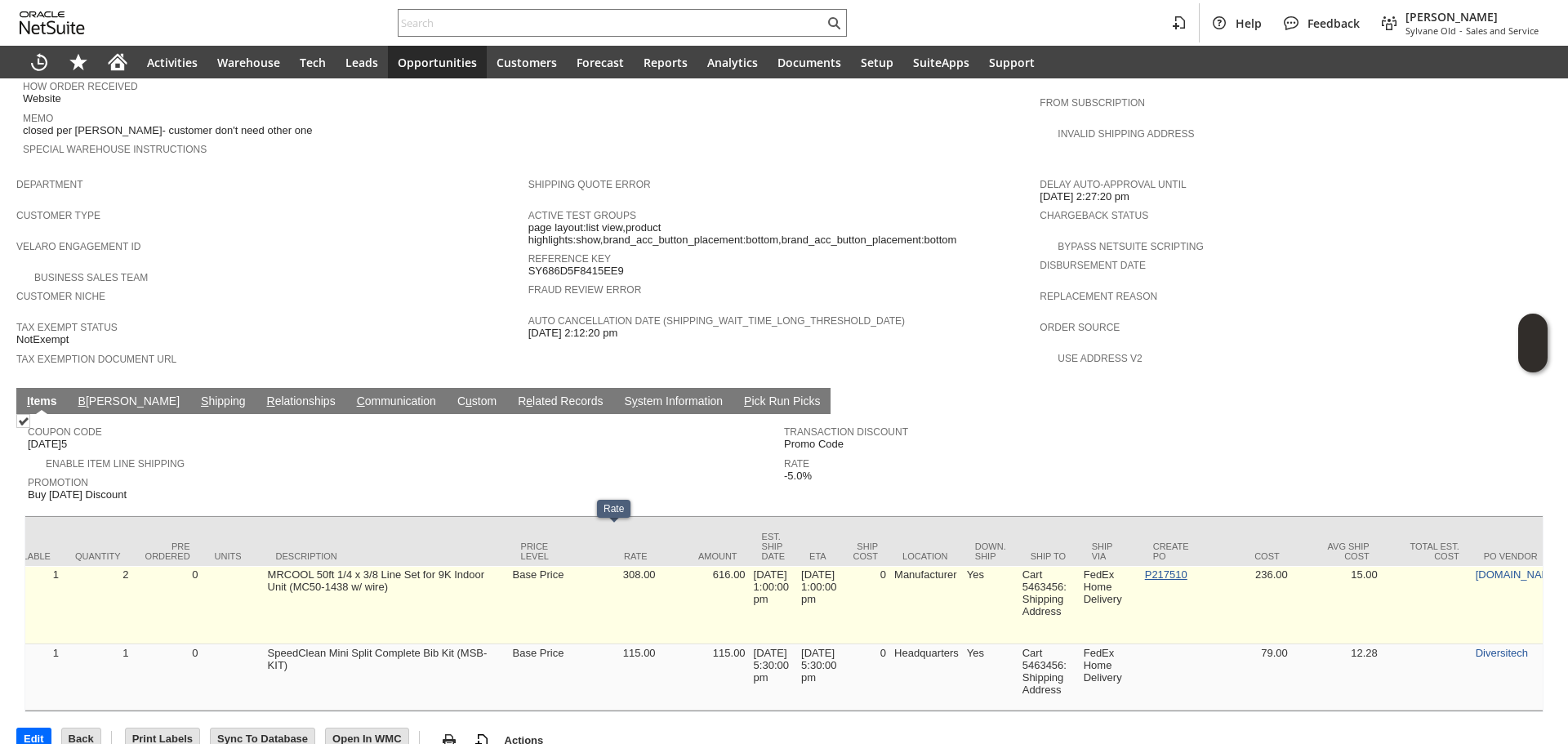
click at [1187, 568] on link "P217510" at bounding box center [1165, 575] width 43 height 13
drag, startPoint x: 850, startPoint y: 583, endPoint x: 775, endPoint y: 574, distance: 75.5
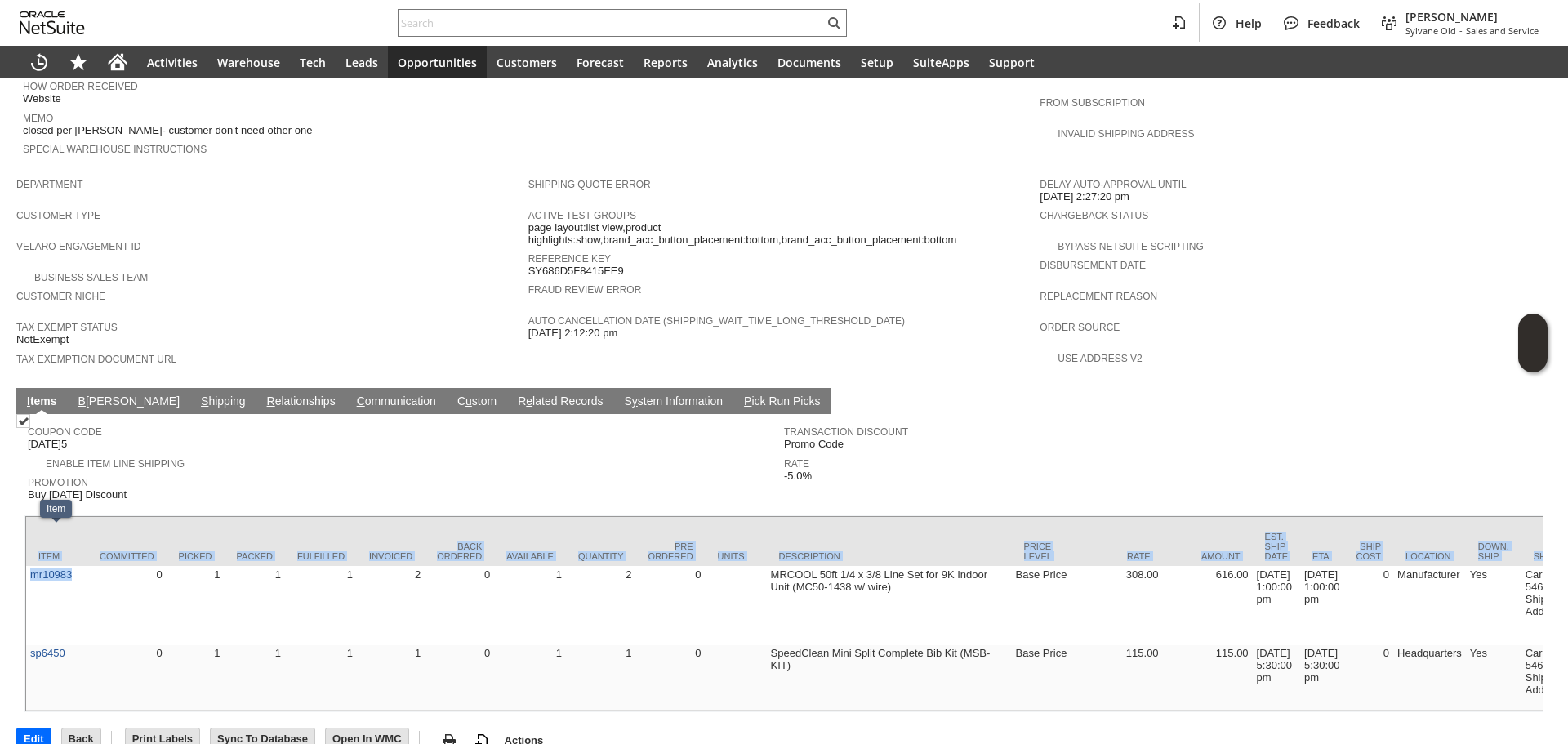
copy div "Item Committed Picked Packed Fulfilled Invoiced Back Ordered Available Quantity…"
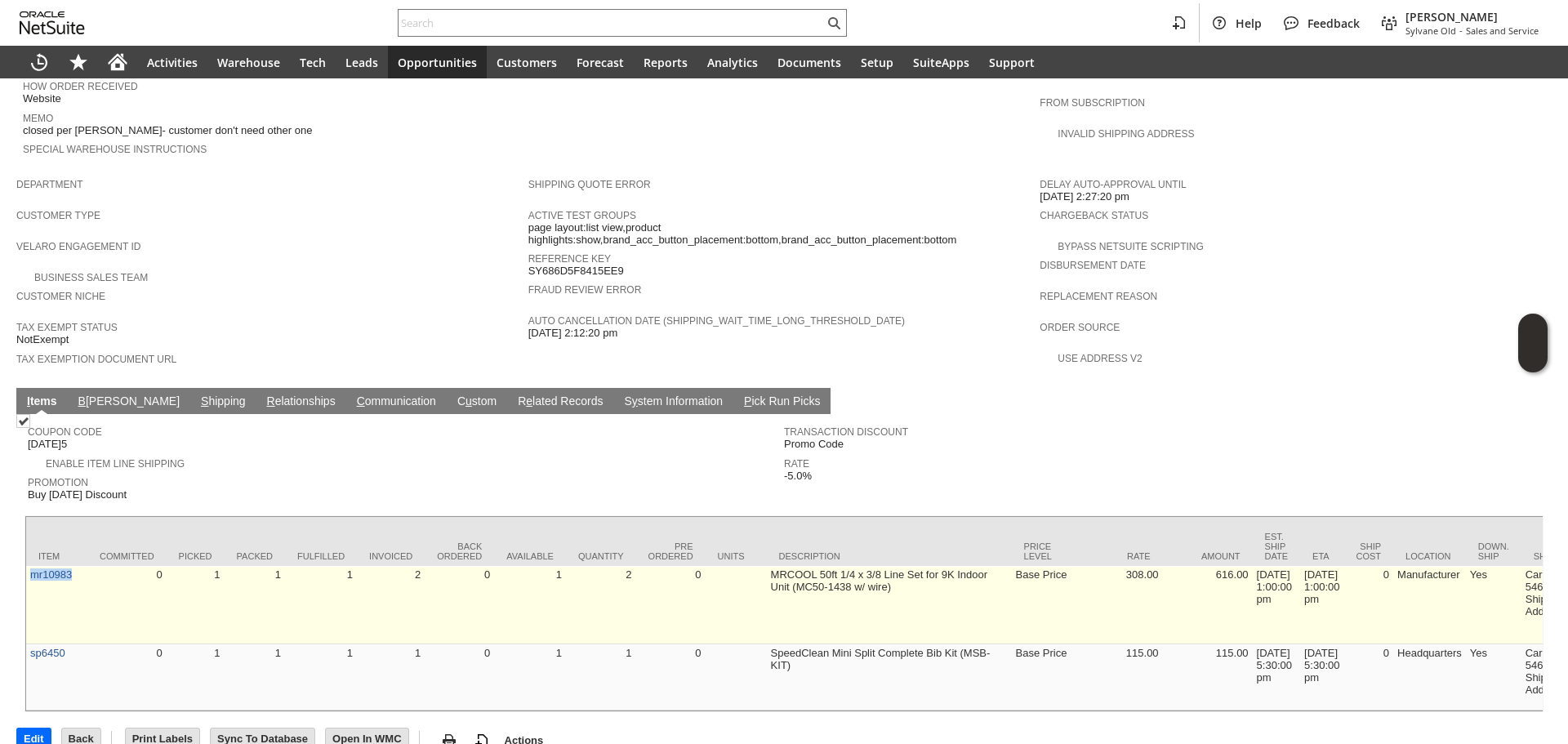
copy link "mr10983"
drag, startPoint x: 69, startPoint y: 553, endPoint x: 28, endPoint y: 557, distance: 41.2
click at [28, 566] on td "mr10983" at bounding box center [57, 605] width 62 height 79
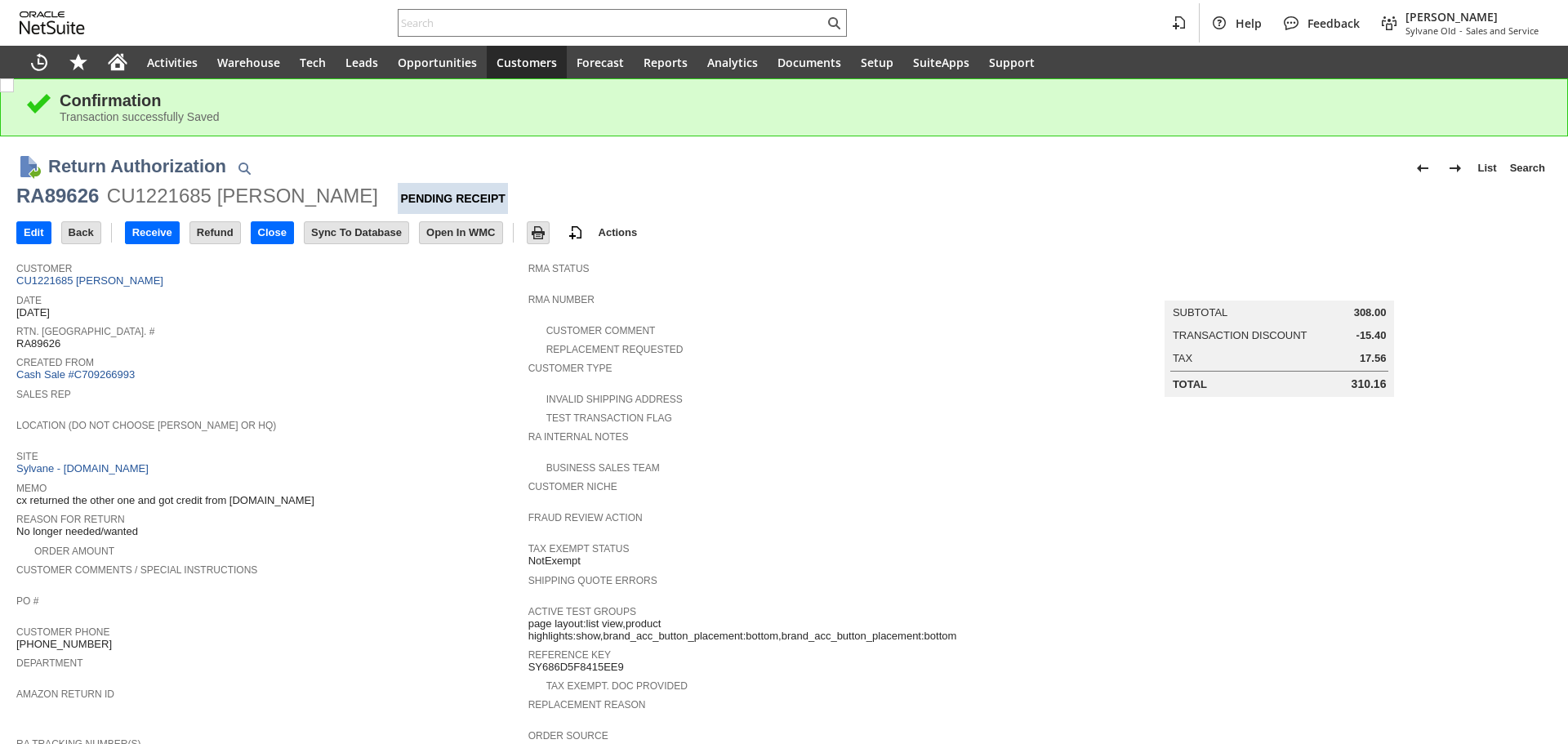
click at [69, 200] on div "RA89626" at bounding box center [57, 196] width 82 height 26
copy div "RA89626"
click at [477, 11] on div at bounding box center [622, 23] width 449 height 28
click at [476, 11] on div at bounding box center [622, 23] width 449 height 28
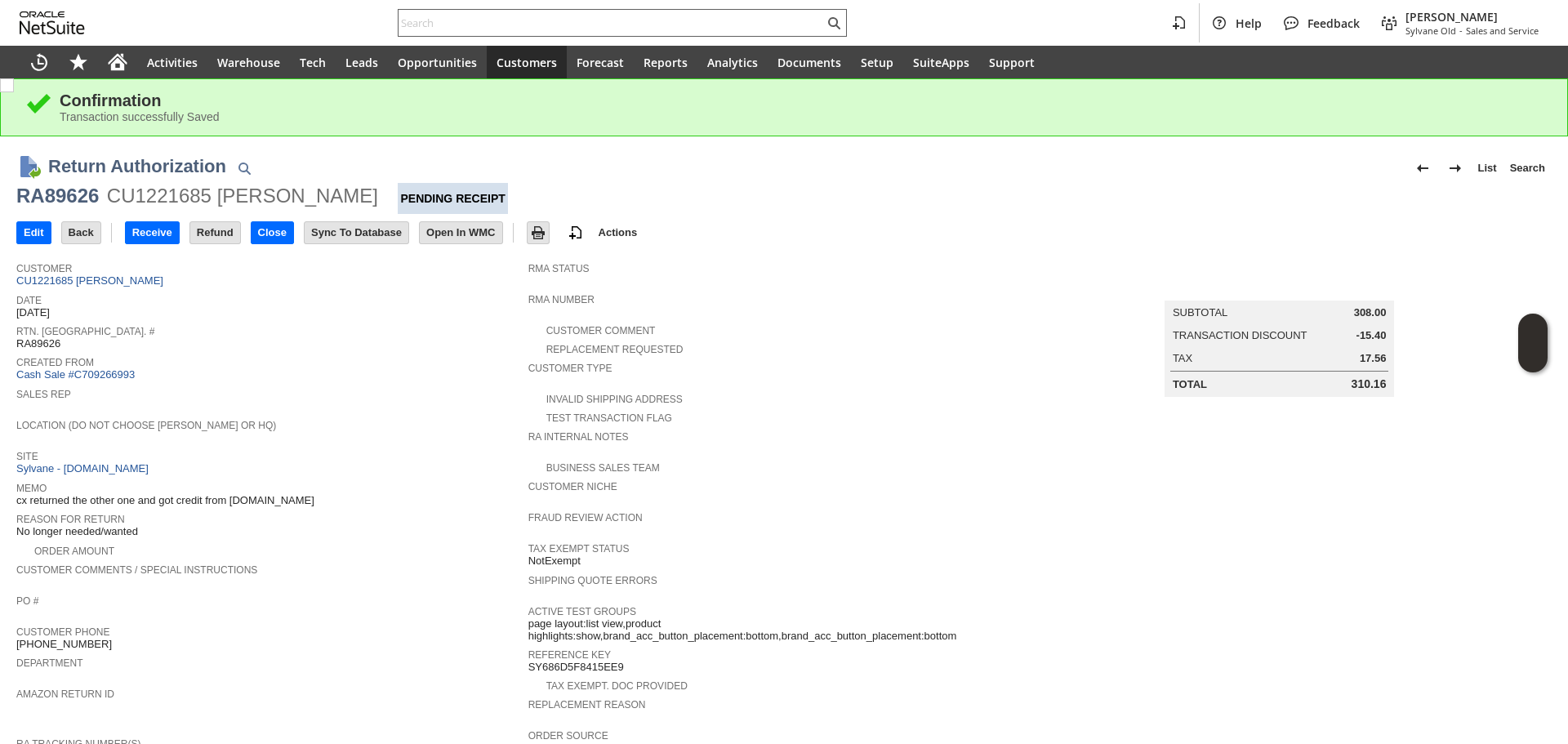
click at [475, 14] on input "text" at bounding box center [611, 23] width 425 height 20
paste input "RA89626"
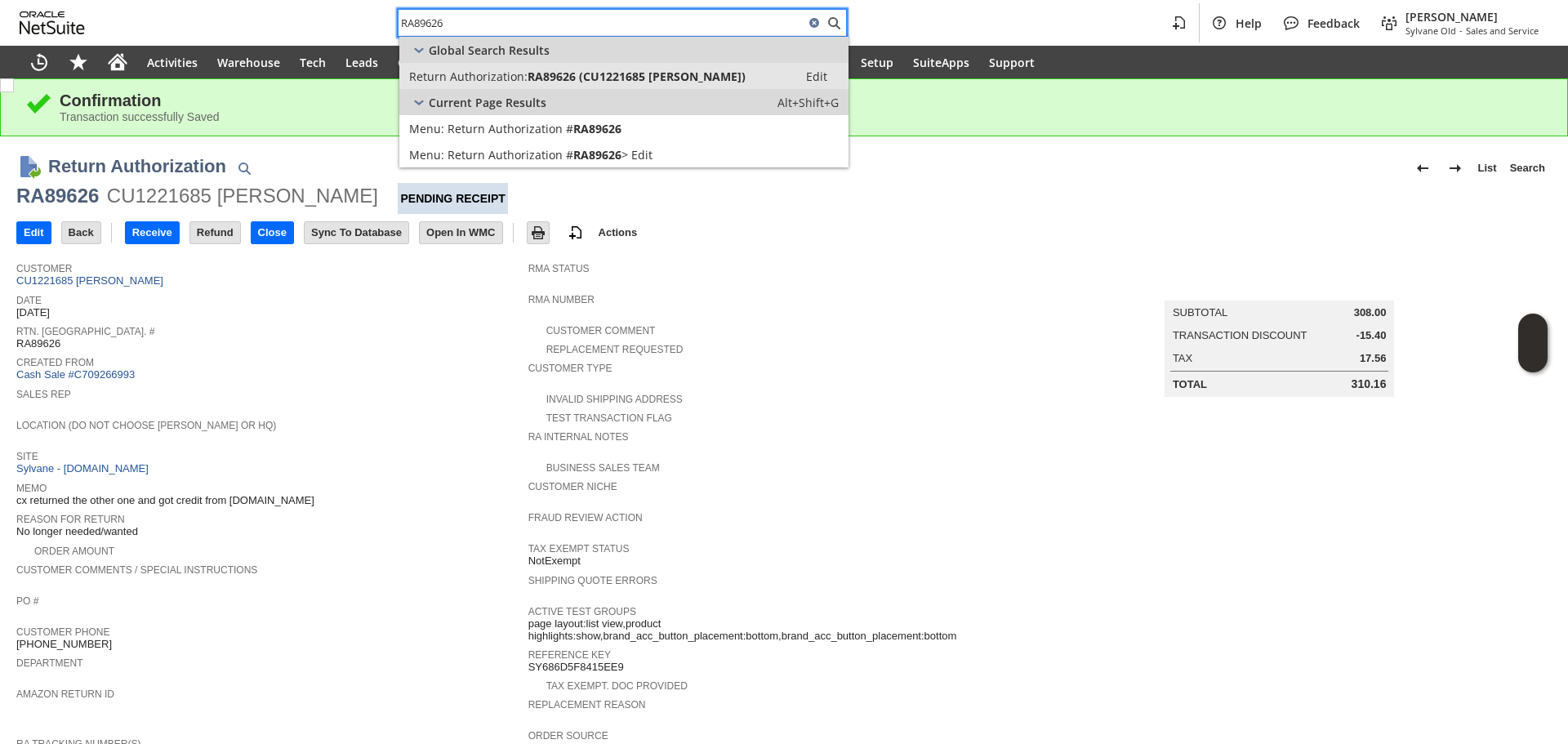
type input "RA89626"
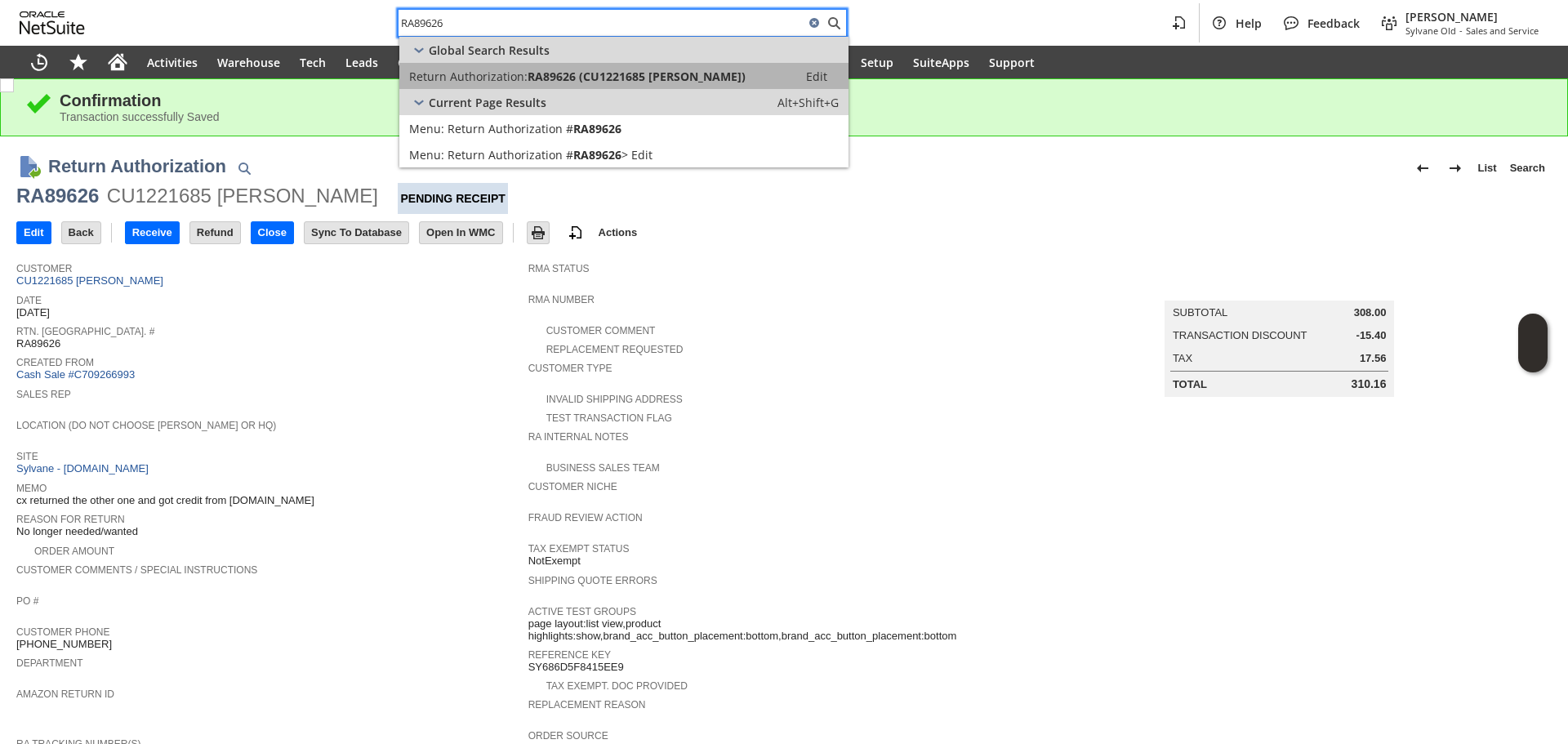
click at [535, 64] on link "Return Authorization: RA89626 (CU1221685 [PERSON_NAME]) Edit" at bounding box center [624, 75] width 449 height 26
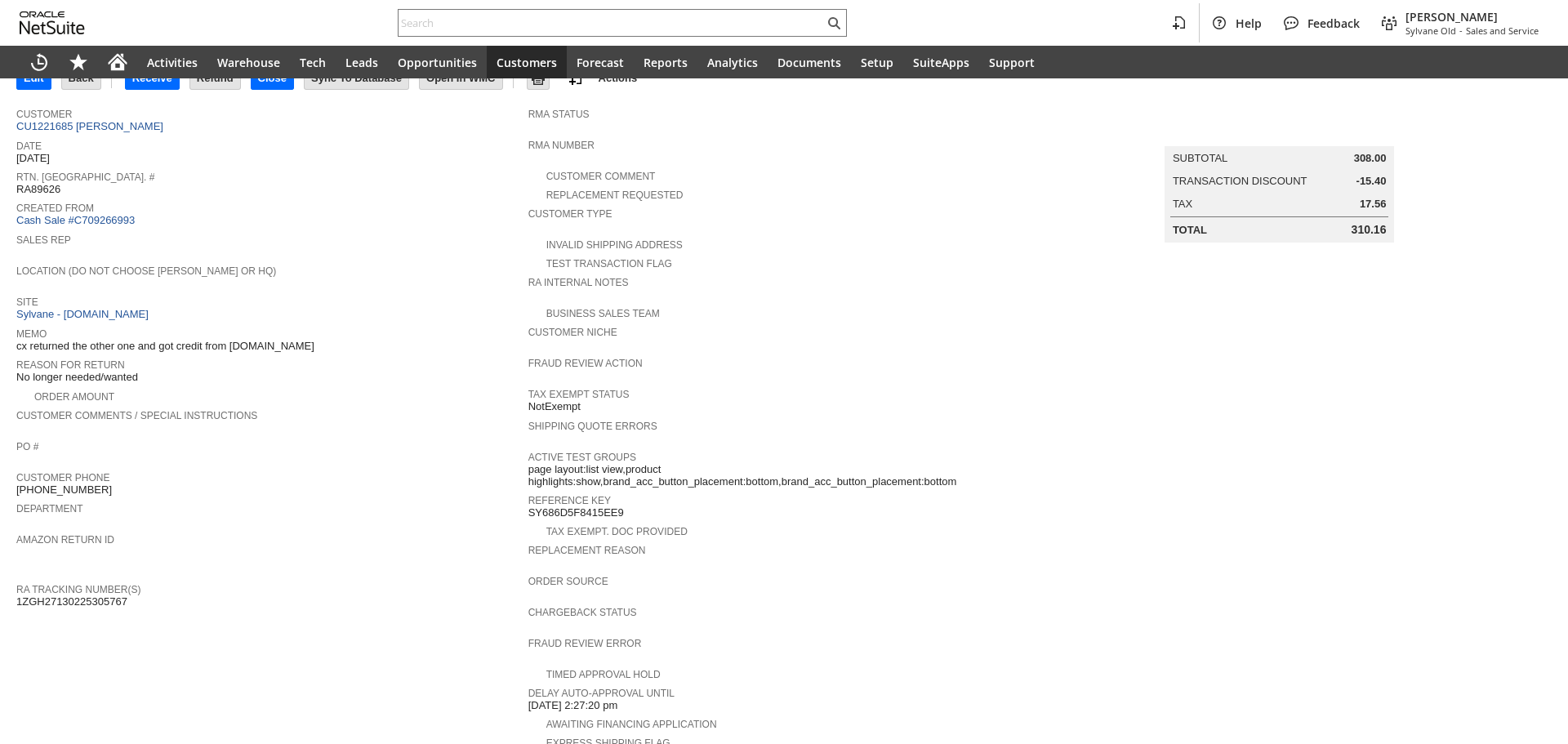
scroll to position [81, 0]
